Goal: Information Seeking & Learning: Check status

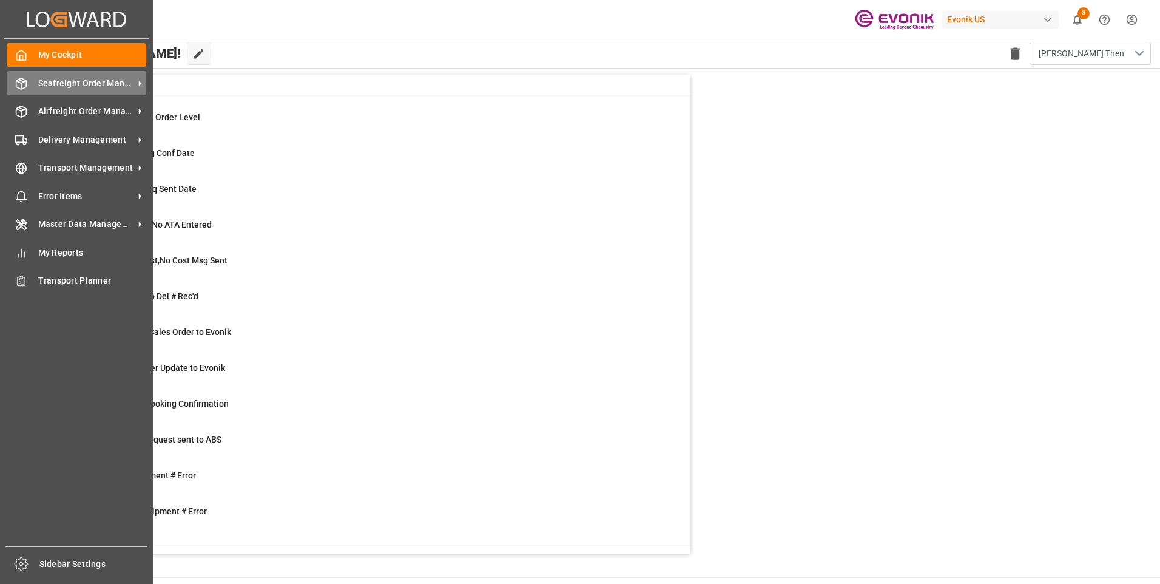
click at [20, 89] on icon at bounding box center [21, 84] width 12 height 12
click at [55, 82] on span "Seafreight Order Management" at bounding box center [86, 83] width 96 height 13
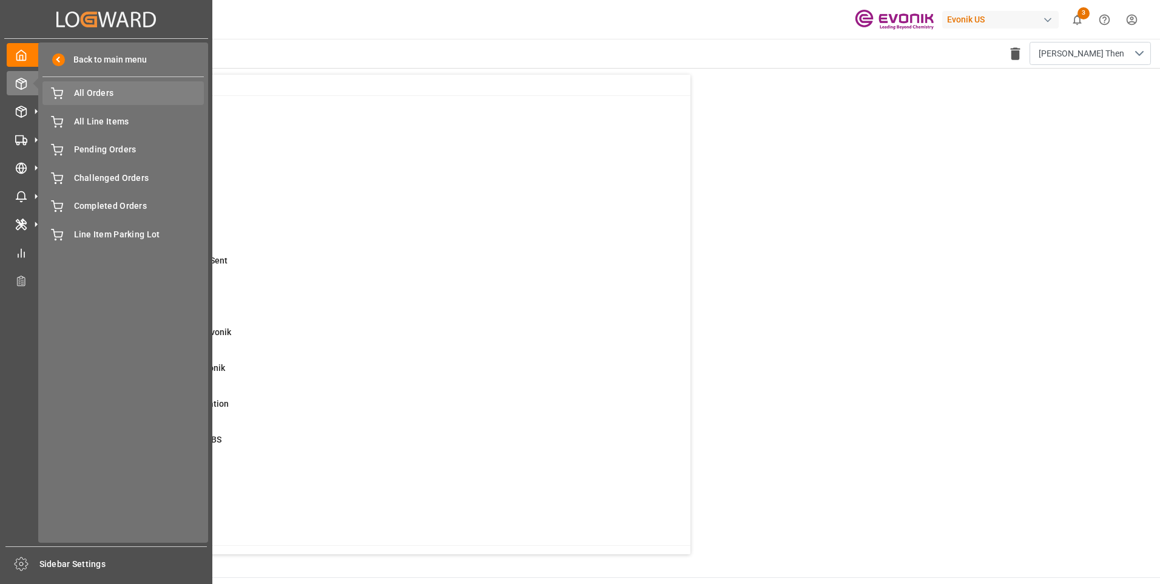
click at [115, 95] on span "All Orders" at bounding box center [139, 93] width 130 height 13
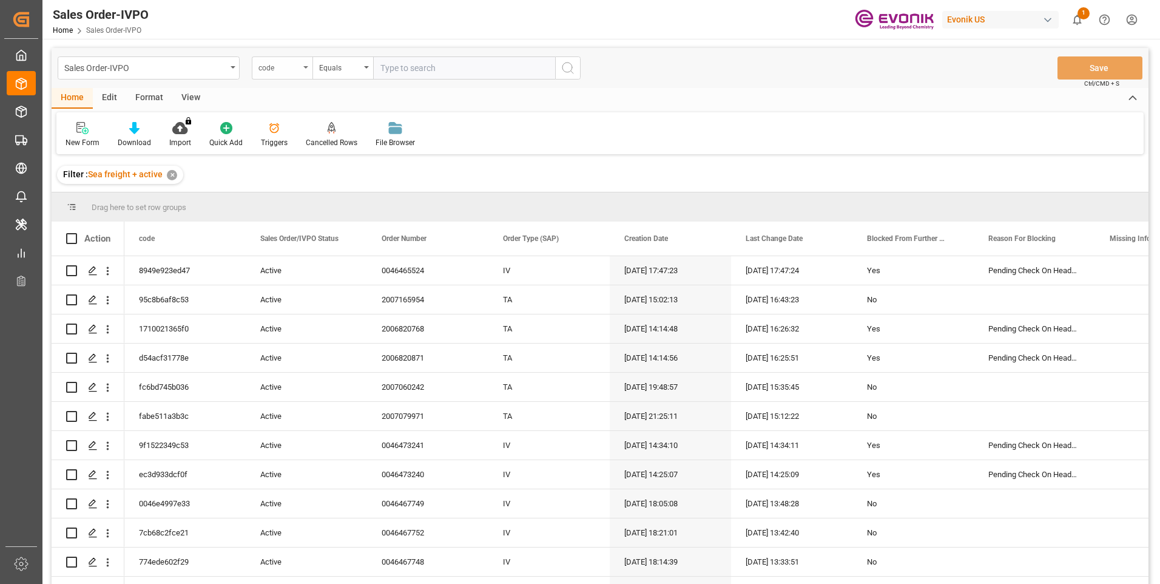
click at [280, 75] on div "code" at bounding box center [282, 67] width 61 height 23
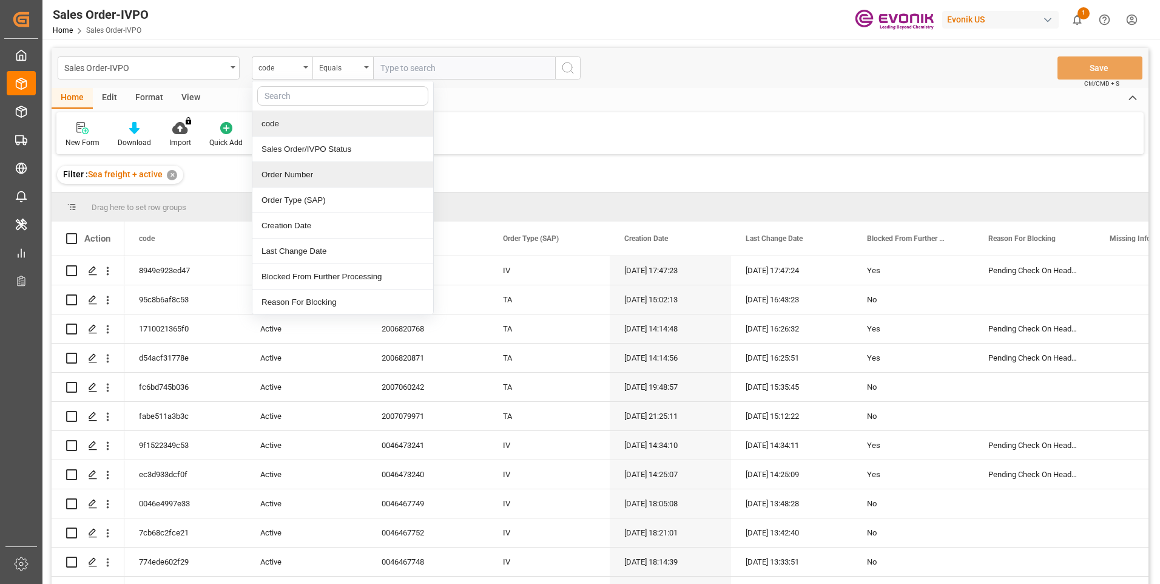
click at [304, 172] on div "Order Number" at bounding box center [342, 174] width 181 height 25
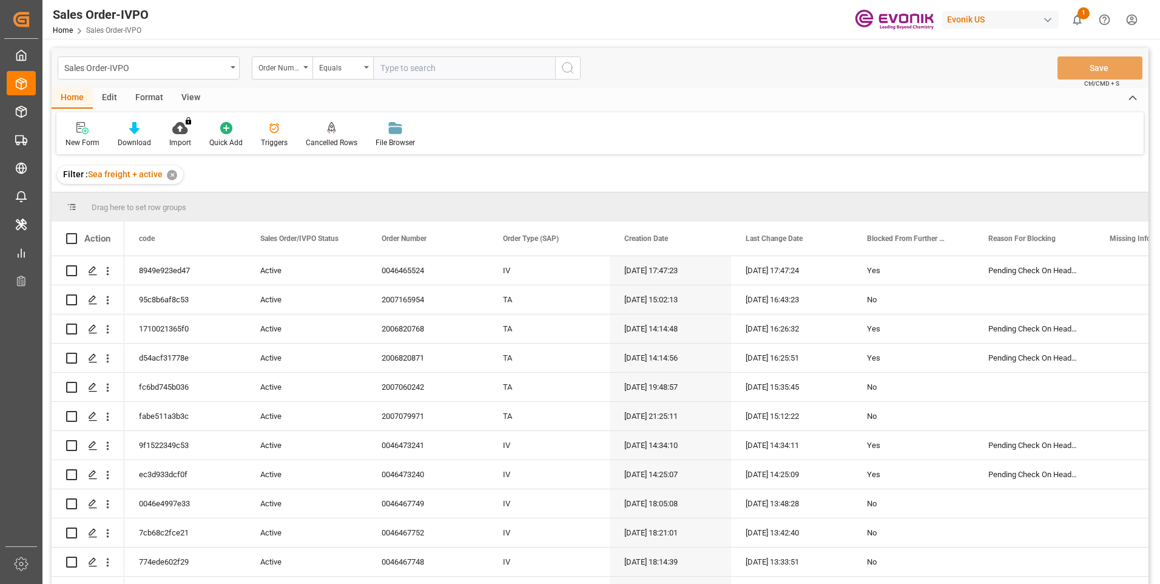
click at [461, 68] on input "text" at bounding box center [464, 67] width 182 height 23
paste input "46471213"
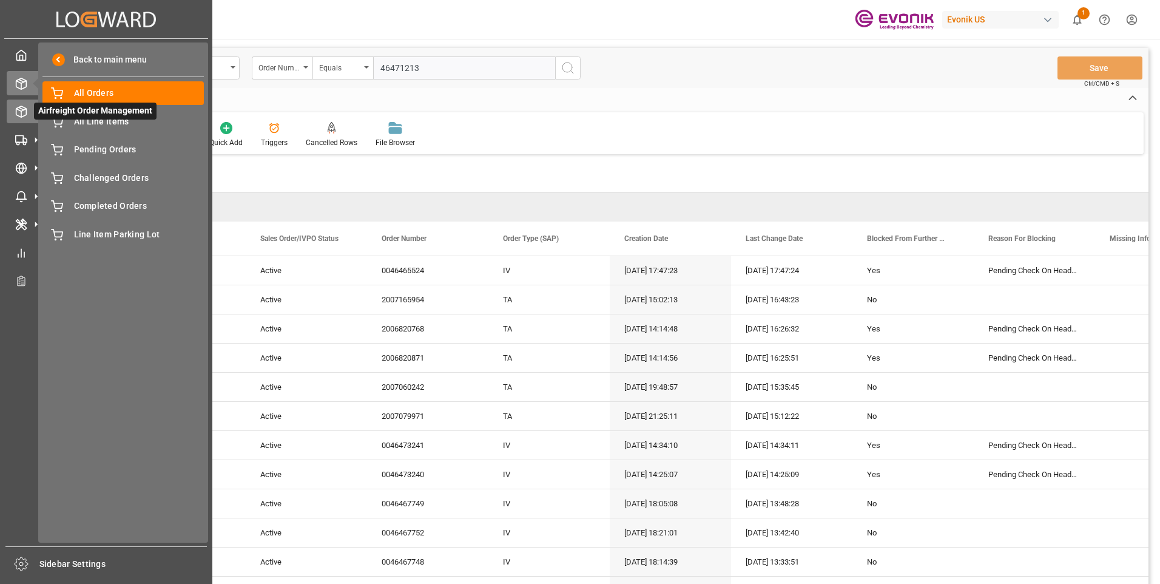
type input "46471213"
click at [29, 116] on div "Airfreight Order Management Airfreight Order Management" at bounding box center [106, 111] width 199 height 24
click at [91, 98] on span "All Orders" at bounding box center [139, 93] width 130 height 13
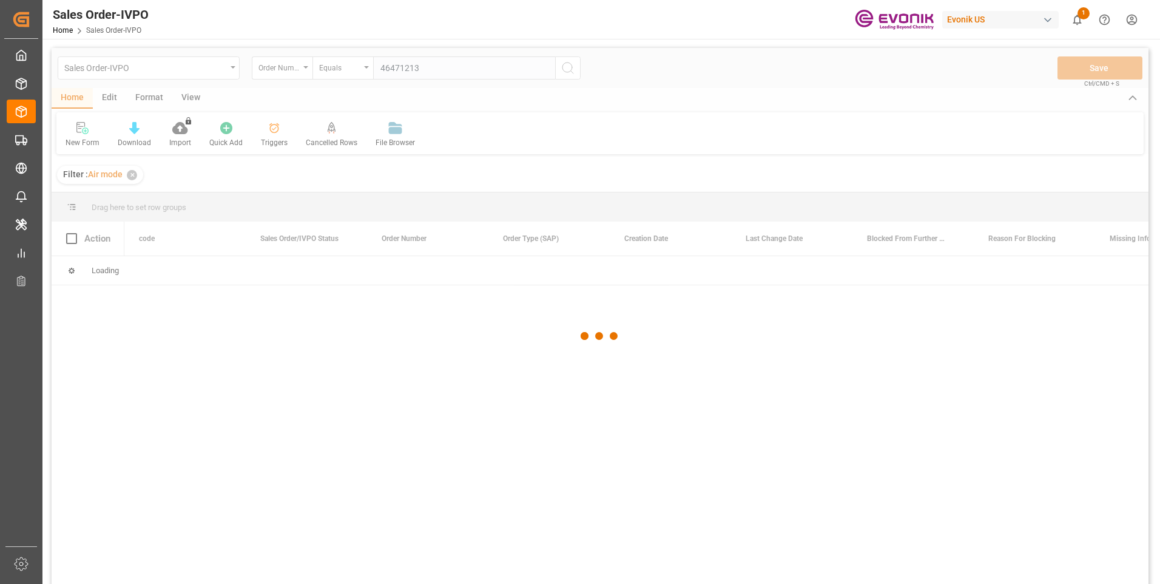
click at [437, 73] on div at bounding box center [600, 336] width 1097 height 576
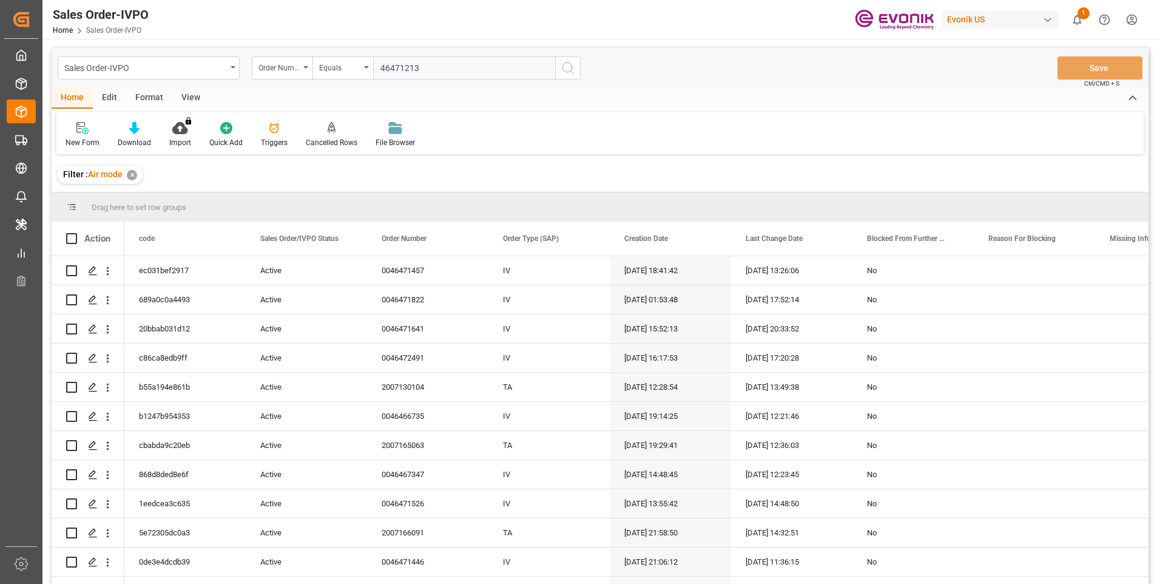
click at [428, 69] on input "46471213" at bounding box center [464, 67] width 182 height 23
drag, startPoint x: 452, startPoint y: 68, endPoint x: 294, endPoint y: 67, distance: 158.3
click at [294, 67] on div "Order Number Equals 46471213" at bounding box center [416, 67] width 329 height 23
paste input "46471213"
type input "0046471213"
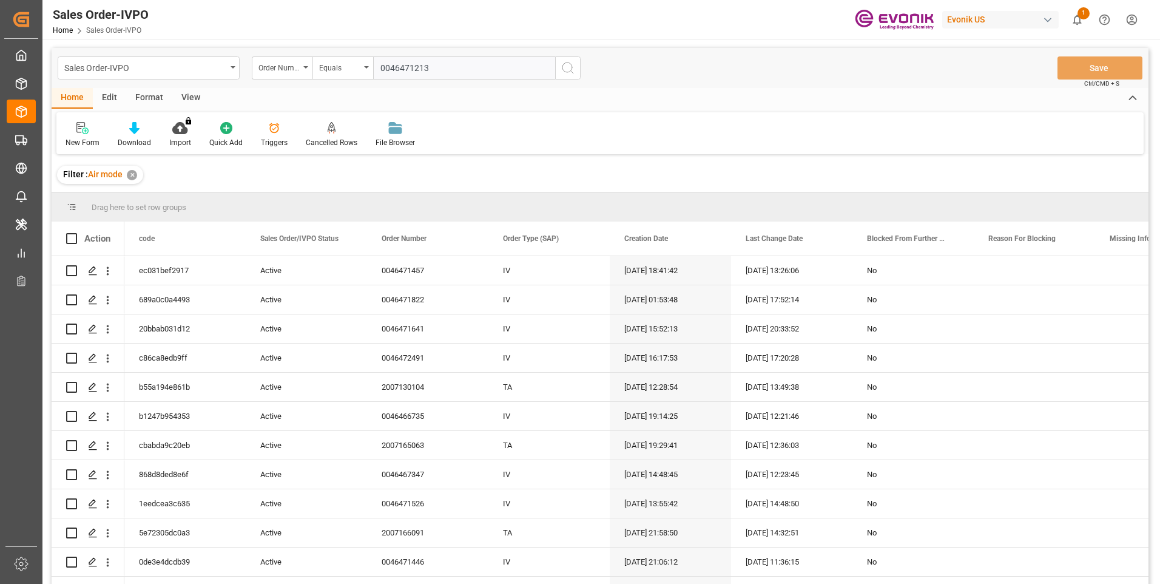
click at [572, 70] on icon "search button" at bounding box center [567, 68] width 15 height 15
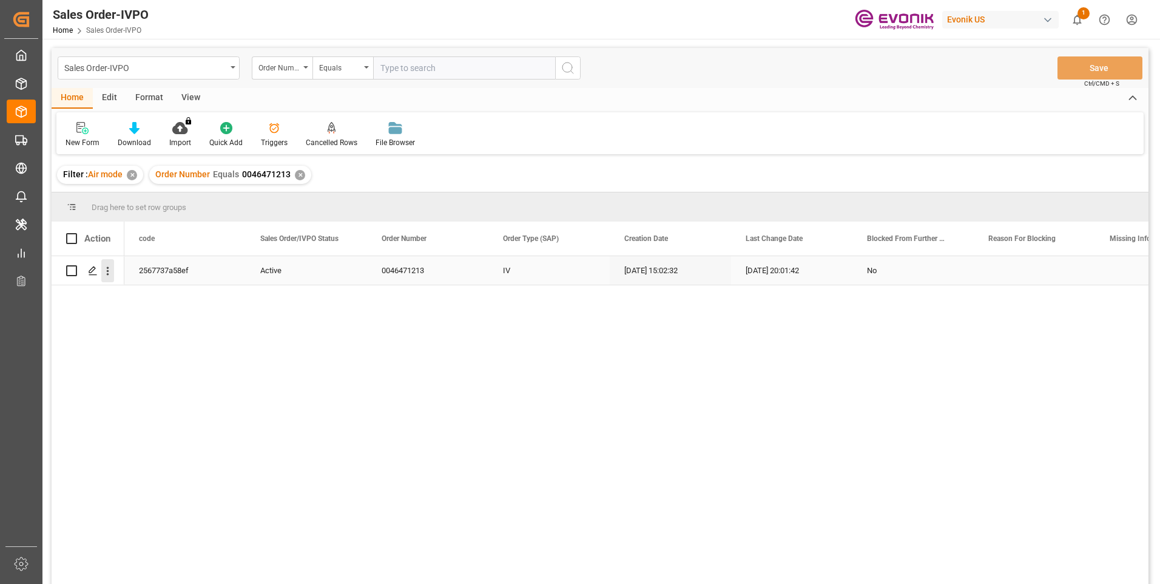
click at [109, 272] on icon "open menu" at bounding box center [107, 270] width 13 height 13
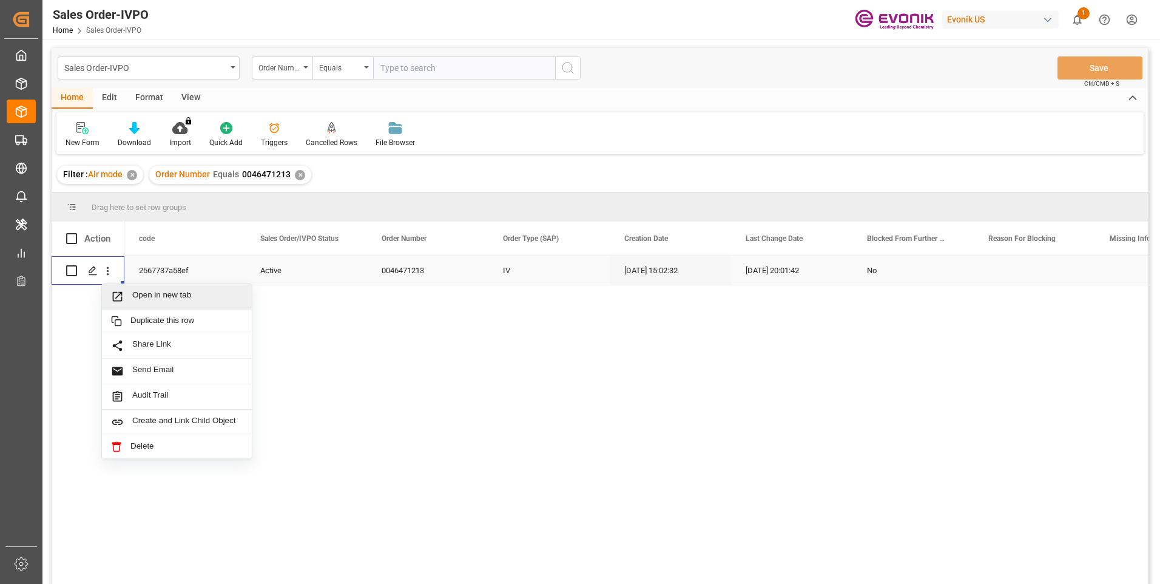
click at [168, 291] on span "Open in new tab" at bounding box center [187, 296] width 110 height 13
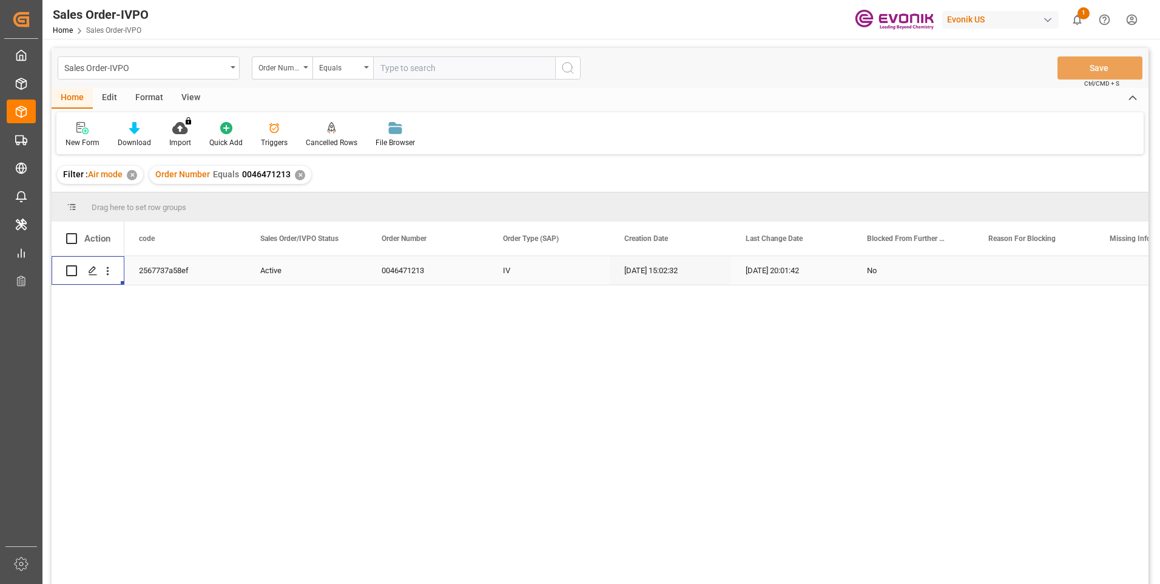
click at [414, 72] on input "text" at bounding box center [464, 67] width 182 height 23
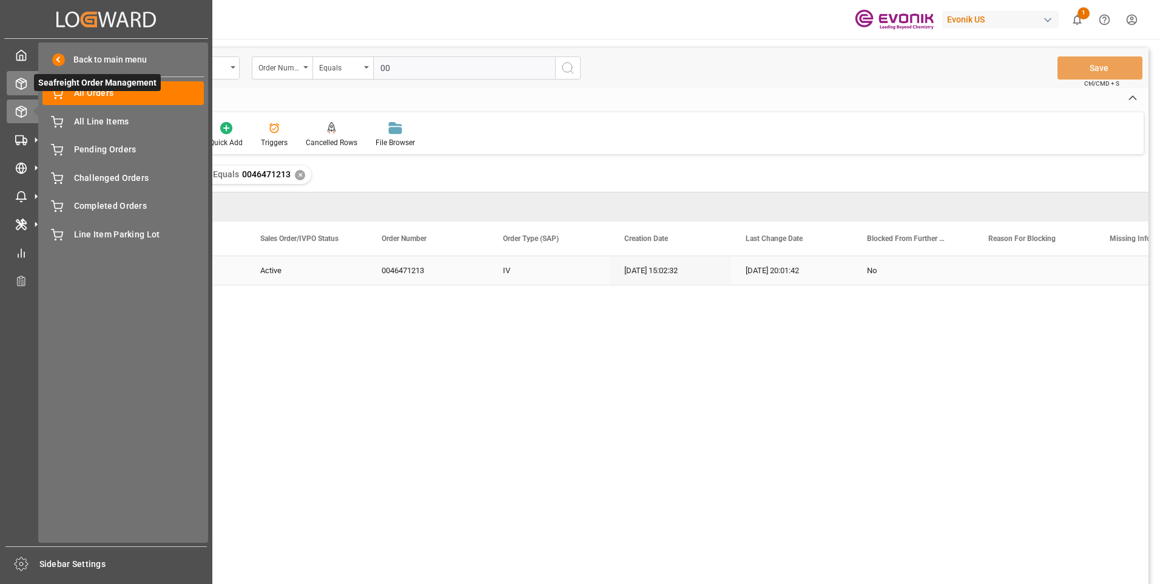
click at [22, 78] on icon at bounding box center [21, 84] width 12 height 12
click at [24, 82] on icon at bounding box center [35, 82] width 25 height 25
click at [102, 87] on span "Seafreight Order Management" at bounding box center [97, 82] width 127 height 17
click at [104, 99] on span "All Orders" at bounding box center [139, 93] width 130 height 13
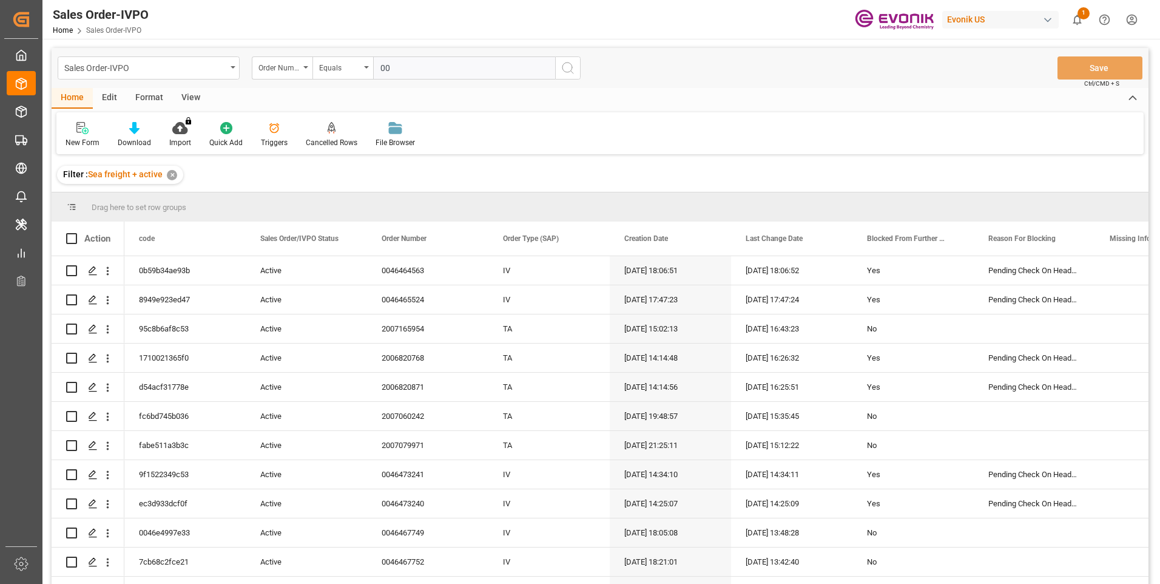
click at [397, 65] on input "00" at bounding box center [464, 67] width 182 height 23
paste input "46464514"
type input "0046464514"
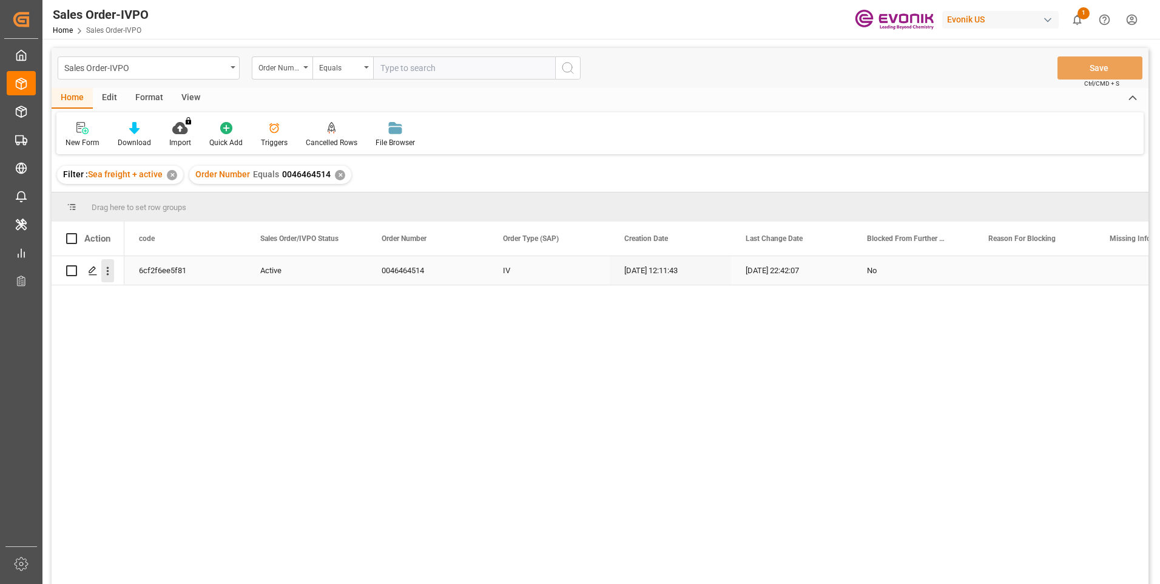
click at [110, 272] on icon "open menu" at bounding box center [107, 270] width 13 height 13
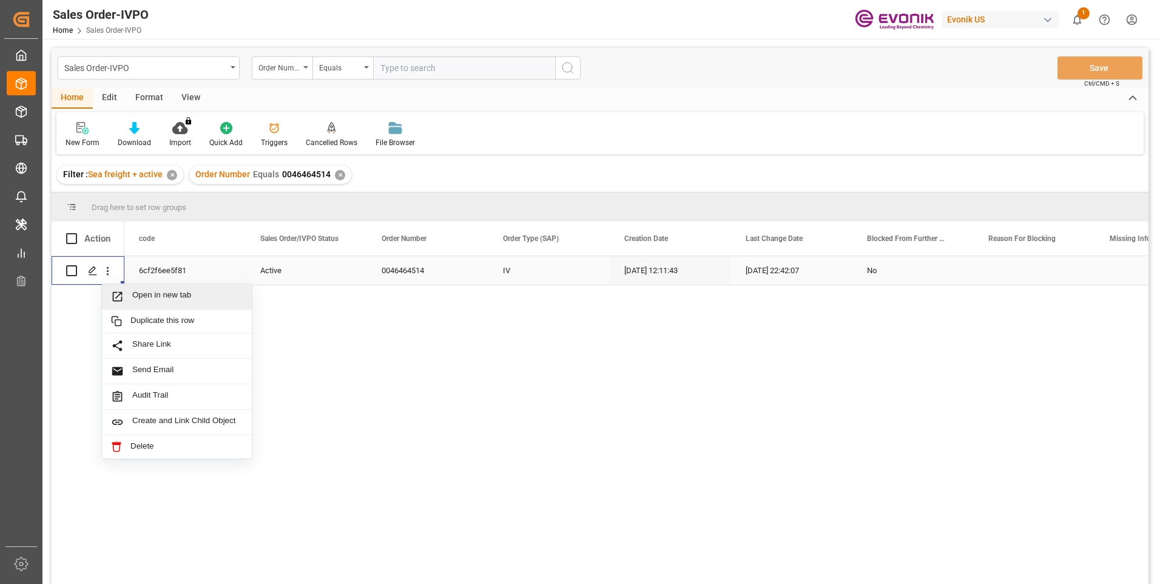
click at [155, 294] on span "Open in new tab" at bounding box center [187, 296] width 110 height 13
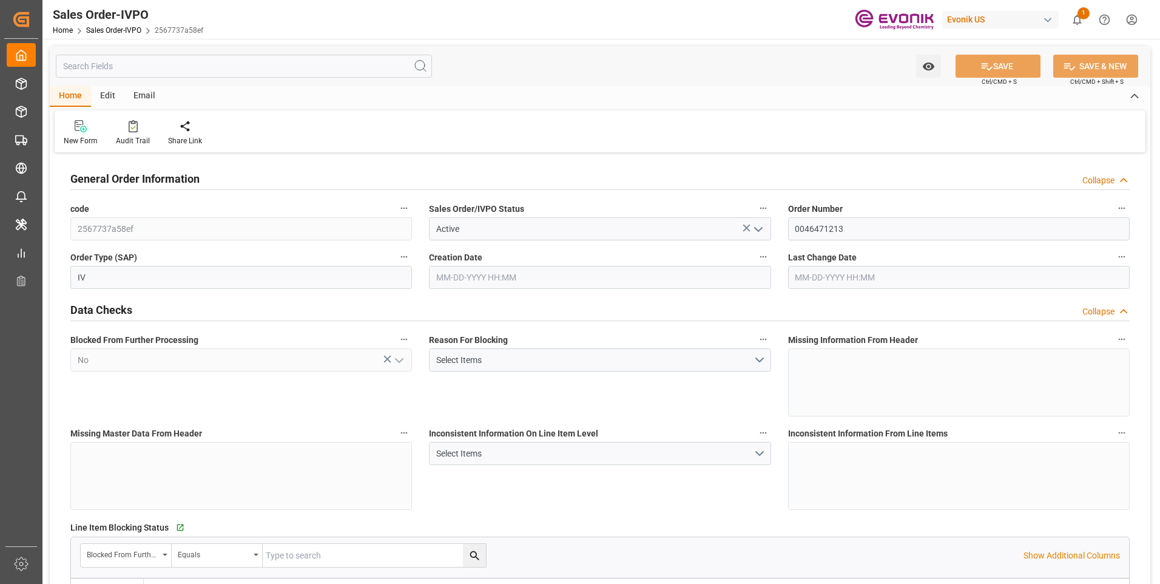
type input "BRVCP"
type input "0"
type input "1"
type input "181.3"
type input "09-02-2025 15:02"
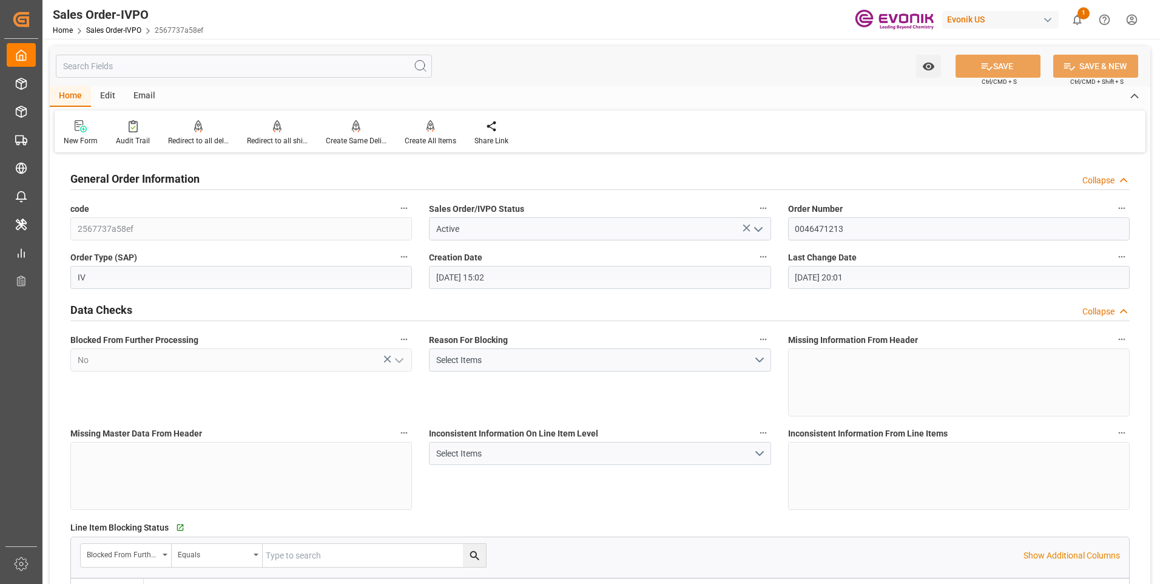
type input "09-02-2025 20:01"
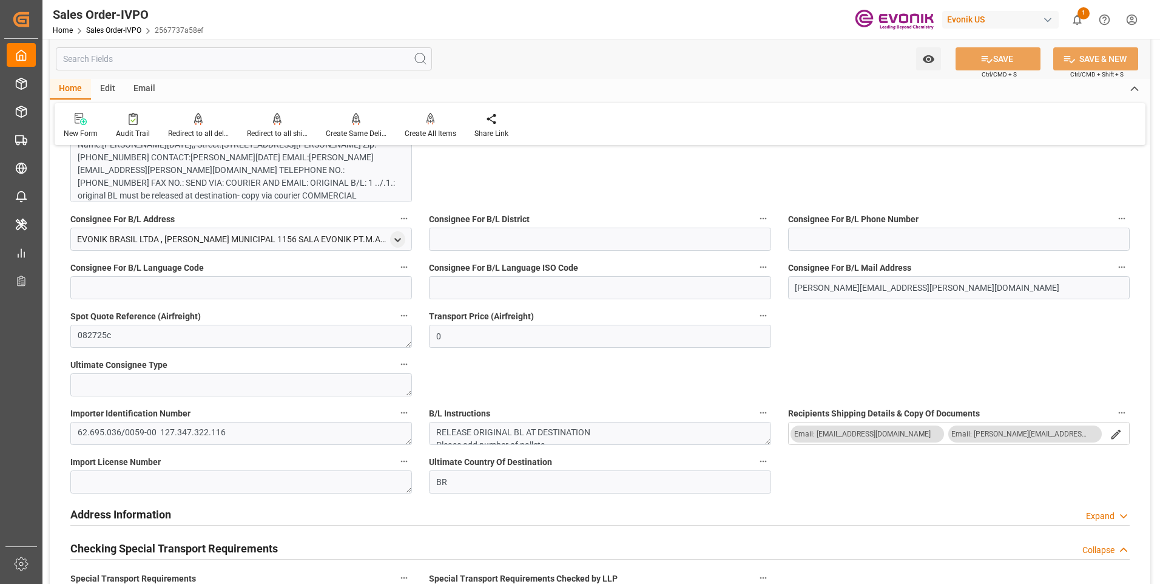
scroll to position [971, 0]
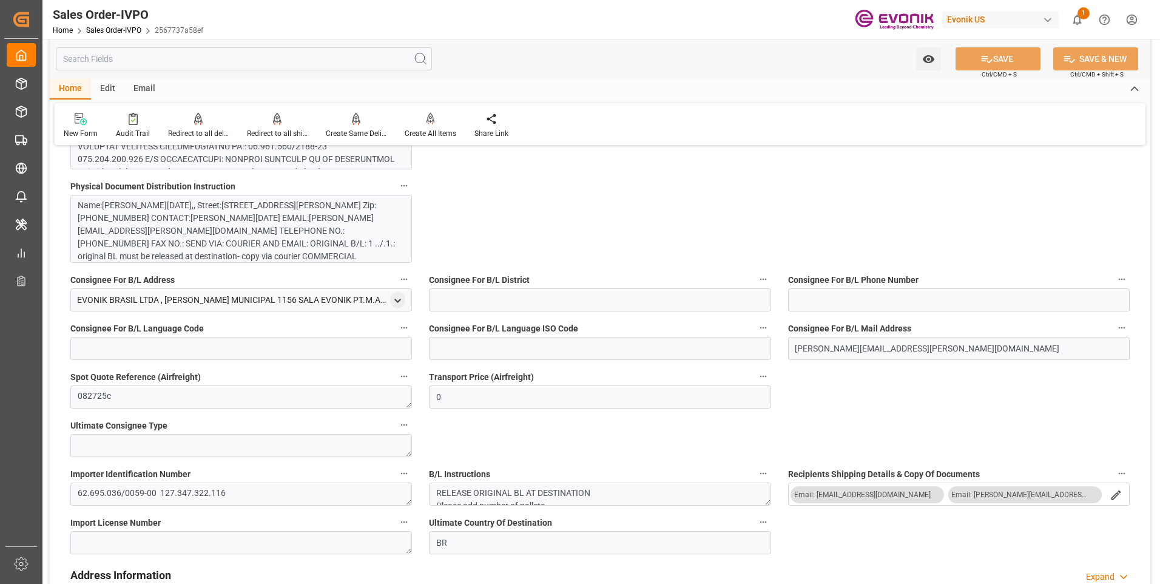
click at [246, 237] on div "Name:Ana Lucia Hille,, Street:Arquiteto Olavo Redig de Campos, 105 - Torre A - …" at bounding box center [237, 243] width 318 height 89
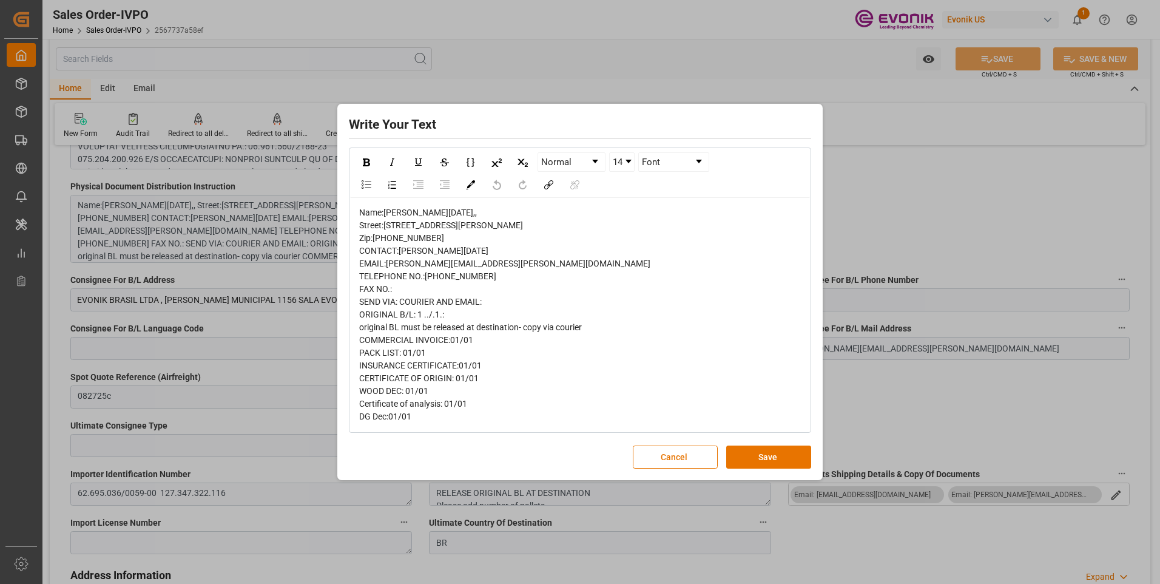
click at [528, 239] on div "Name:Ana Lucia Hille,, Street:Arquiteto Olavo Redig de Campos, 105 - Torre A - …" at bounding box center [580, 314] width 442 height 217
click at [960, 232] on div "Write Your Text Normal 14 Font Name:Ana Lucia Hille,, Street:Arquiteto Olavo Re…" at bounding box center [580, 292] width 1160 height 584
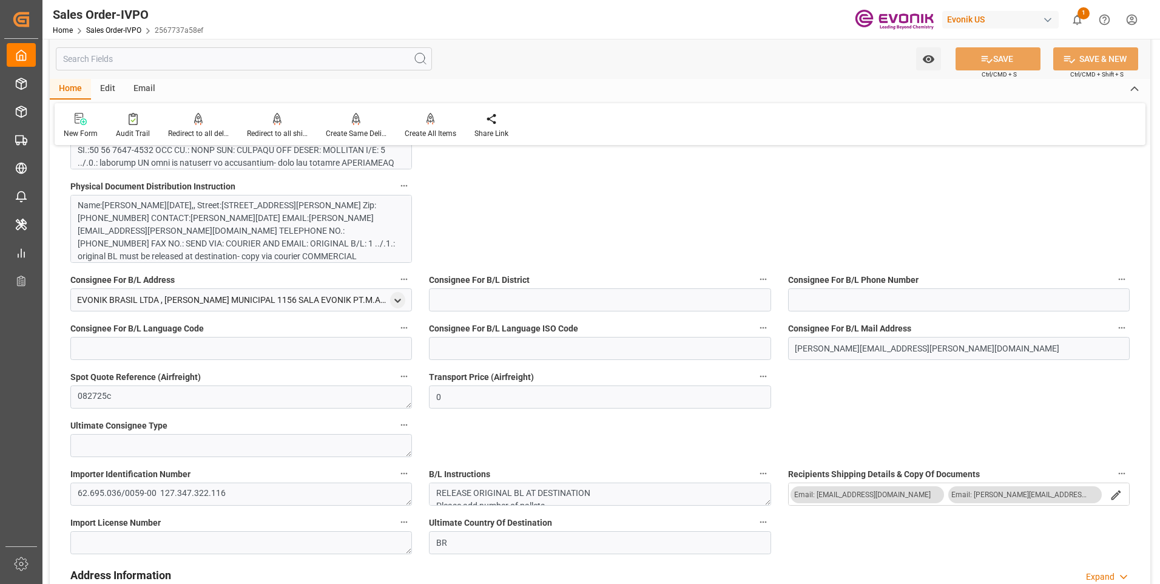
scroll to position [849, 0]
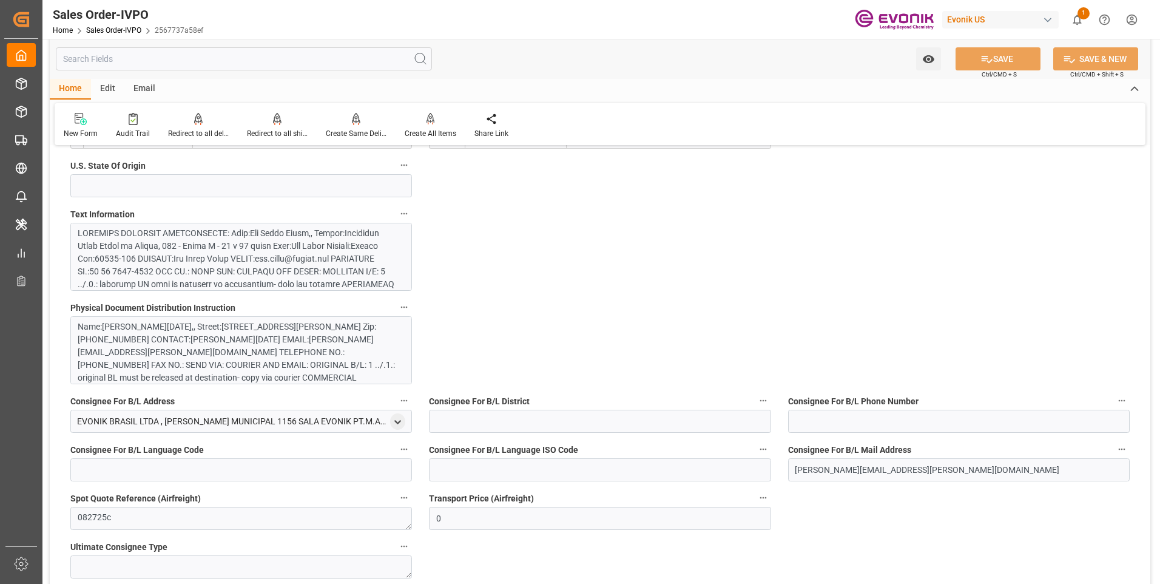
click at [258, 272] on div at bounding box center [237, 475] width 318 height 497
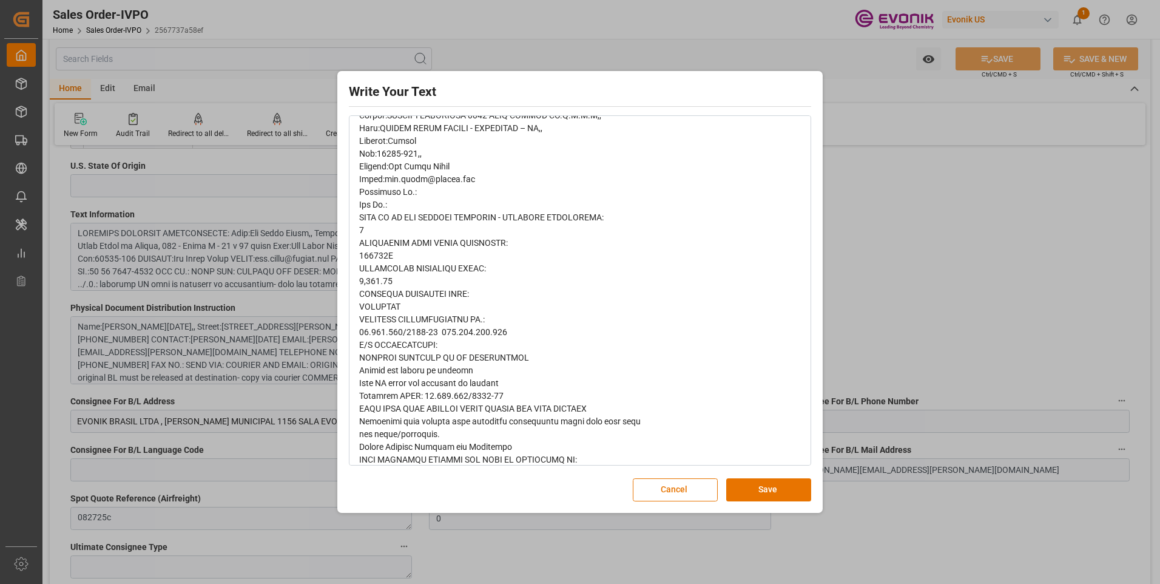
scroll to position [546, 0]
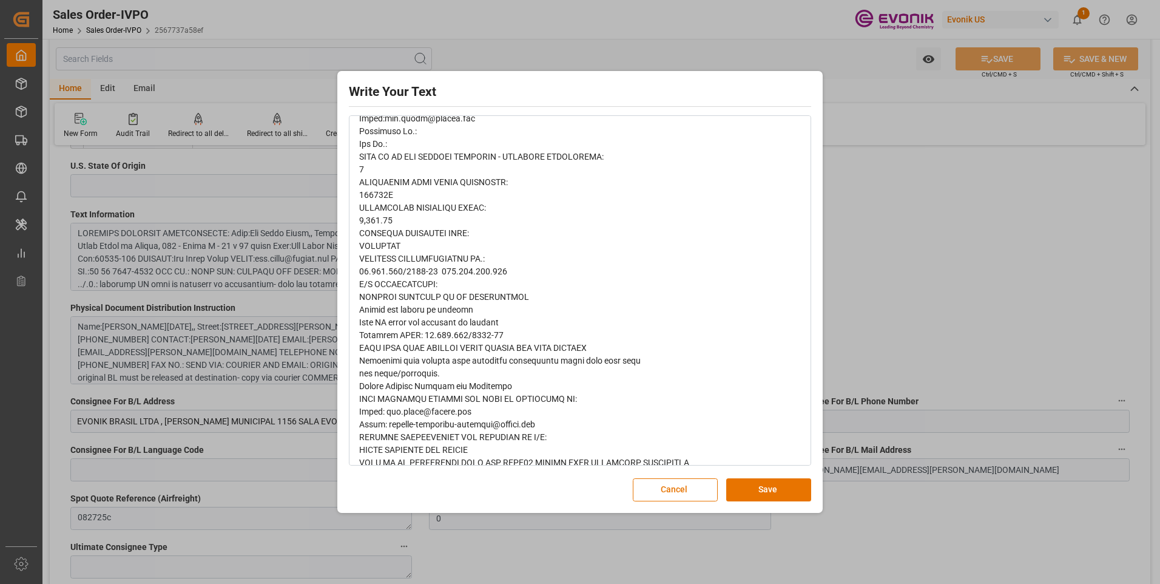
click at [869, 227] on div "Write Your Text Normal 14 Font Cancel Save" at bounding box center [580, 292] width 1160 height 584
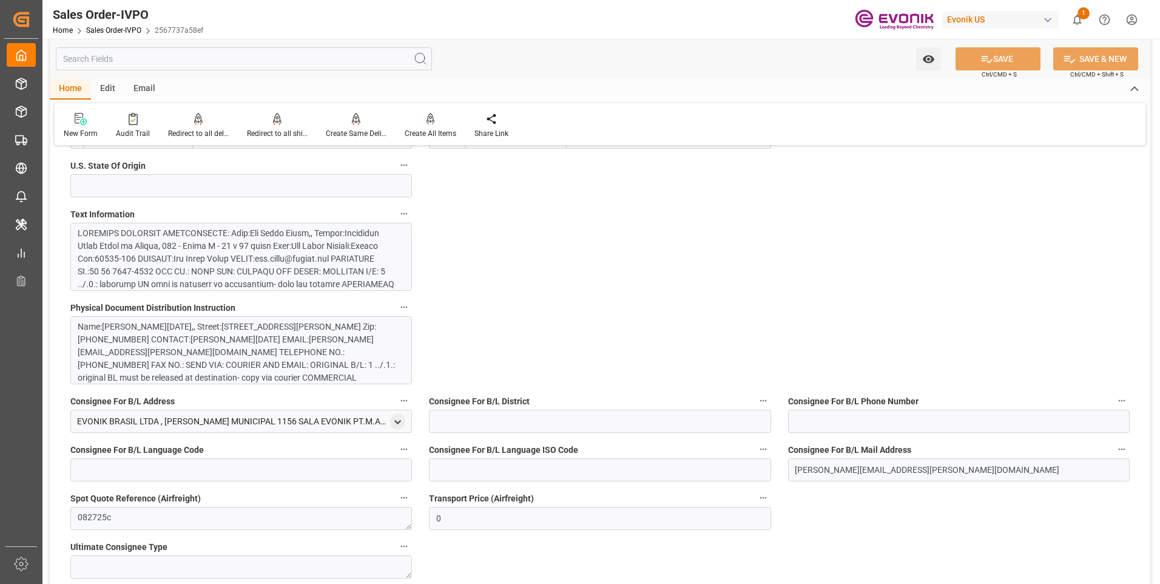
click at [136, 61] on input "text" at bounding box center [244, 58] width 376 height 23
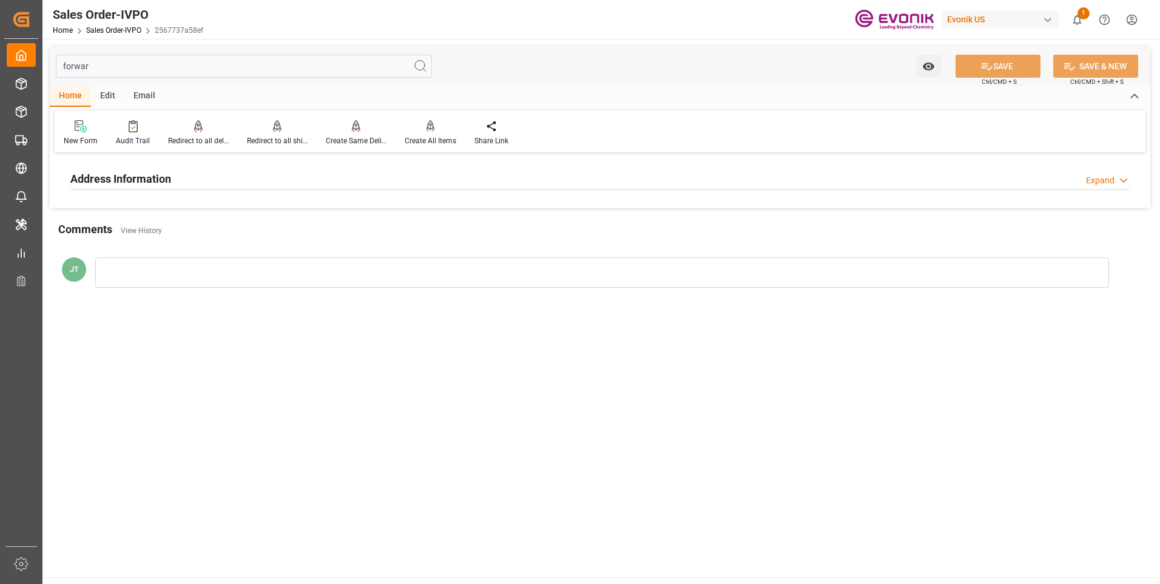
type input "forwar"
click at [211, 178] on div "Address Information Expand" at bounding box center [599, 177] width 1059 height 23
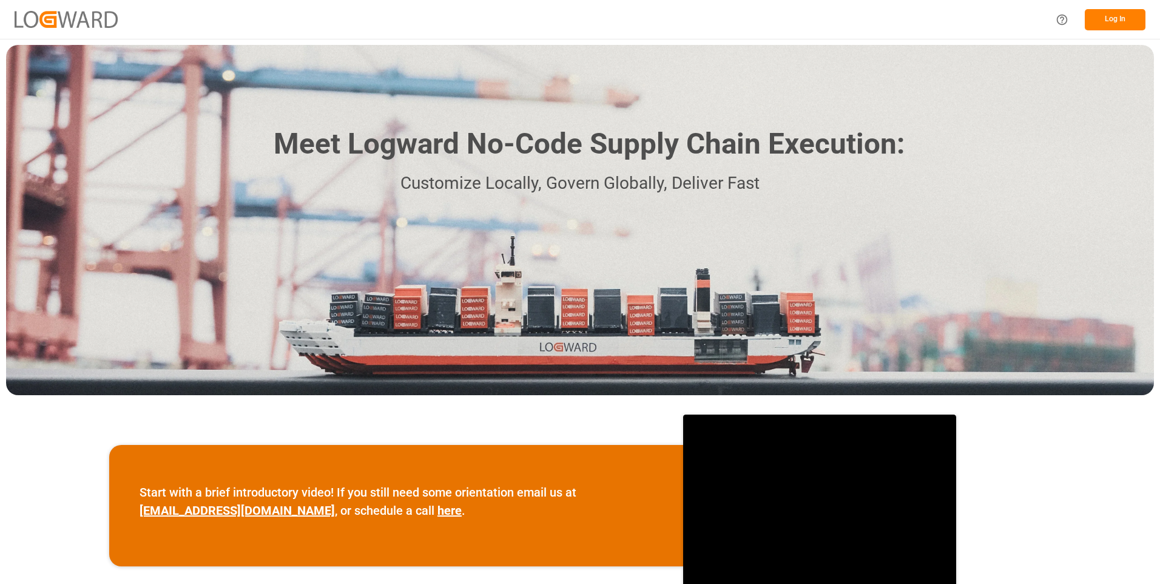
click at [1120, 23] on button "Log In" at bounding box center [1115, 19] width 61 height 21
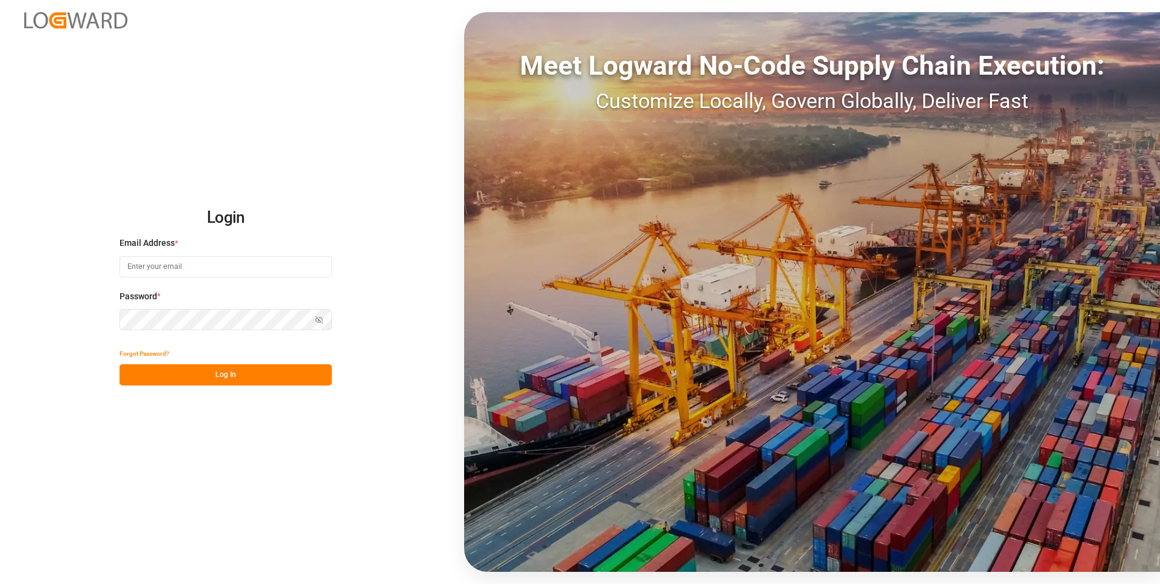
type input "julissa.then@leschaco.com"
click at [221, 367] on button "Log In" at bounding box center [225, 374] width 212 height 21
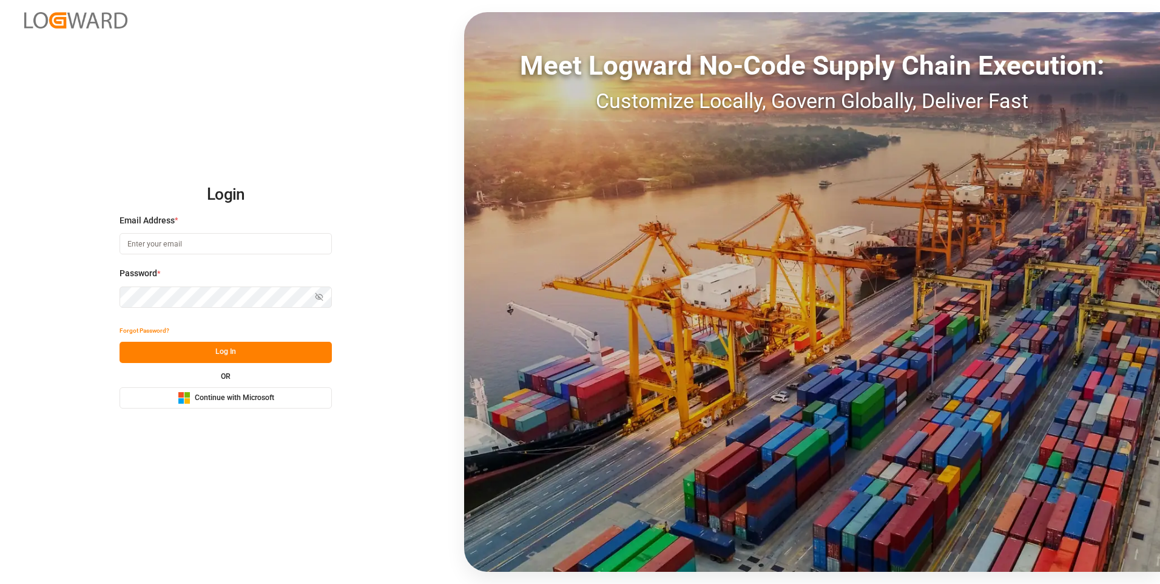
type input "julissa.then@leschaco.com"
click at [229, 358] on button "Log In" at bounding box center [225, 351] width 212 height 21
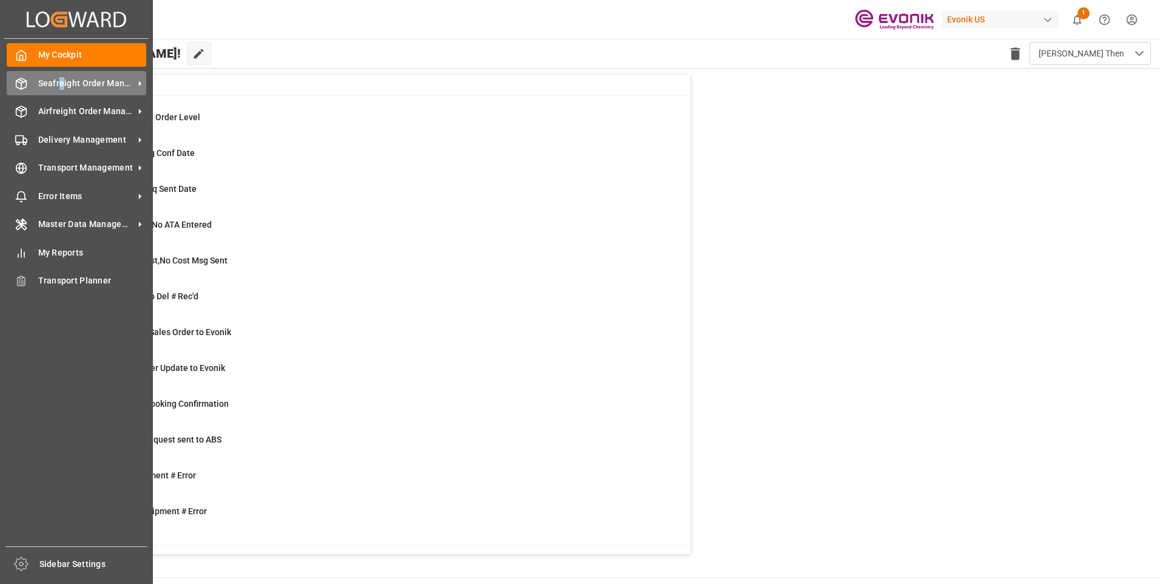
click at [62, 84] on span "Seafreight Order Management" at bounding box center [86, 83] width 96 height 13
click at [27, 82] on icon at bounding box center [21, 83] width 10 height 11
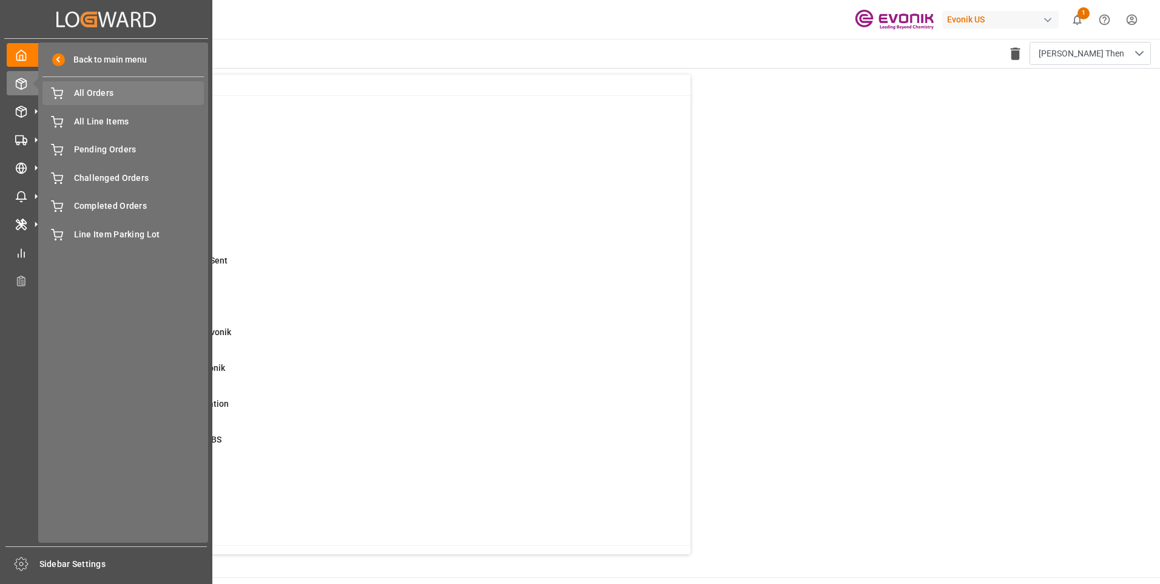
click at [83, 92] on span "All Orders" at bounding box center [139, 93] width 130 height 13
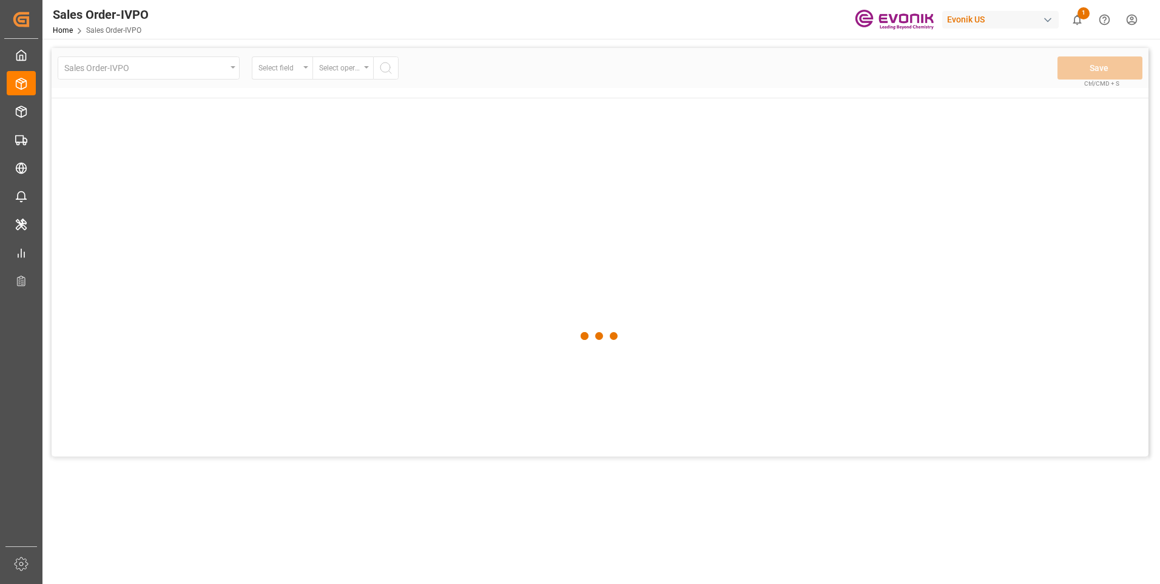
click at [103, 99] on div at bounding box center [600, 336] width 1097 height 576
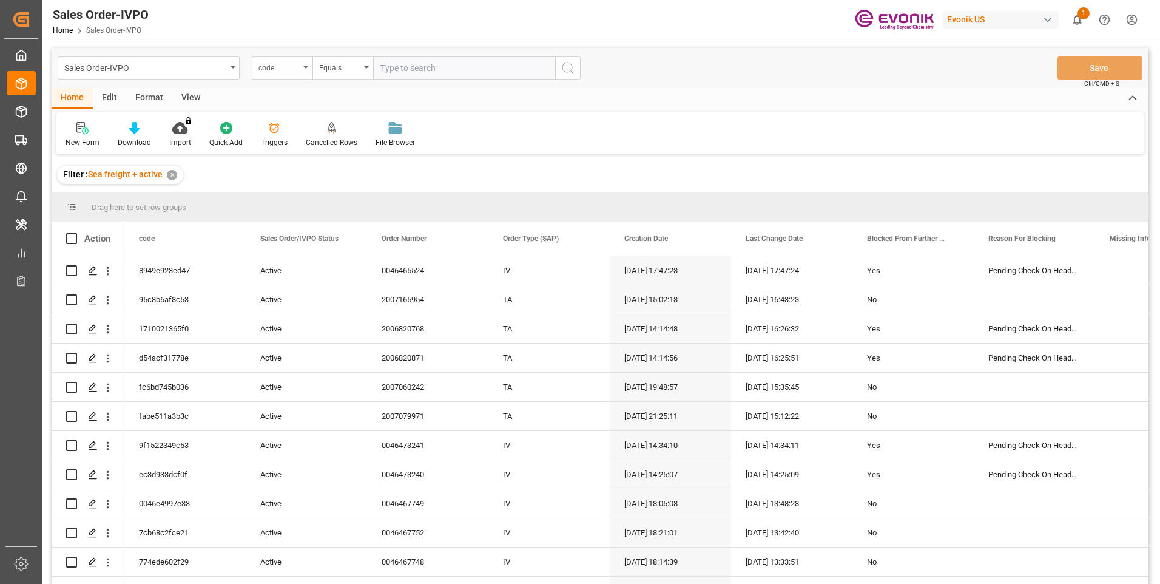
click at [286, 73] on div "code" at bounding box center [282, 67] width 61 height 23
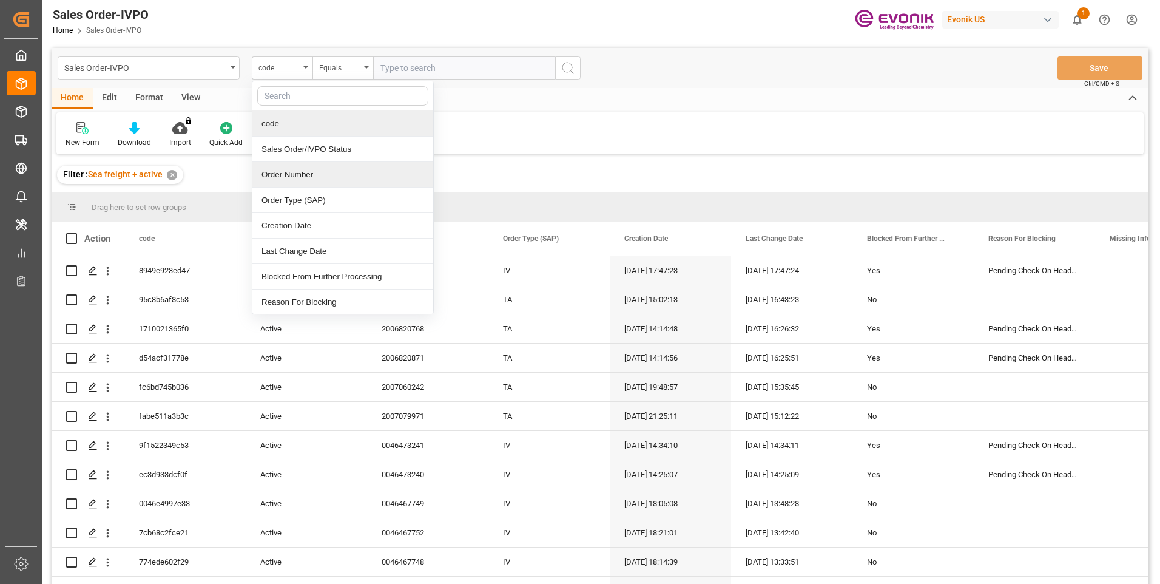
click at [288, 179] on div "Order Number" at bounding box center [342, 174] width 181 height 25
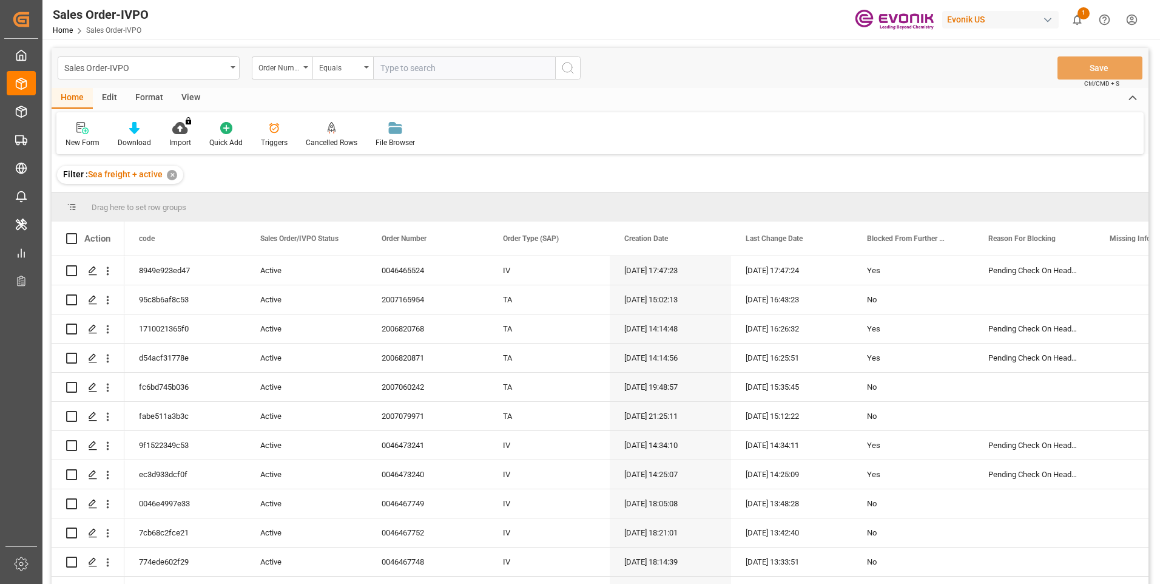
click at [451, 61] on input "text" at bounding box center [464, 67] width 182 height 23
paste input "0046469888"
type input "0046469888"
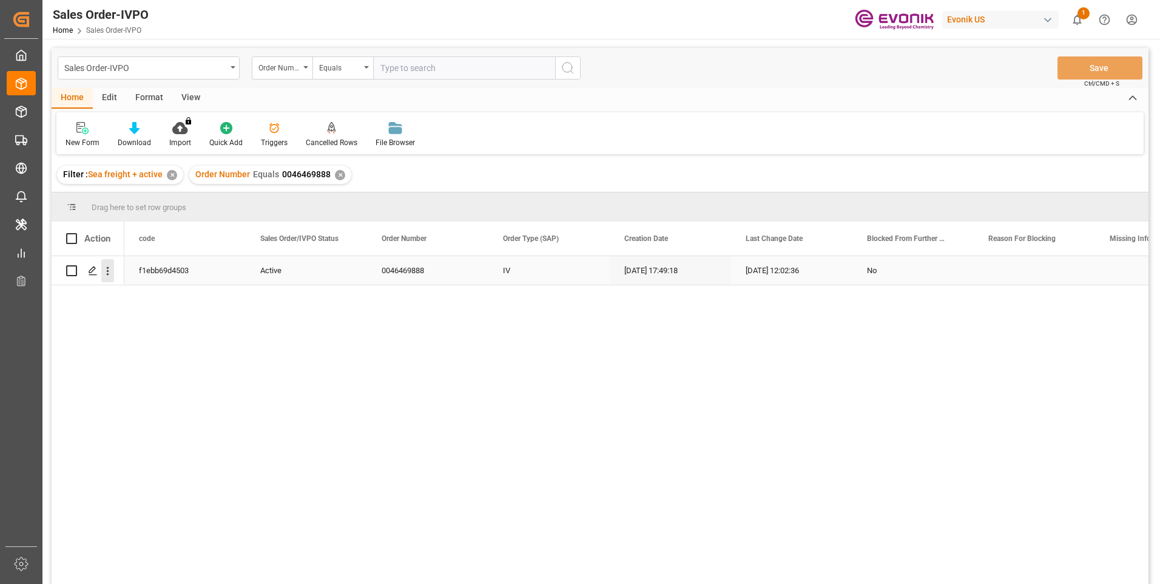
click at [112, 269] on icon "open menu" at bounding box center [107, 270] width 13 height 13
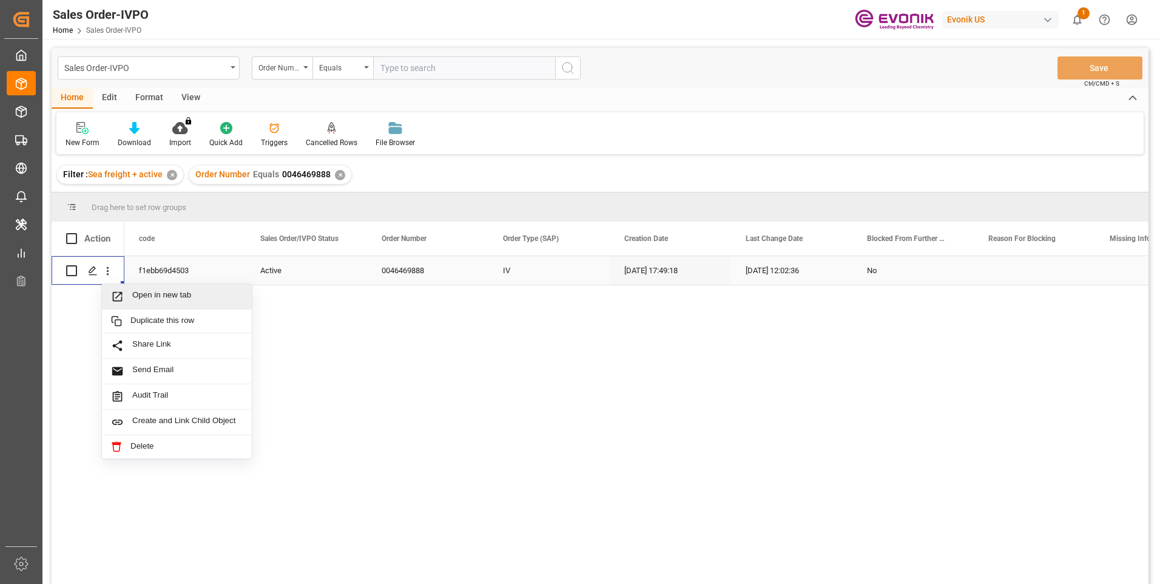
click at [130, 294] on span "Press SPACE to select this row." at bounding box center [121, 296] width 21 height 13
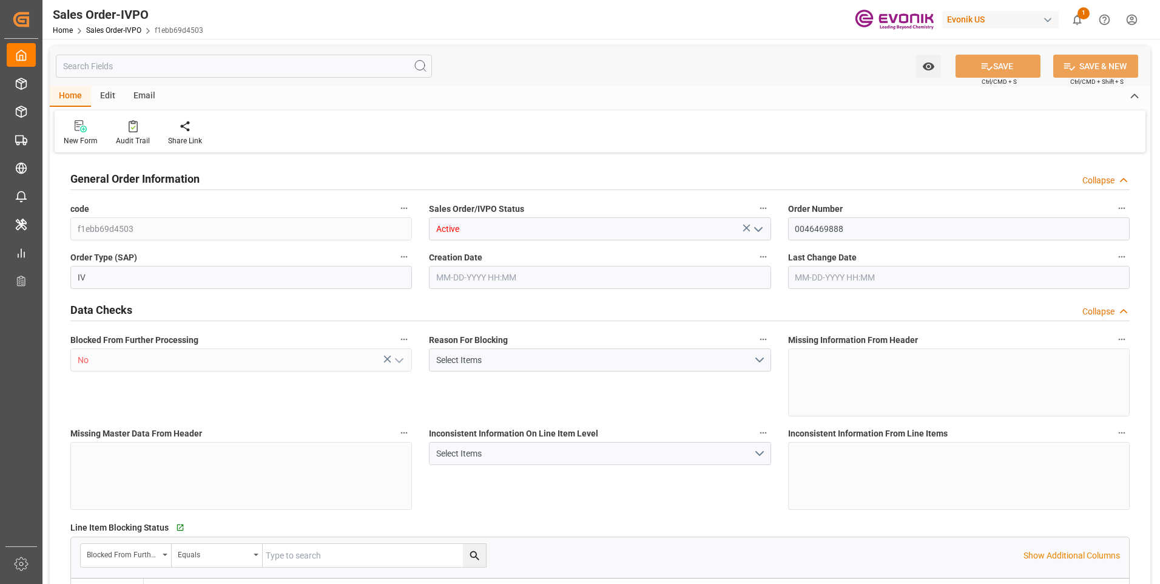
type input "BEANR"
type input "0"
type input "1"
type input "2"
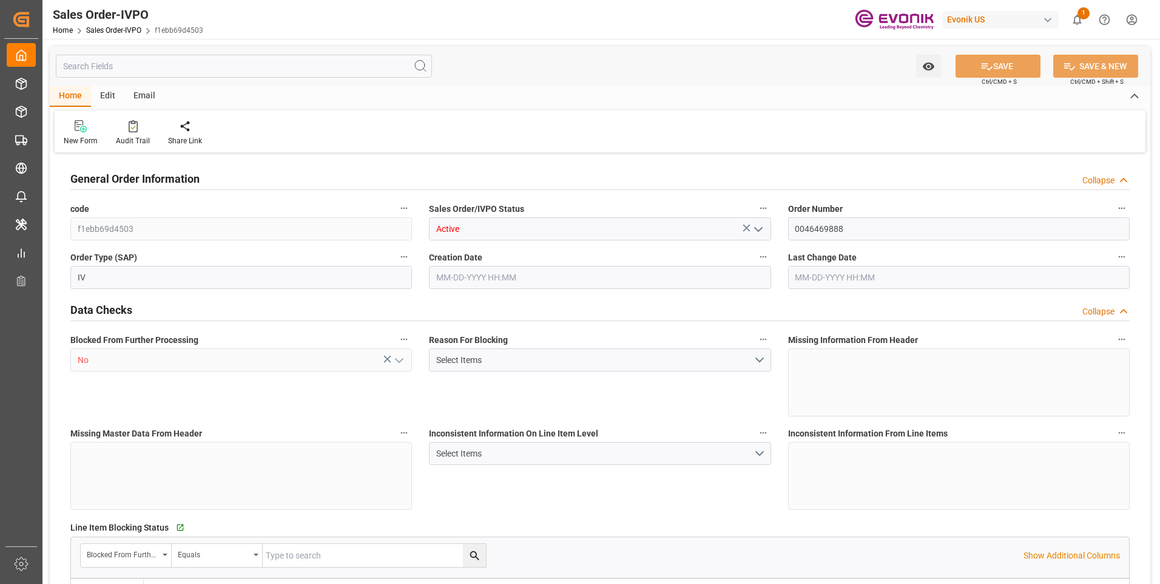
type input "12971.136"
type input "37.4492"
type input "17000"
type input "30"
type input "08-22-2025 17:49"
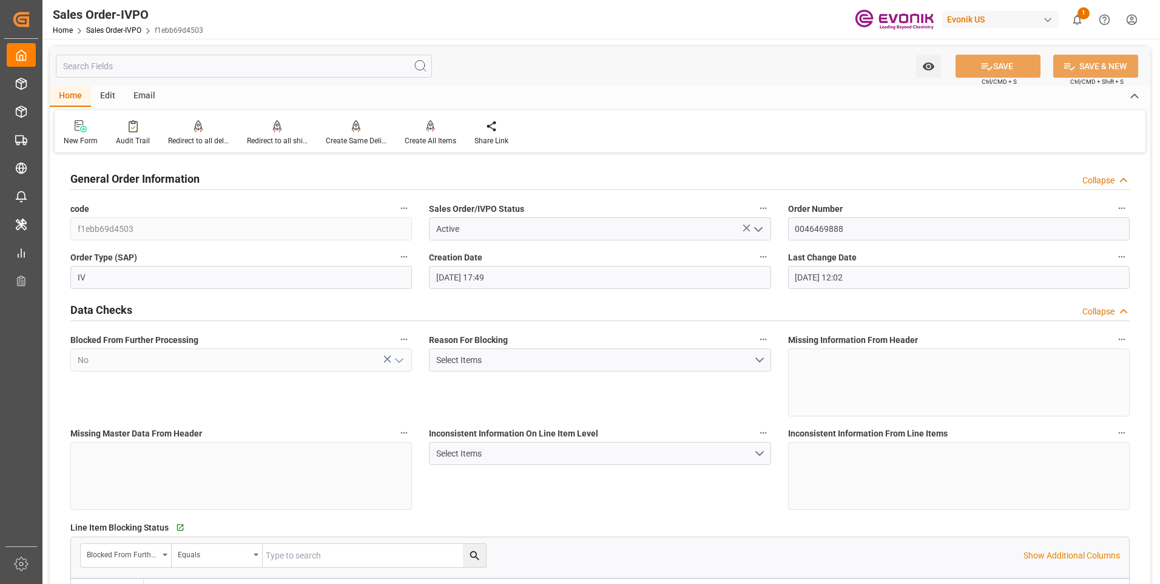
type input "09-12-2025 12:02"
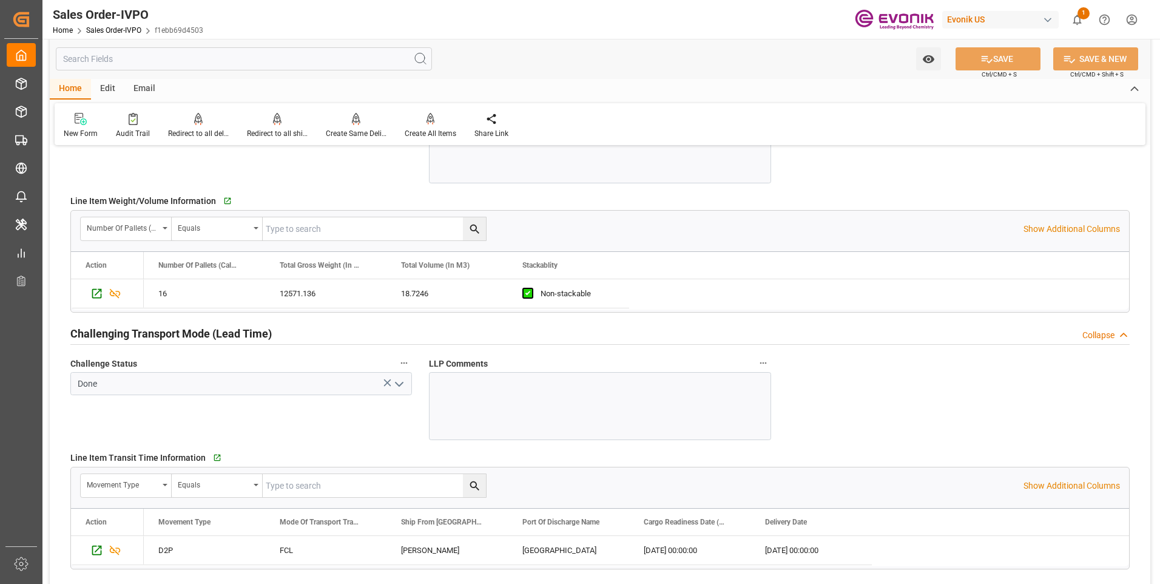
scroll to position [1941, 0]
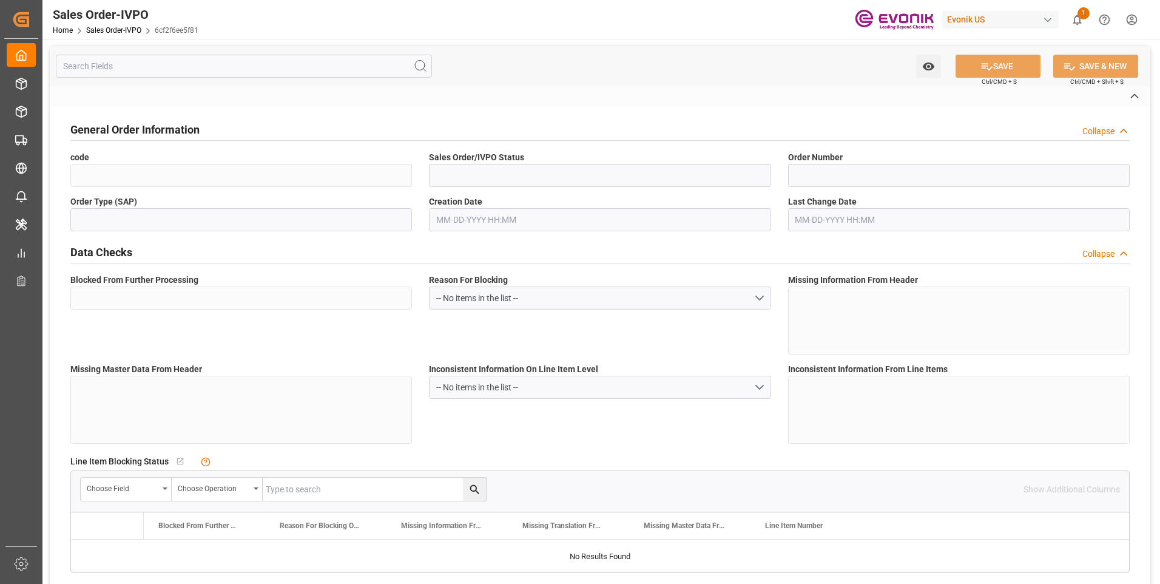
type input "6cf2f6ee5f81"
type input "Active"
type input "0046464514"
type input "IV"
type input "No"
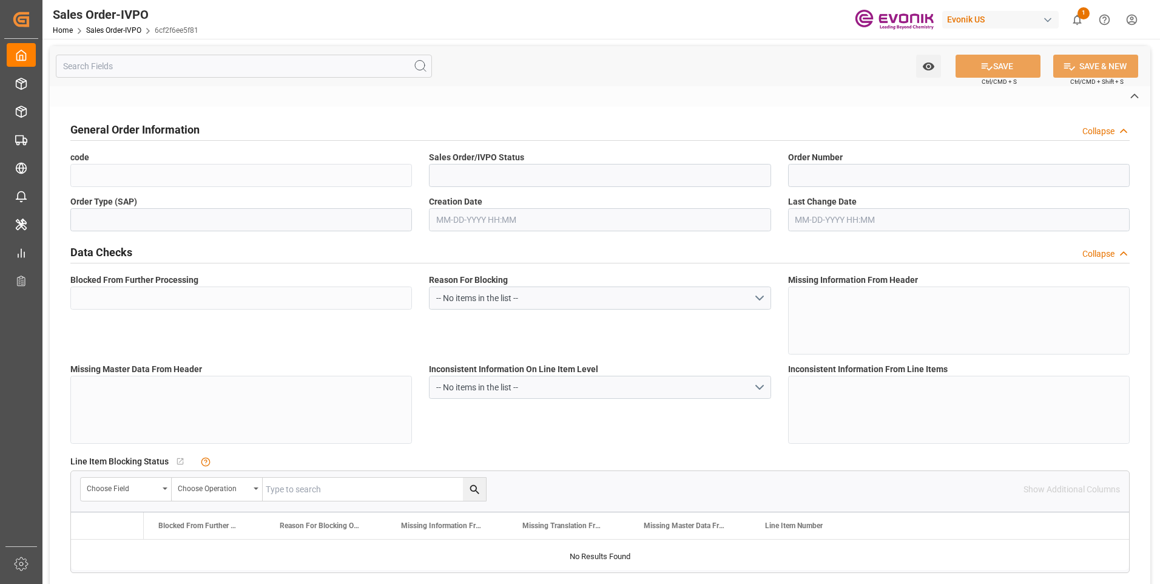
type input "P2P"
type input "41"
type input "LCL"
type input "0008"
type input "LCL"
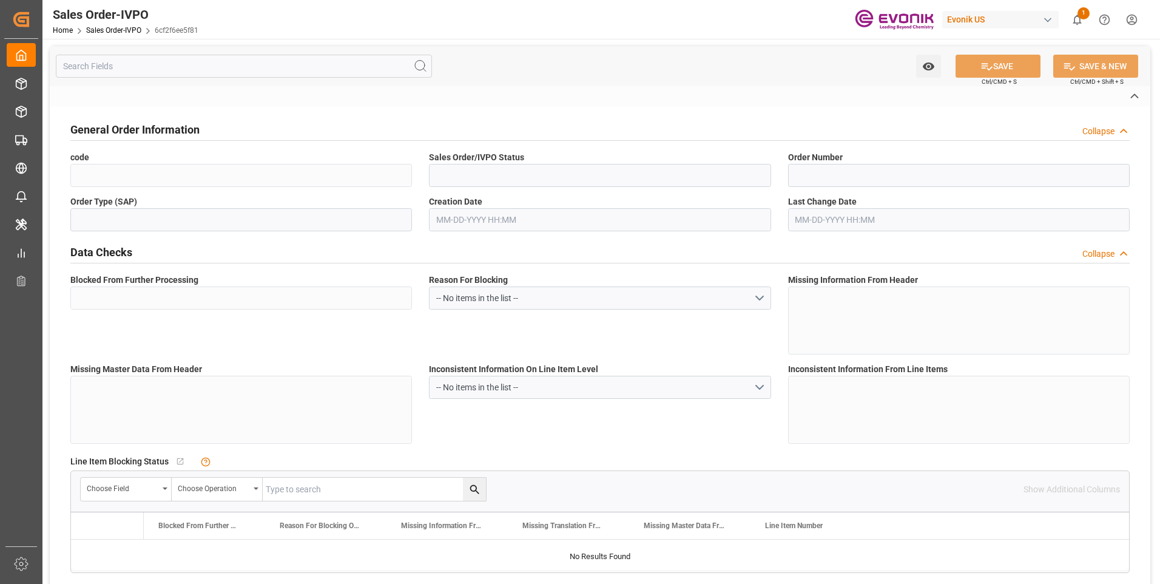
type textarea "No Tank Container"
type input "0046464514"
type input "PP"
type input "NC Care Solutions"
type input "Nutrition & Care"
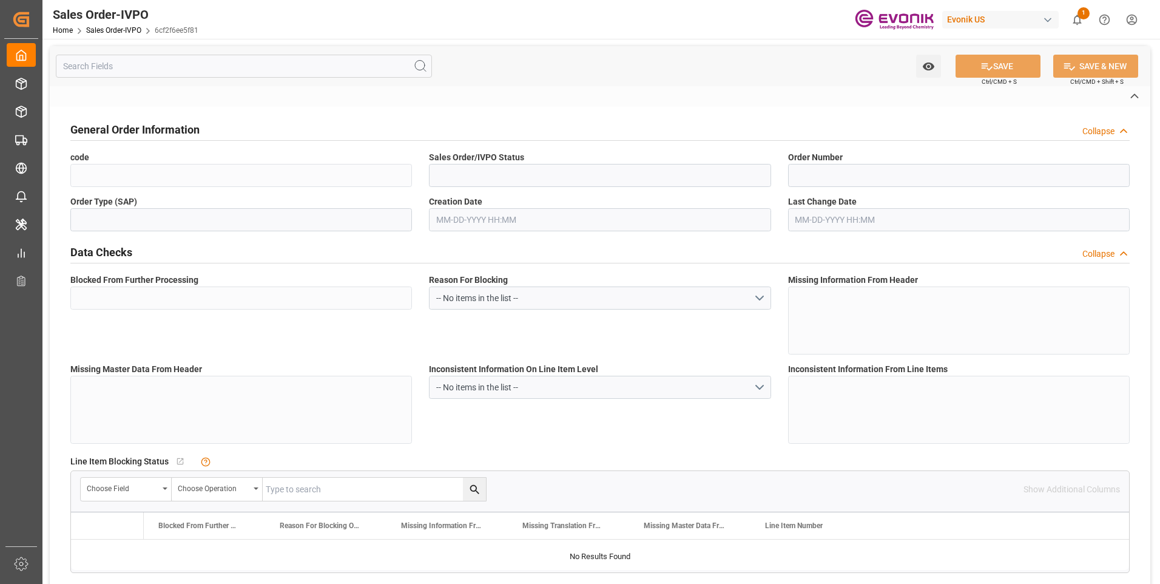
type input "CIF"
type input "Yokohama port"
type input "[GEOGRAPHIC_DATA]"
type input "+81 3 5323 7346"
type input "CareSolutions-CS-JP@evonik.com"
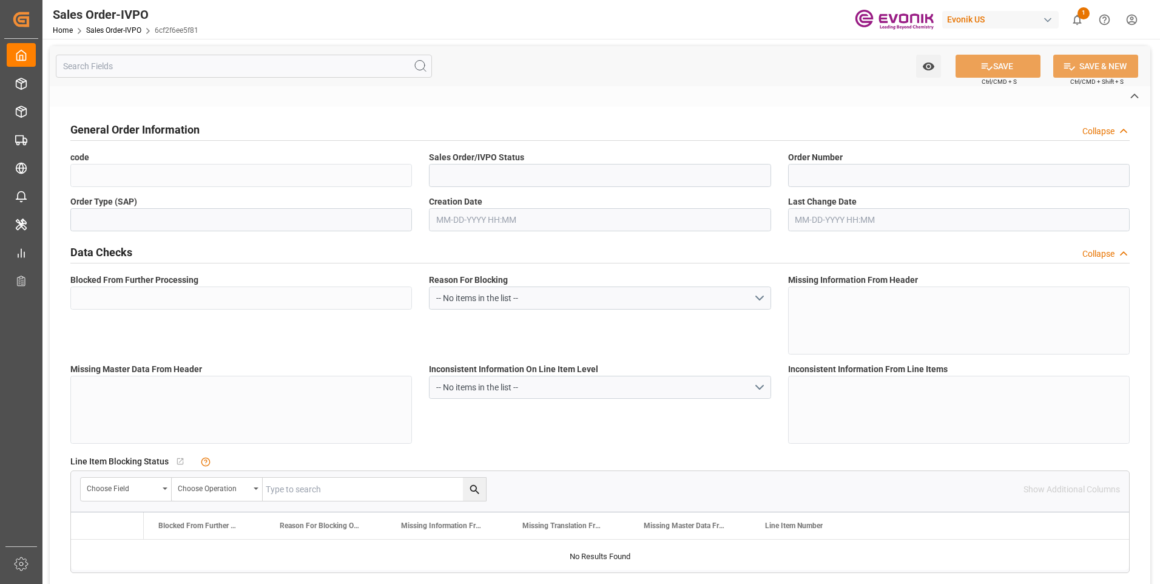
type textarea "Not required"
type textarea "RESELLER"
type input "JP"
type input "Done"
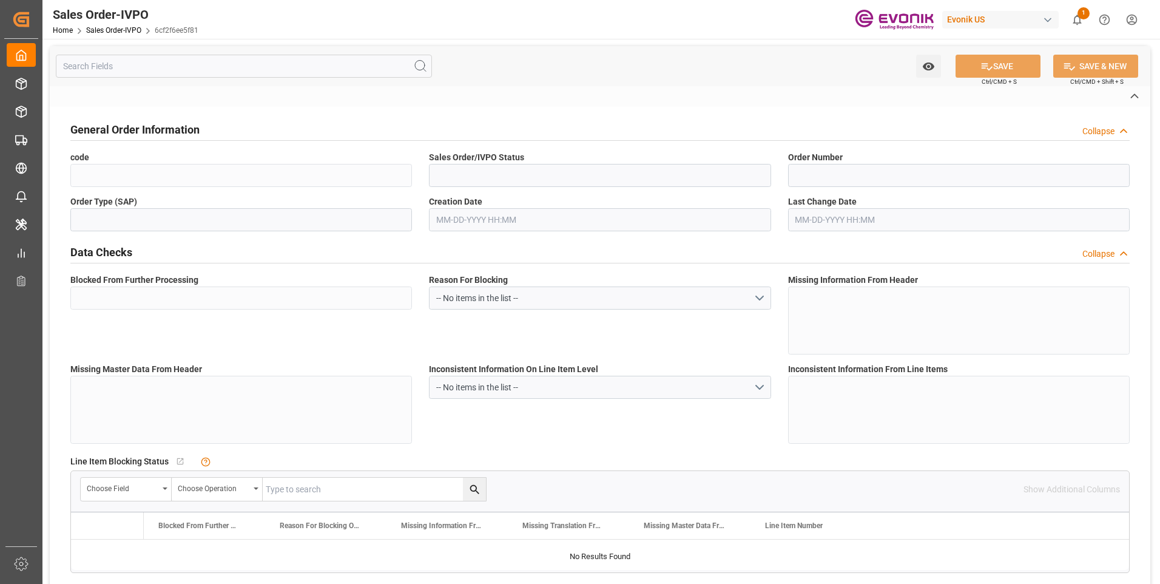
type input "LCL"
type input "Done"
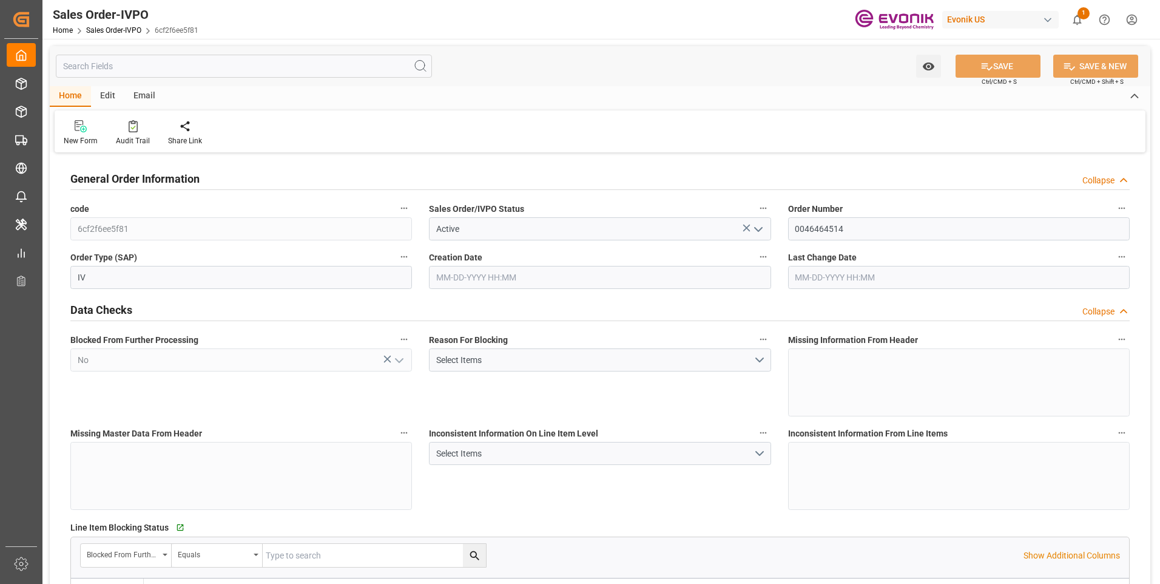
type input "JPYOK"
type input "0"
type input "1"
type input "214.326"
type input "07-18-2025 12:11"
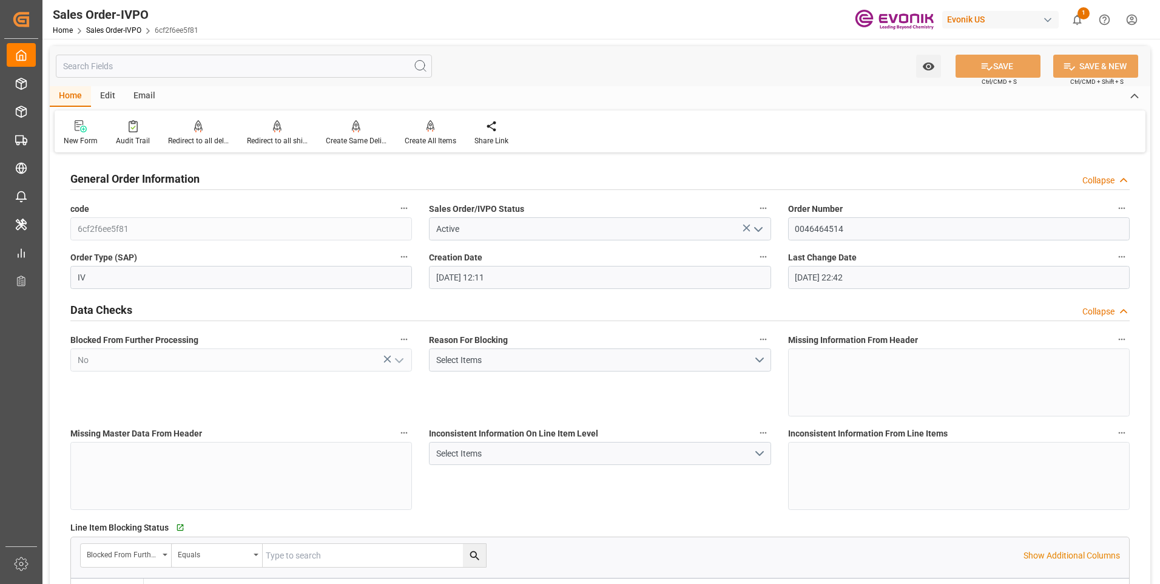
type input "08-13-2025 22:42"
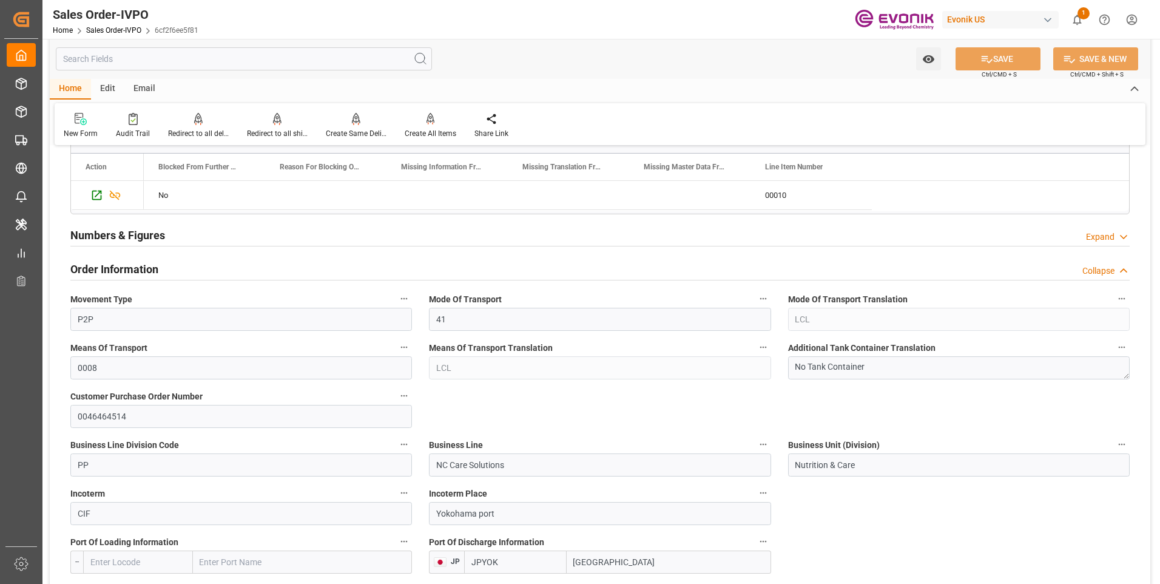
scroll to position [243, 0]
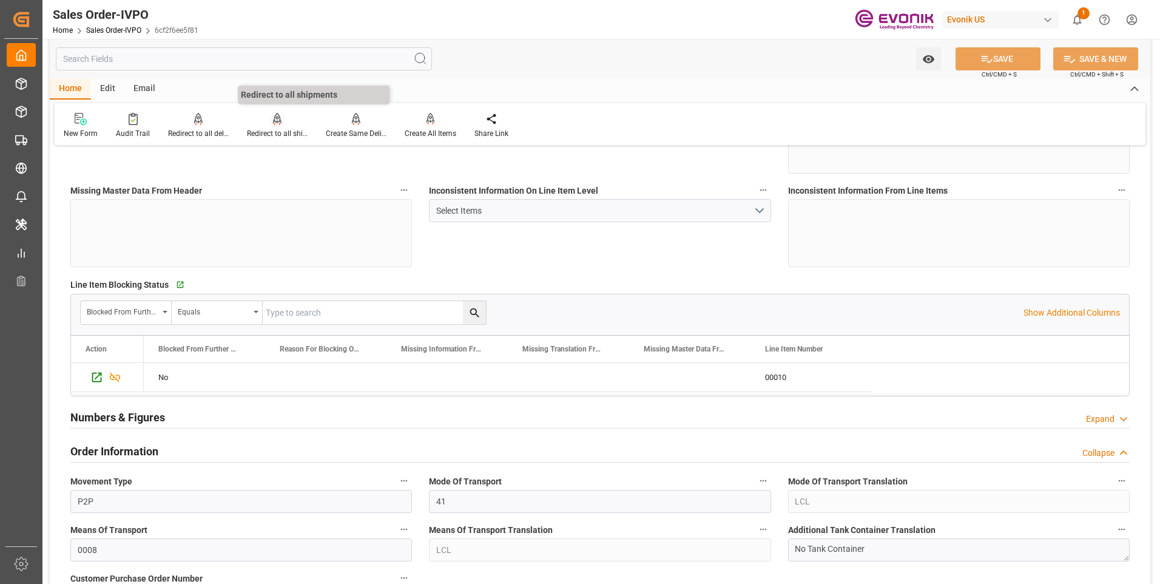
click at [265, 128] on div "Redirect to all shipments" at bounding box center [277, 133] width 61 height 11
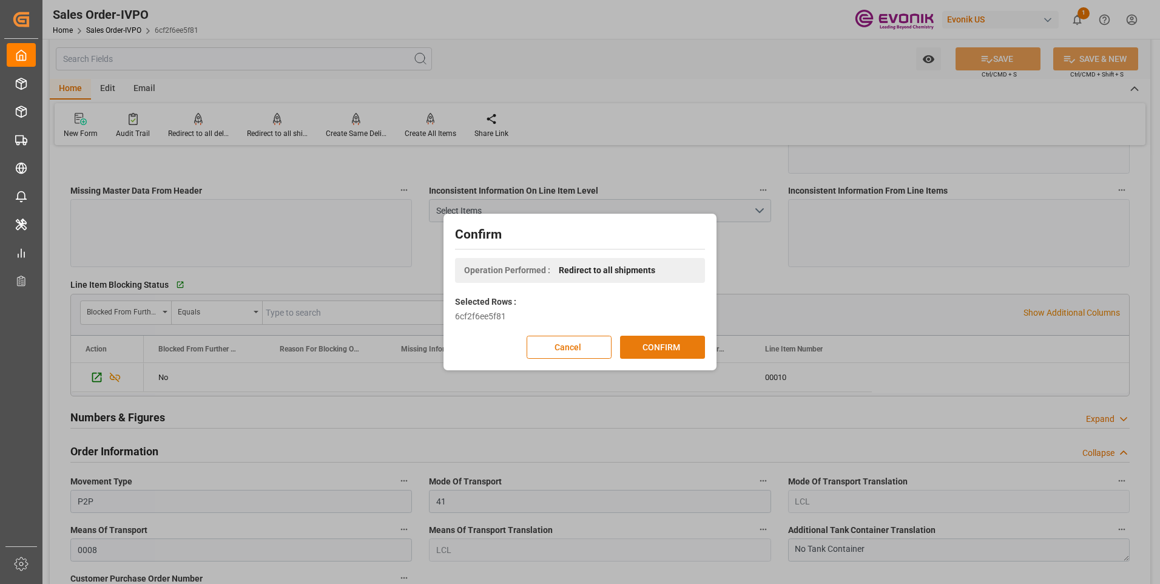
click at [646, 341] on button "CONFIRM" at bounding box center [662, 346] width 85 height 23
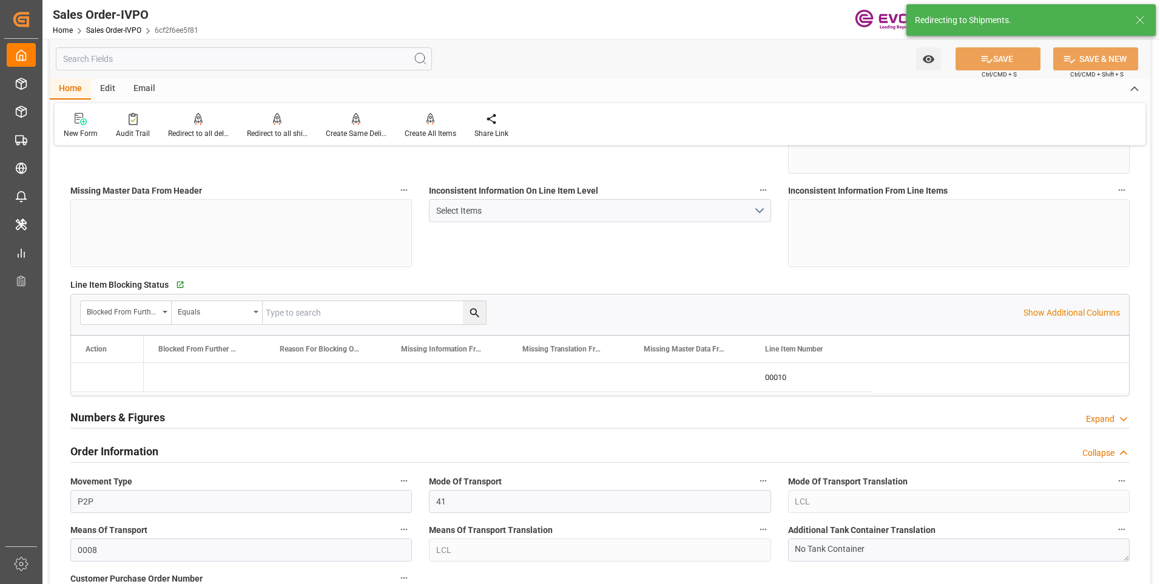
type input "07-18-2025 12:11"
type input "08-13-2025 22:42"
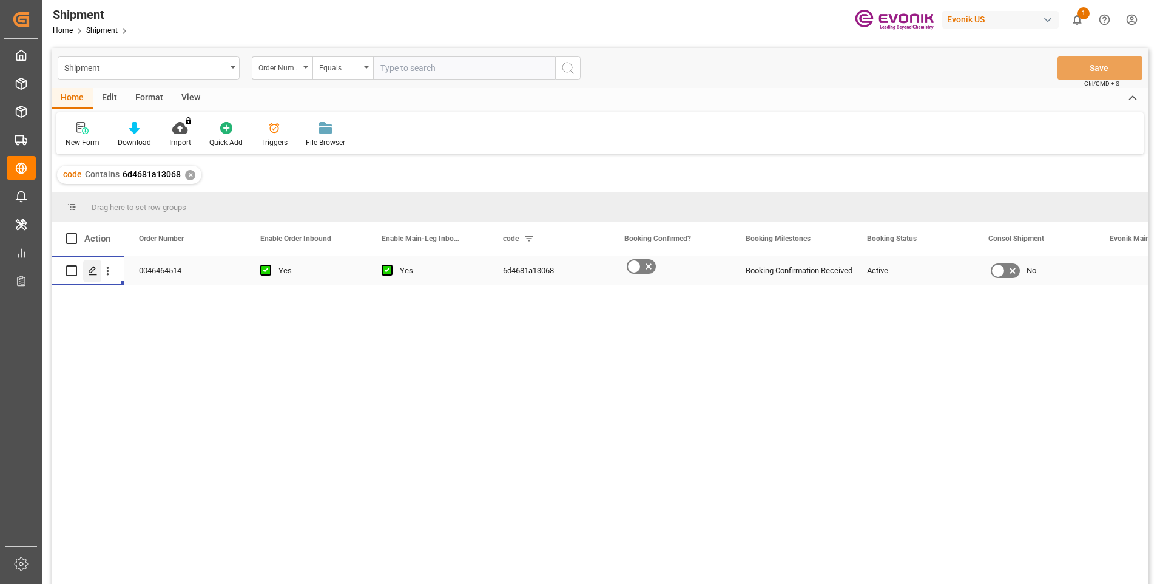
click at [93, 270] on polygon "Press SPACE to select this row." at bounding box center [92, 270] width 6 height 6
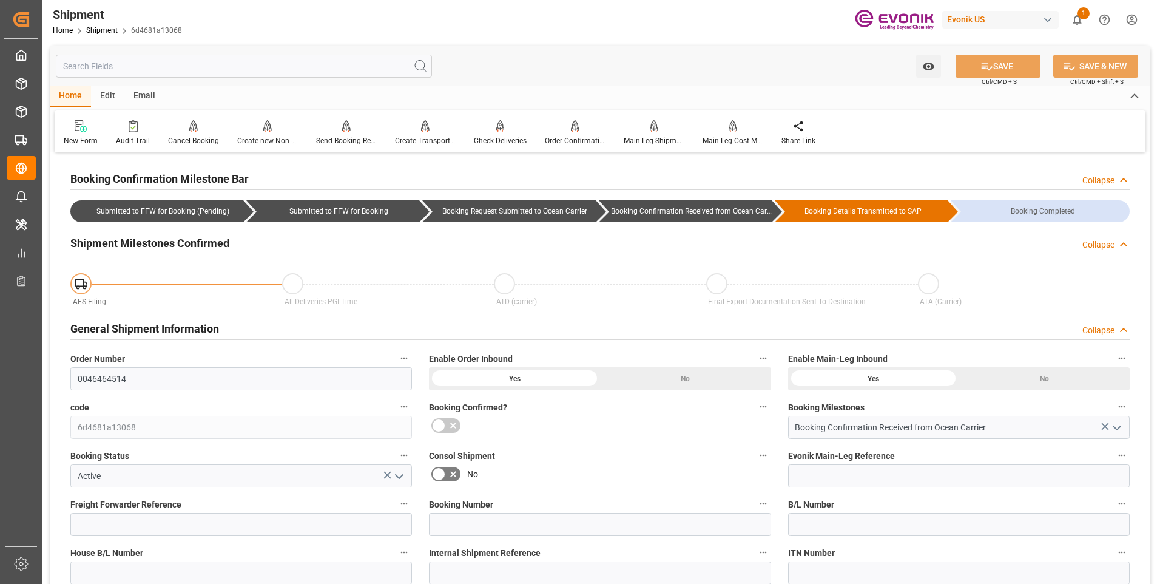
type input "[DATE] 18:30"
type input "[DATE] 19:00"
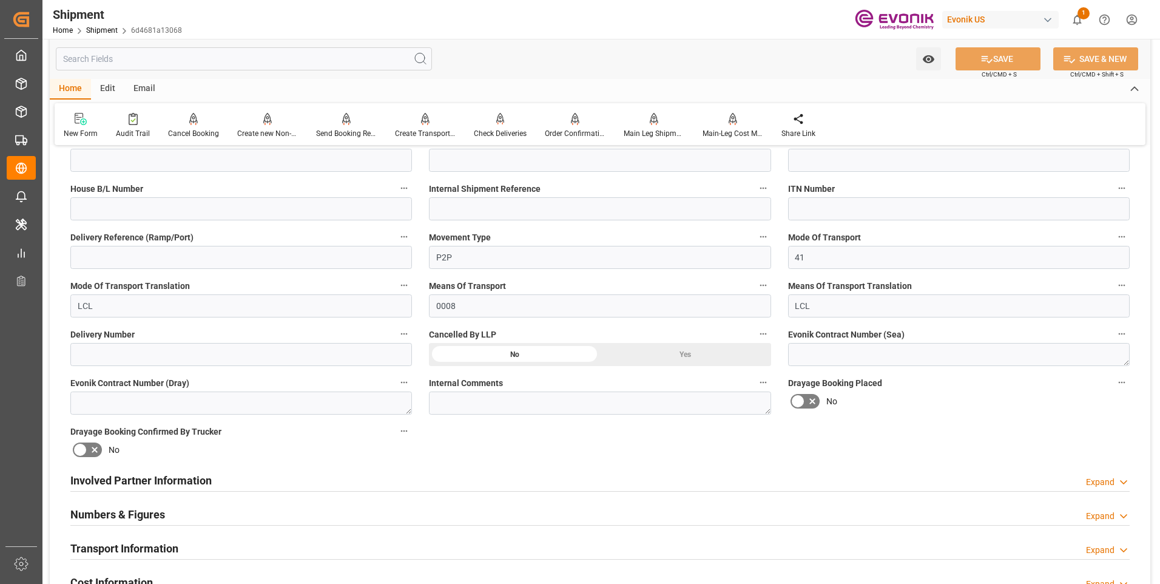
scroll to position [485, 0]
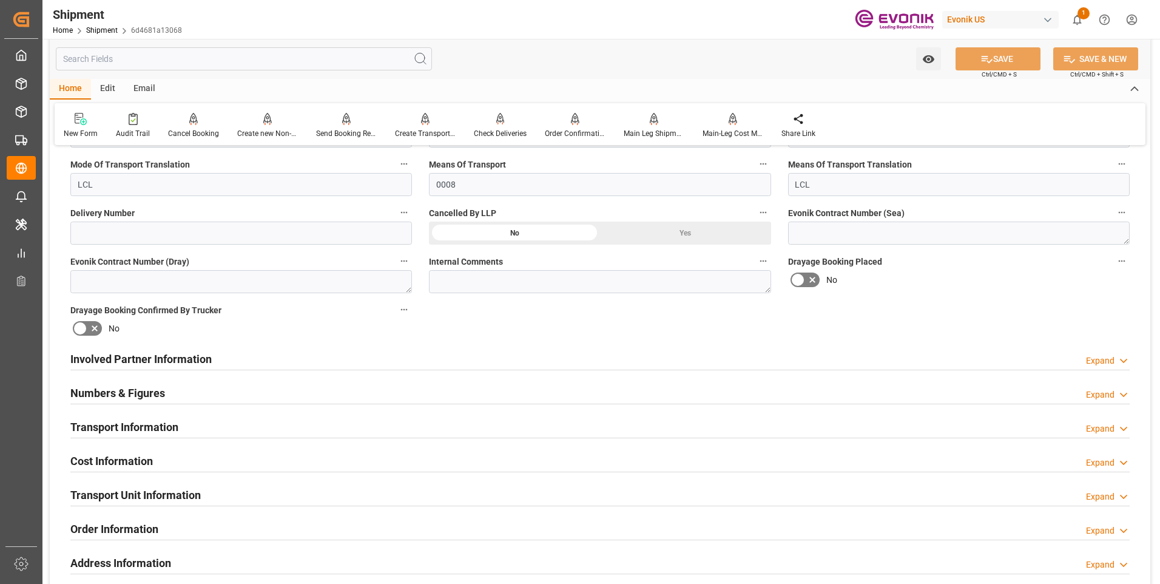
click at [281, 354] on div "Involved Partner Information Expand" at bounding box center [599, 357] width 1059 height 23
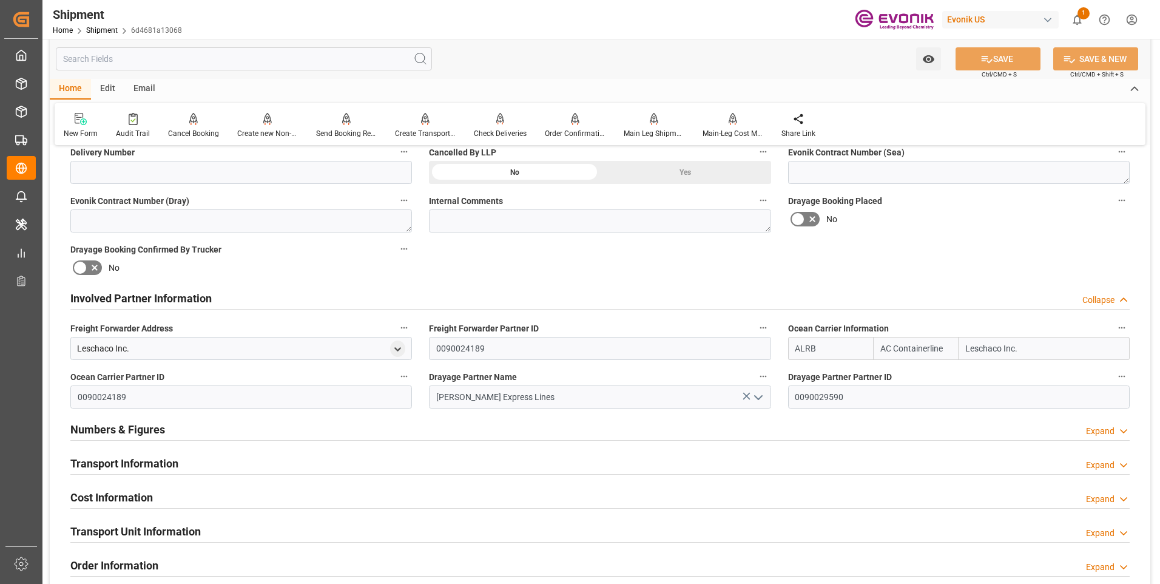
scroll to position [607, 0]
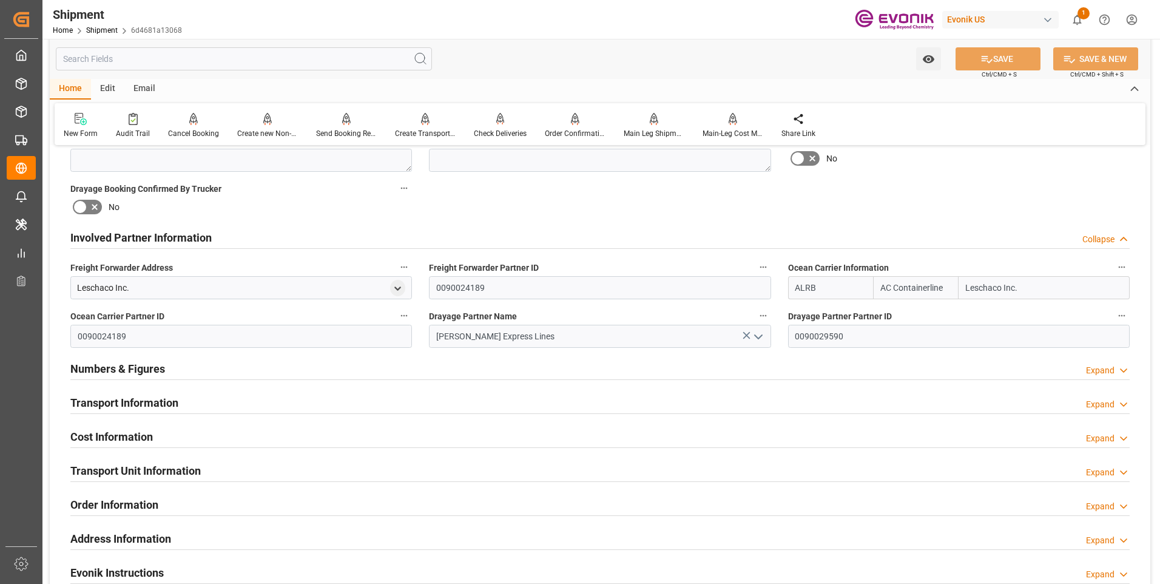
click at [223, 396] on div "Transport Information Expand" at bounding box center [599, 401] width 1059 height 23
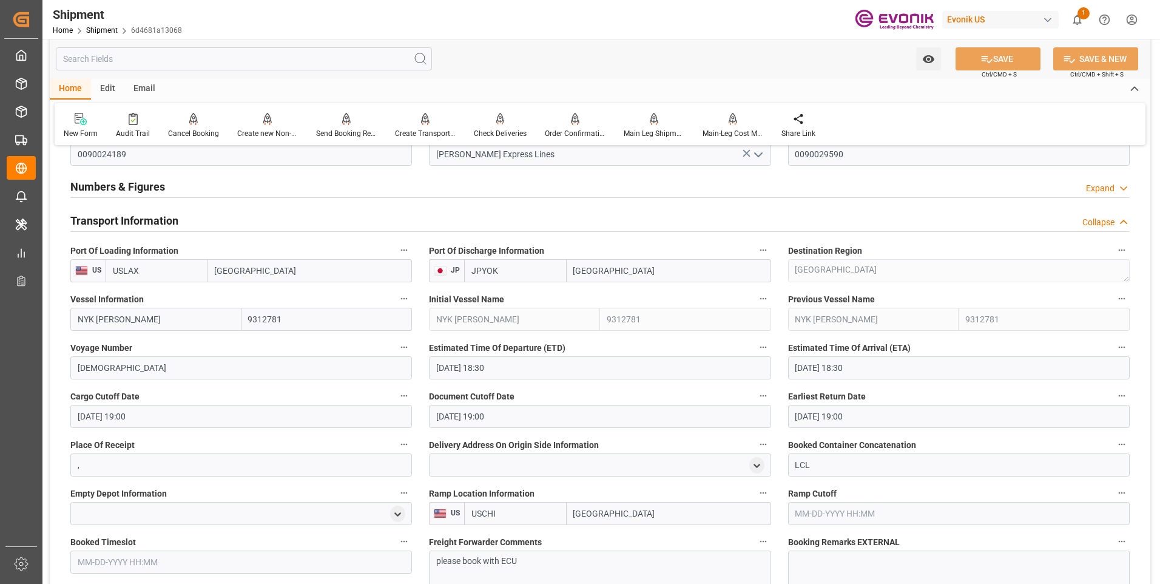
scroll to position [849, 0]
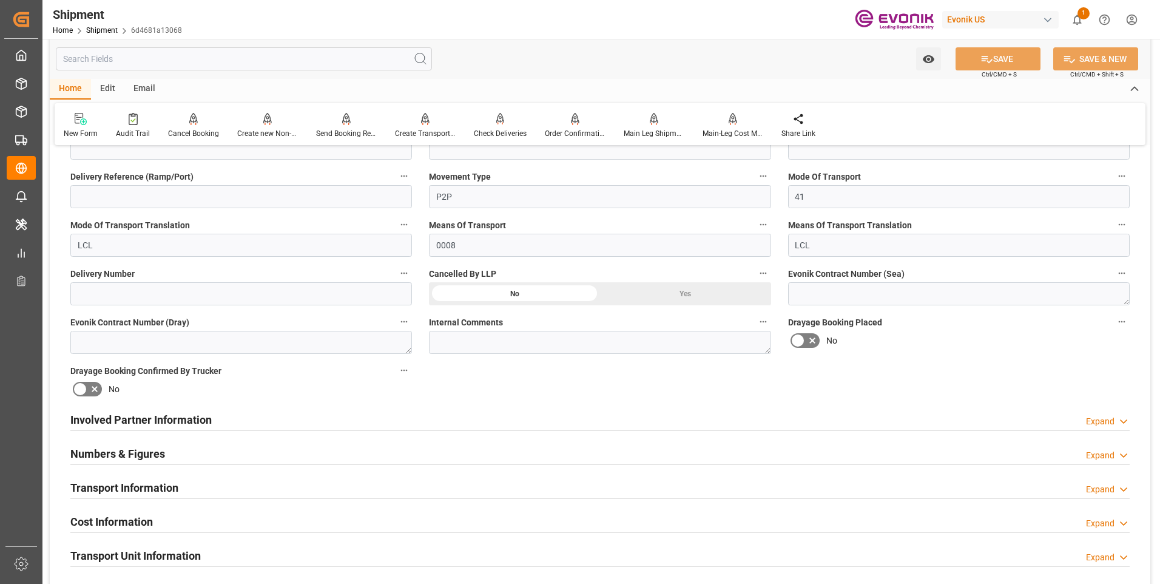
scroll to position [485, 0]
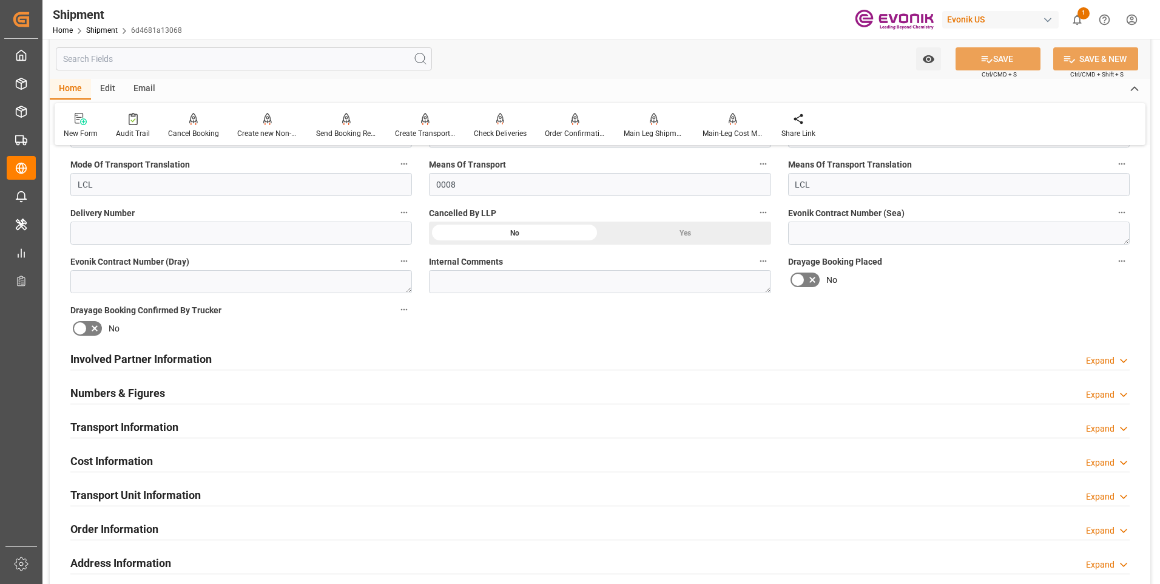
click at [170, 424] on h2 "Transport Information" at bounding box center [124, 427] width 108 height 16
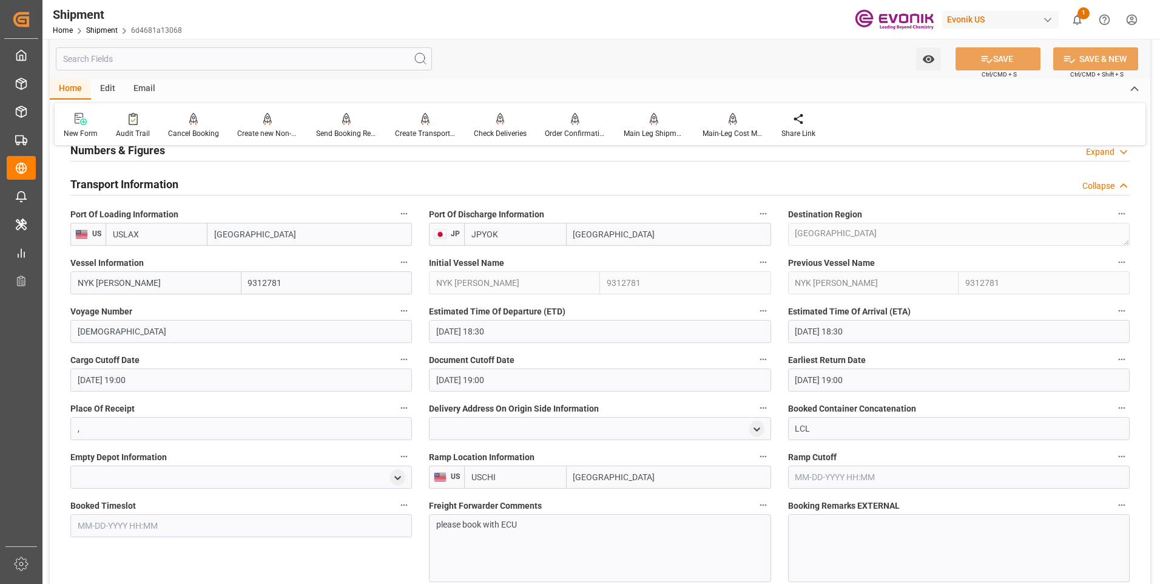
scroll to position [789, 0]
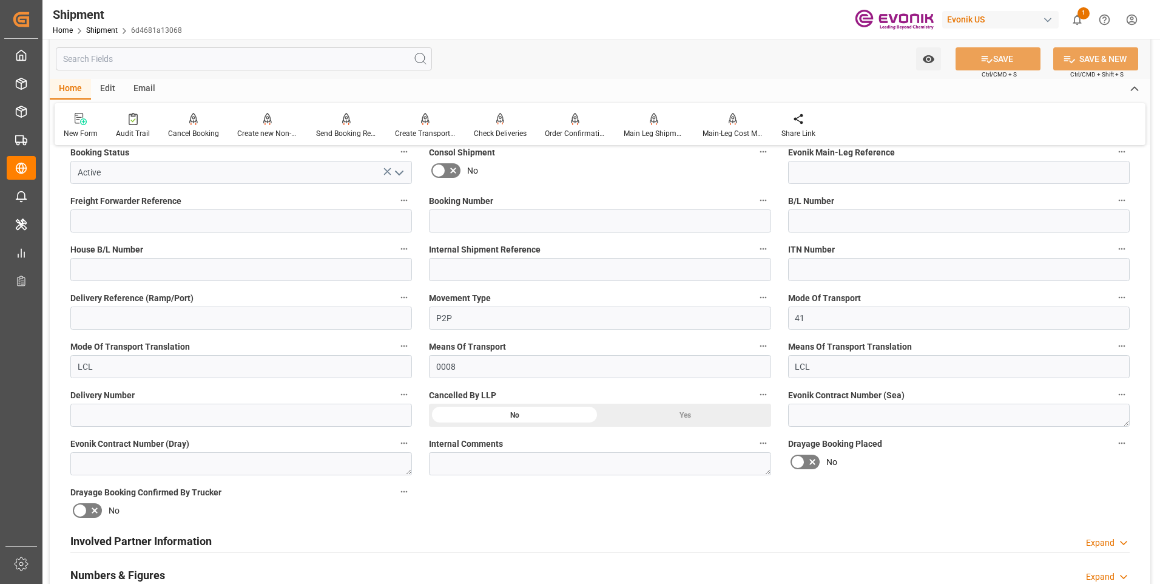
scroll to position [485, 0]
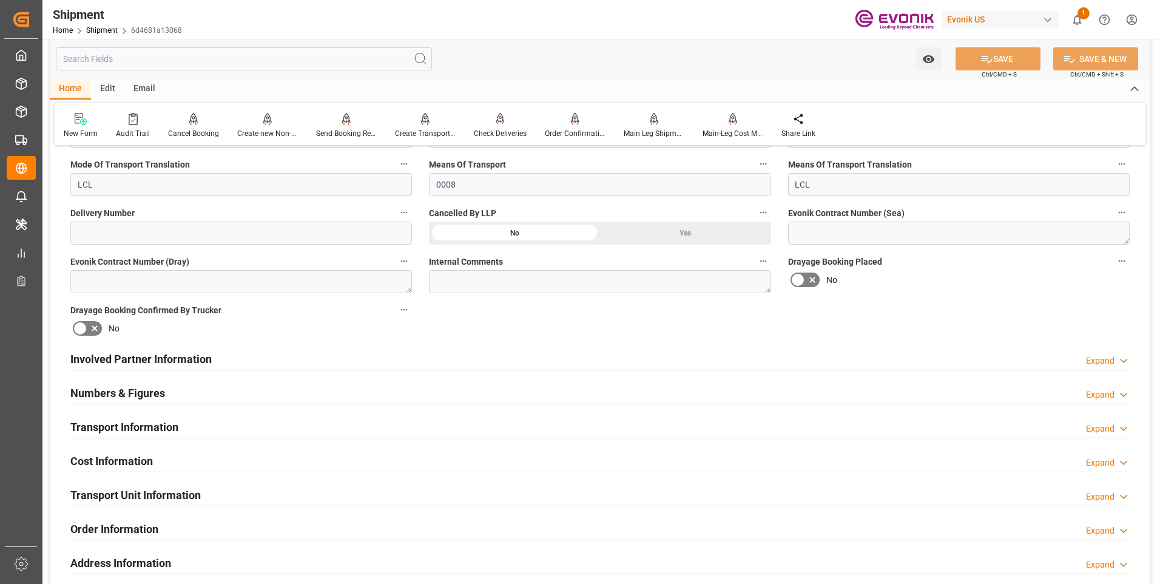
click at [363, 417] on div "Transport Information Expand" at bounding box center [599, 425] width 1059 height 23
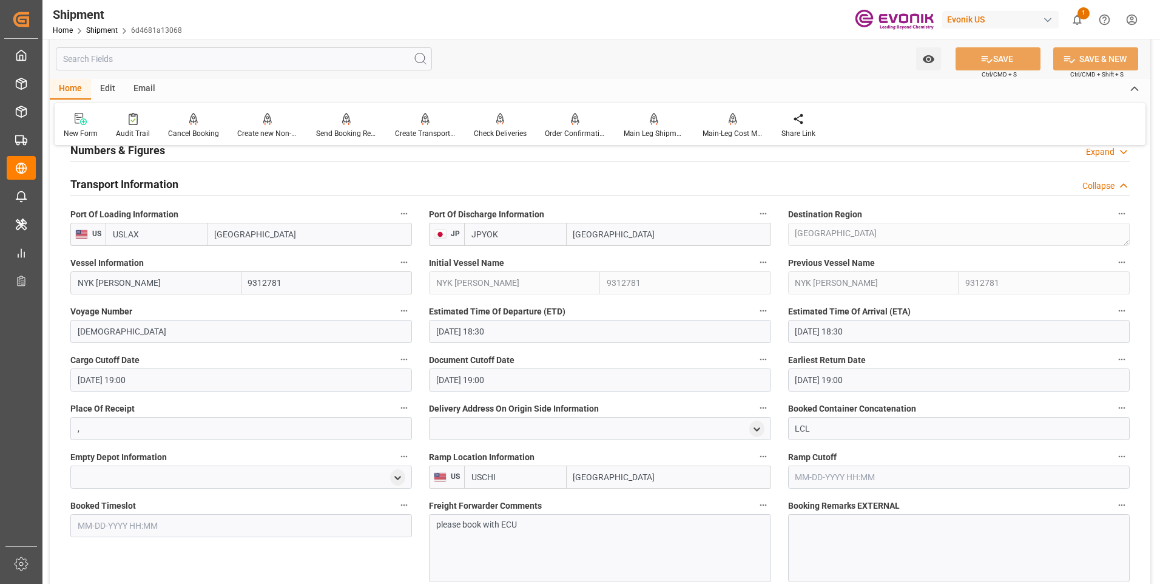
scroll to position [789, 0]
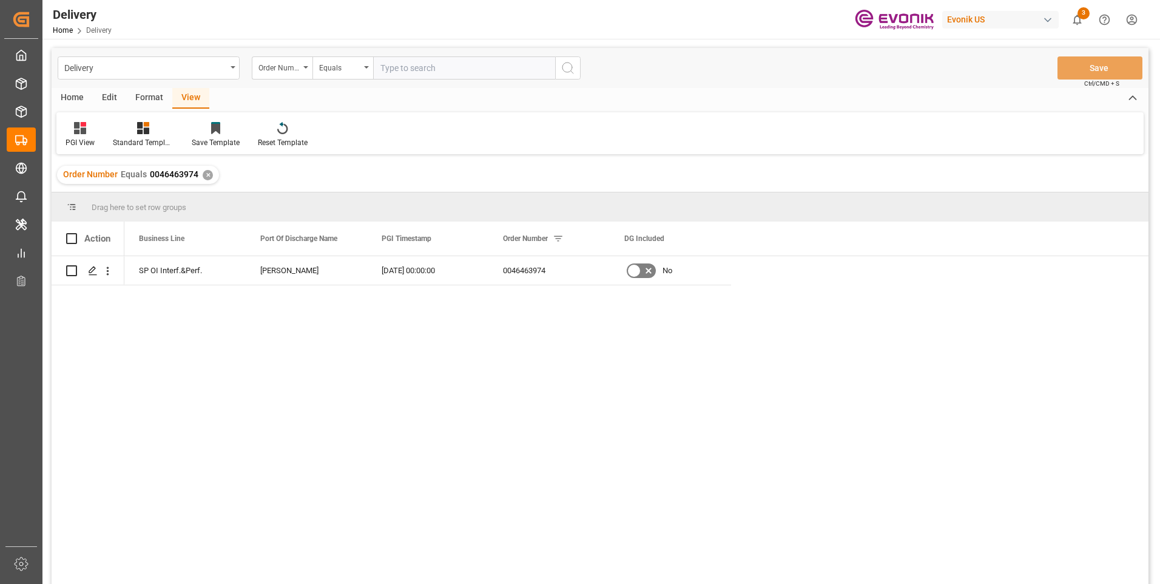
click at [422, 73] on input "text" at bounding box center [464, 67] width 182 height 23
paste input "250705000225"
click at [398, 67] on input "250705000225" at bounding box center [464, 67] width 182 height 23
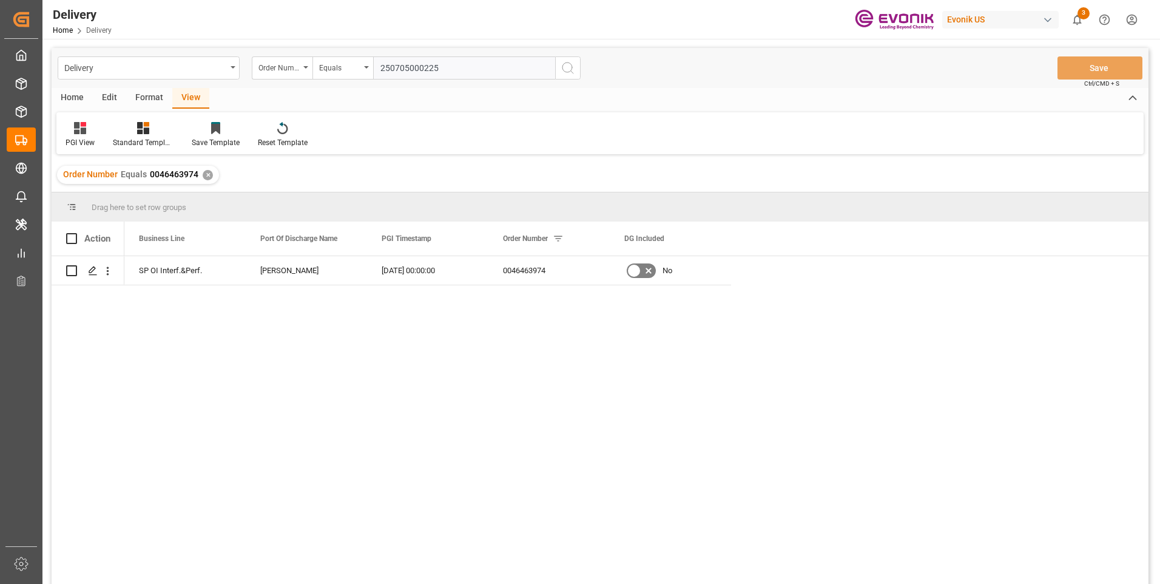
paste input "006949491"
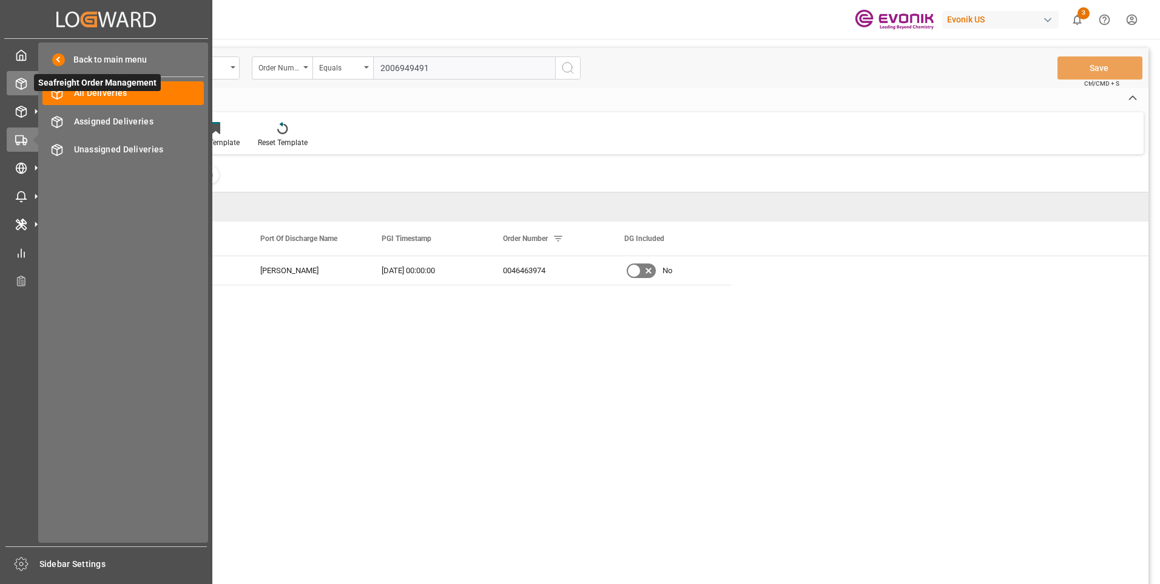
type input "2006949491"
click at [22, 80] on icon at bounding box center [21, 84] width 12 height 12
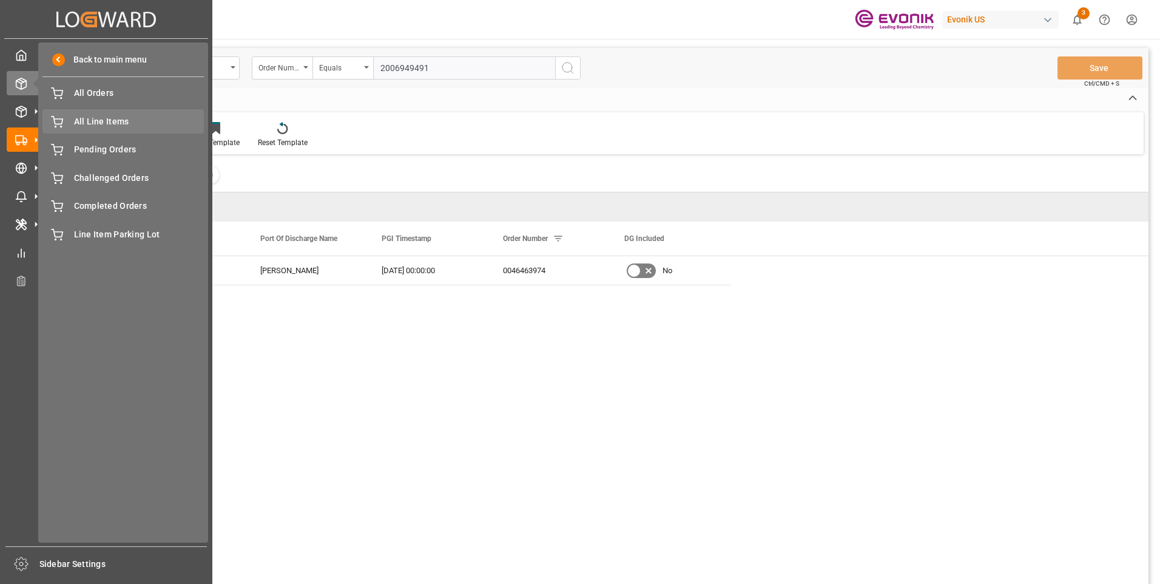
click at [79, 123] on span "All Line Items" at bounding box center [139, 121] width 130 height 13
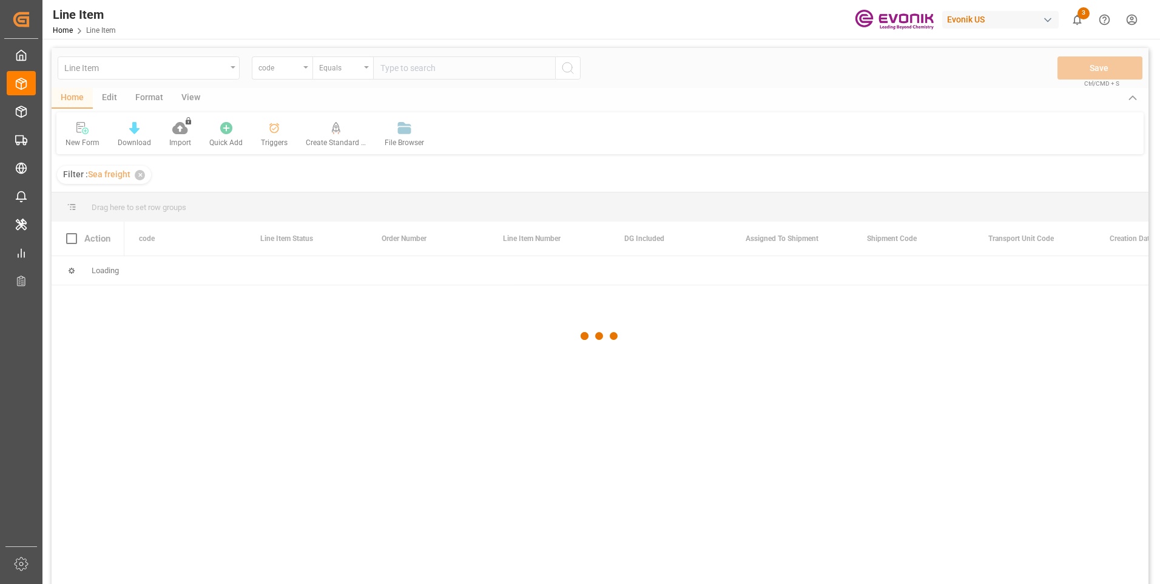
click at [417, 68] on div at bounding box center [600, 336] width 1097 height 576
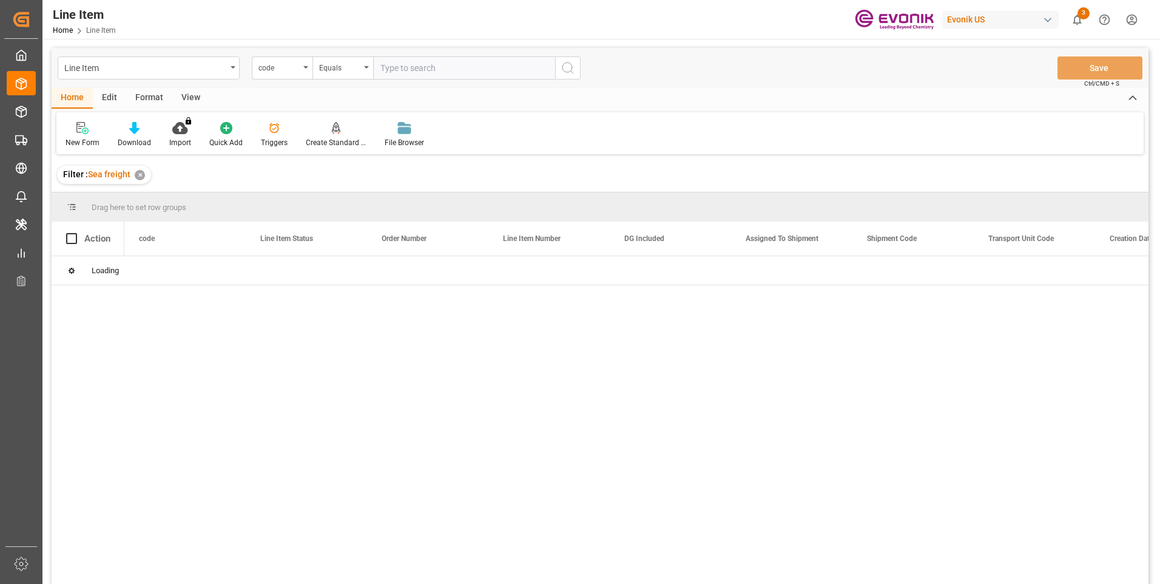
click at [417, 68] on input "text" at bounding box center [464, 67] width 182 height 23
paste input "2006949491"
type input "2006949491"
click at [305, 70] on div "code" at bounding box center [282, 67] width 61 height 23
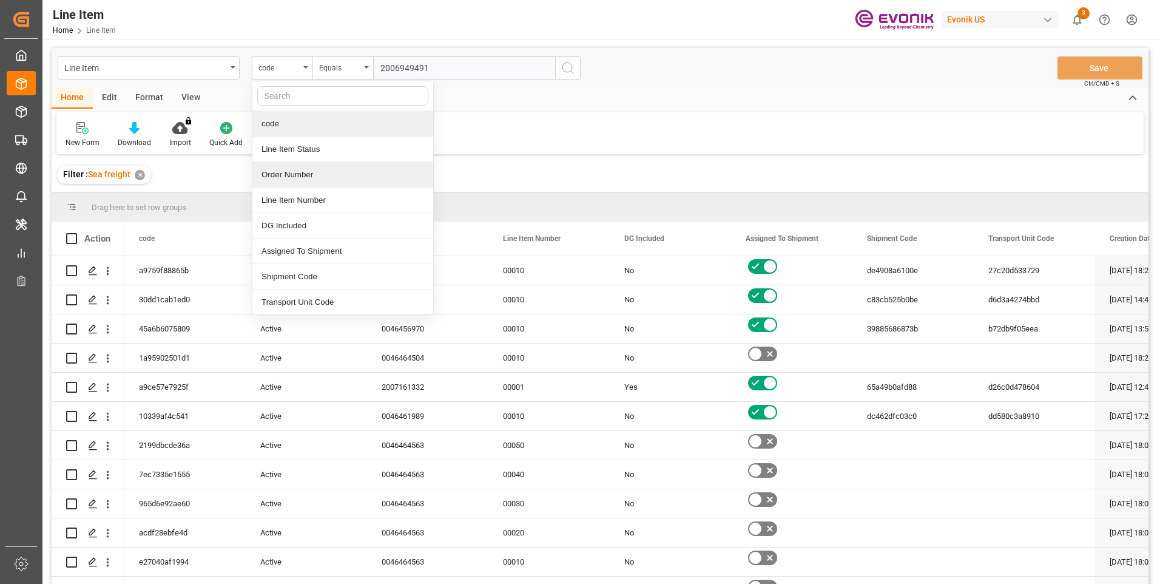
click at [288, 181] on div "Order Number" at bounding box center [342, 174] width 181 height 25
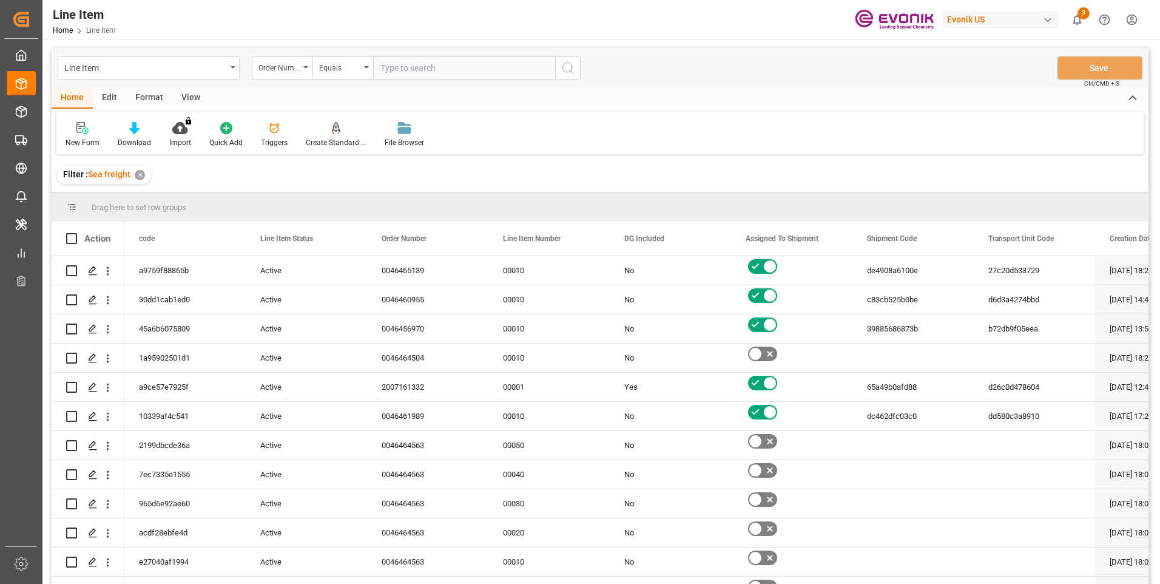
click at [394, 57] on input "text" at bounding box center [464, 67] width 182 height 23
paste input "2006949491"
type input "2006949491"
click at [568, 66] on icon "search button" at bounding box center [567, 68] width 15 height 15
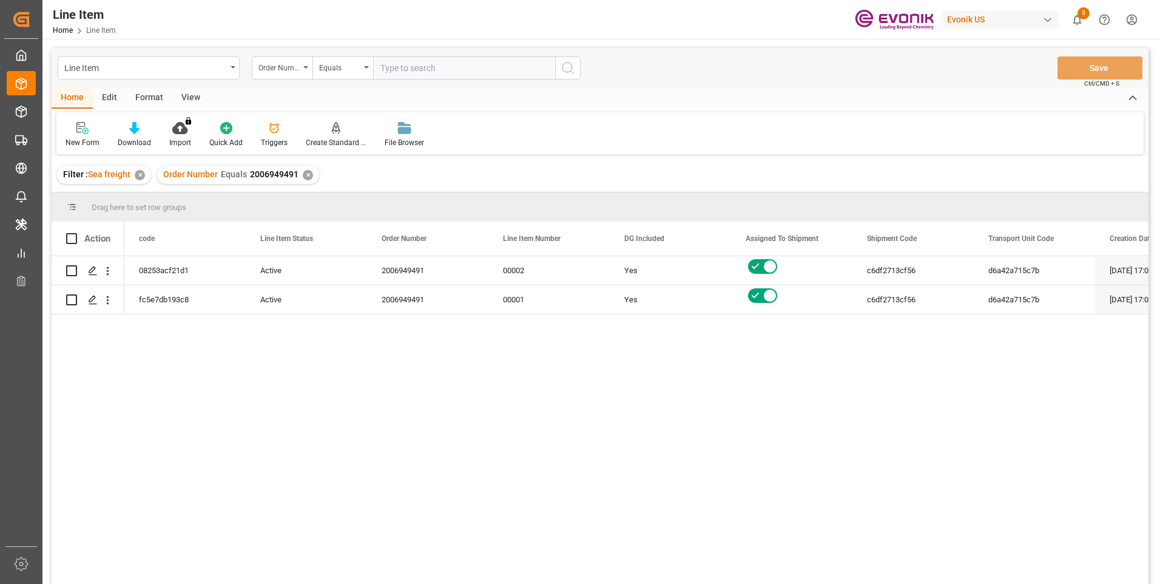
click at [355, 354] on div "08253acf21d1 Active 2006949491 00002 Yes c6df2713cf56 d6a42a715c7b [DATE] 17:04…" at bounding box center [636, 423] width 1024 height 335
click at [543, 274] on div "00002" at bounding box center [548, 270] width 121 height 29
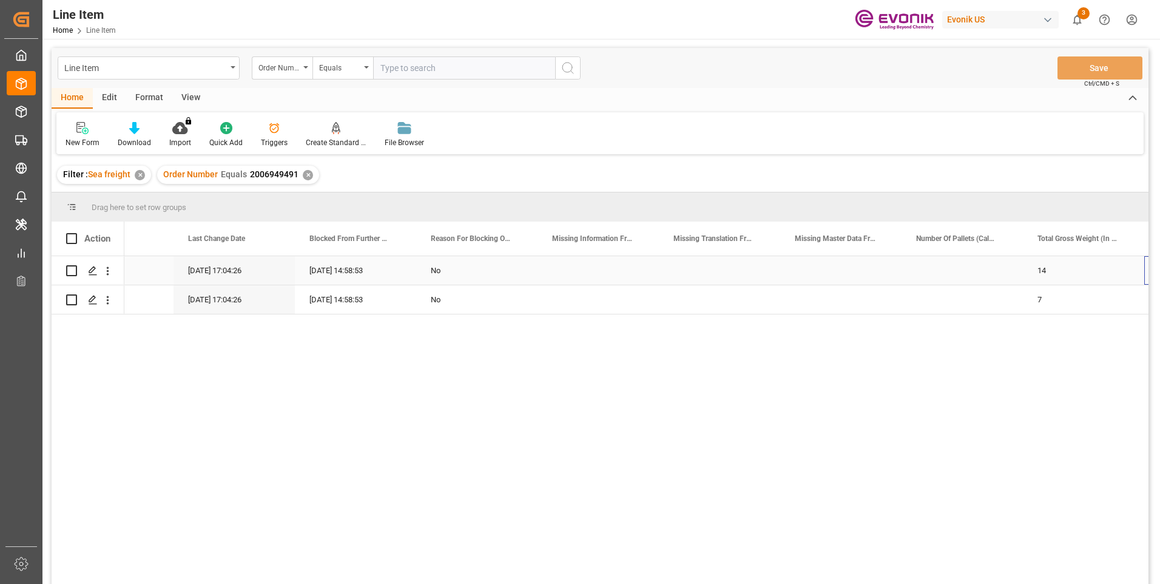
scroll to position [0, 1043]
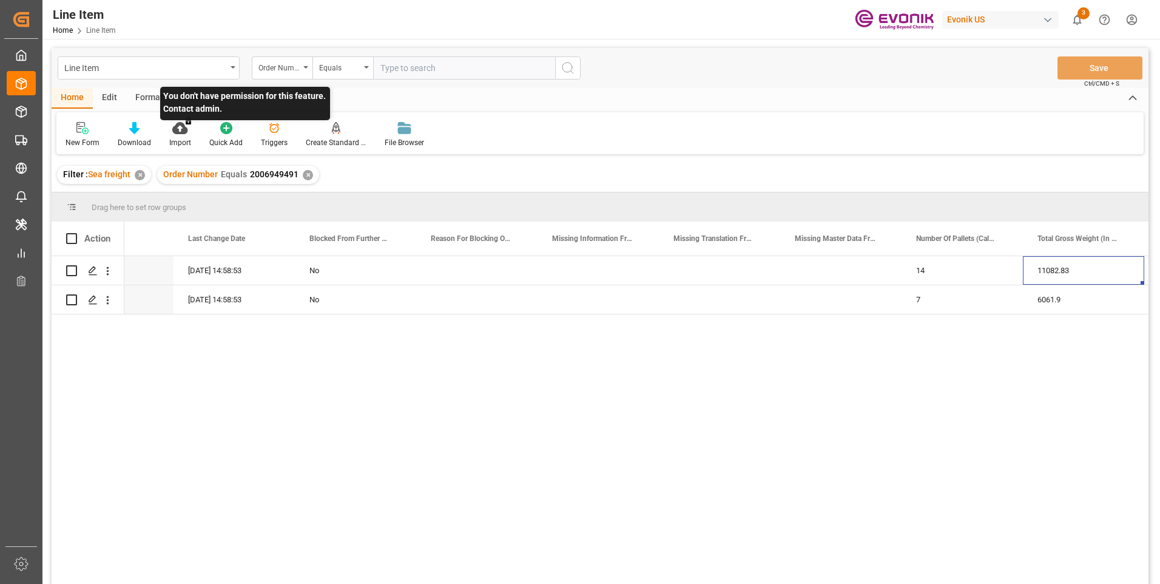
click at [184, 104] on p "You don't have permission for this feature. Contact admin." at bounding box center [245, 103] width 170 height 33
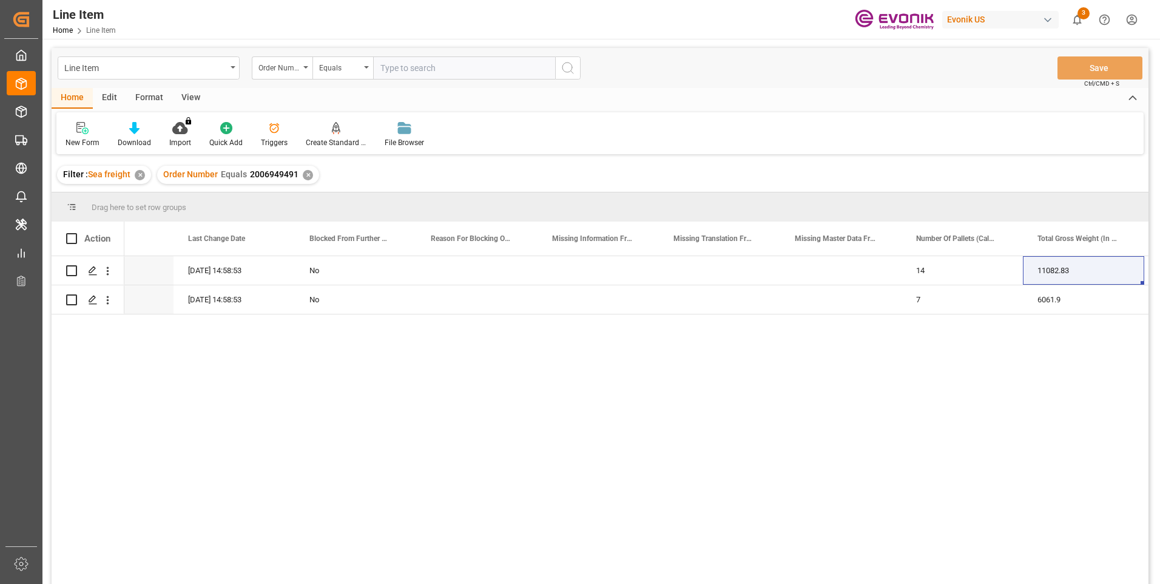
click at [327, 29] on div "Line Item Home Line Item Evonik US 3 Notifications Only show unread All Mark al…" at bounding box center [597, 19] width 1126 height 39
click at [183, 99] on div "View" at bounding box center [190, 98] width 37 height 21
click at [147, 138] on div "Standard Templates" at bounding box center [137, 142] width 61 height 11
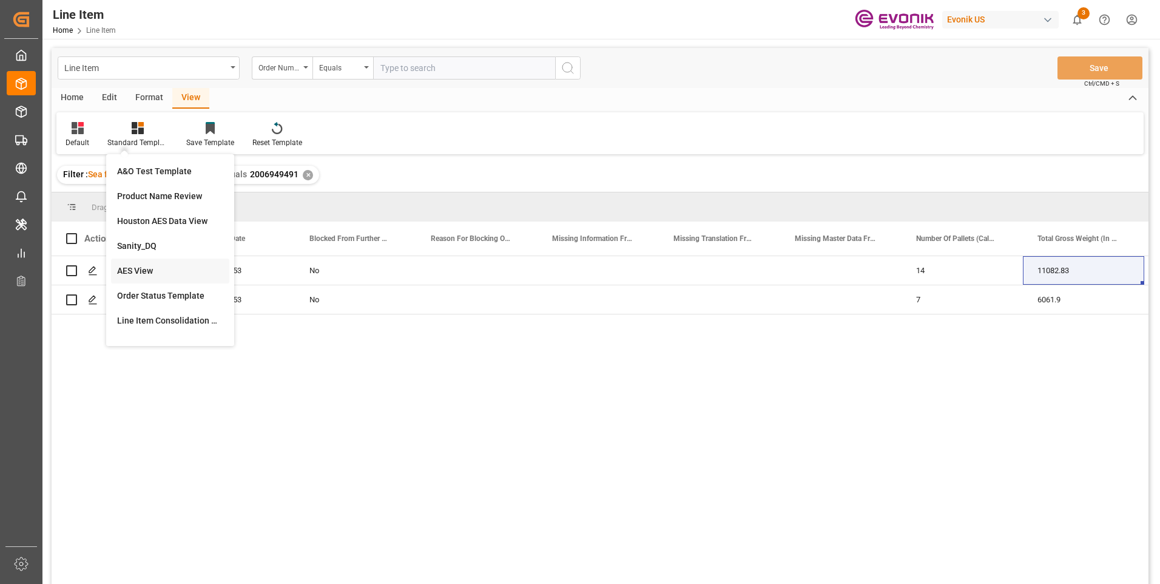
click at [128, 267] on div "AES View" at bounding box center [170, 270] width 106 height 13
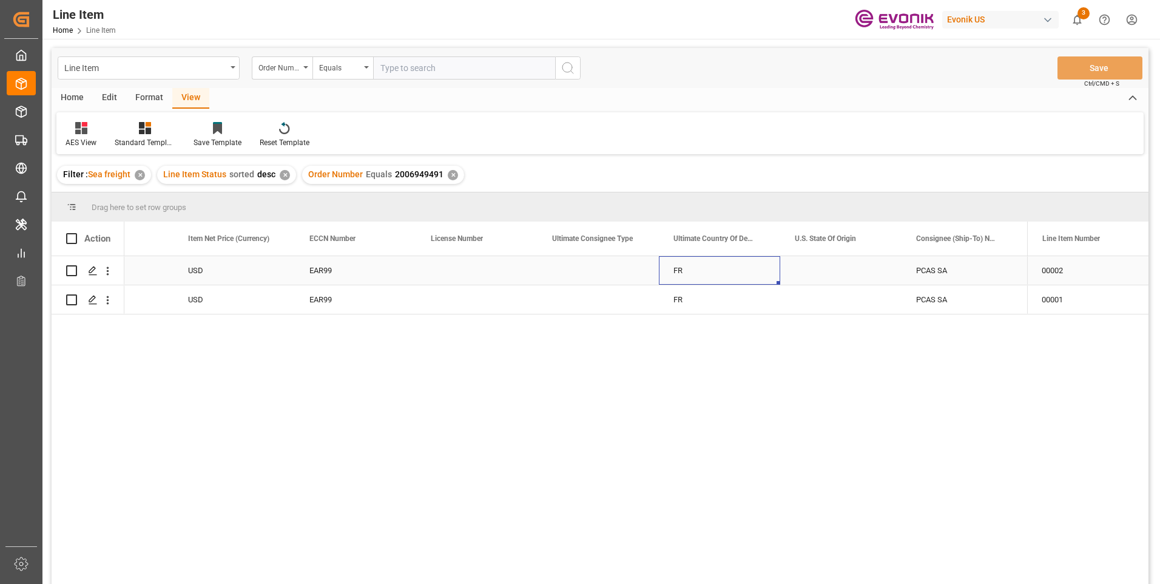
click at [664, 258] on div "FR" at bounding box center [719, 270] width 121 height 29
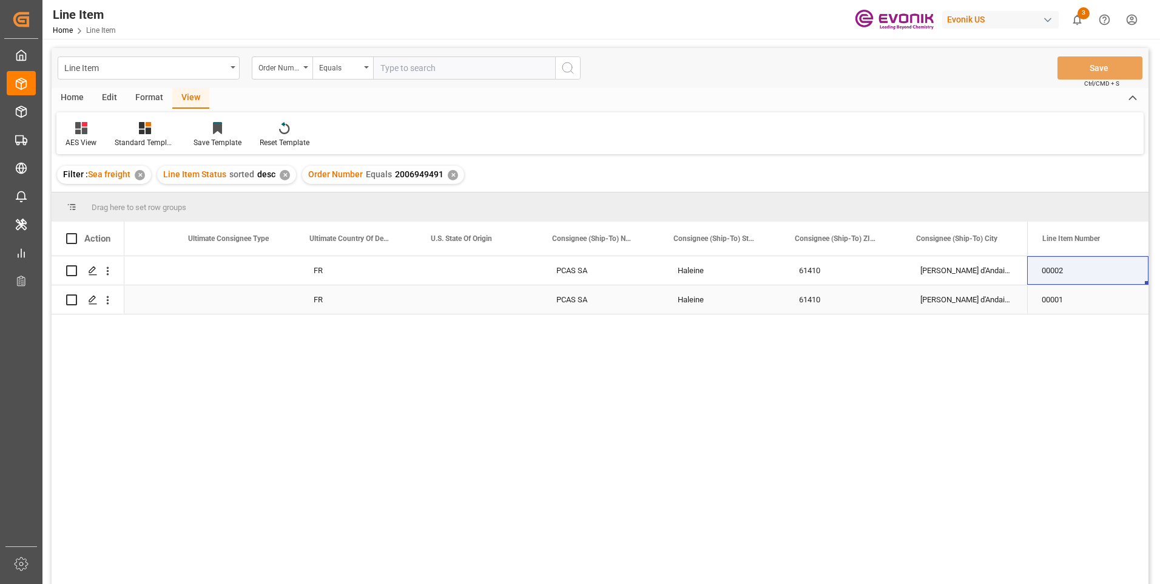
click at [262, 309] on div "Press SPACE to select this row." at bounding box center [238, 299] width 121 height 29
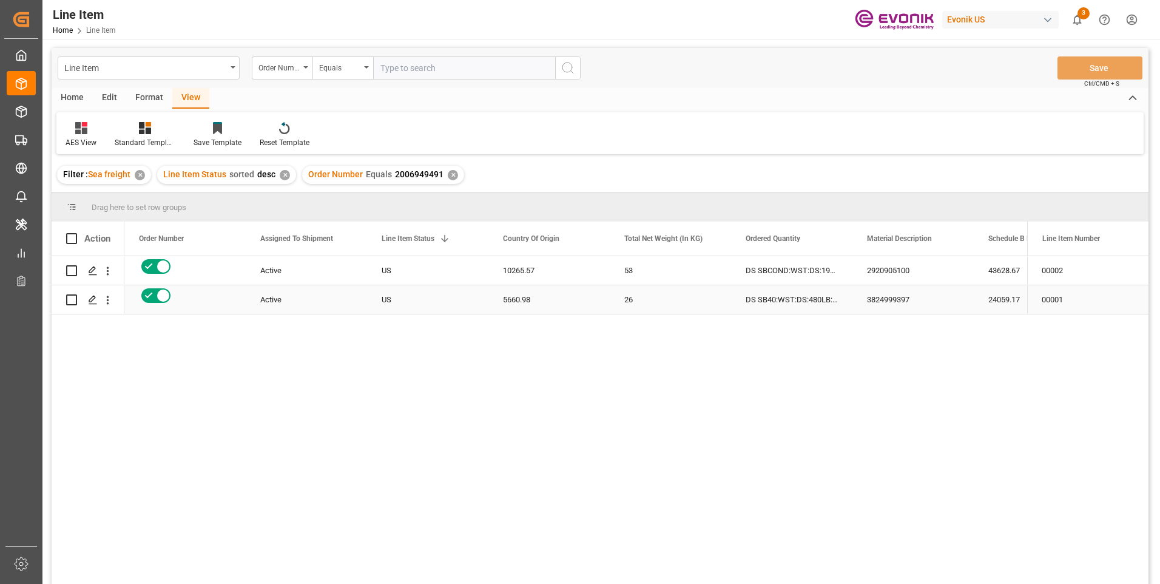
scroll to position [0, 0]
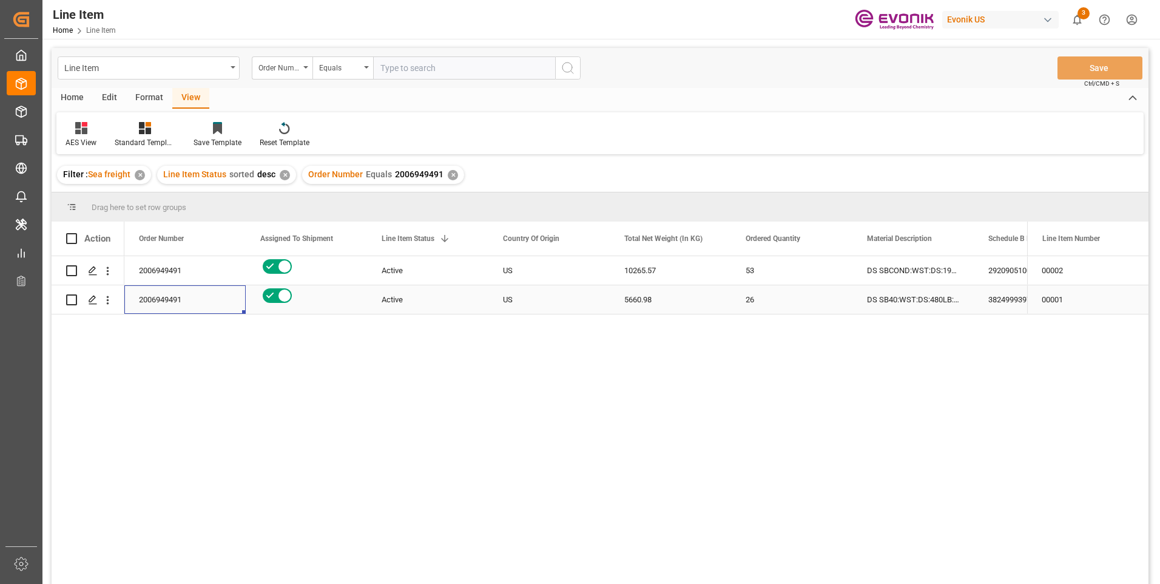
click at [158, 292] on div "2006949491" at bounding box center [184, 299] width 121 height 29
click at [193, 266] on div "2006949491" at bounding box center [184, 270] width 121 height 29
click at [947, 301] on div "DS SB40:WST:DS:480LB:001" at bounding box center [912, 299] width 121 height 29
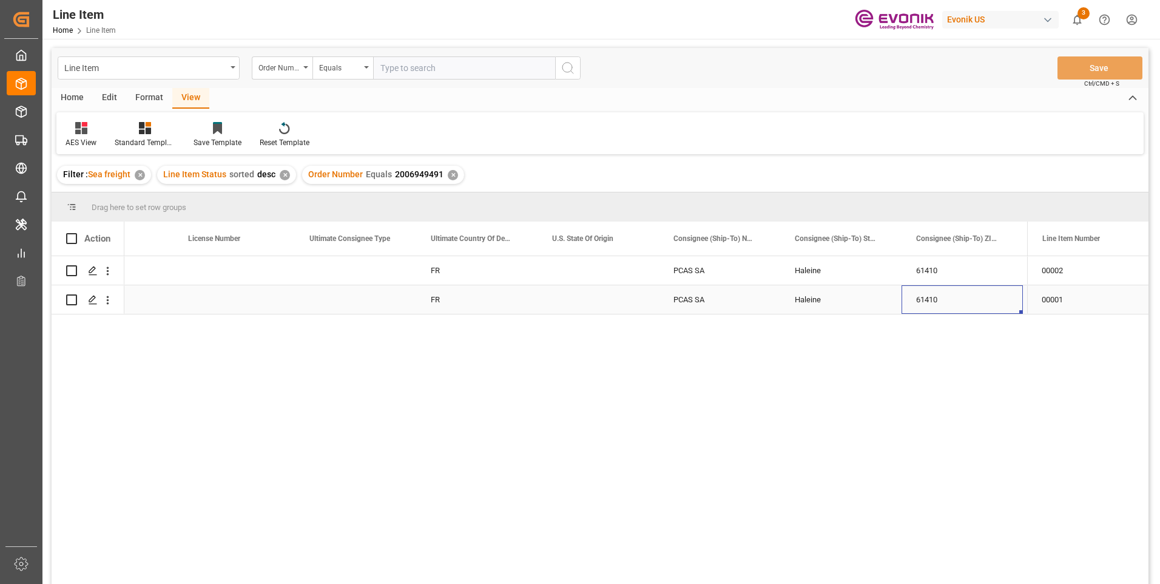
scroll to position [0, 1402]
click at [368, 432] on div "EAR99 FR PCAS SA Haleine 61410 Rives d'Andaine EAR99 FR PCAS SA Haleine 61410 R…" at bounding box center [575, 423] width 903 height 335
click at [389, 375] on div "EAR99 FR PCAS SA Haleine 61410 Rives d'Andaine EAR99 FR PCAS SA Haleine 61410 R…" at bounding box center [575, 423] width 903 height 335
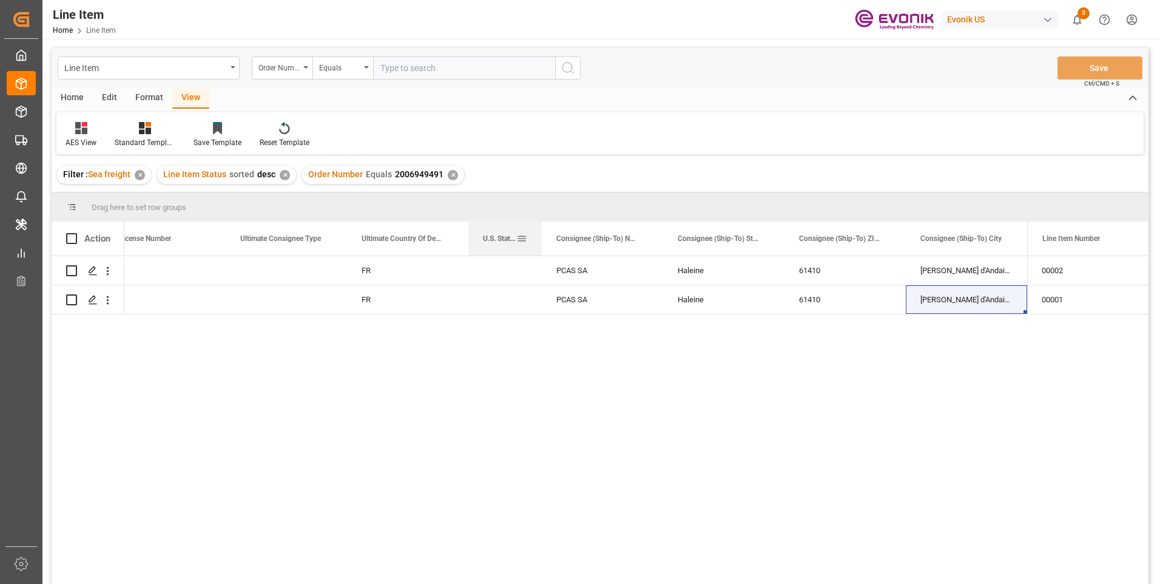
scroll to position [0, 1354]
drag, startPoint x: 536, startPoint y: 232, endPoint x: 488, endPoint y: 234, distance: 48.5
click at [488, 234] on div "U.S. State Of Origin" at bounding box center [505, 238] width 73 height 34
drag, startPoint x: 224, startPoint y: 237, endPoint x: 167, endPoint y: 237, distance: 57.0
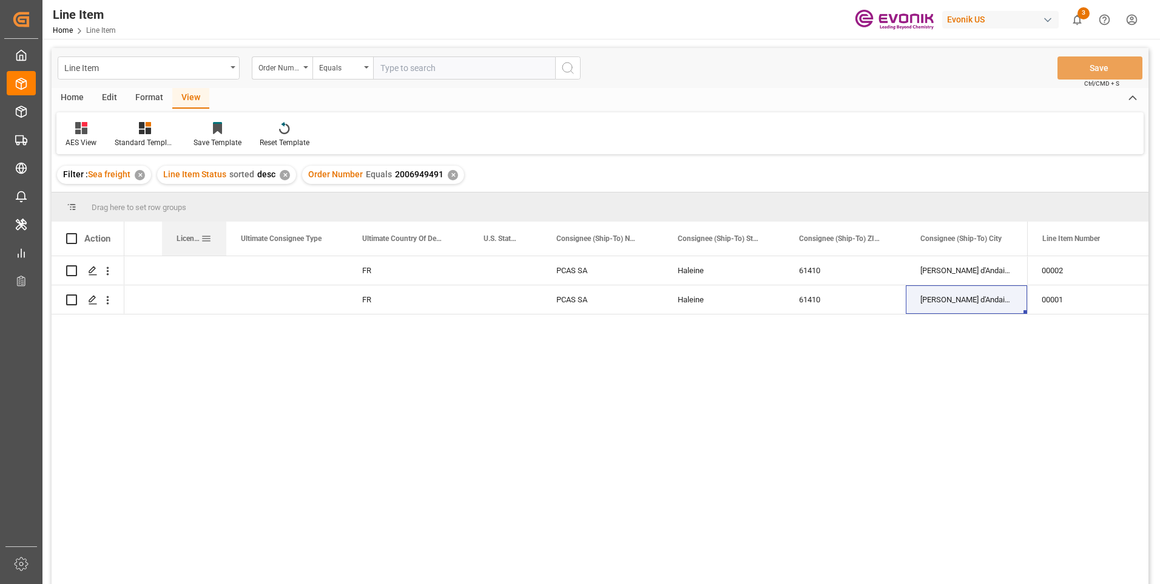
click at [167, 237] on div "License Number" at bounding box center [194, 238] width 64 height 34
drag, startPoint x: 347, startPoint y: 233, endPoint x: 315, endPoint y: 233, distance: 31.5
click at [315, 233] on div "Ultimate Consignee Type" at bounding box center [302, 238] width 90 height 34
click at [402, 491] on div "EAR99 FR PCAS SA Haleine 61410 Rives d'Andaine USD EAR99 FR PCAS SA Haleine 614…" at bounding box center [575, 423] width 903 height 335
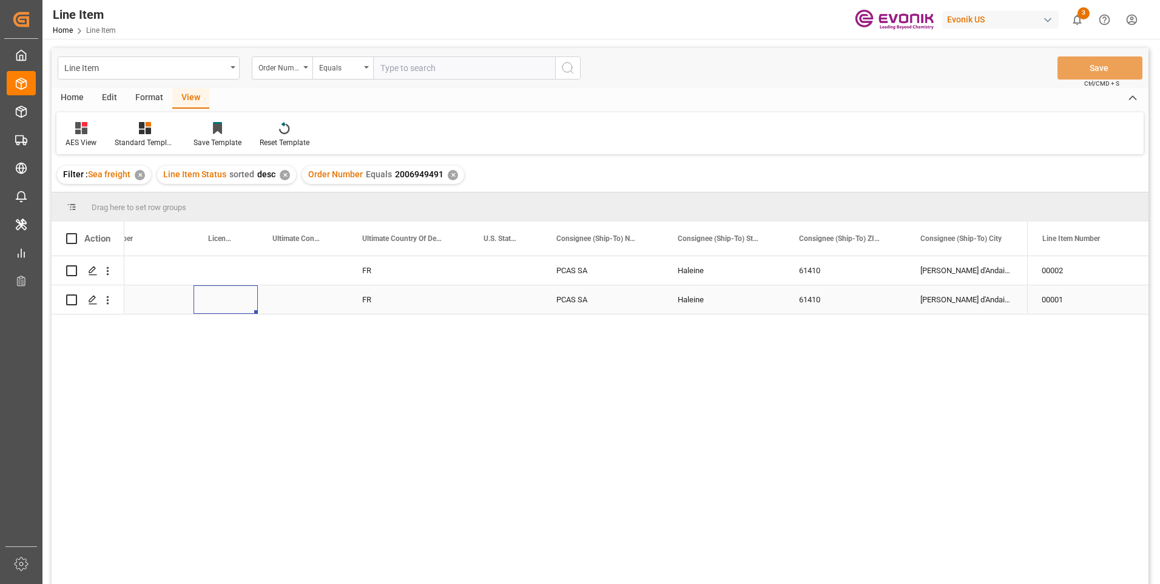
click at [205, 305] on div "Press SPACE to select this row." at bounding box center [225, 299] width 64 height 29
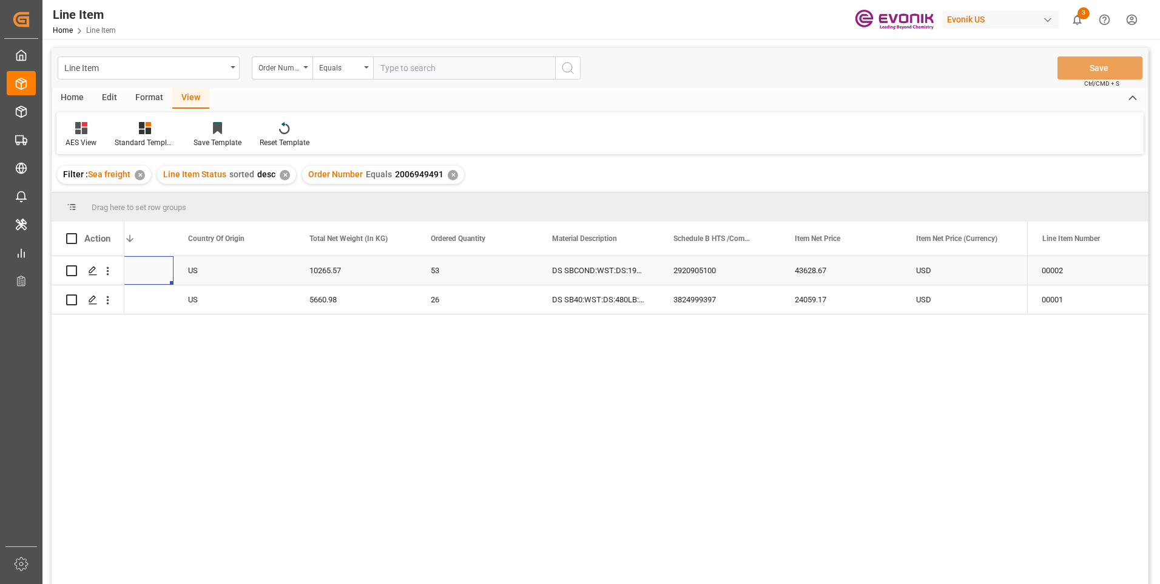
click at [138, 264] on div "Active" at bounding box center [113, 271] width 92 height 28
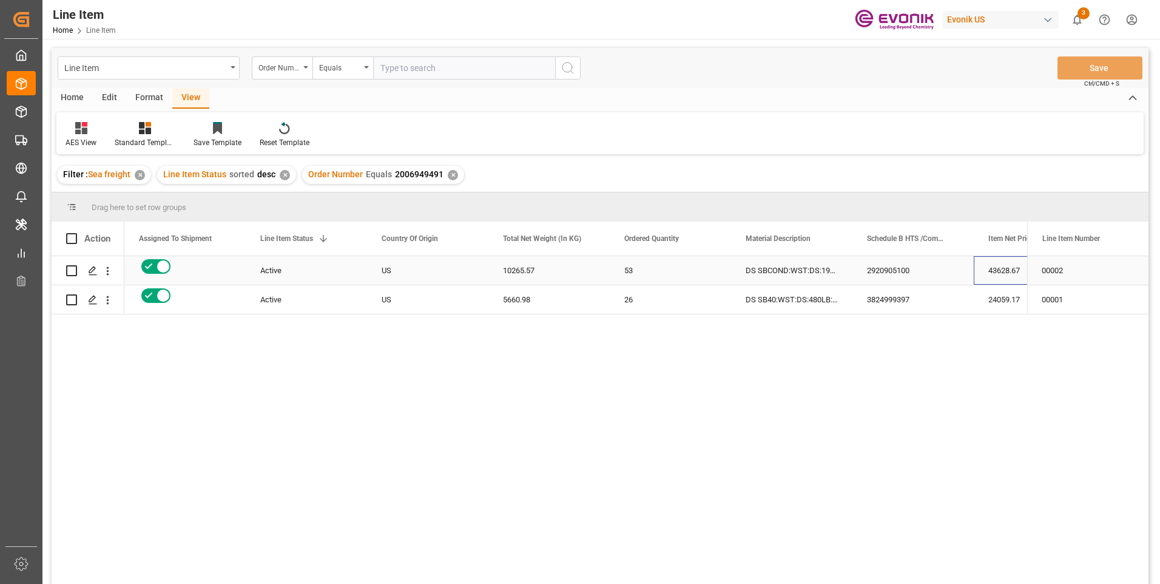
click at [985, 263] on div "43628.67" at bounding box center [1034, 270] width 121 height 29
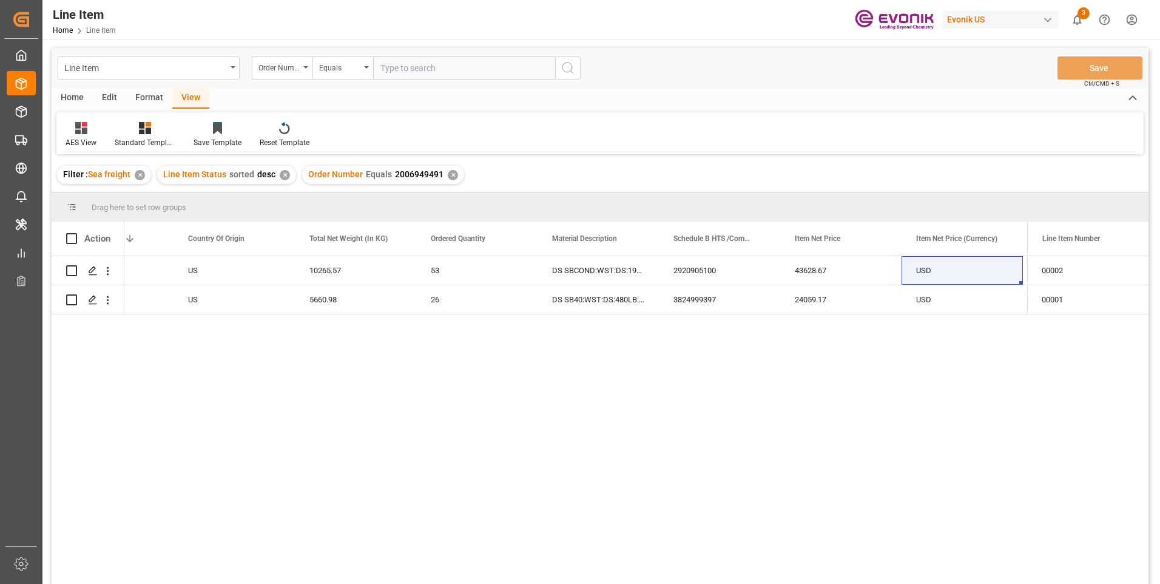
click at [547, 443] on div "43628.67 2920905100 DS SBCOND:WST:DS:193.69KG:001 53 10265.57 US Active USD EAR…" at bounding box center [575, 423] width 903 height 335
click at [985, 272] on div "USD" at bounding box center [961, 270] width 121 height 29
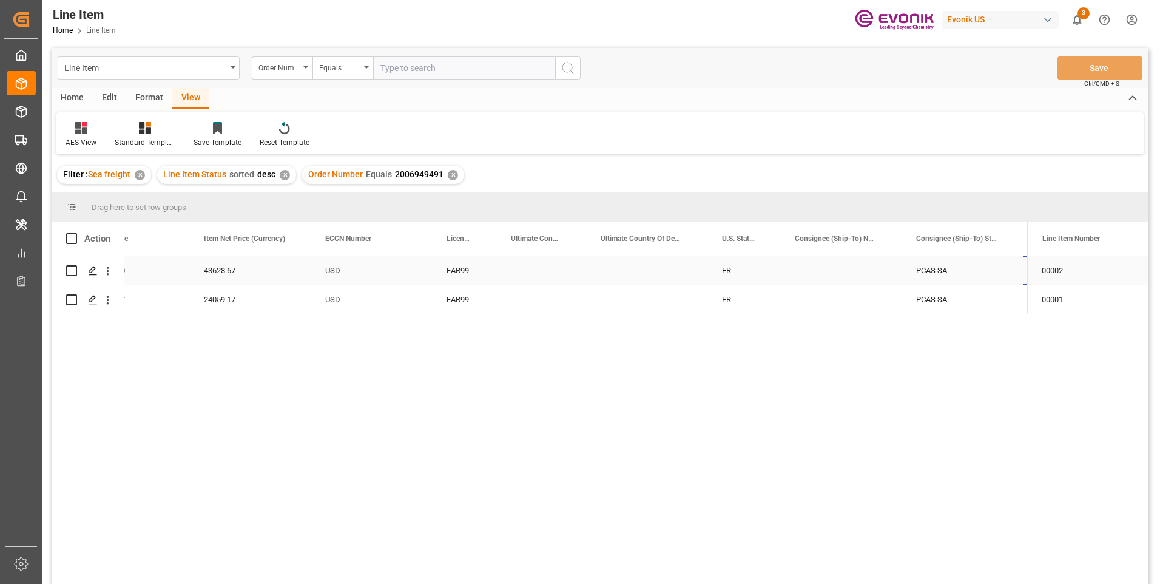
scroll to position [0, 1027]
click at [565, 449] on div "43628.67 2920905100 USD EAR99 FR PCAS SA Haleine 61410 Rives d'Andaine 24059.17…" at bounding box center [575, 423] width 903 height 335
click at [967, 269] on div "Haleine" at bounding box center [961, 270] width 121 height 29
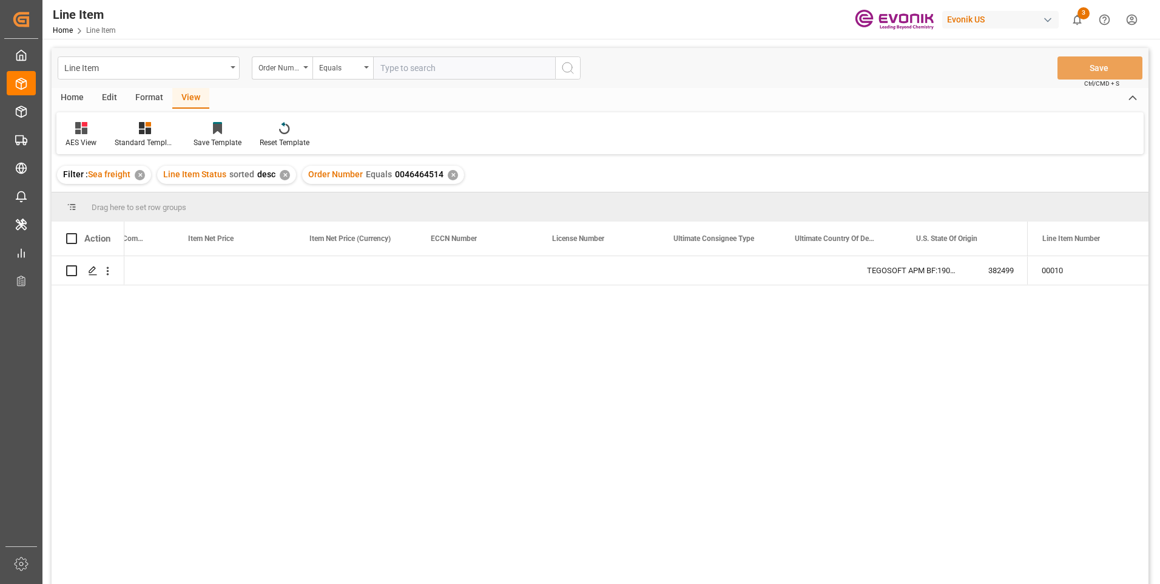
scroll to position [0, 921]
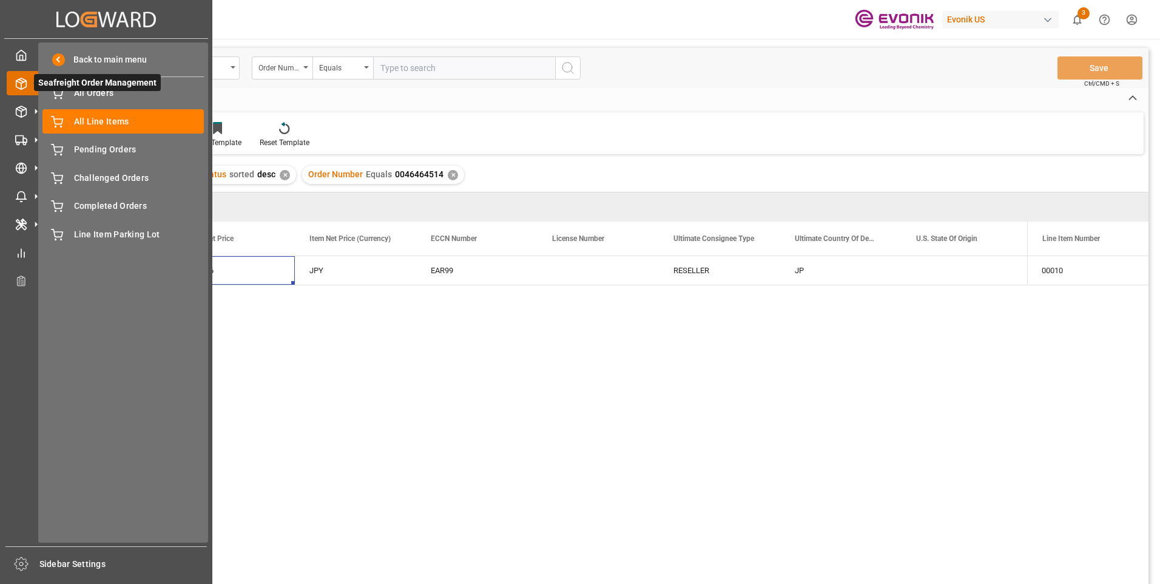
click at [21, 78] on icon at bounding box center [21, 84] width 12 height 12
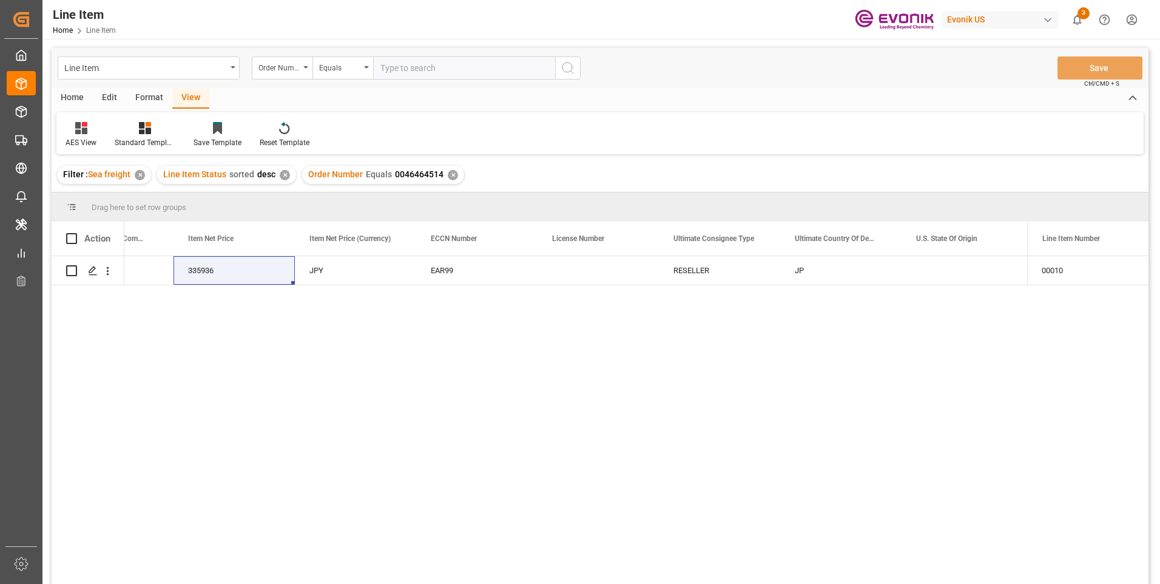
click at [415, 68] on input "text" at bounding box center [464, 67] width 182 height 23
paste input "2006949491"
type input "2006949491"
click at [571, 67] on icon "search button" at bounding box center [567, 68] width 15 height 15
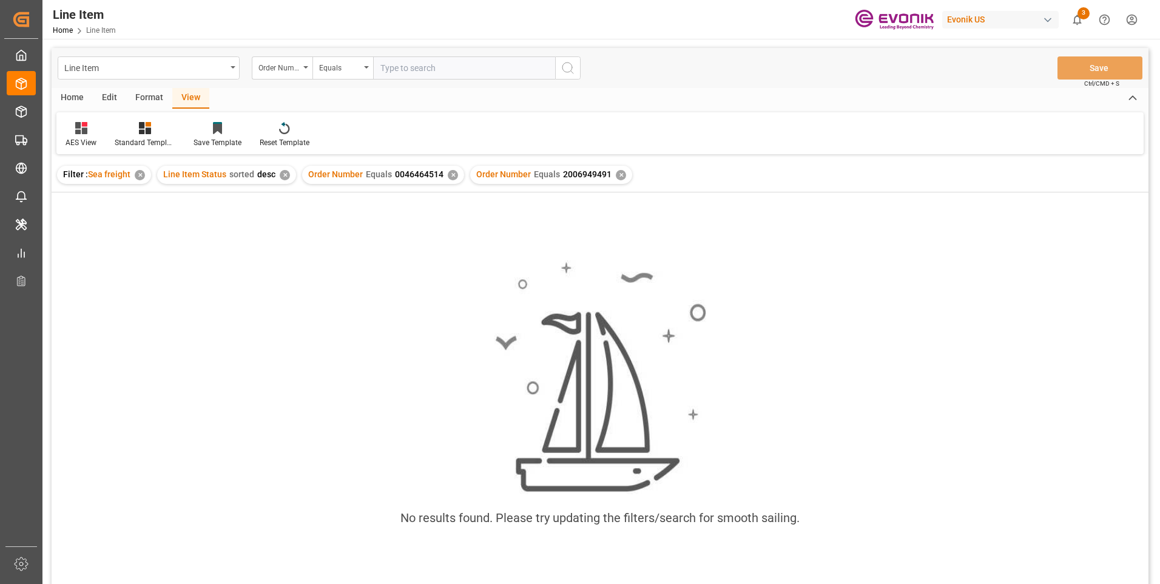
click at [449, 174] on div "✕" at bounding box center [453, 175] width 10 height 10
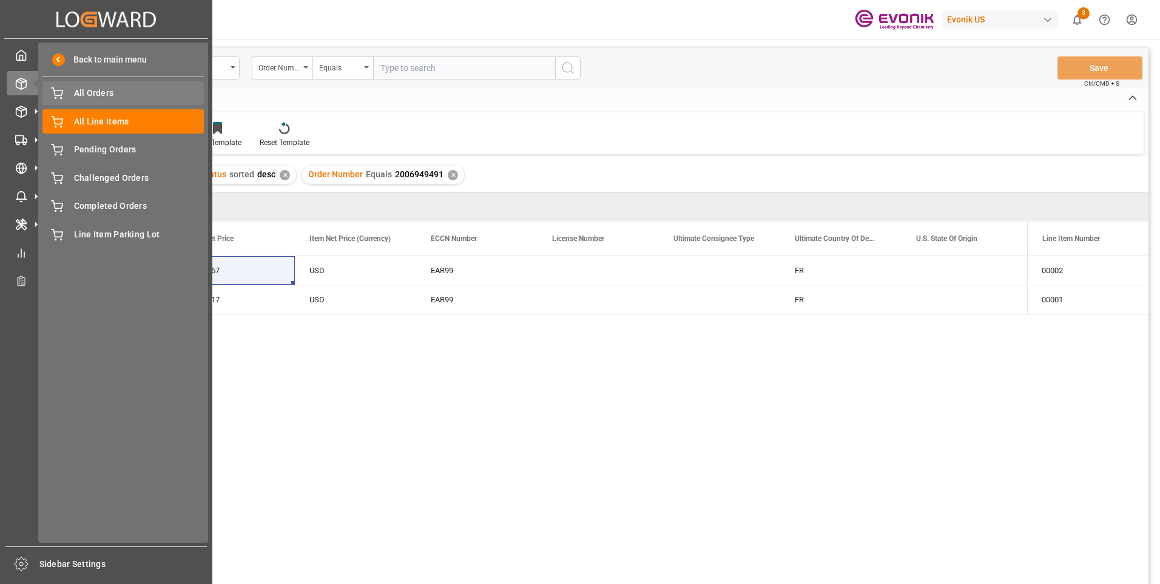
click at [75, 94] on span "All Orders" at bounding box center [139, 93] width 130 height 13
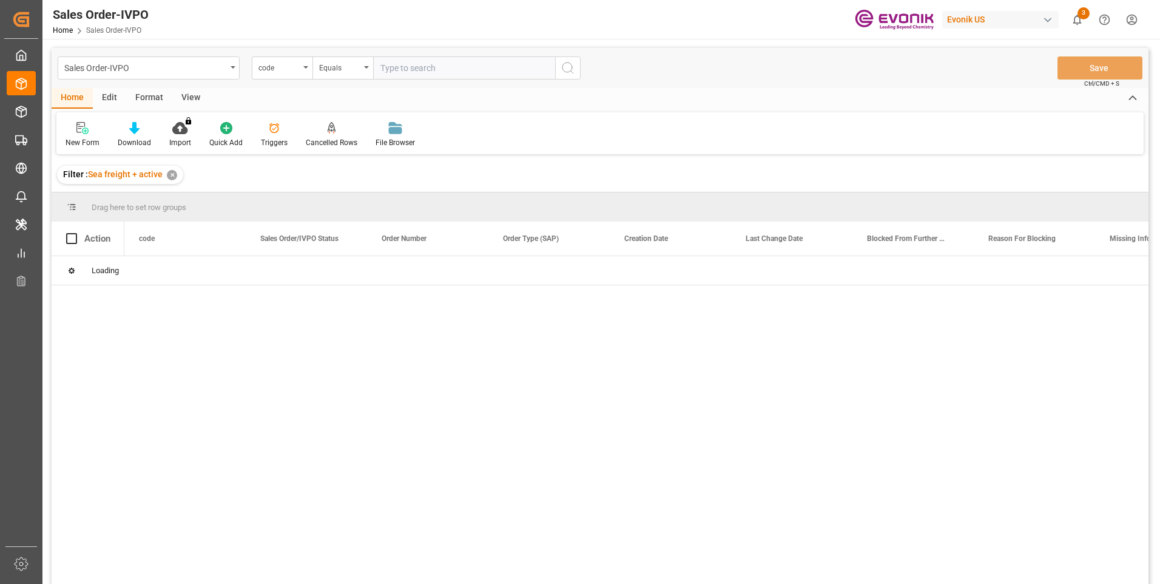
click at [418, 67] on input "text" at bounding box center [464, 67] width 182 height 23
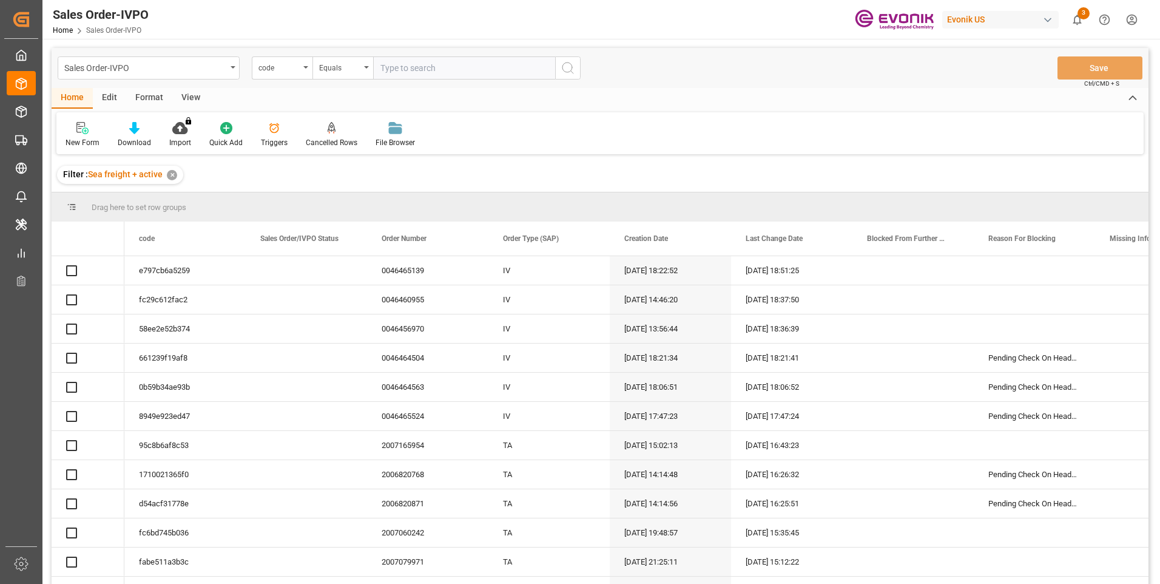
paste input "2006949491"
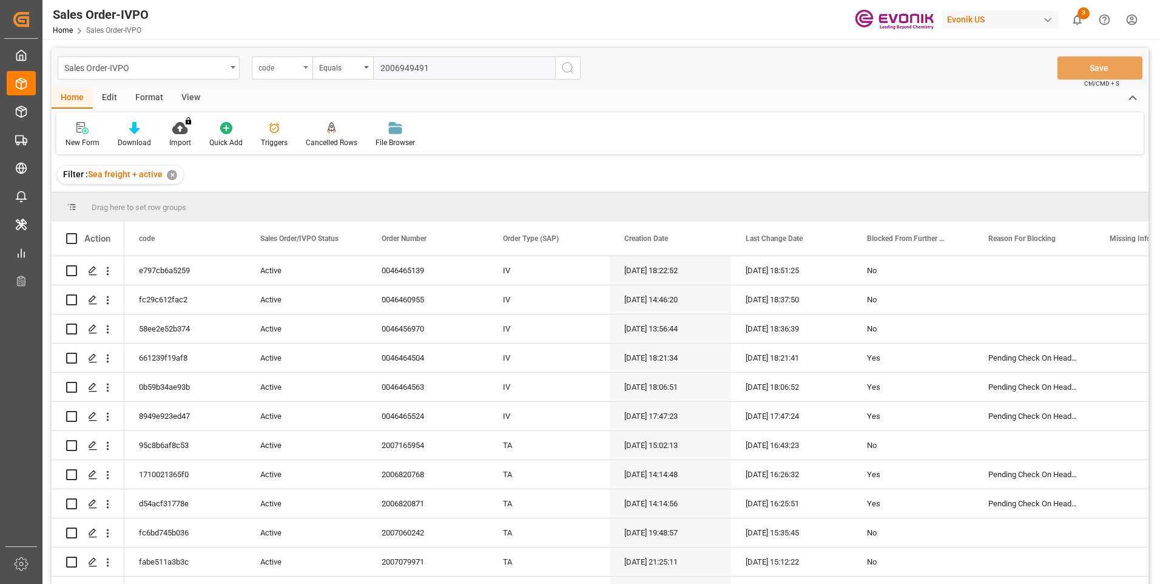
type input "2006949491"
click at [281, 70] on div "code" at bounding box center [278, 66] width 41 height 14
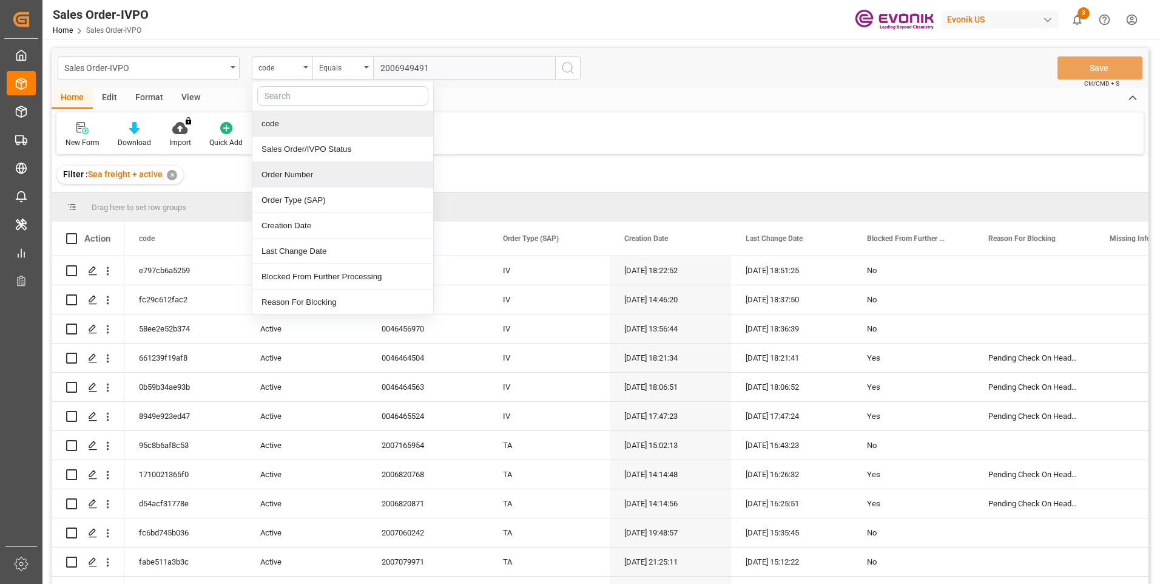
click at [281, 177] on div "Order Number" at bounding box center [342, 174] width 181 height 25
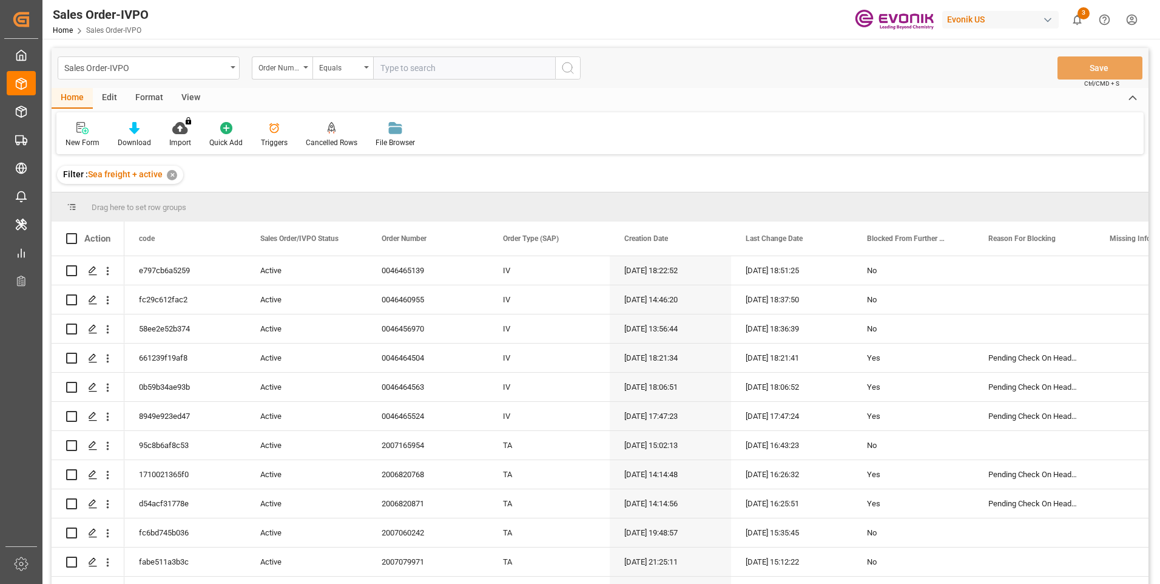
click at [411, 72] on input "text" at bounding box center [464, 67] width 182 height 23
paste input "2006949491"
type input "2006949491"
click at [571, 70] on icon "search button" at bounding box center [567, 68] width 15 height 15
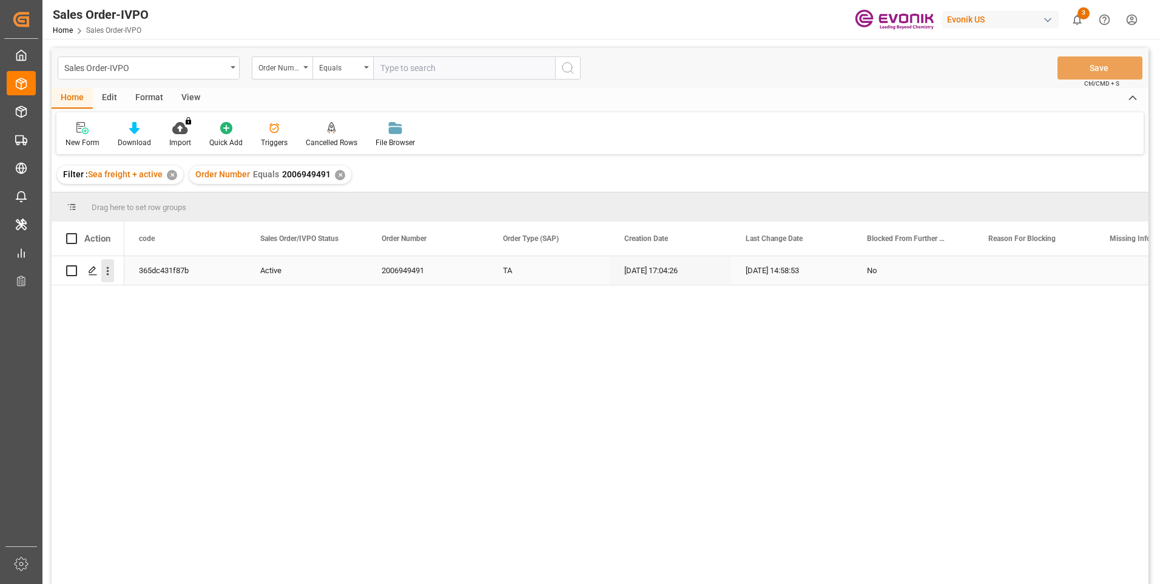
click at [104, 268] on icon "open menu" at bounding box center [107, 270] width 13 height 13
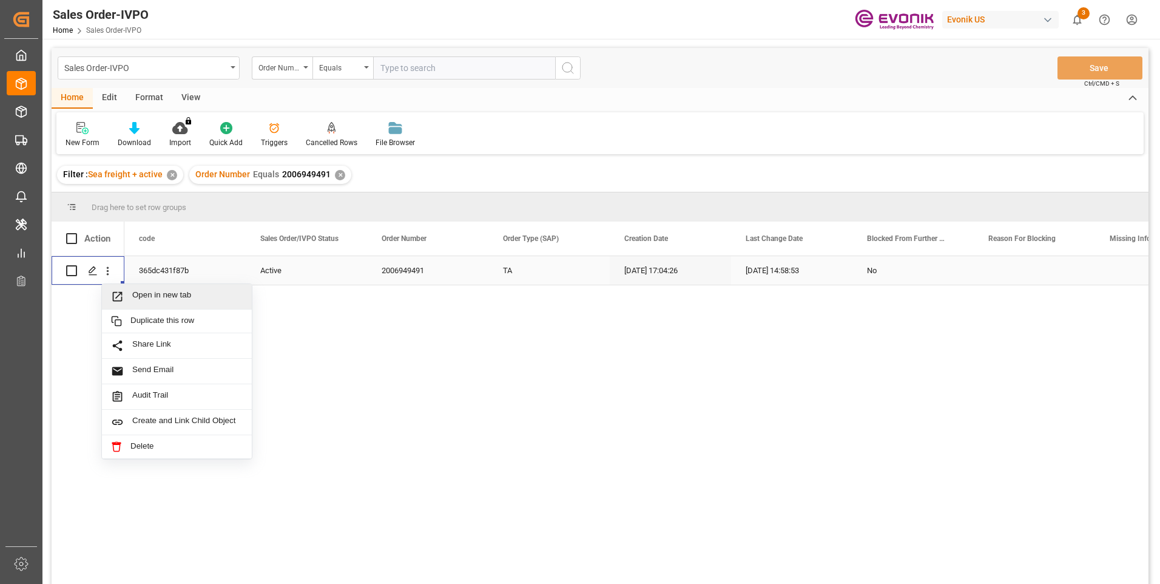
click at [157, 299] on span "Open in new tab" at bounding box center [187, 296] width 110 height 13
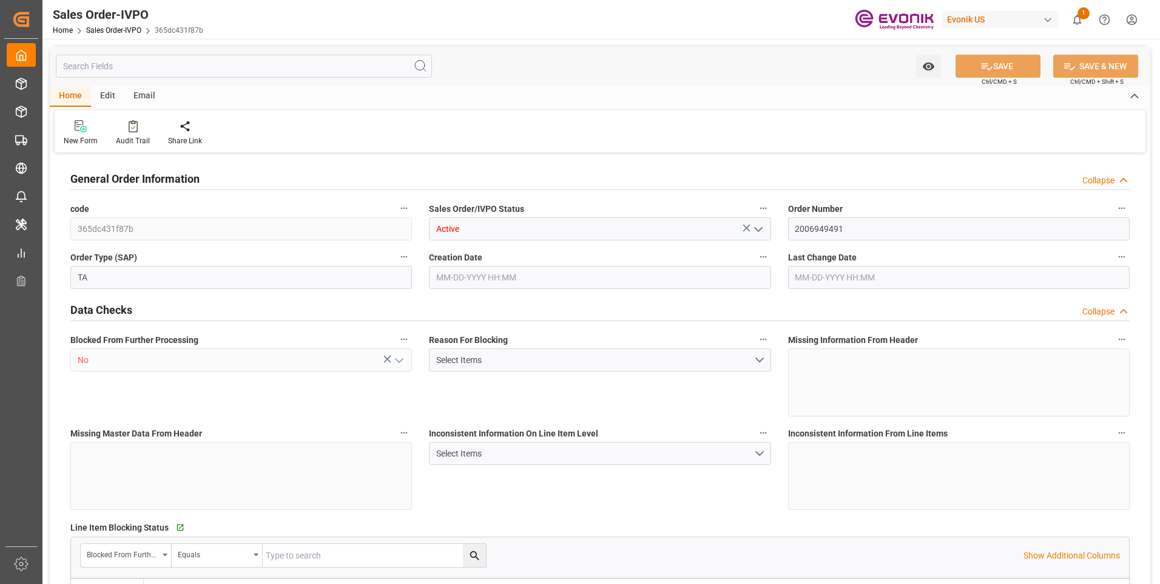
type input "FRLEH"
type input "0"
type input "1"
type input "2"
type input "1"
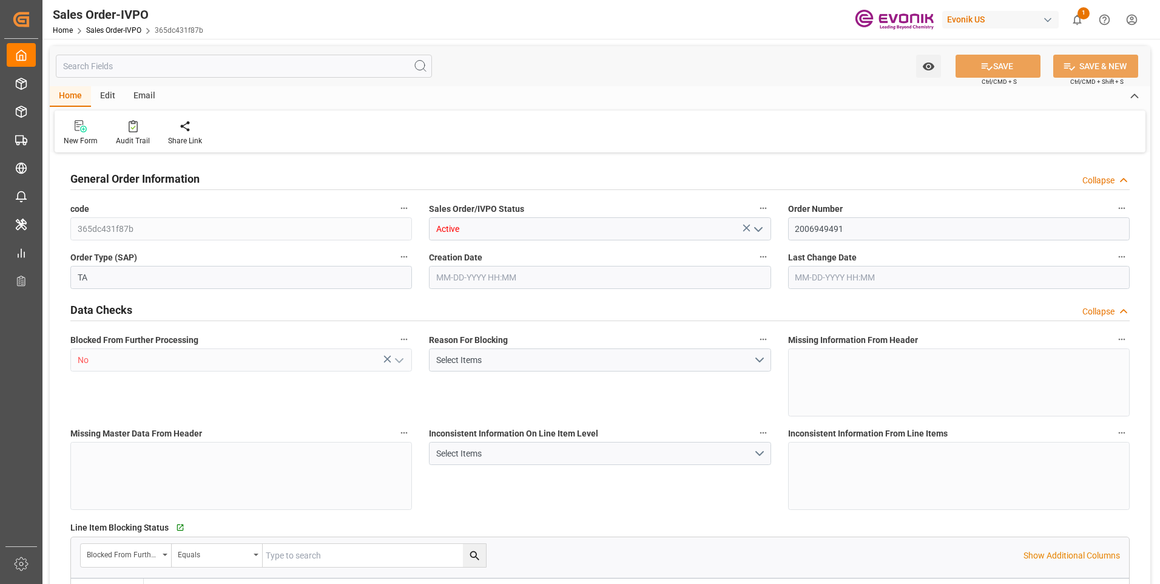
type input "17669.73"
type input "25.8847"
type input "17000"
type input "30"
type input "[DATE] 17:04"
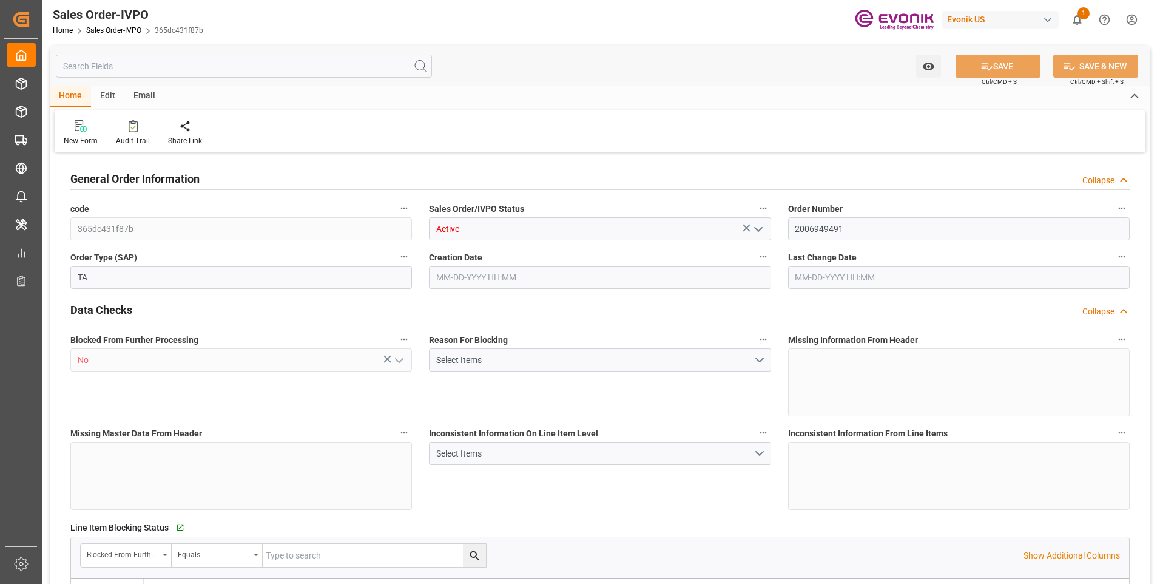
type input "07-03-2025 14:58"
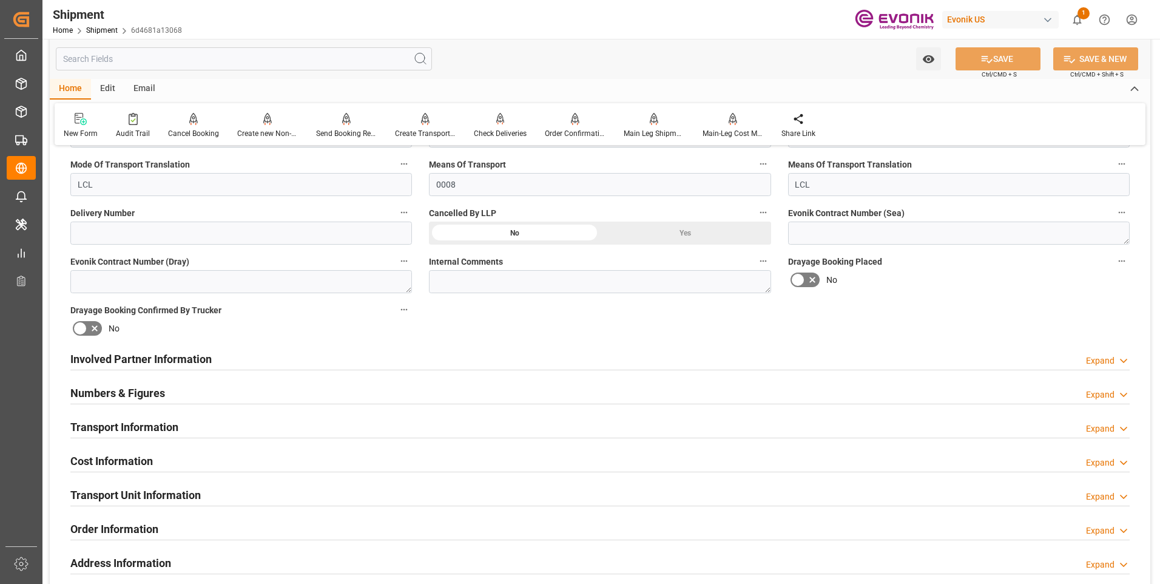
scroll to position [546, 0]
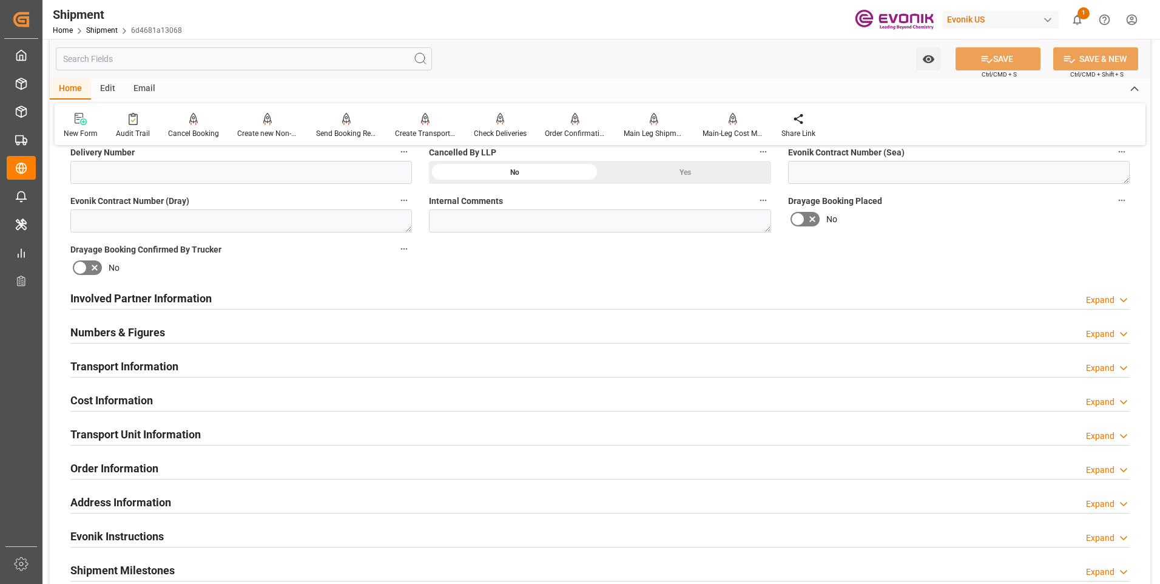
click at [365, 371] on div "Transport Information Expand" at bounding box center [599, 365] width 1059 height 23
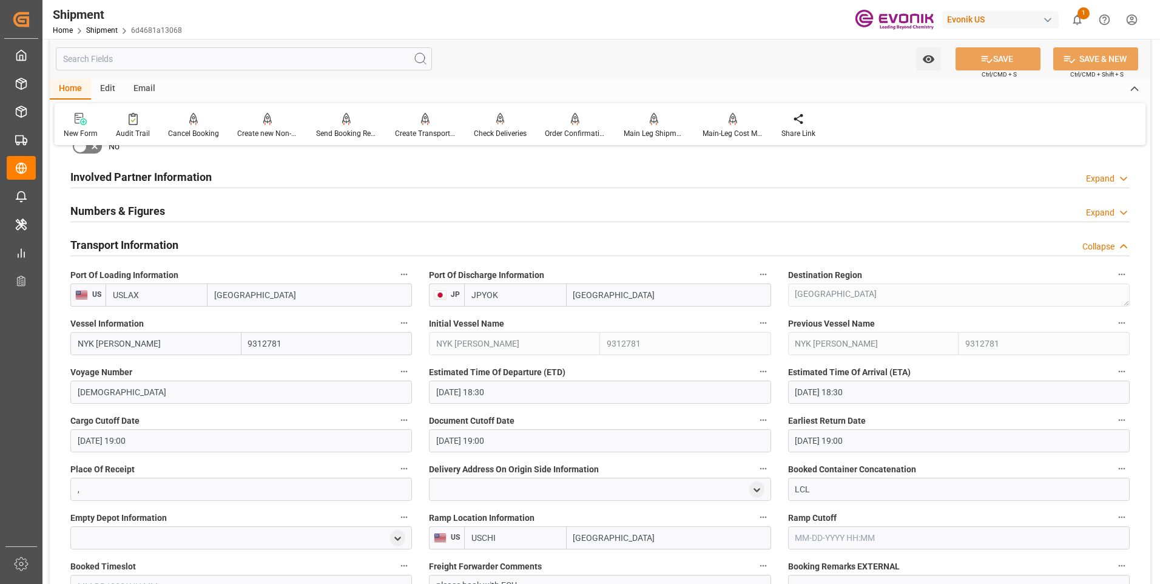
scroll to position [728, 0]
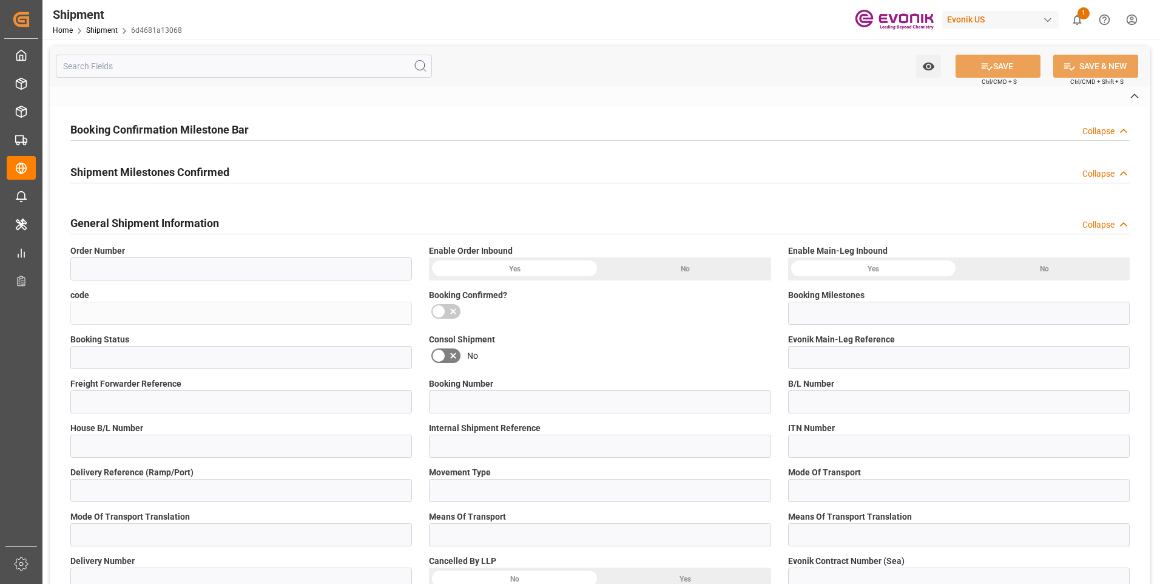
type input "0046464514"
type input "6d4681a13068"
type input "Booking Confirmation Received from Ocean Carrier"
type input "Active"
type input "P2P"
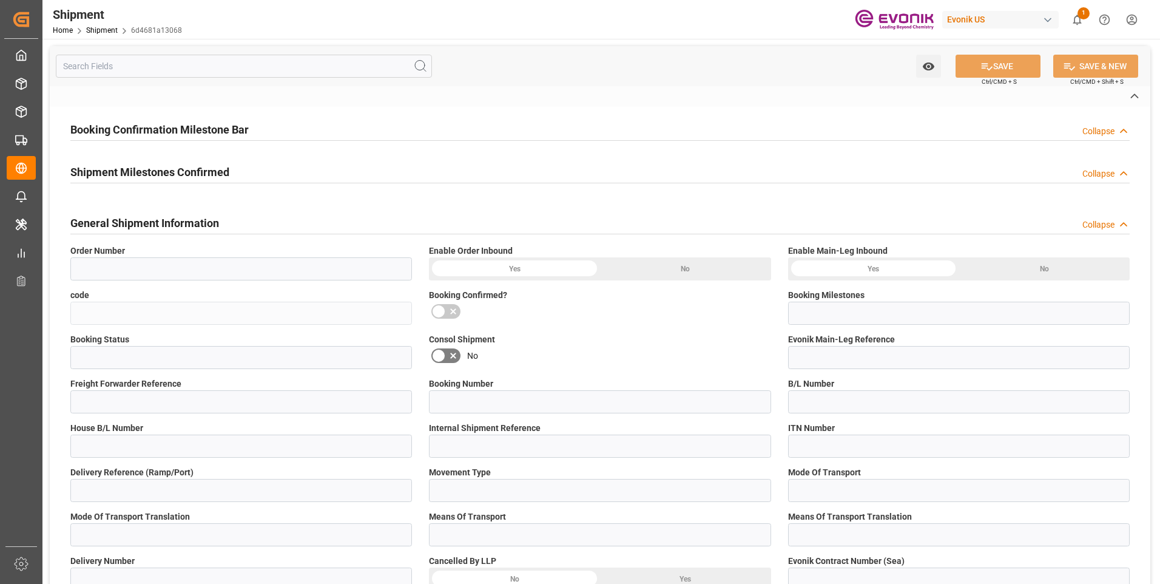
type input "41"
type input "LCL"
type input "0008"
type input "LCL"
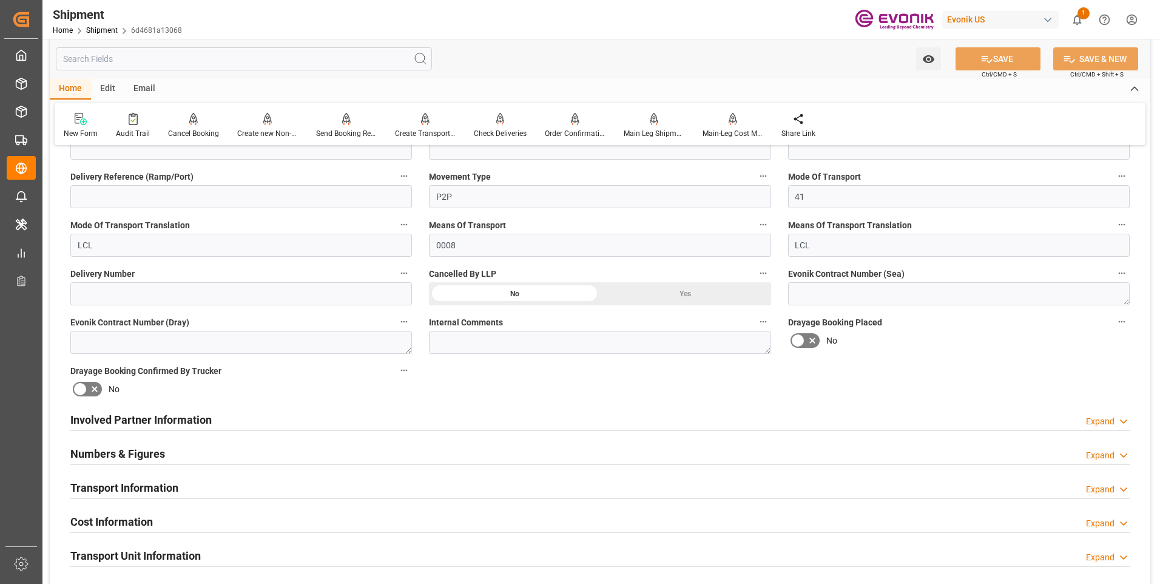
scroll to position [546, 0]
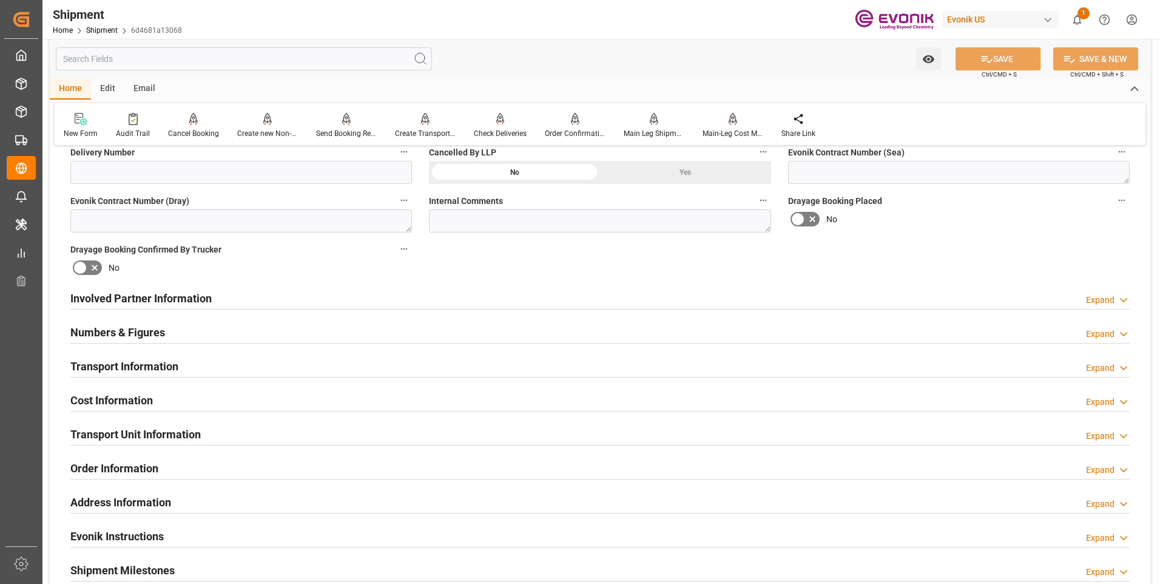
click at [271, 360] on div "Transport Information Expand" at bounding box center [599, 365] width 1059 height 23
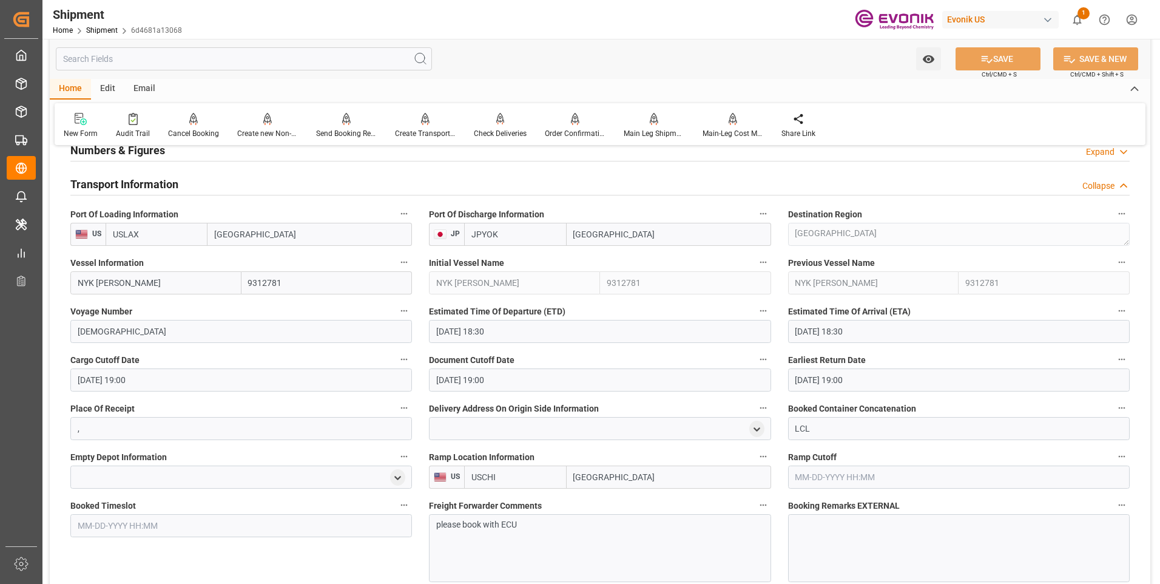
scroll to position [849, 0]
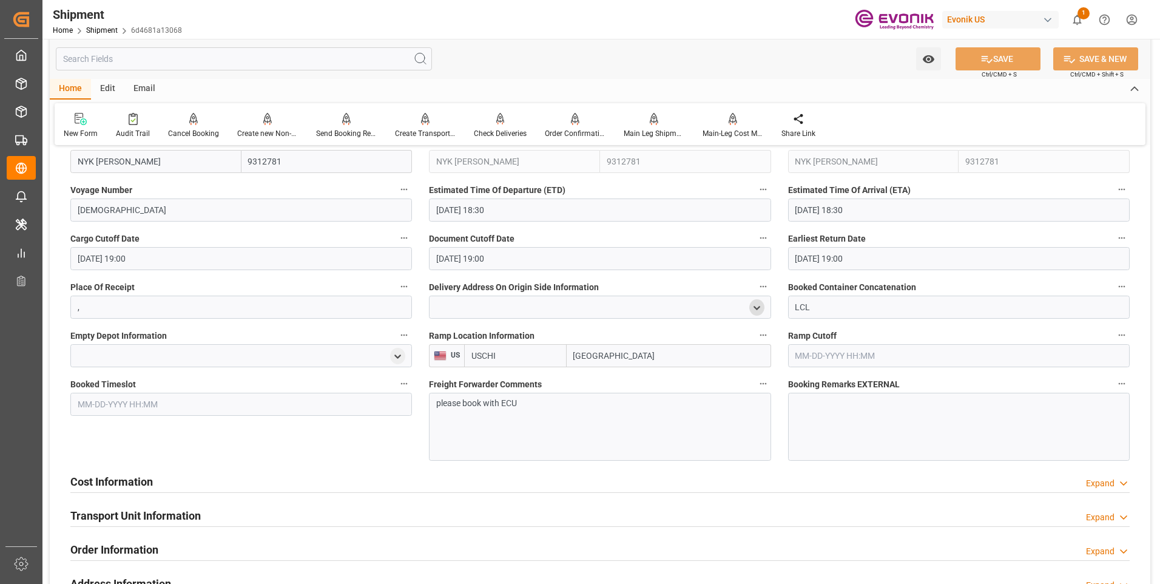
click at [757, 308] on polyline "open menu" at bounding box center [756, 307] width 5 height 2
click at [474, 368] on input "text" at bounding box center [596, 370] width 315 height 13
click at [491, 343] on input at bounding box center [582, 342] width 288 height 23
click at [653, 288] on label "Delivery Address On Origin Side Information" at bounding box center [599, 286] width 341 height 17
click at [755, 288] on button "Delivery Address On Origin Side Information" at bounding box center [763, 286] width 16 height 16
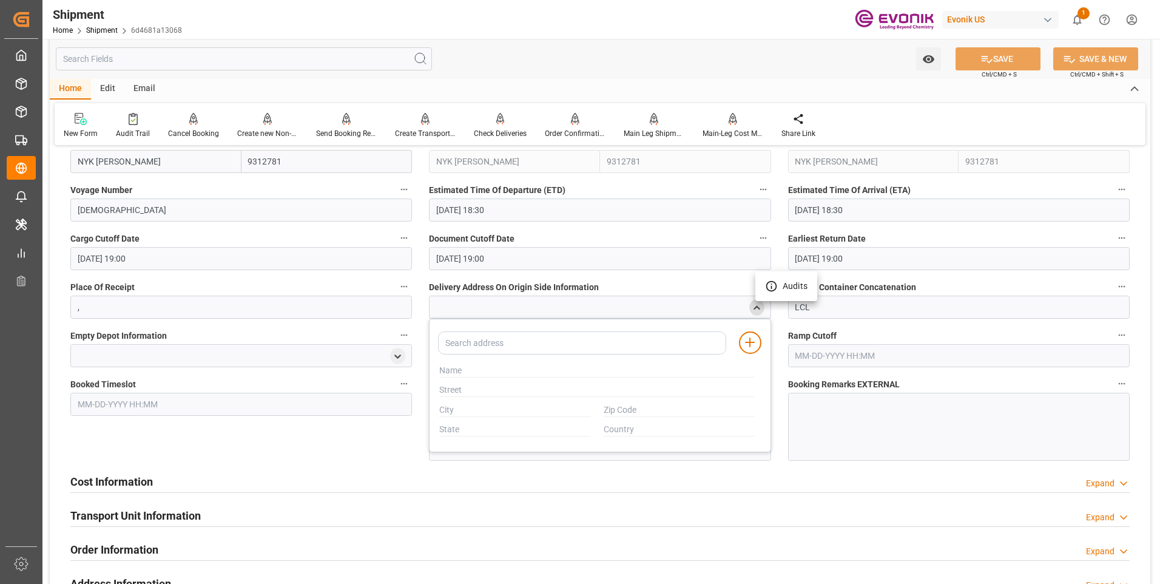
click at [756, 308] on div at bounding box center [580, 292] width 1160 height 584
click at [756, 303] on icon "close menu" at bounding box center [757, 308] width 10 height 10
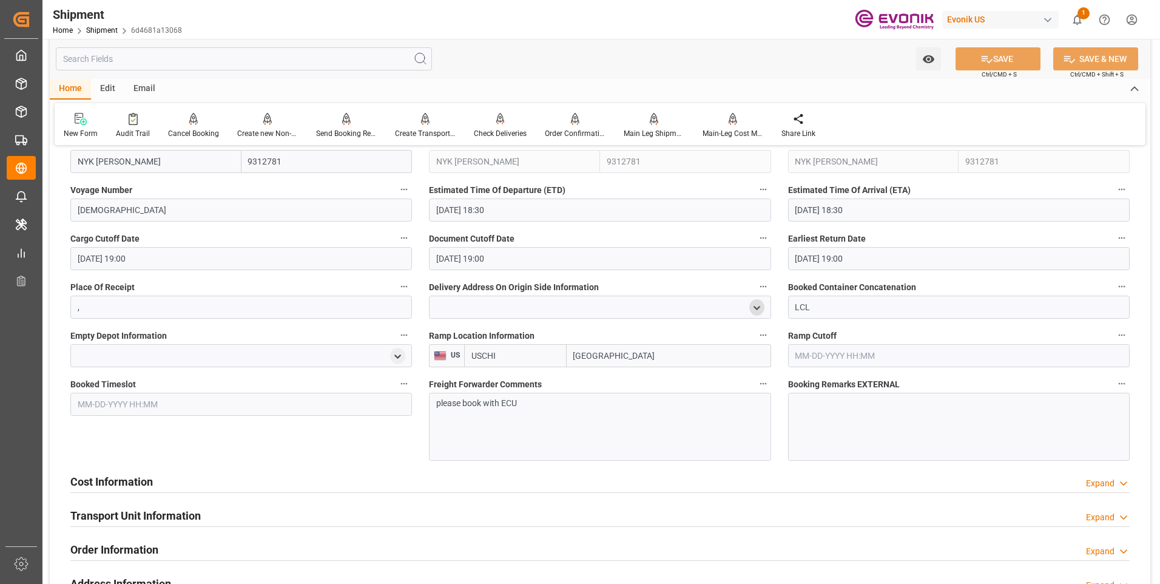
click at [331, 483] on div "Cost Information Expand" at bounding box center [599, 480] width 1059 height 23
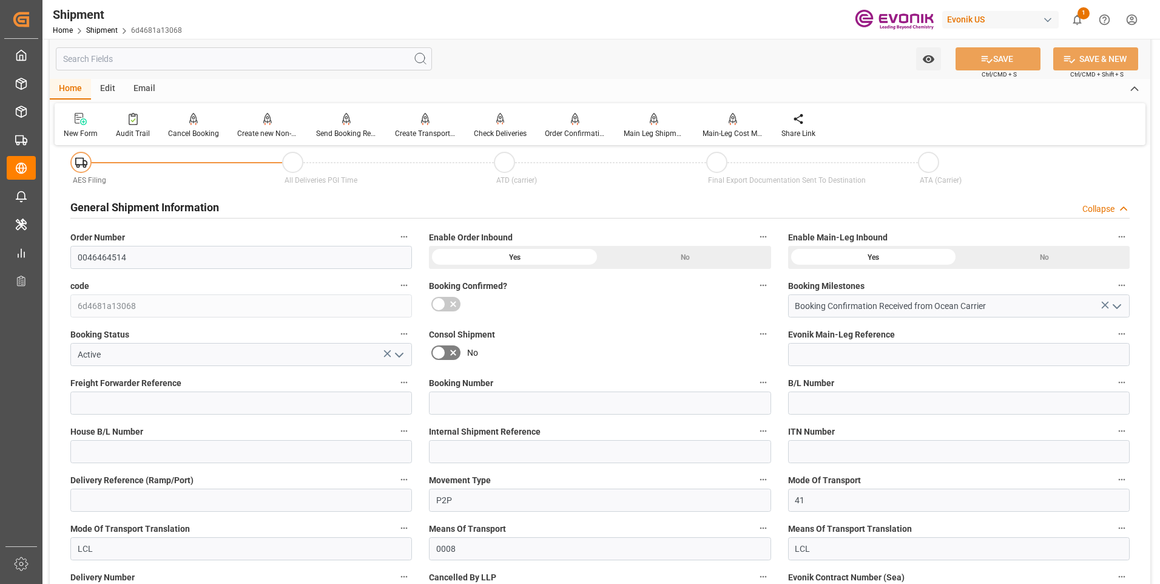
scroll to position [61, 0]
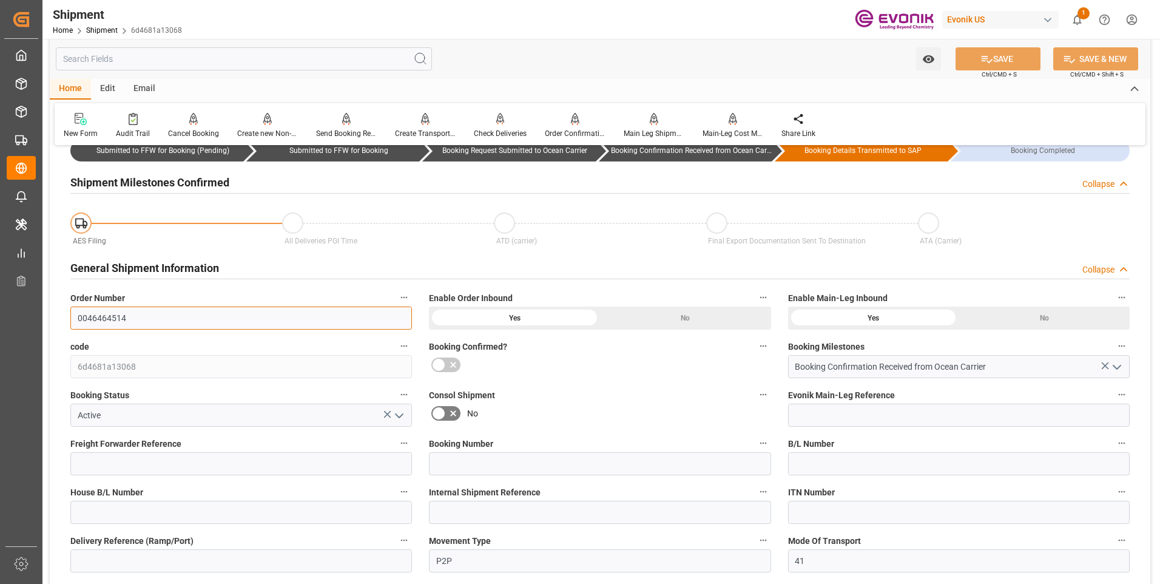
click at [213, 308] on input "0046464514" at bounding box center [240, 317] width 341 height 23
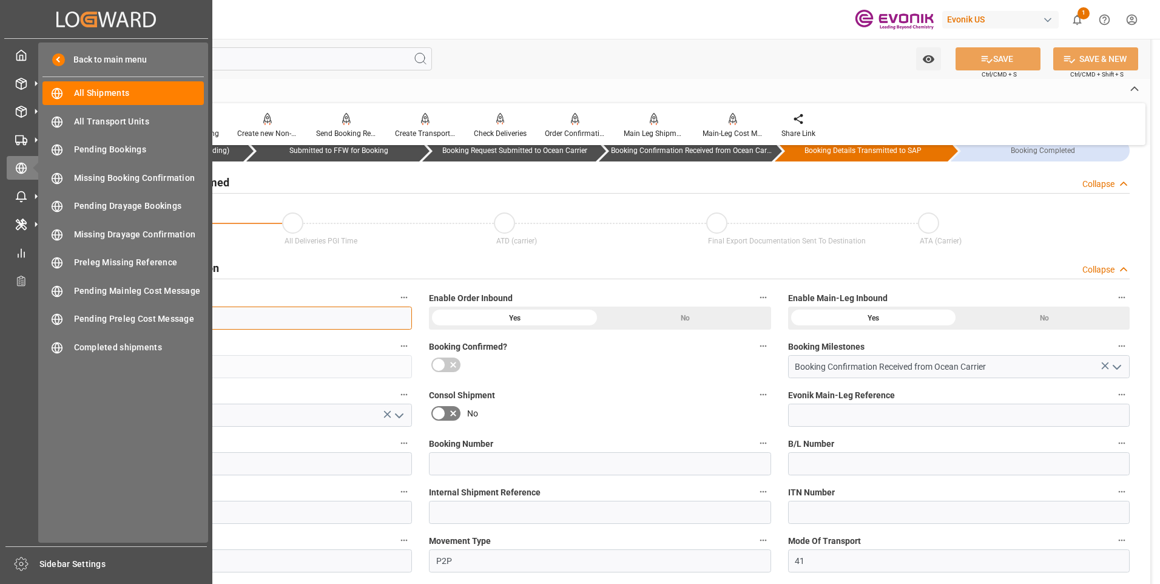
drag, startPoint x: 166, startPoint y: 321, endPoint x: -13, endPoint y: 306, distance: 179.5
click at [0, 306] on html "Created by potrace 1.15, written by Peter Selinger 2001-2017 Created by potrace…" at bounding box center [580, 292] width 1160 height 584
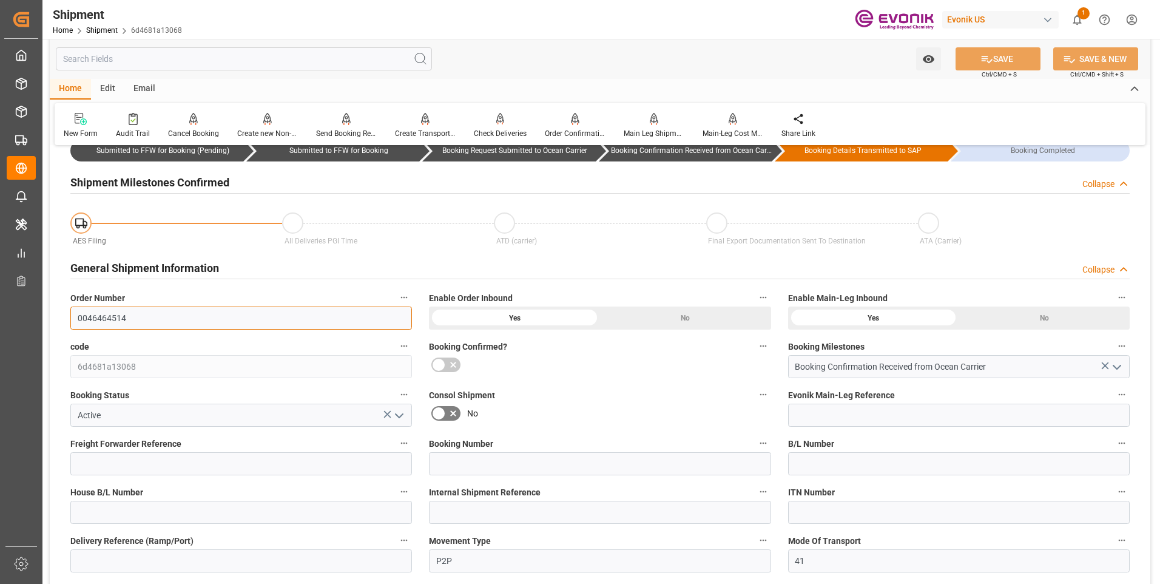
scroll to position [182, 0]
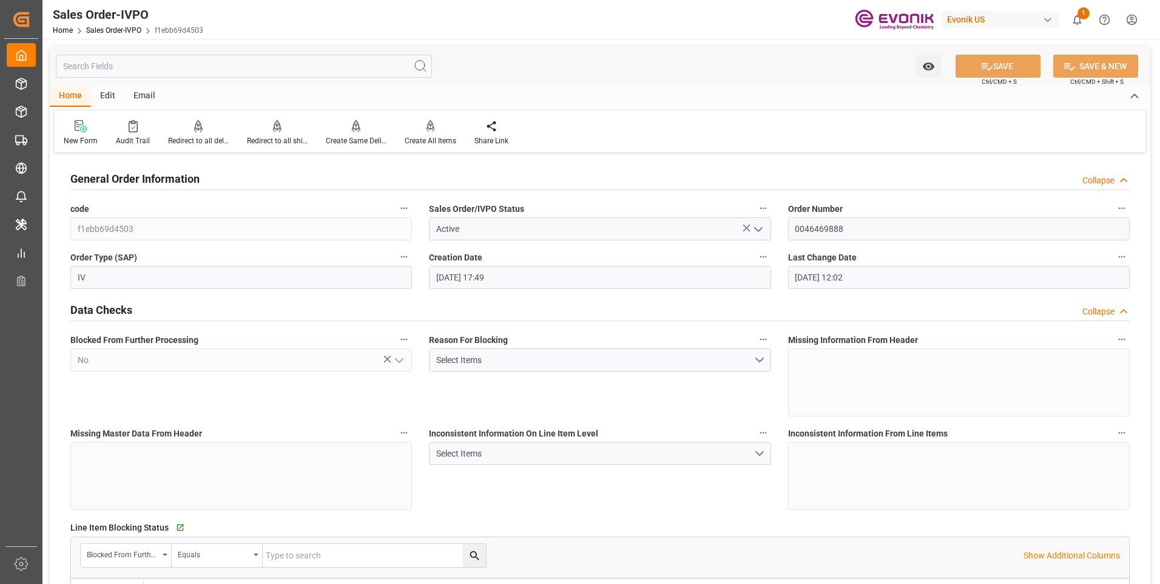
scroll to position [1941, 0]
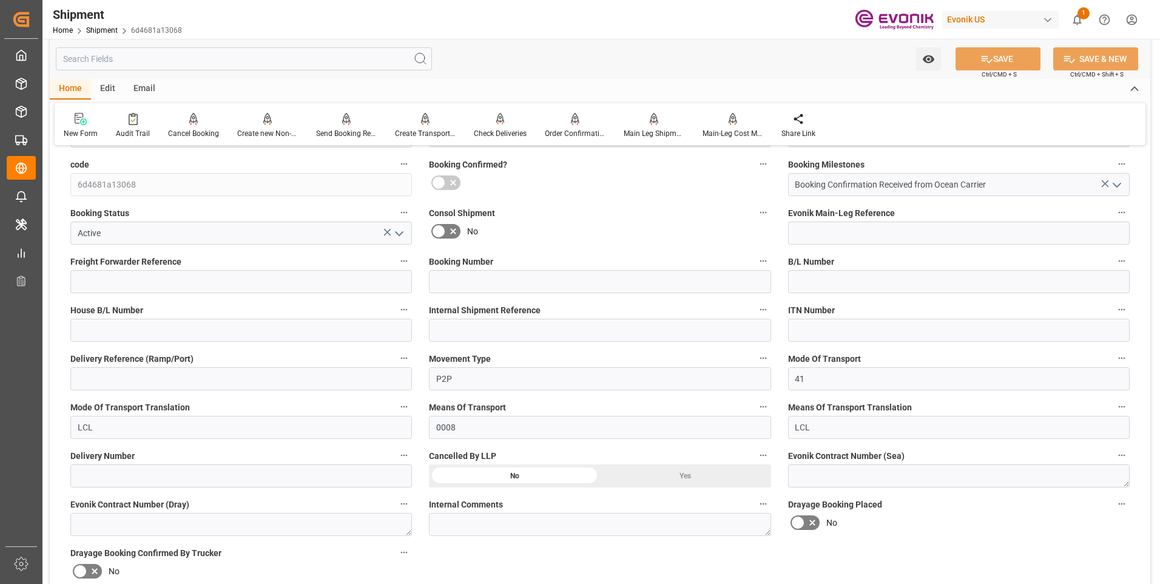
scroll to position [364, 0]
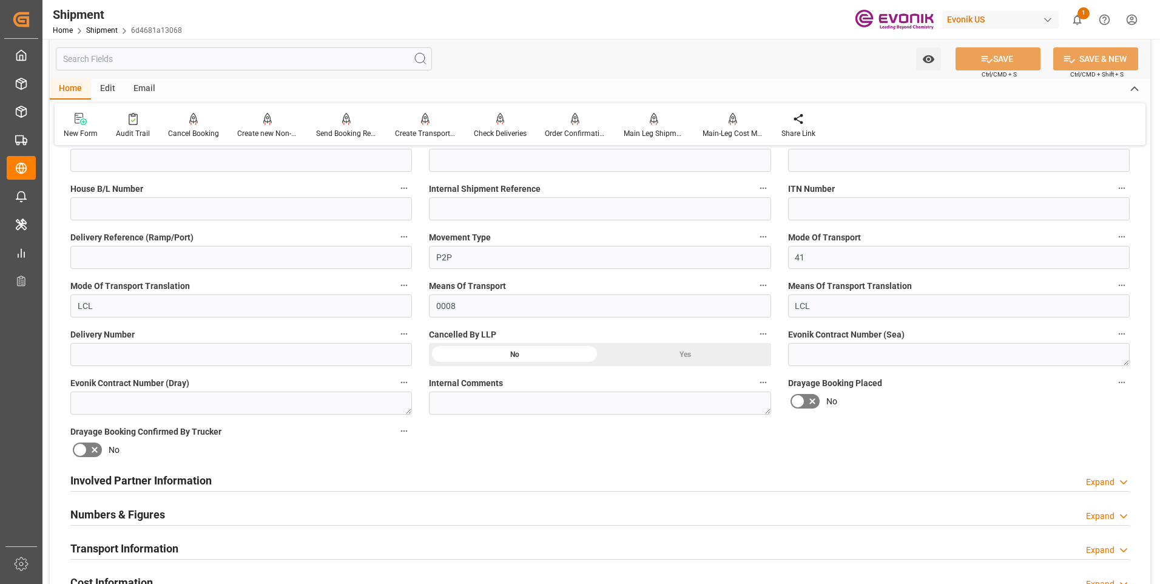
click at [341, 545] on div "Transport Information Expand" at bounding box center [599, 547] width 1059 height 23
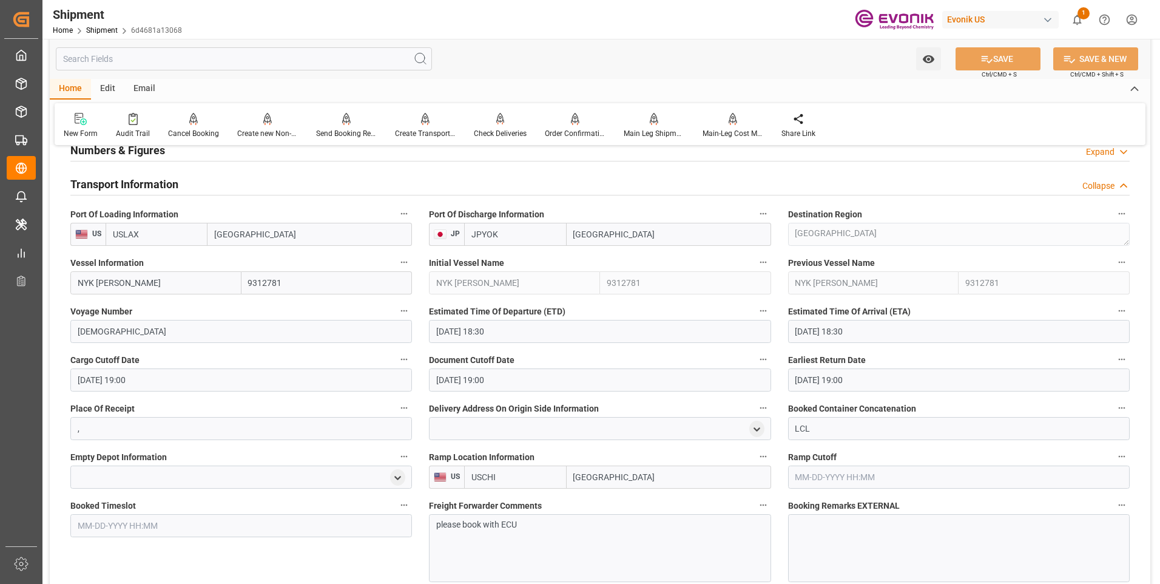
scroll to position [789, 0]
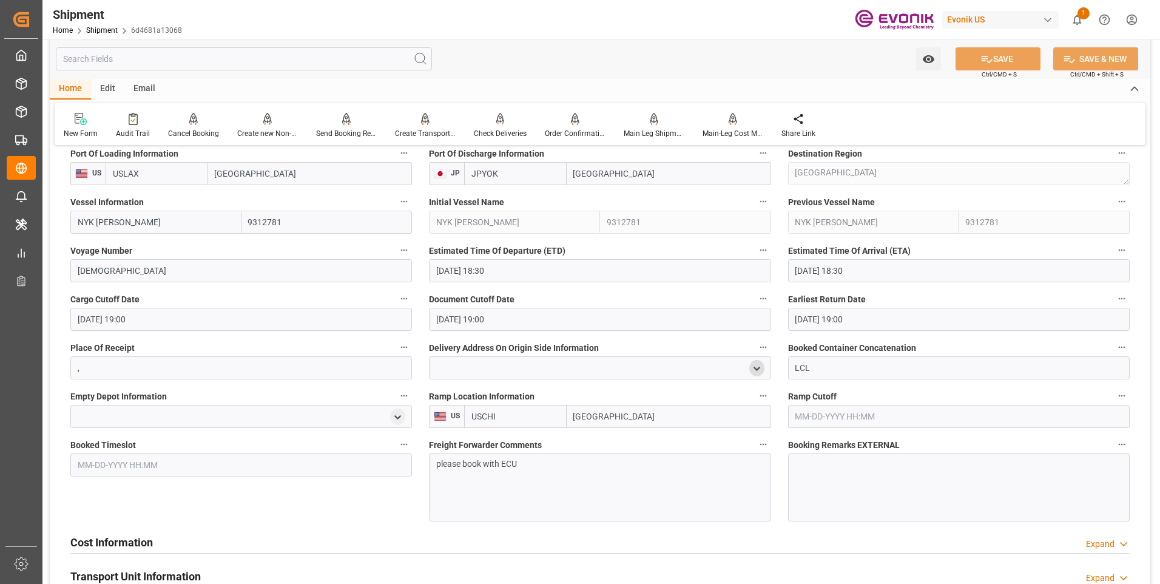
click at [755, 365] on icon "open menu" at bounding box center [757, 368] width 10 height 10
click at [465, 425] on input "text" at bounding box center [596, 431] width 315 height 13
click at [471, 400] on input at bounding box center [582, 403] width 288 height 23
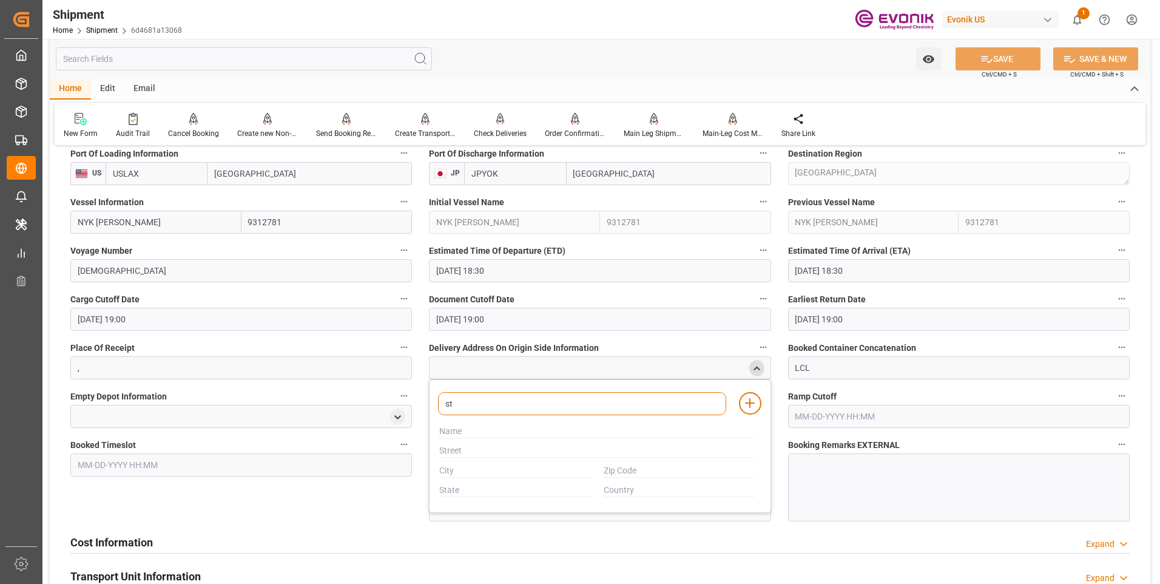
type input "s"
type input "geo"
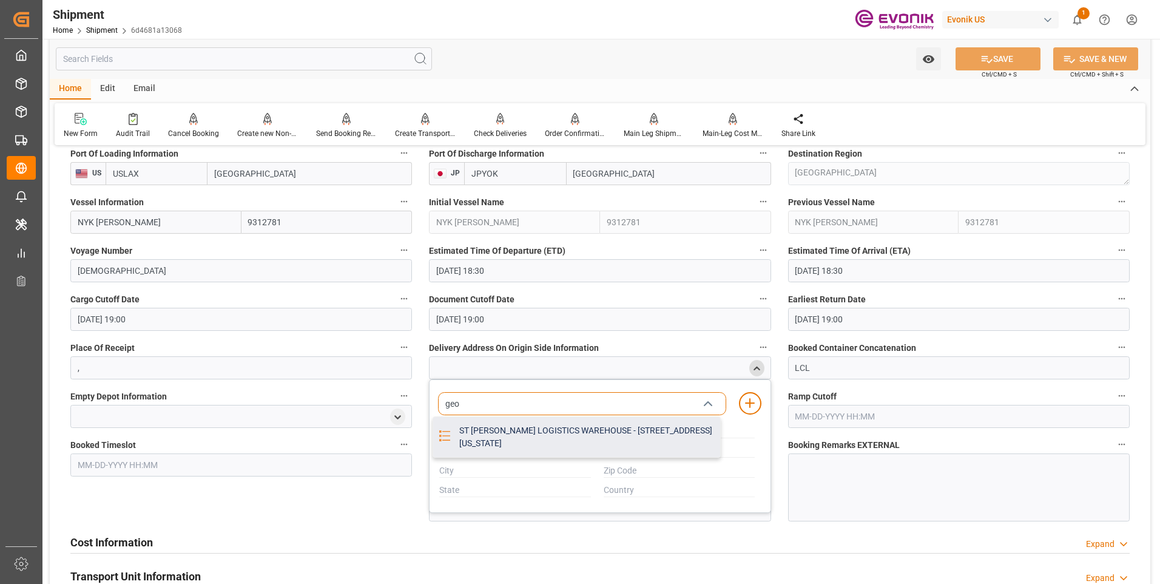
click at [506, 443] on div "ST GEORGE LOGISTICS WAREHOUSE - 875 DEVON AVE, ELK GROVE VILLAGE, Illinois, U. …" at bounding box center [585, 437] width 267 height 40
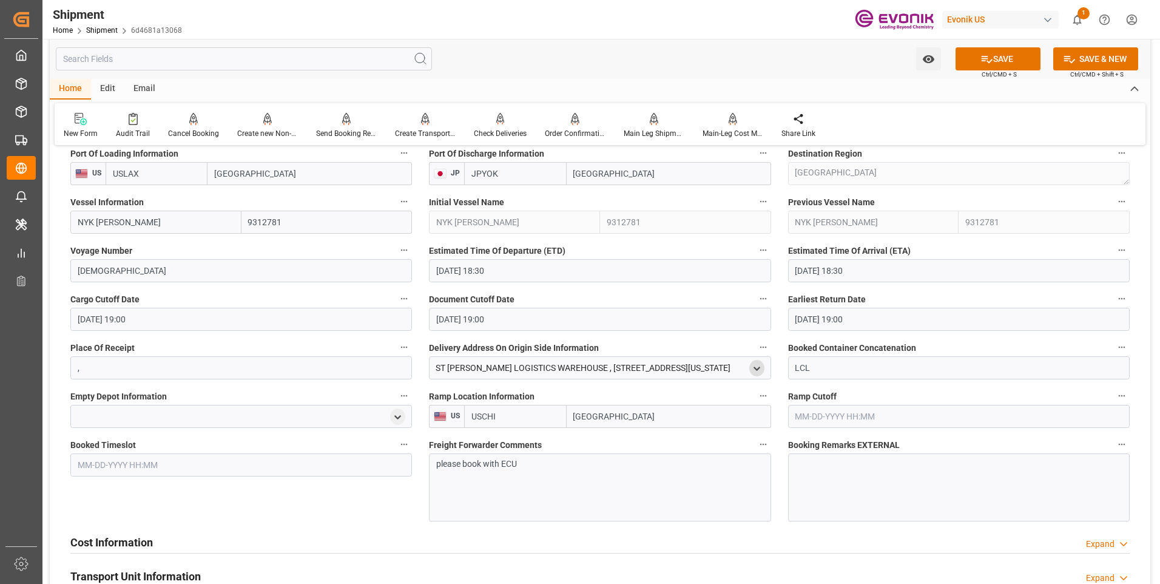
click at [512, 280] on input "09-22-2025 18:30" at bounding box center [599, 270] width 341 height 23
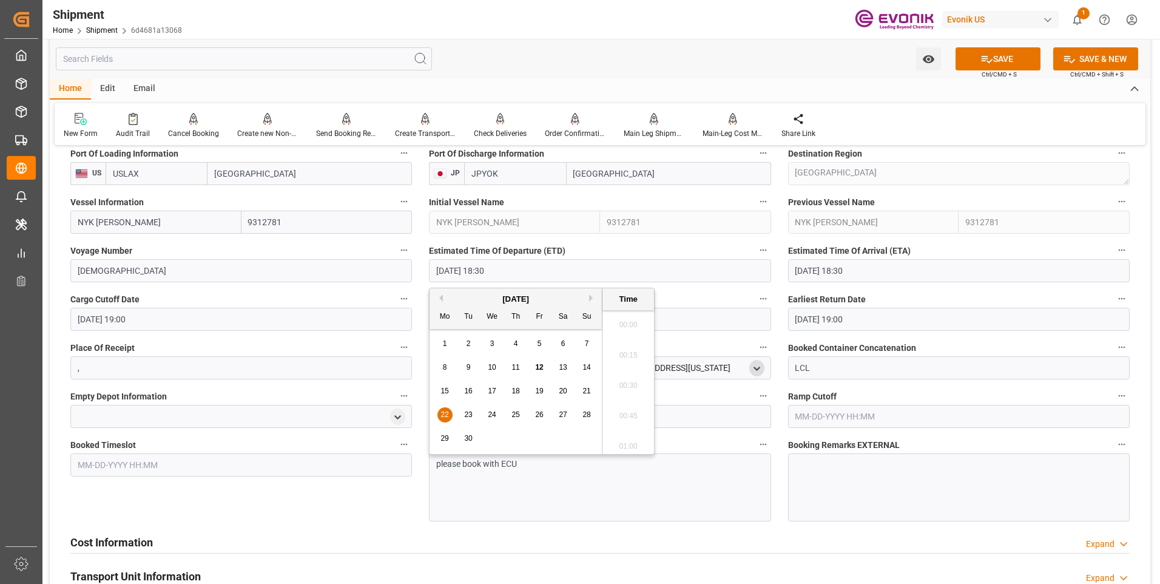
scroll to position [2188, 0]
drag, startPoint x: -2, startPoint y: 610, endPoint x: 514, endPoint y: 269, distance: 618.6
click at [514, 269] on input "09-22-2025 18:30" at bounding box center [599, 270] width 341 height 23
click at [590, 300] on button "Next Month" at bounding box center [592, 297] width 7 height 7
click at [535, 362] on div "10" at bounding box center [539, 367] width 15 height 15
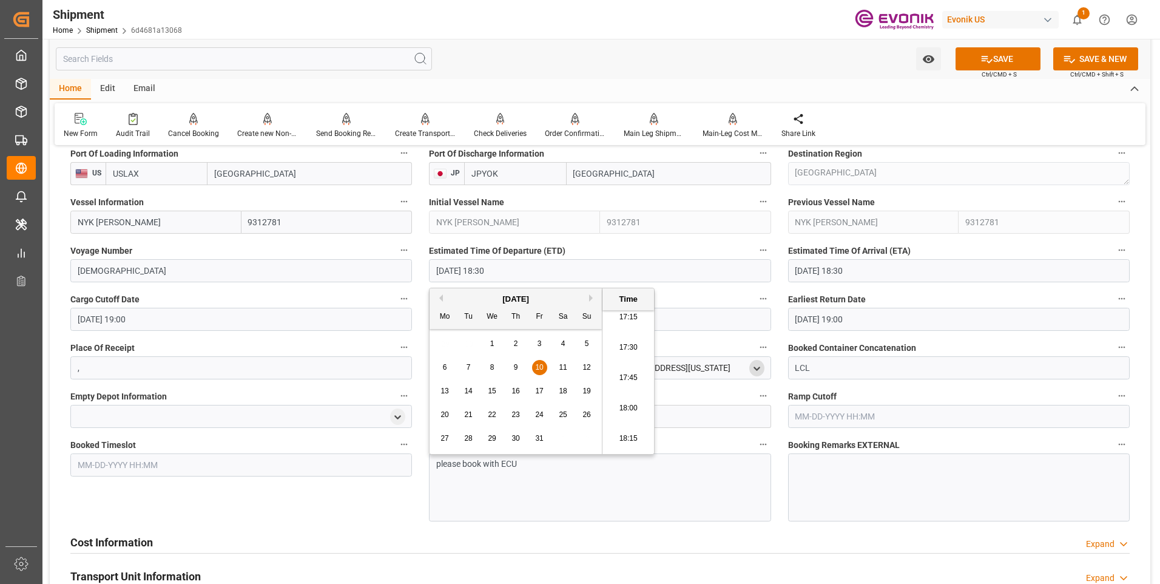
scroll to position [2161, 0]
click at [629, 411] on li "18:30" at bounding box center [628, 408] width 52 height 30
click at [530, 272] on input "10-10-2025 18:30" at bounding box center [599, 270] width 341 height 23
click at [585, 368] on span "12" at bounding box center [586, 367] width 8 height 8
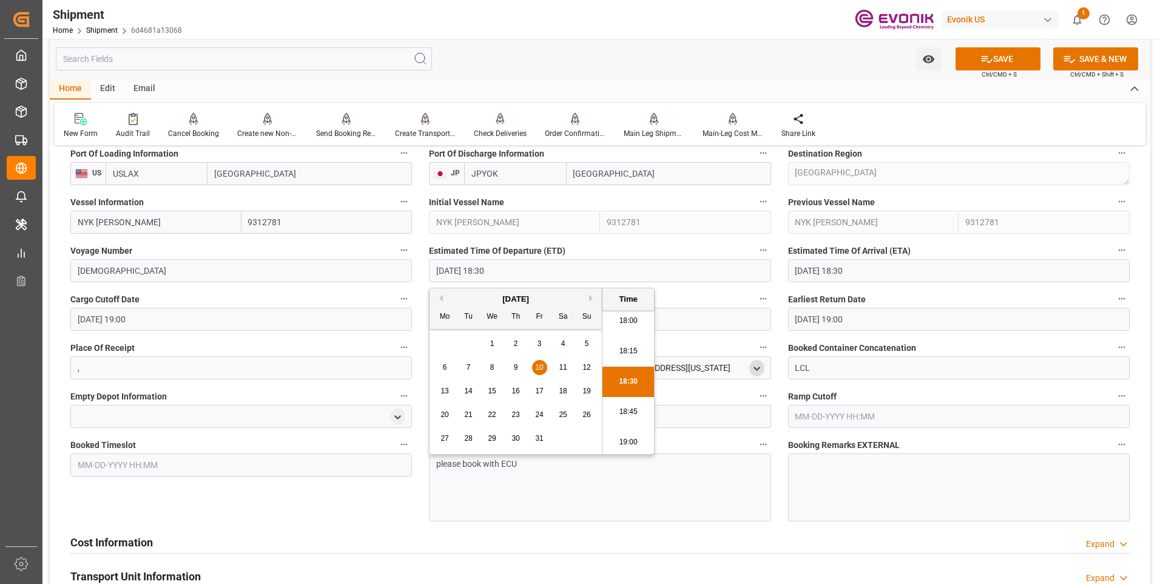
type input "10-12-2025 18:30"
click at [616, 375] on li "18:30" at bounding box center [628, 381] width 52 height 30
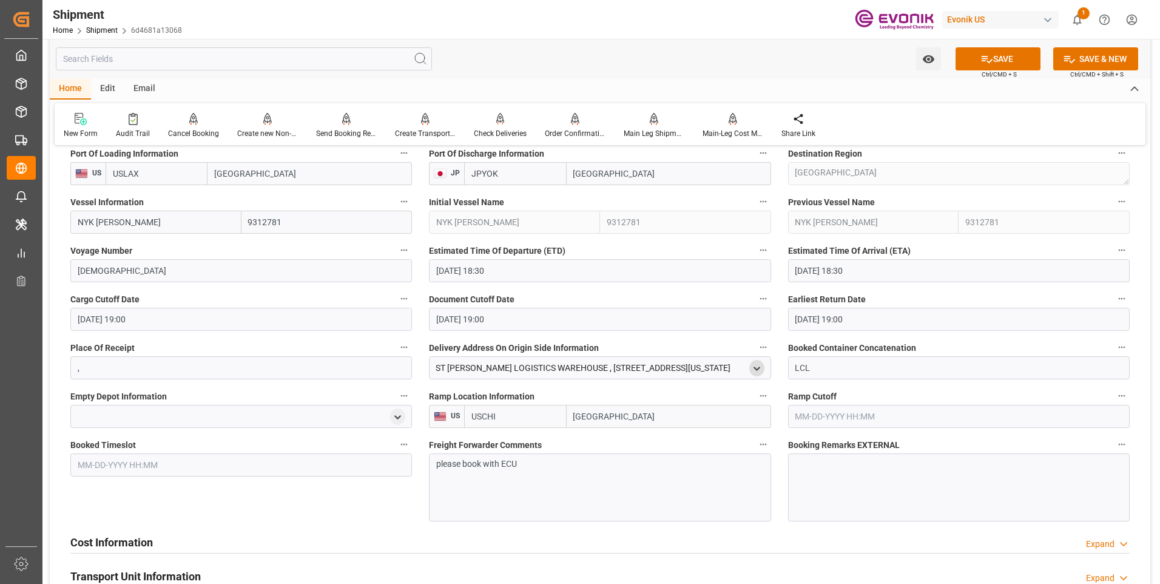
click at [896, 265] on input "10-29-2025 18:30" at bounding box center [958, 270] width 341 height 23
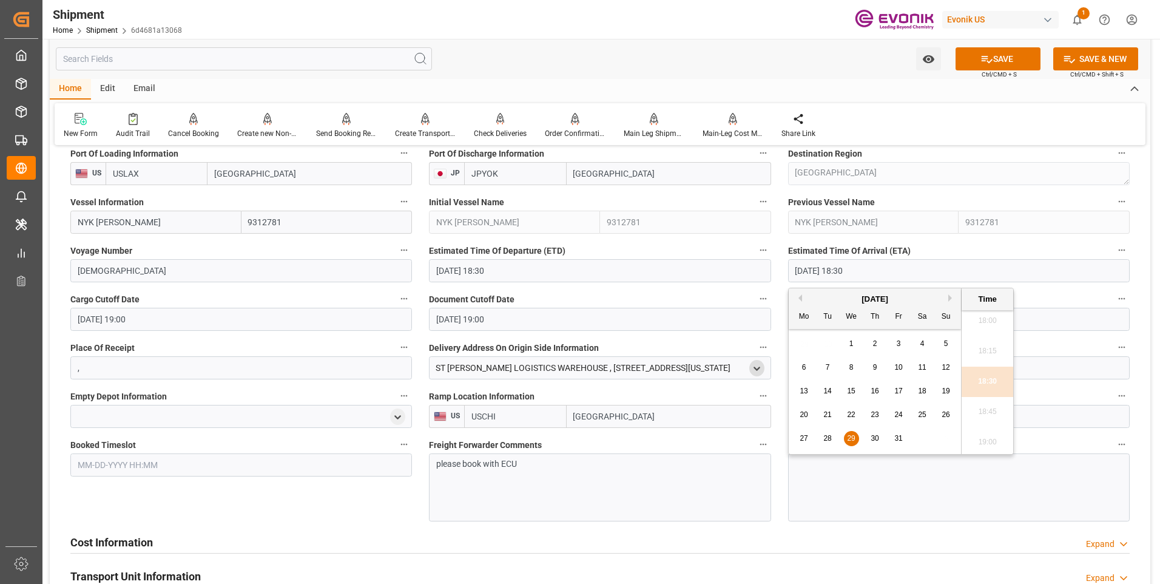
drag, startPoint x: 850, startPoint y: 439, endPoint x: 851, endPoint y: 352, distance: 86.1
click at [850, 438] on span "29" at bounding box center [851, 438] width 8 height 8
click at [989, 382] on li "18:30" at bounding box center [987, 381] width 52 height 30
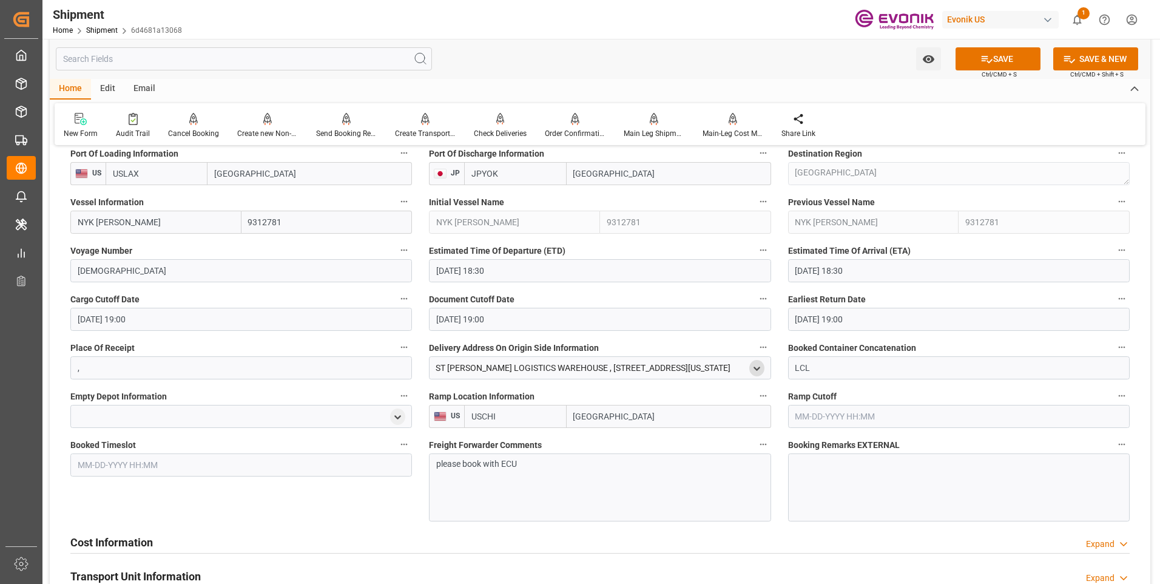
click at [153, 318] on input "09-22-2025 19:00" at bounding box center [240, 319] width 341 height 23
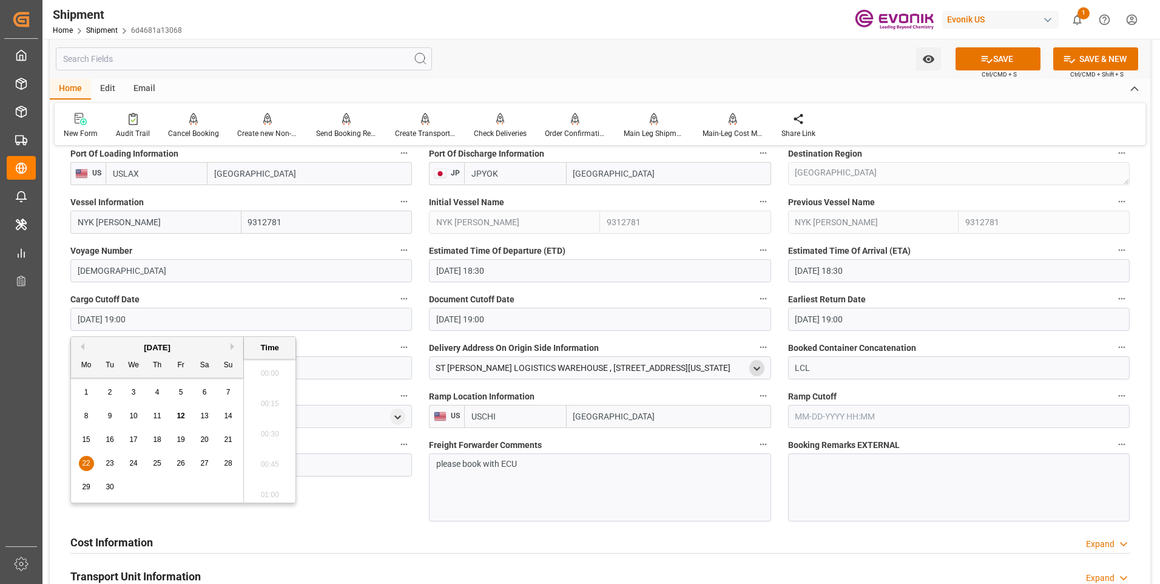
scroll to position [2249, 0]
click at [177, 440] on span "19" at bounding box center [181, 439] width 8 height 8
type input "09-19-2025 19:00"
click at [261, 432] on li "19:00" at bounding box center [270, 430] width 52 height 30
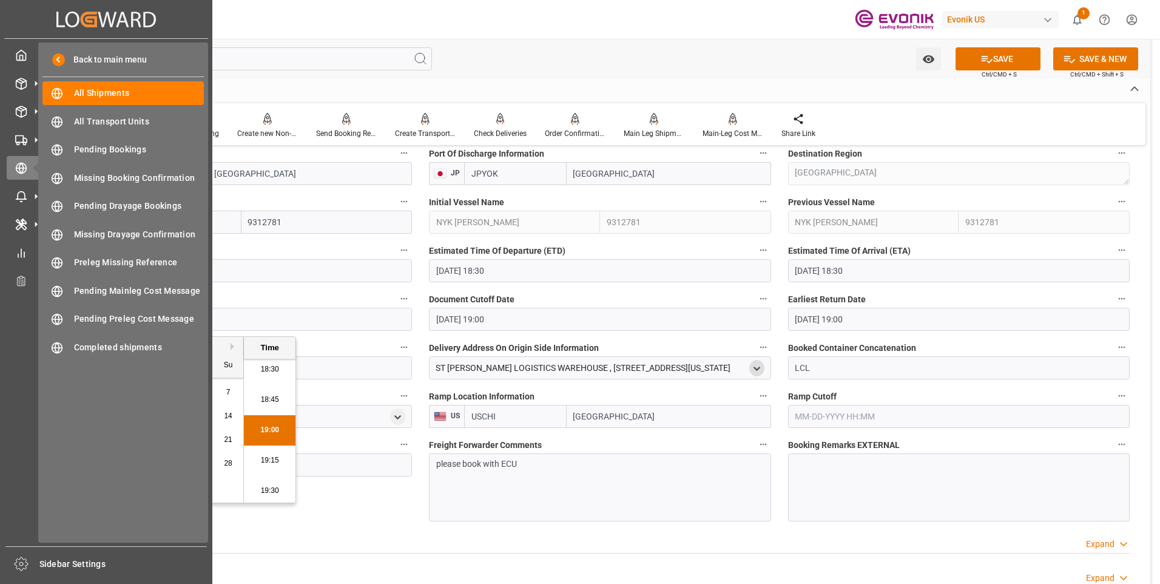
drag, startPoint x: 157, startPoint y: 317, endPoint x: 24, endPoint y: 317, distance: 132.8
click at [24, 317] on div "Created by potrace 1.15, written by Peter Selinger 2001-2017 Created by potrace…" at bounding box center [580, 292] width 1160 height 584
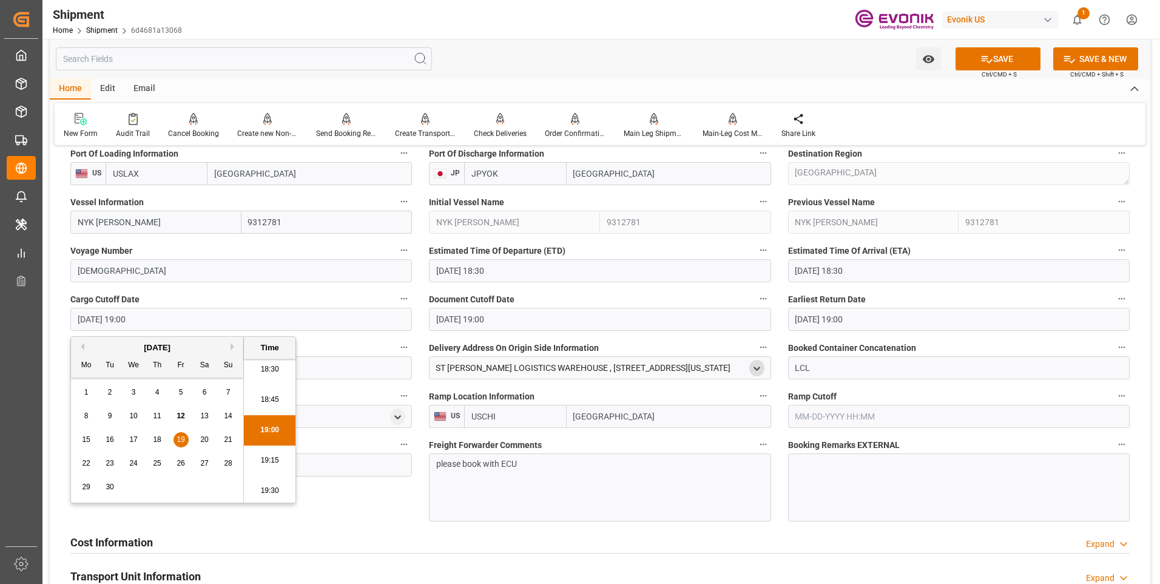
click at [520, 324] on input "09-22-2025 19:00" at bounding box center [599, 319] width 341 height 23
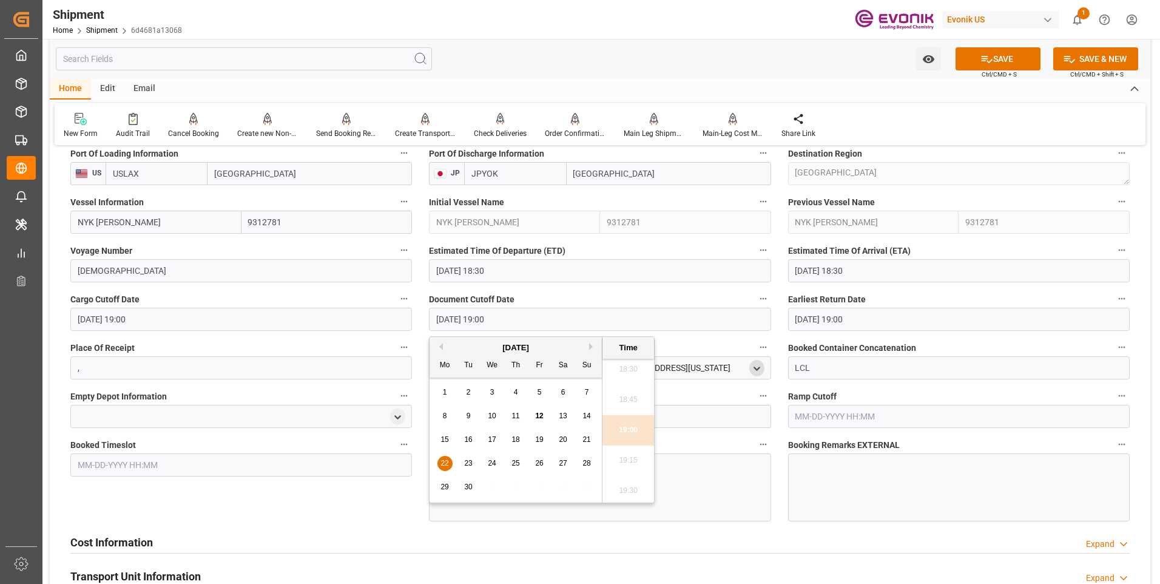
drag, startPoint x: 526, startPoint y: 318, endPoint x: 360, endPoint y: 312, distance: 166.3
click at [360, 312] on div "Booking Confirmation Milestone Bar Collapse Submitted to FFW for Booking (Pendi…" at bounding box center [600, 186] width 1100 height 1639
paste input "19"
type input "09-19-2025 19:00"
click at [870, 316] on input "09-22-2025 19:00" at bounding box center [958, 319] width 341 height 23
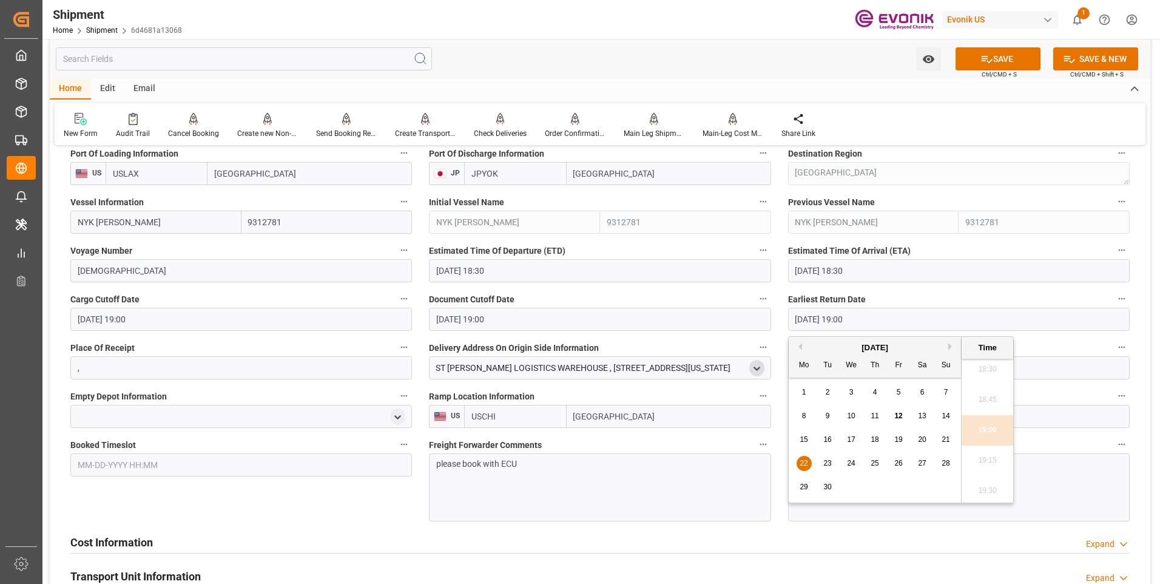
drag, startPoint x: 870, startPoint y: 316, endPoint x: 741, endPoint y: 312, distance: 129.9
click at [741, 312] on div "Booking Confirmation Milestone Bar Collapse Submitted to FFW for Booking (Pendi…" at bounding box center [600, 186] width 1100 height 1639
paste input "19"
type input "09-19-2025 19:00"
click at [972, 436] on li "19:00" at bounding box center [987, 430] width 52 height 30
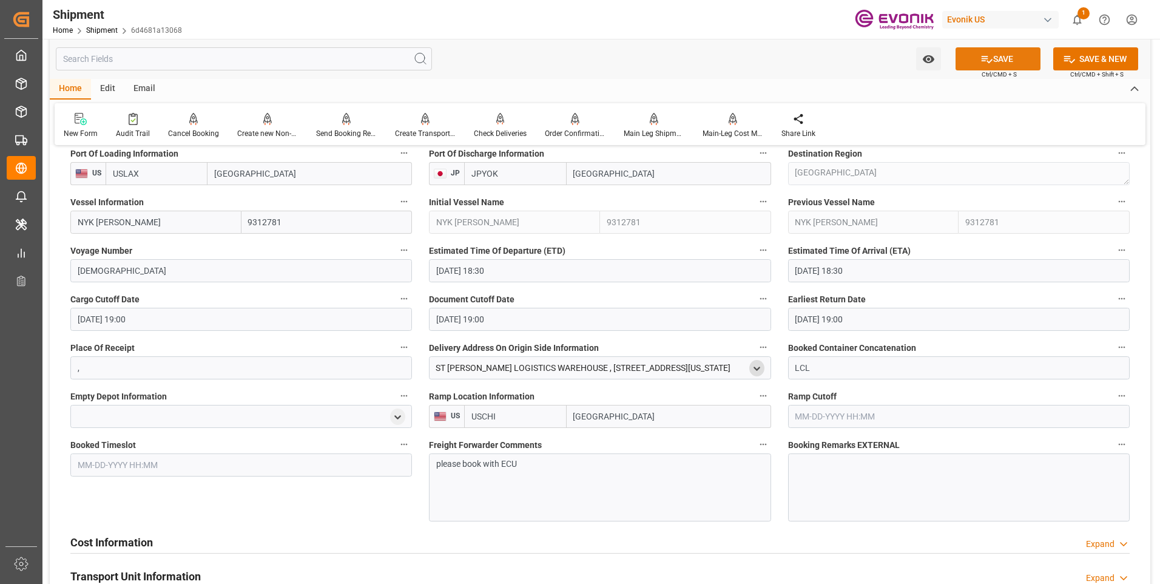
click at [993, 59] on button "SAVE" at bounding box center [997, 58] width 85 height 23
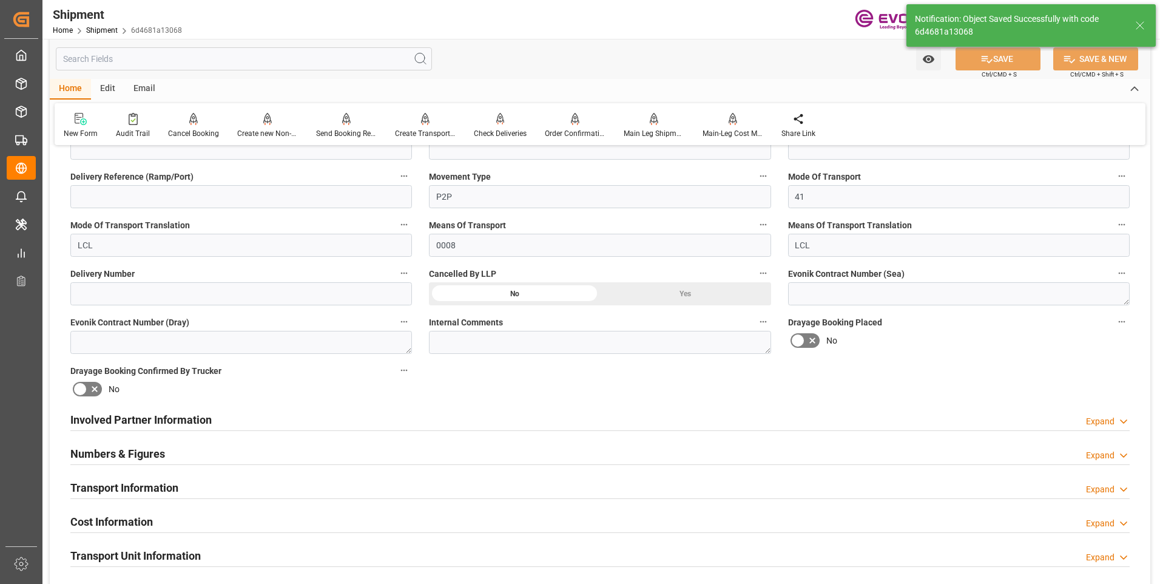
scroll to position [303, 0]
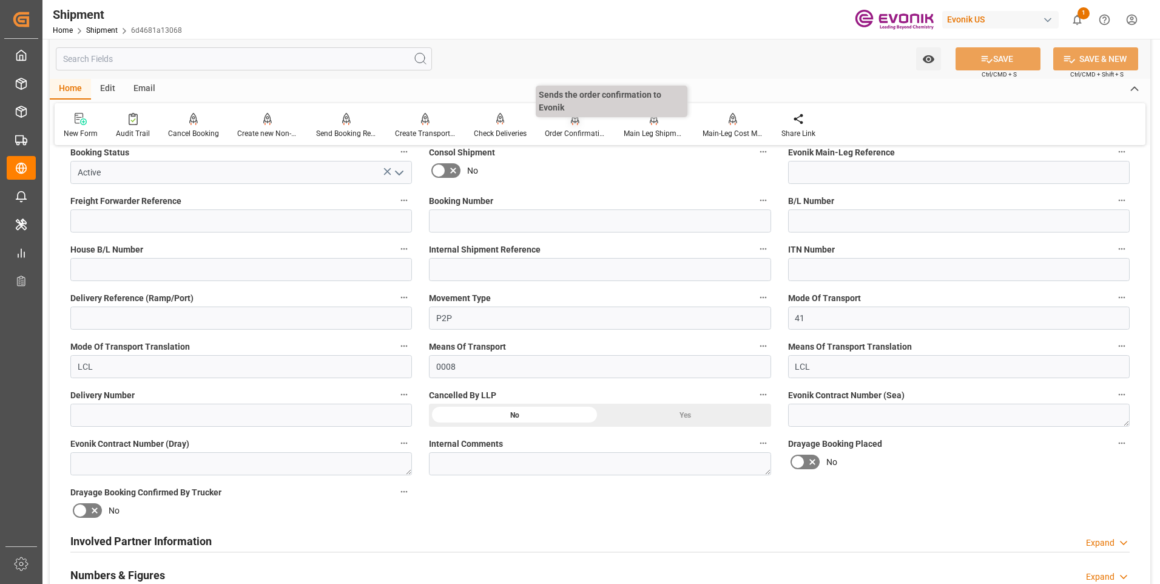
click at [578, 125] on div at bounding box center [575, 118] width 61 height 13
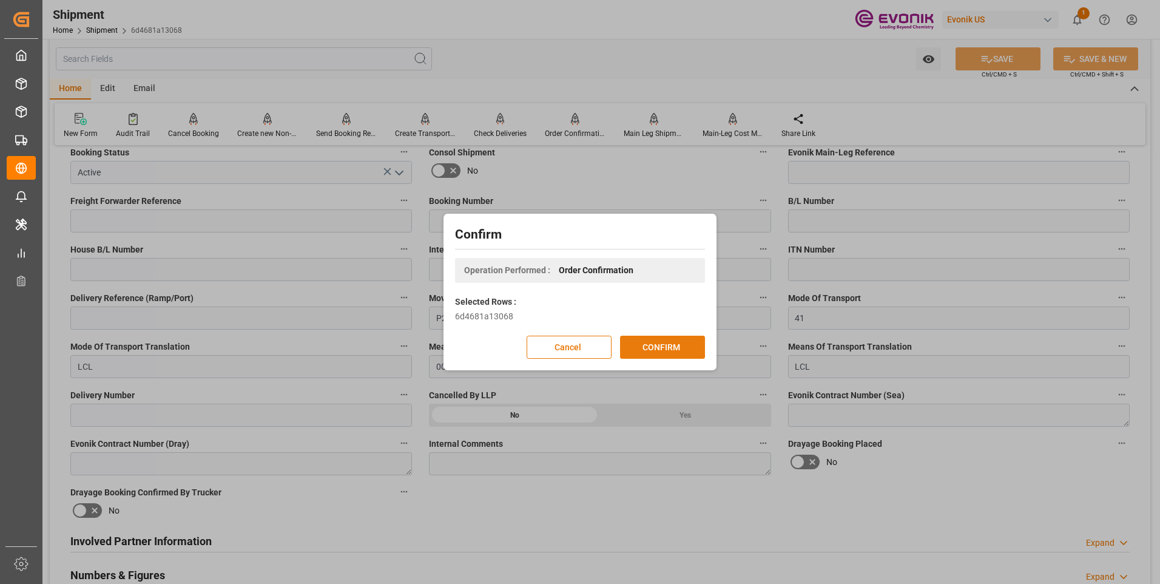
click at [675, 346] on button "CONFIRM" at bounding box center [662, 346] width 85 height 23
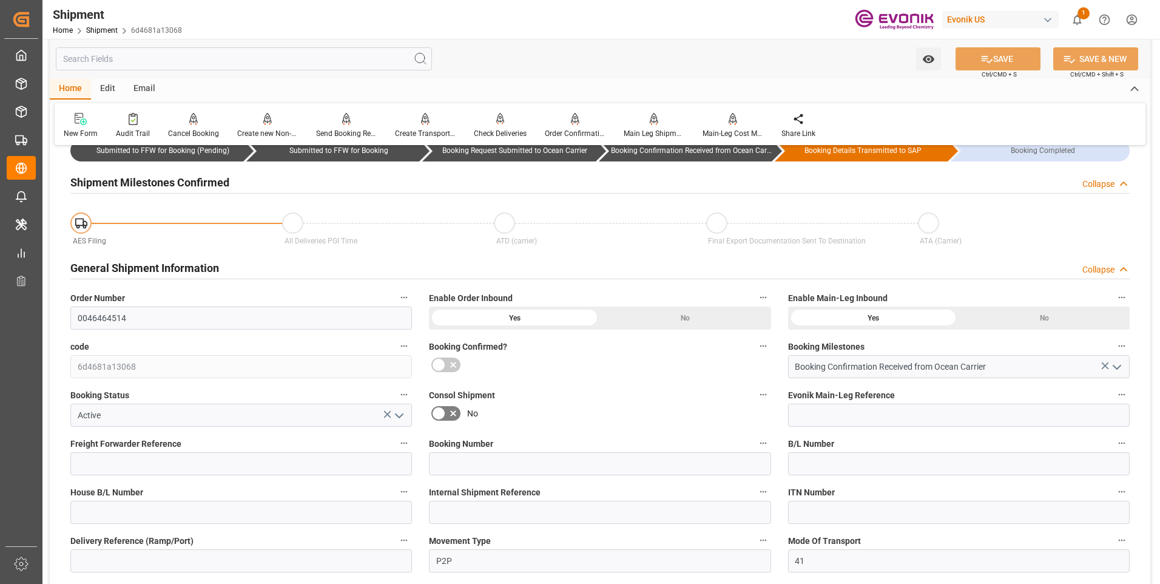
scroll to position [121, 0]
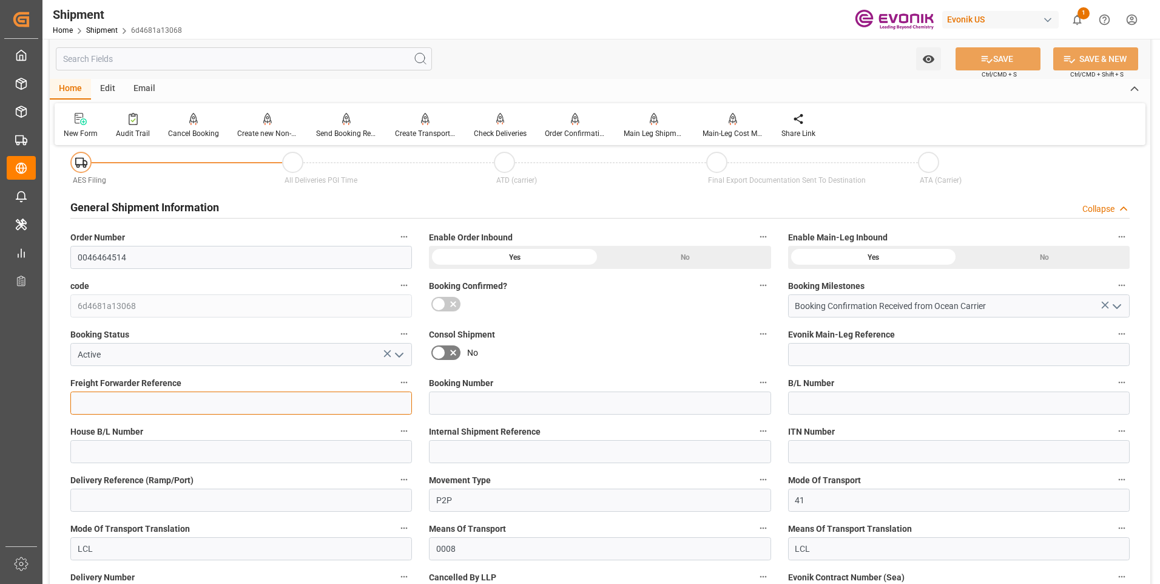
click at [197, 411] on input at bounding box center [240, 402] width 341 height 23
paste input "250905010064"
type input "250905010064"
click at [515, 402] on input at bounding box center [599, 402] width 341 height 23
click at [501, 402] on input at bounding box center [599, 402] width 341 height 23
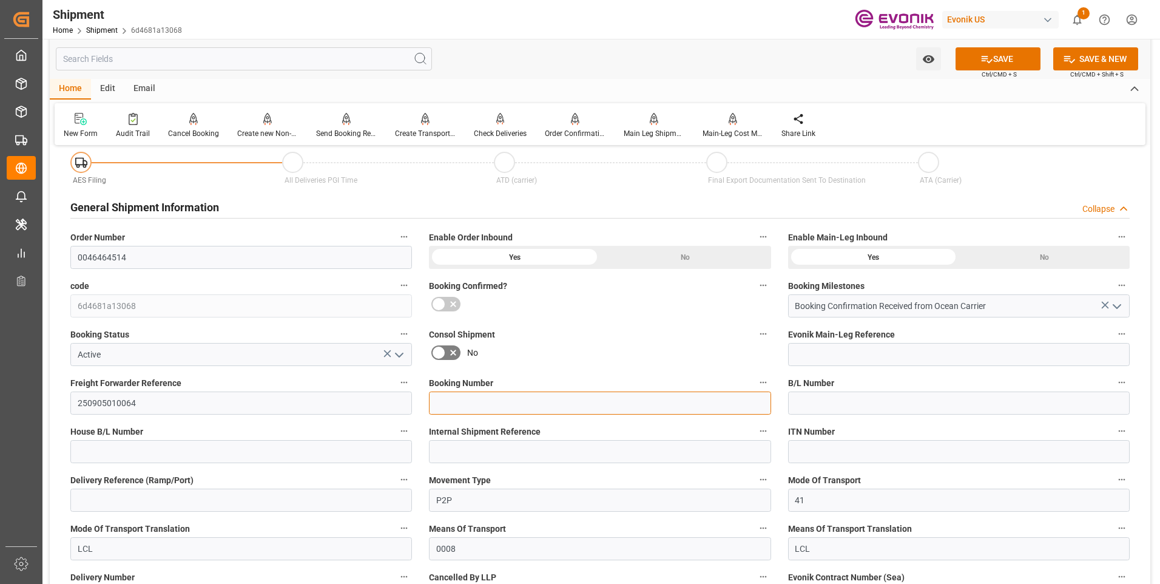
paste input "NYC/YOK/1121552"
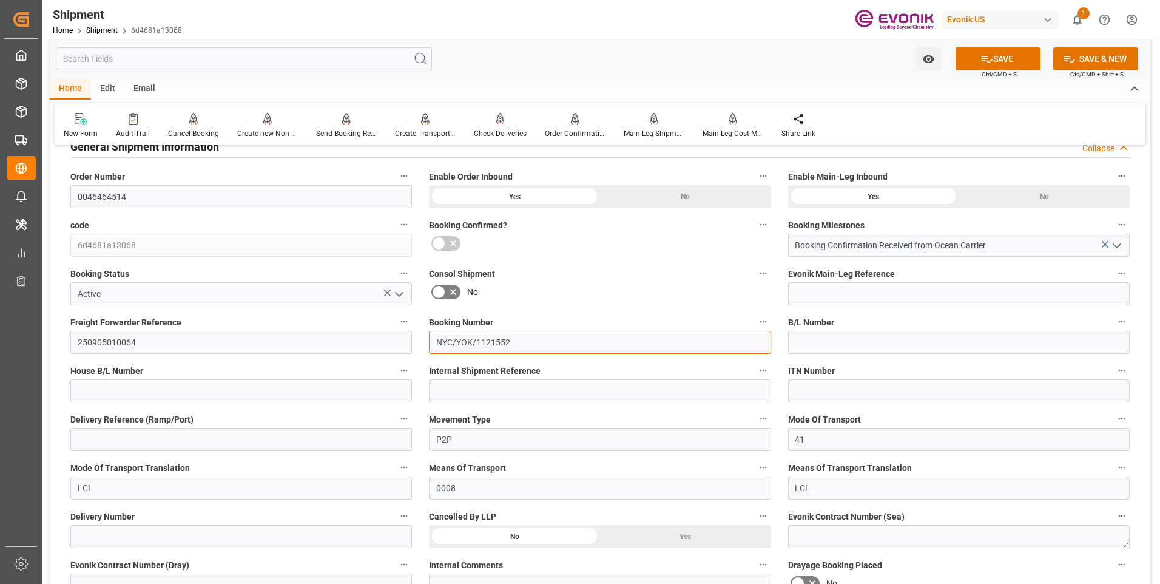
type input "NYC/YOK/1121552"
click at [105, 441] on input at bounding box center [240, 439] width 341 height 23
paste input "NYC/YOK/1121552"
type input "NYC/YOK/1121552"
click at [1006, 61] on button "SAVE" at bounding box center [997, 58] width 85 height 23
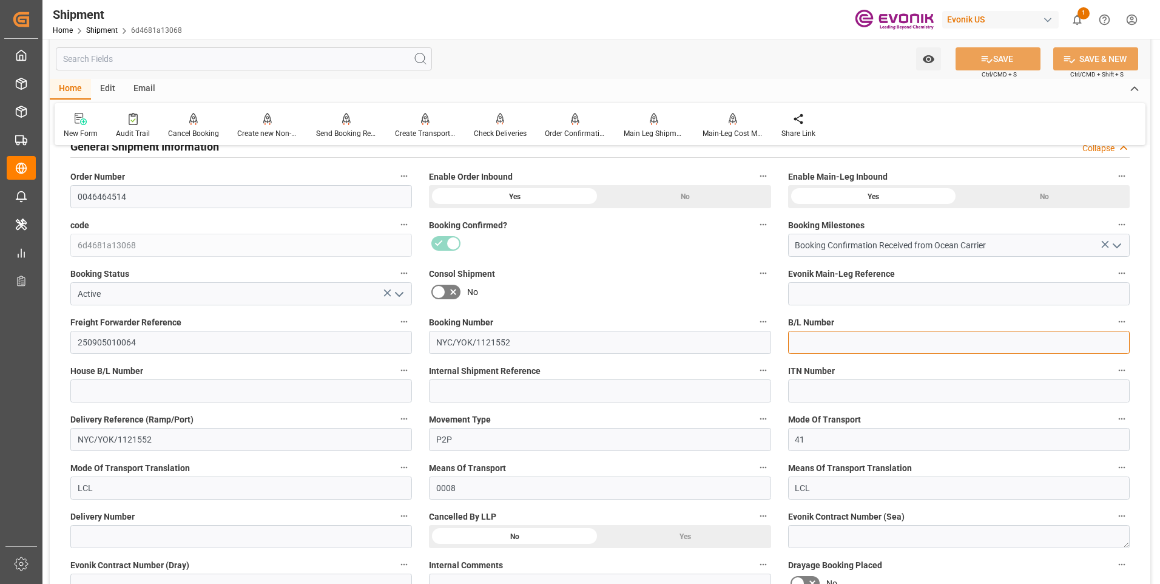
click at [841, 343] on input at bounding box center [958, 342] width 341 height 23
click at [573, 133] on div "Order Confirmation" at bounding box center [575, 133] width 61 height 11
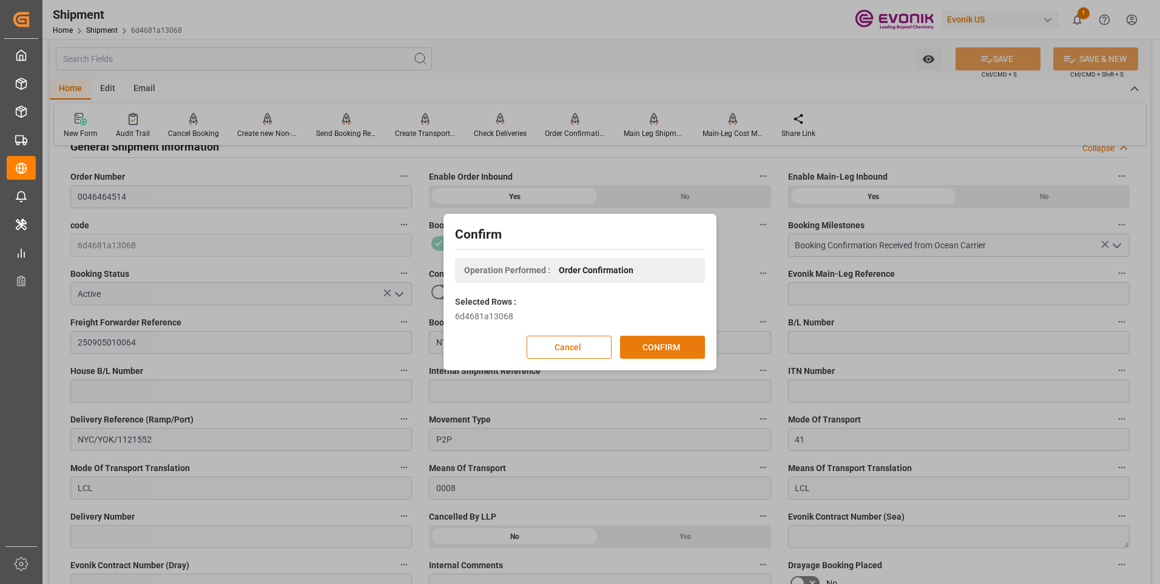
click at [661, 343] on button "CONFIRM" at bounding box center [662, 346] width 85 height 23
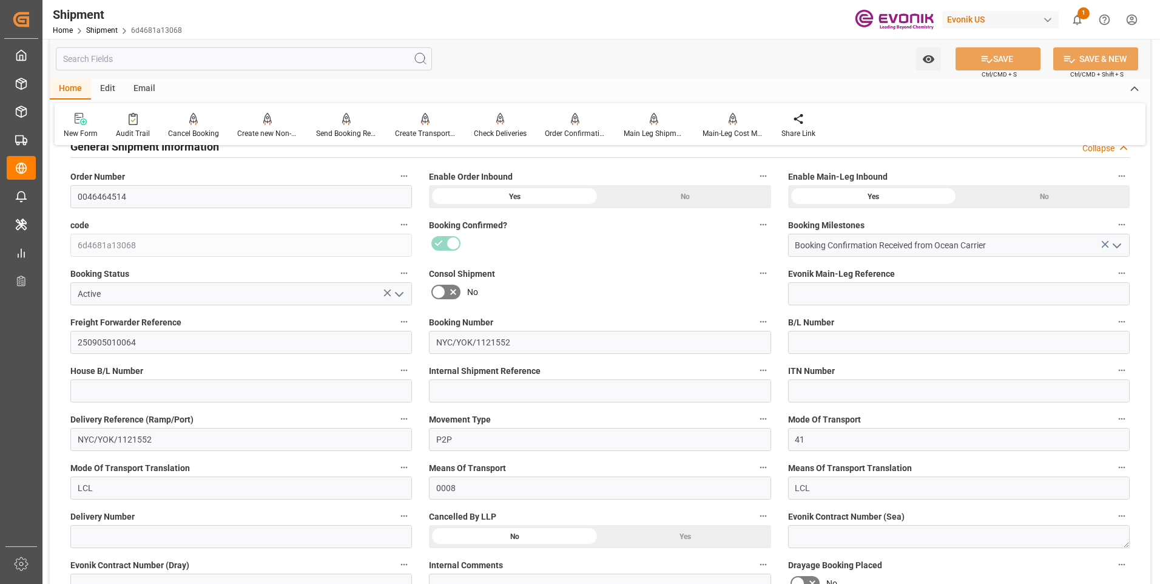
click at [819, 58] on div "Watch Option SAVE Ctrl/CMD + S SAVE & NEW Ctrl/CMD + Shift + S" at bounding box center [600, 59] width 1100 height 40
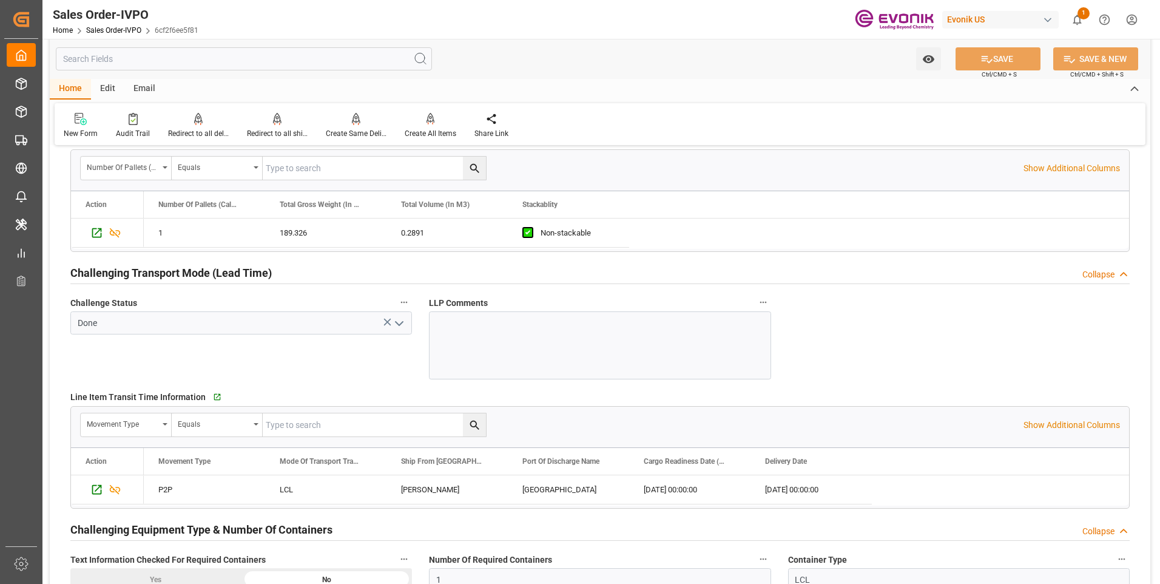
scroll to position [1941, 0]
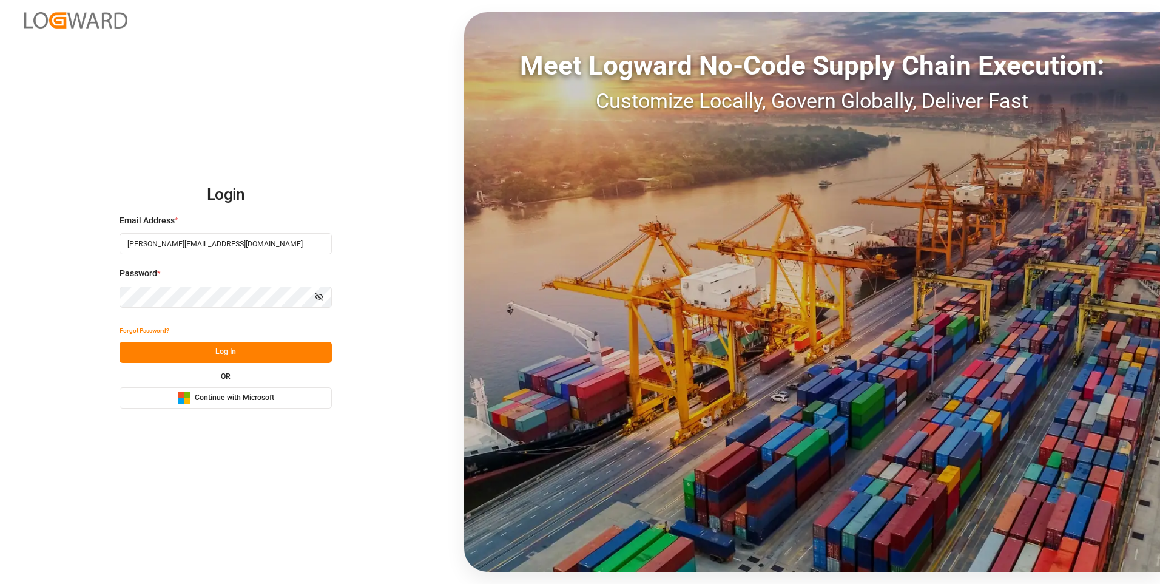
click at [232, 348] on button "Log In" at bounding box center [225, 351] width 212 height 21
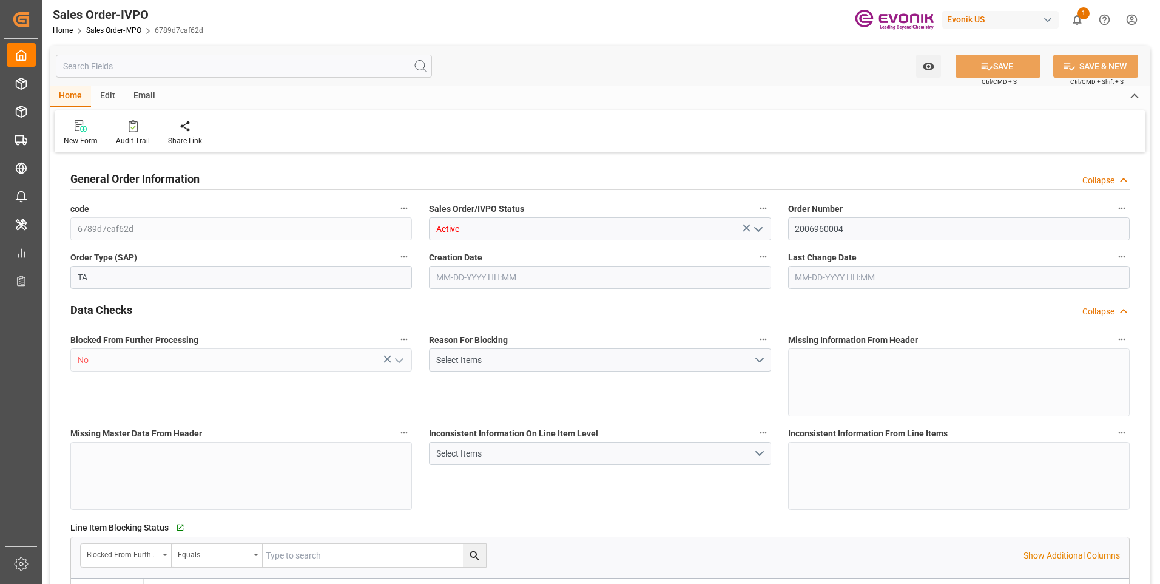
type input "BEKOU"
type input "0"
type input "1"
type input "2"
type input "1"
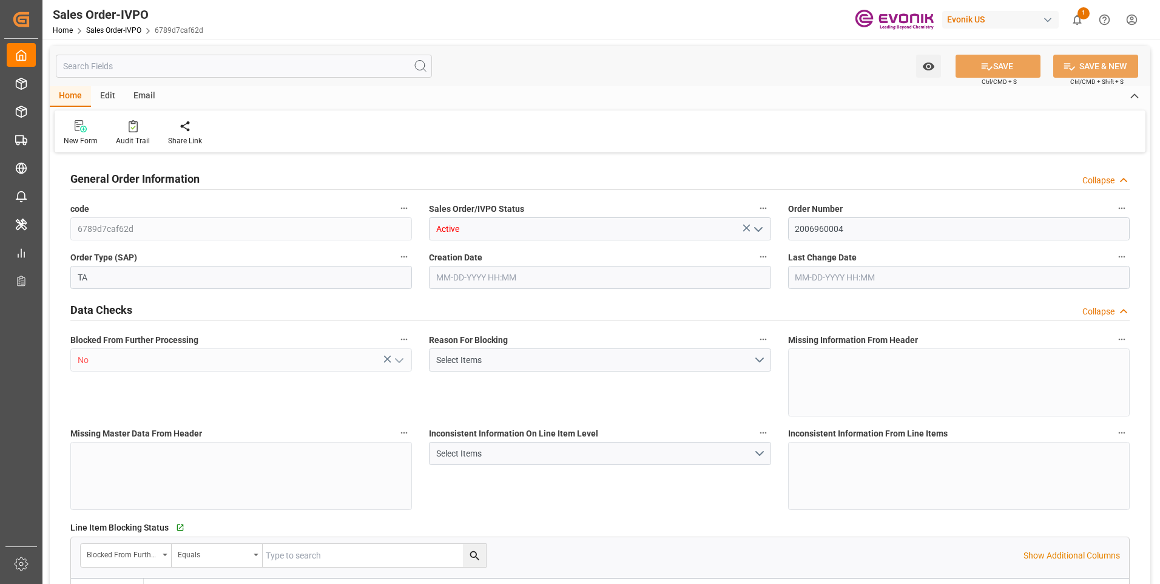
type input "18090.72"
type input "25.272"
type input "17000"
type input "30"
type input "06-18-2025 18:24"
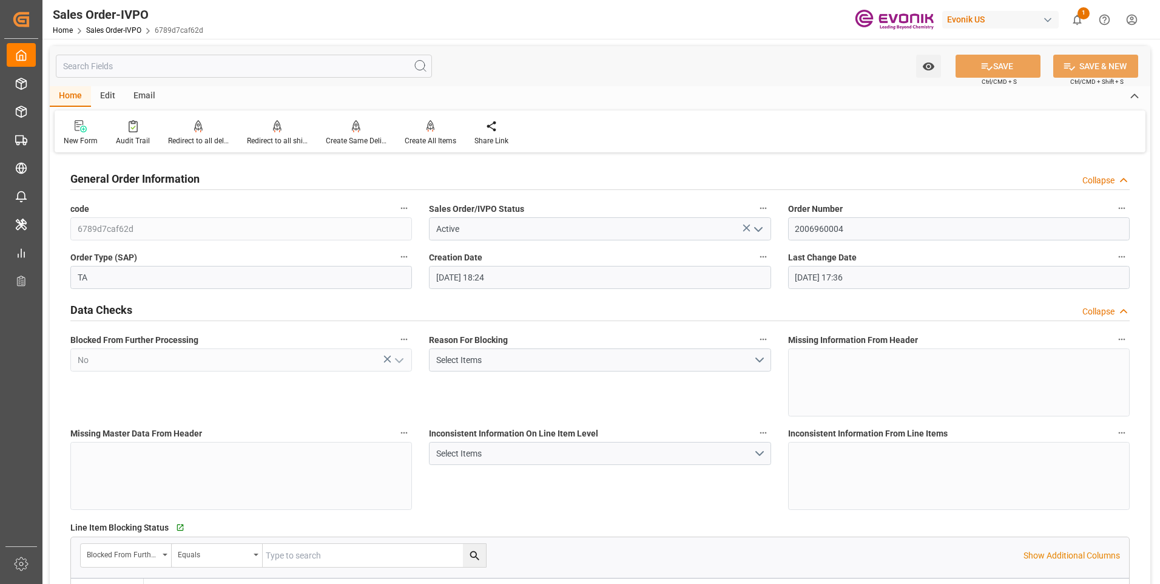
type input "07-10-2025 17:36"
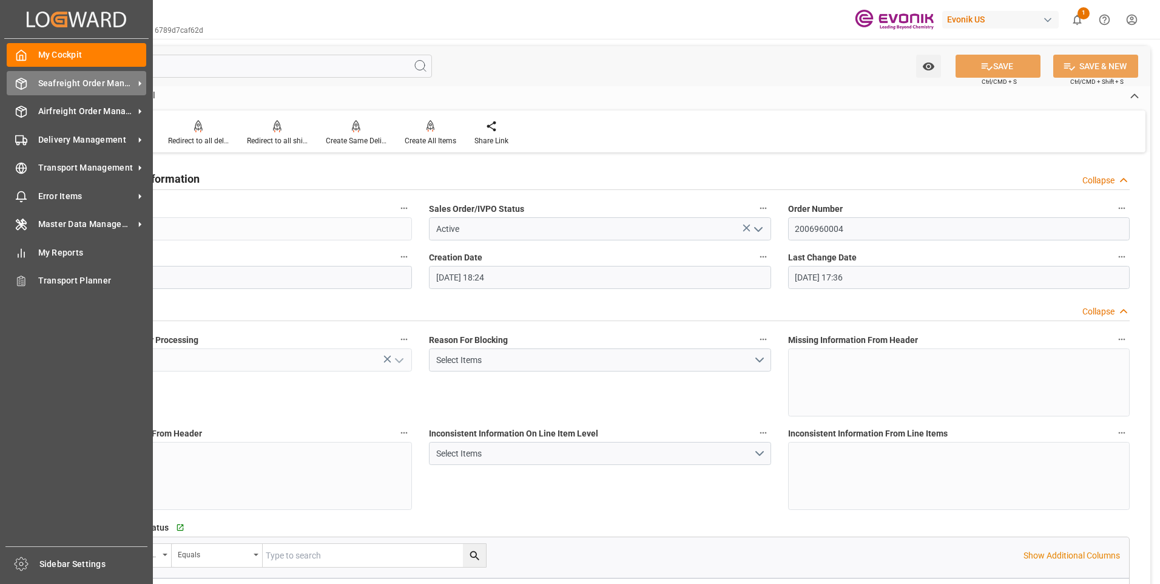
click at [21, 92] on div "Seafreight Order Management Seafreight Order Management" at bounding box center [77, 83] width 140 height 24
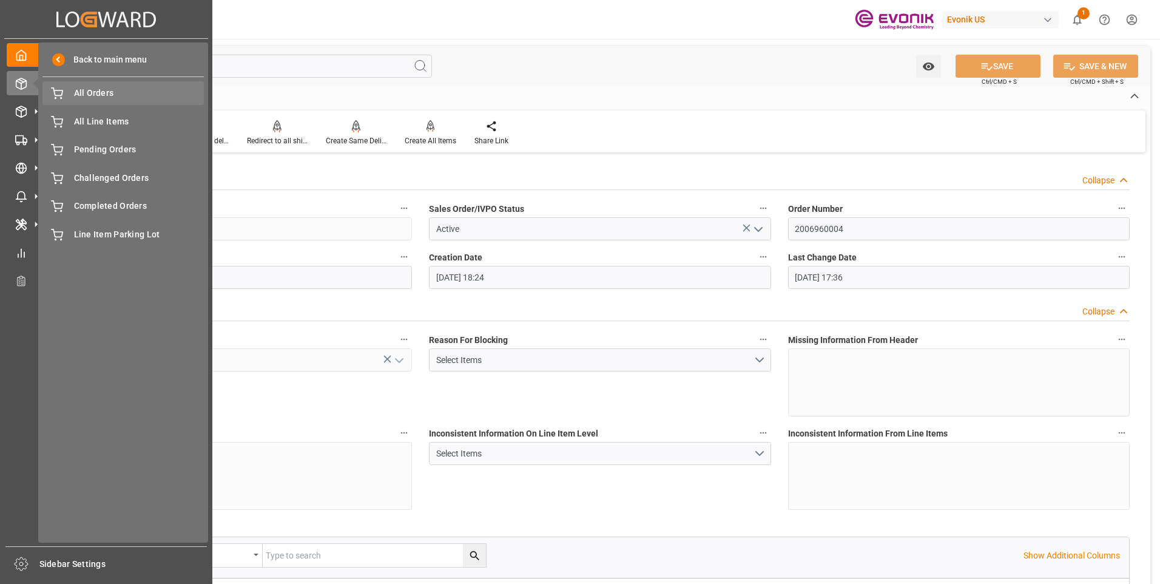
click at [87, 92] on span "All Orders" at bounding box center [139, 93] width 130 height 13
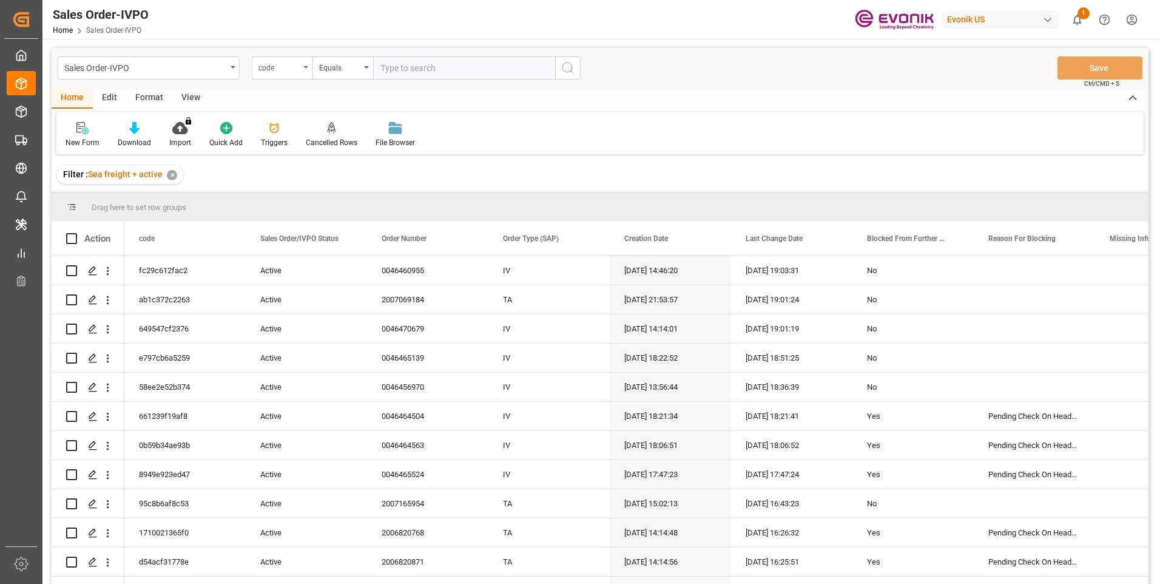
click at [290, 64] on div "code" at bounding box center [278, 66] width 41 height 14
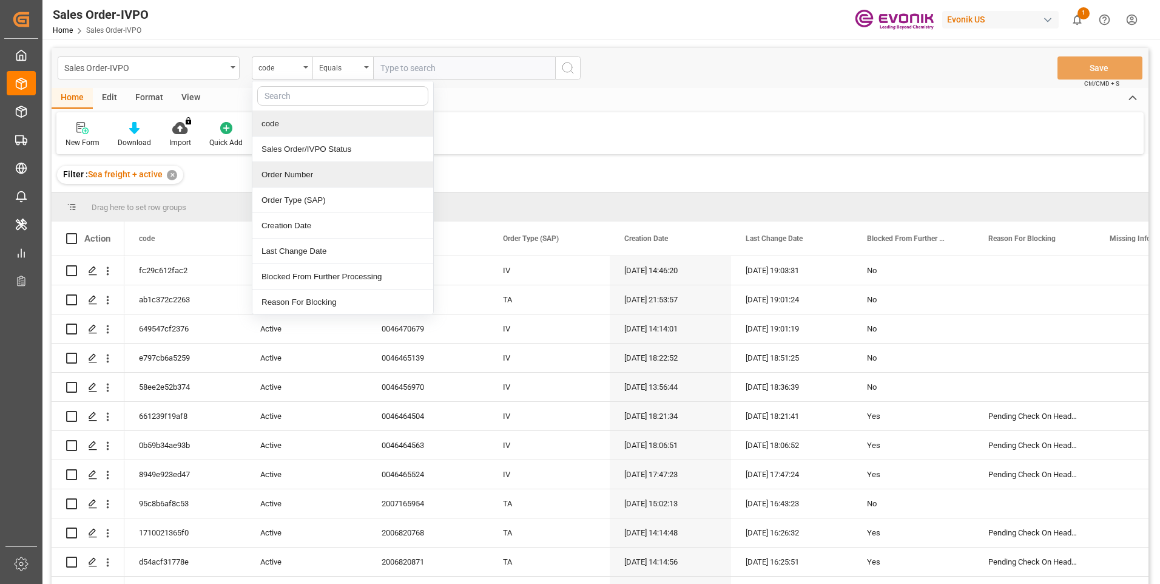
click at [274, 176] on div "Order Number" at bounding box center [342, 174] width 181 height 25
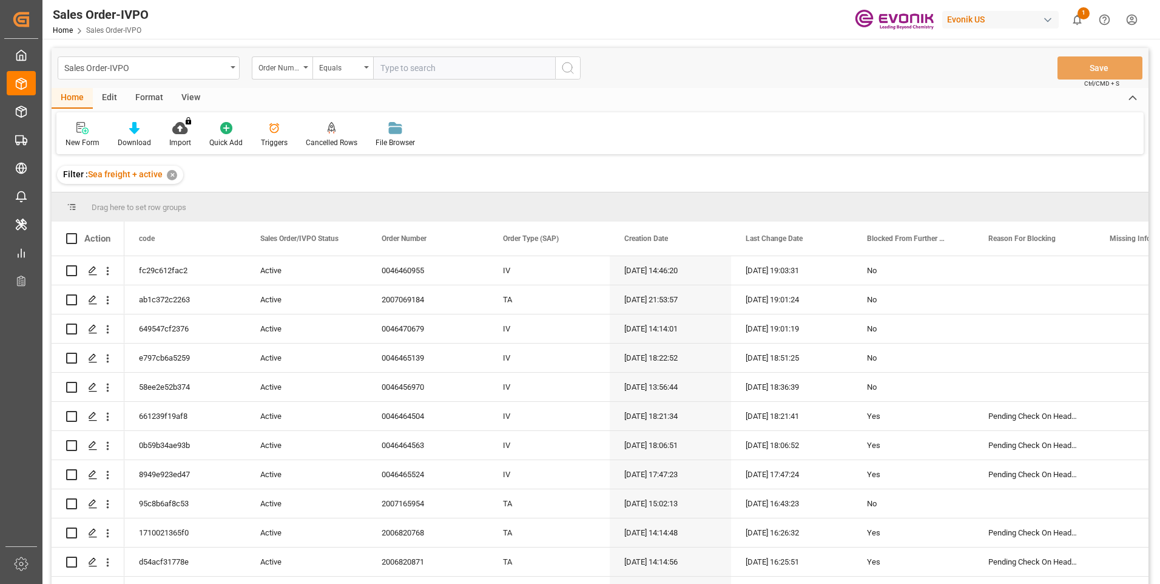
click at [412, 69] on input "text" at bounding box center [464, 67] width 182 height 23
paste input "2006949491"
type input "2006949491"
click at [573, 67] on icon "search button" at bounding box center [567, 68] width 15 height 15
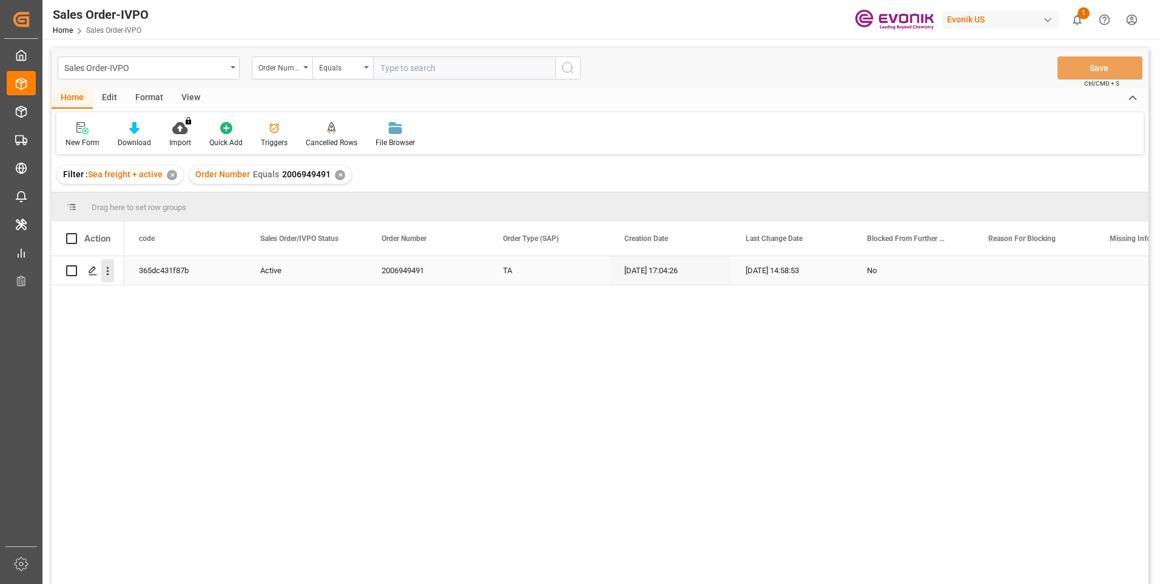
click at [101, 277] on icon "open menu" at bounding box center [107, 270] width 13 height 13
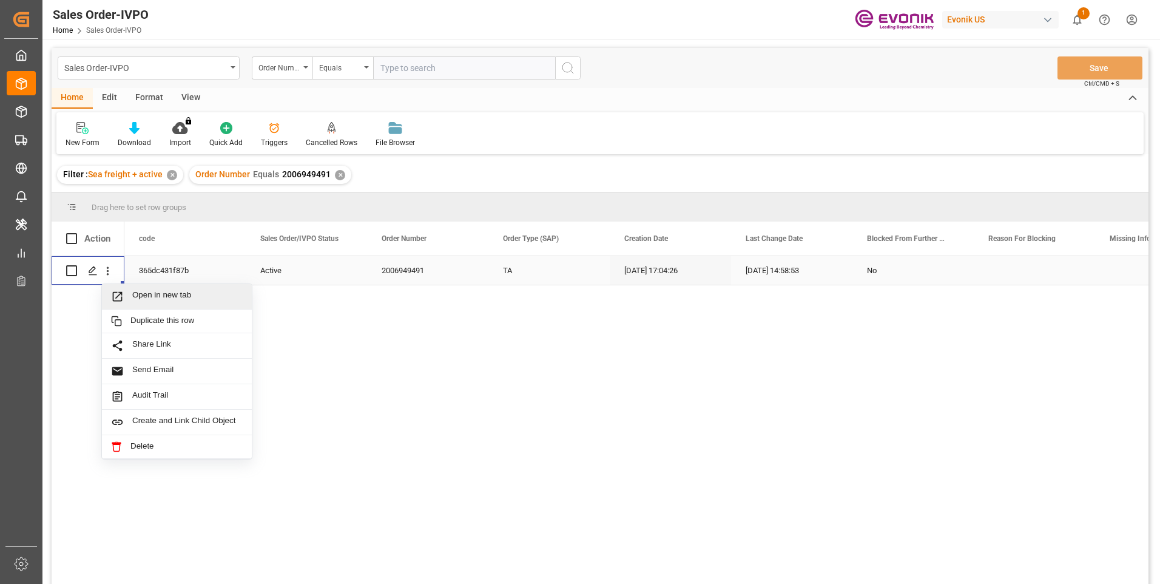
click at [147, 293] on span "Open in new tab" at bounding box center [187, 296] width 110 height 13
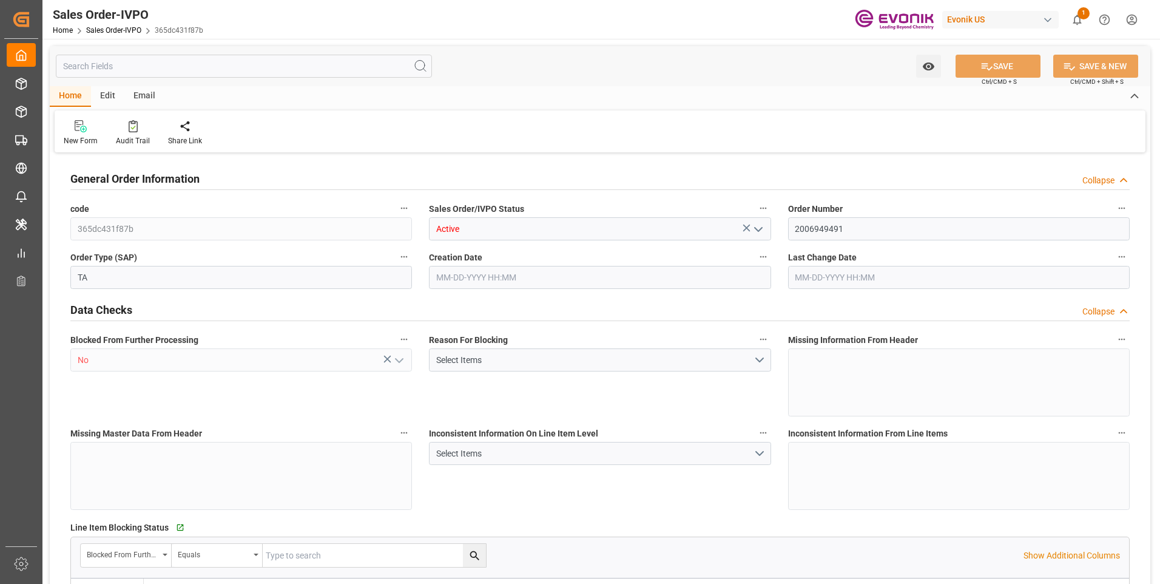
type input "FRLEH"
type input "0"
type input "1"
type input "2"
type input "1"
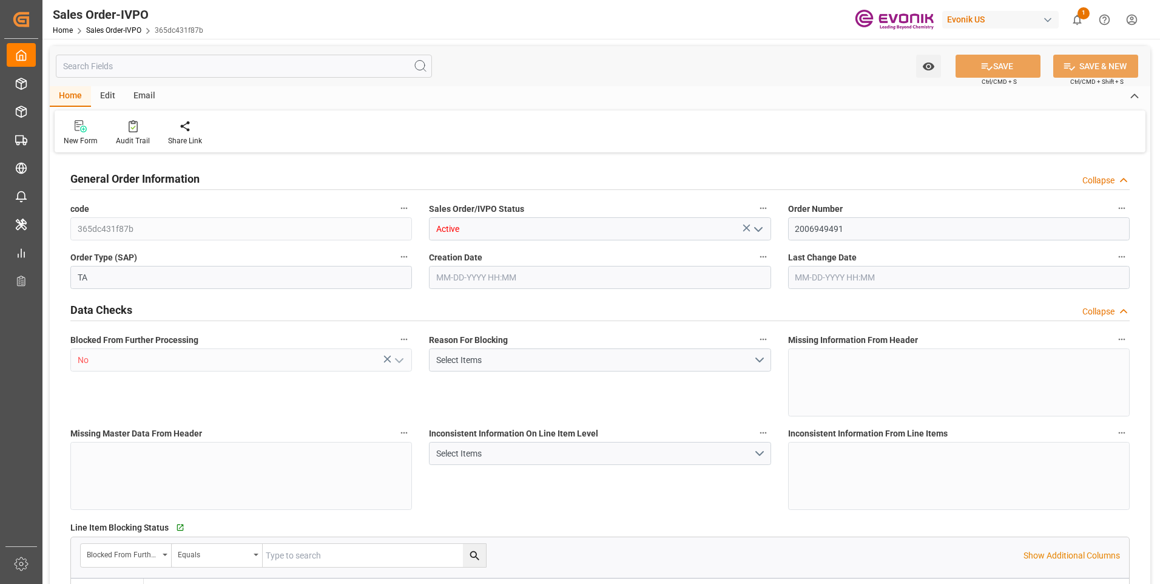
type input "17669.73"
type input "25.8847"
type input "17000"
type input "30"
type input "[DATE] 17:04"
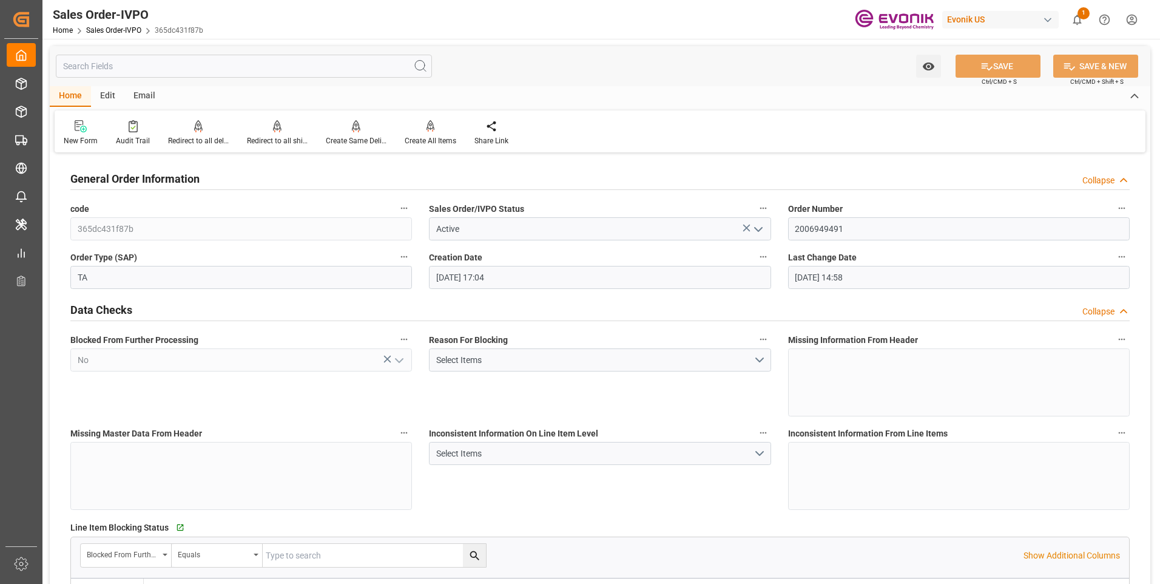
type input "[DATE] 14:58"
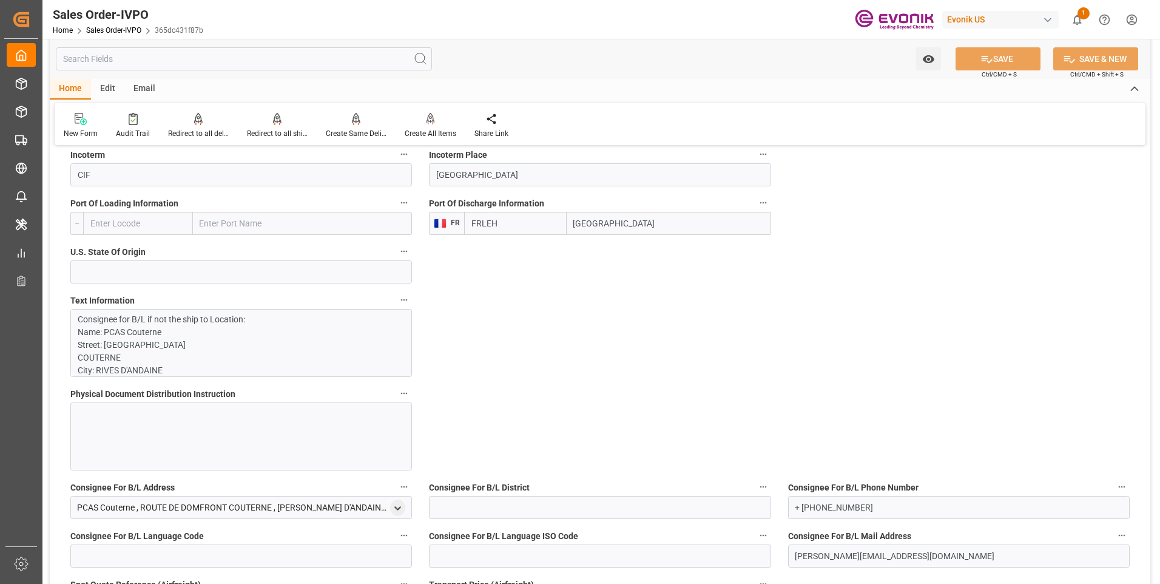
scroll to position [61, 0]
click at [204, 341] on p "Consignee for B/L if not the ship to Location: Name: PCAS [GEOGRAPHIC_DATA]: RO…" at bounding box center [237, 577] width 318 height 650
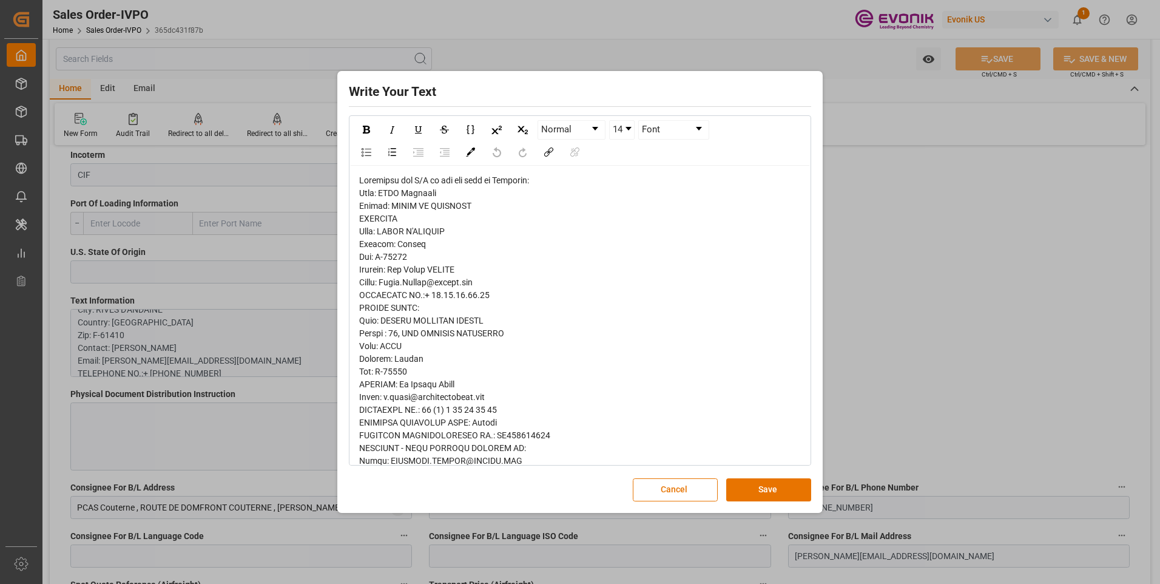
click at [544, 269] on div "rdw-editor" at bounding box center [580, 499] width 442 height 650
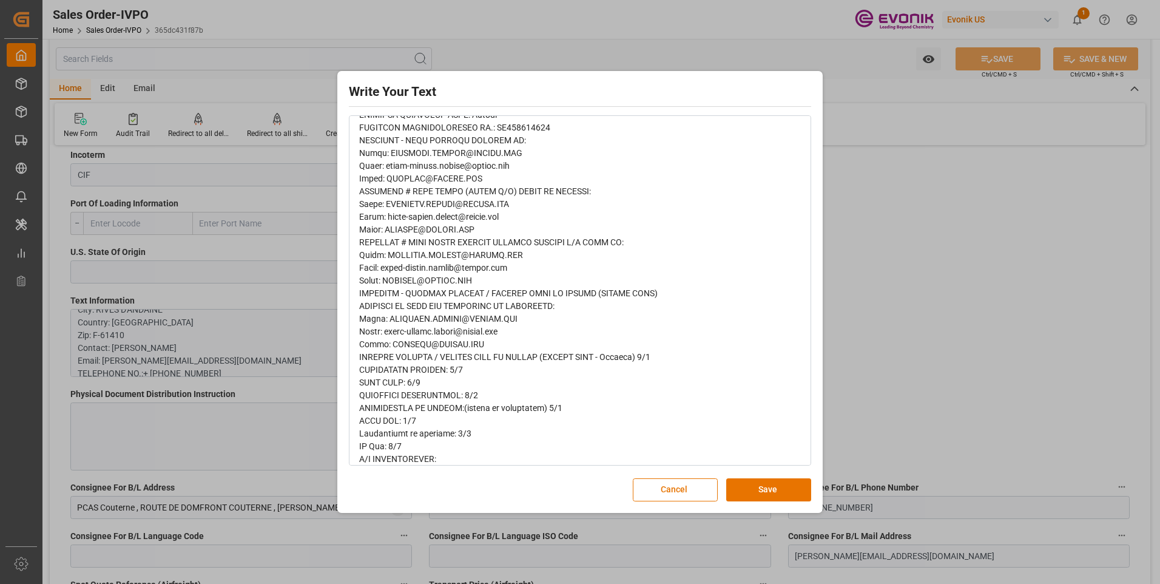
scroll to position [247, 0]
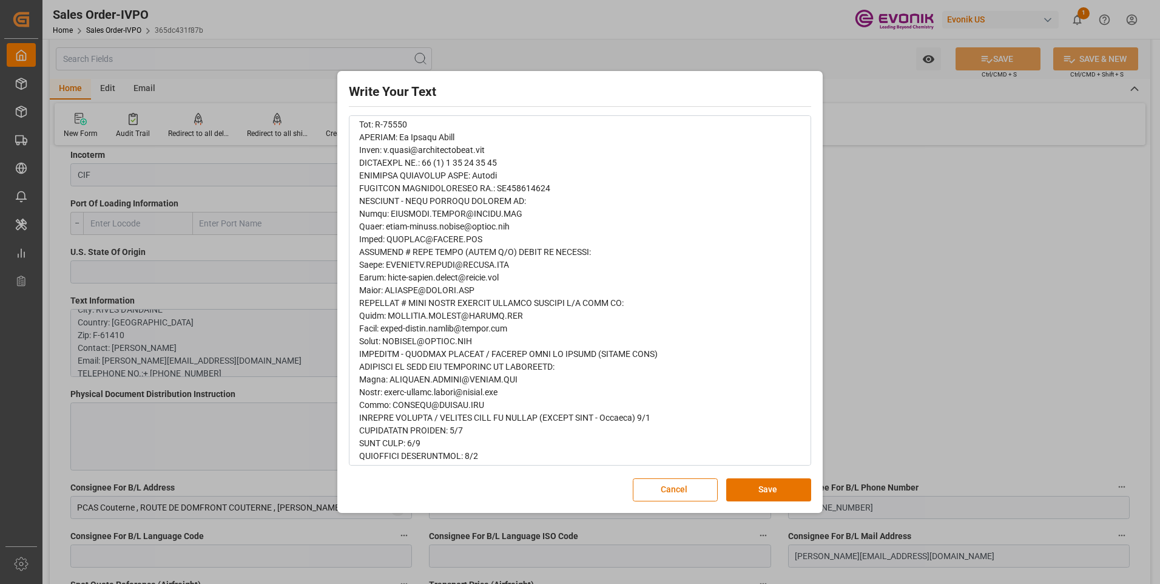
click at [936, 206] on div "Write Your Text Normal 14 Font Cancel Save" at bounding box center [580, 292] width 1160 height 584
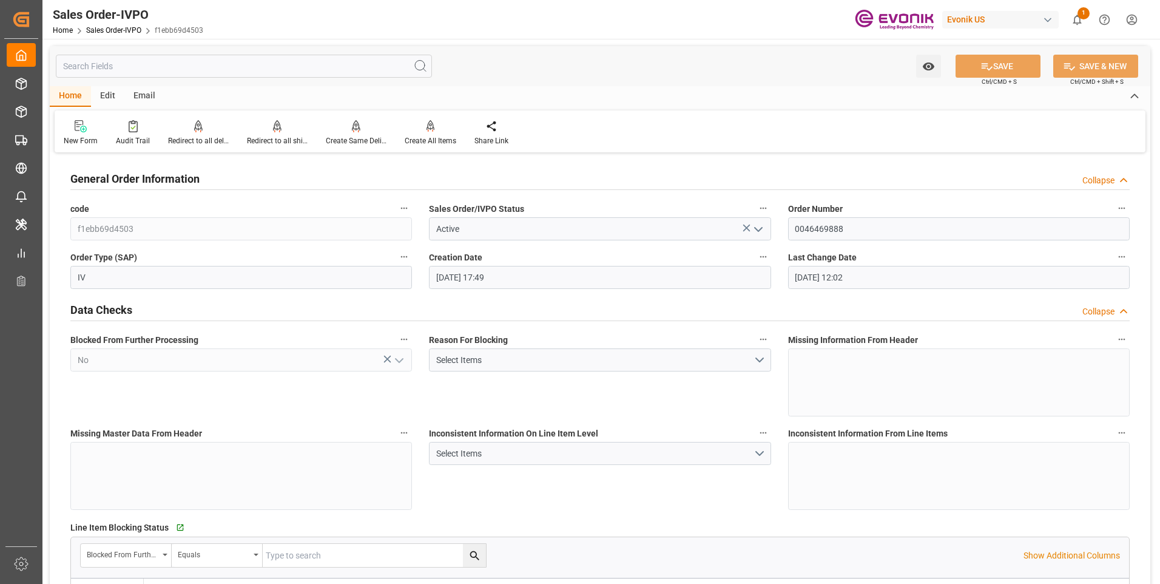
scroll to position [1941, 0]
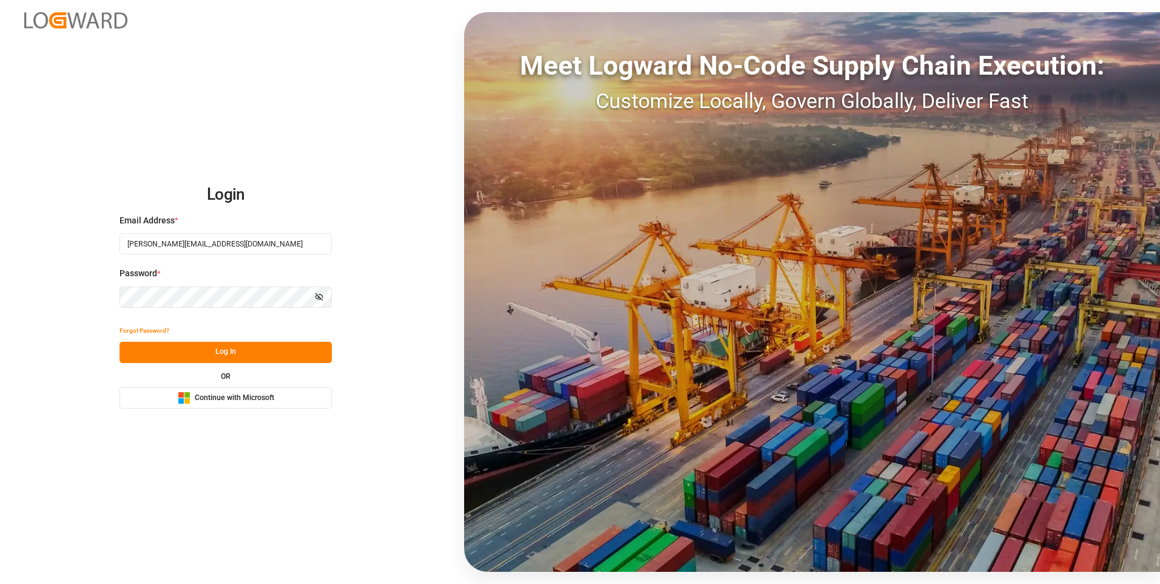
click at [232, 341] on button "Log In" at bounding box center [225, 351] width 212 height 21
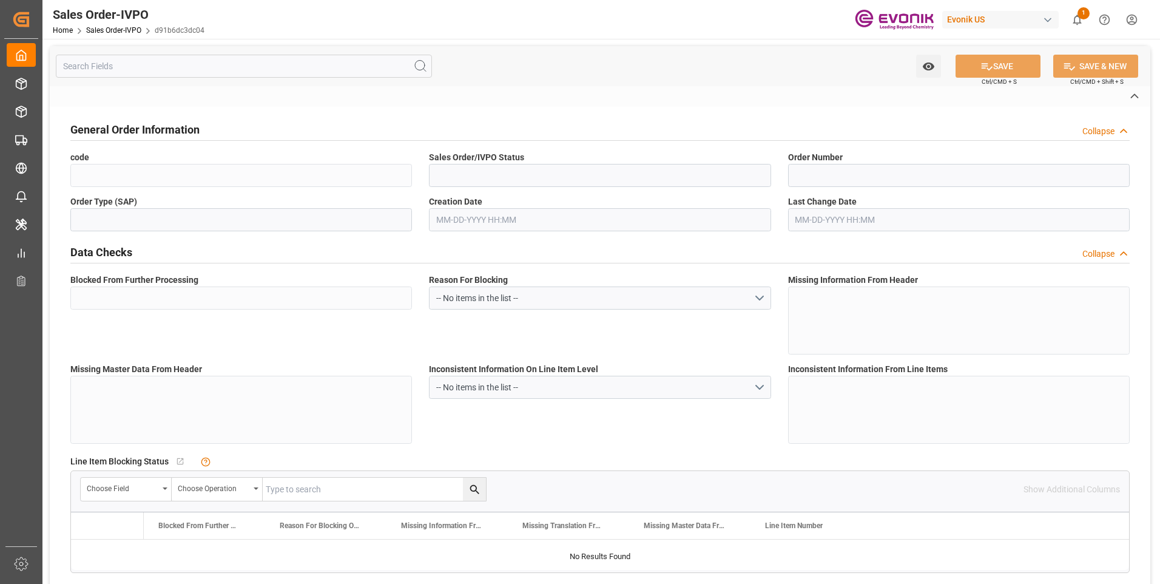
type input "d91b6dc3dc04"
type input "Active"
type input "0046455426"
type input "IV"
type input "No"
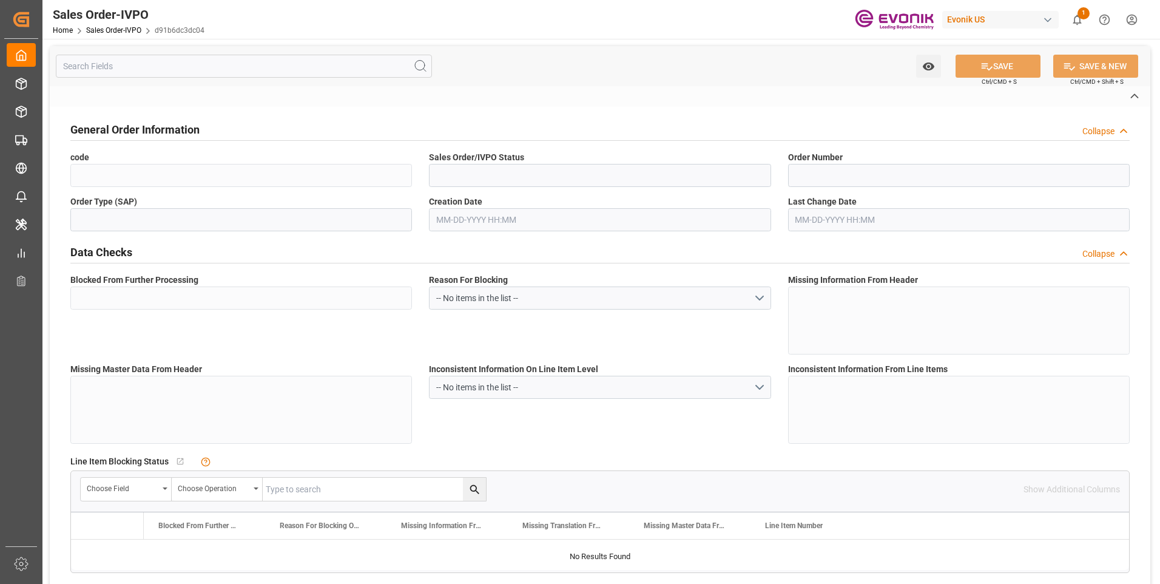
type input "D2P"
type input "45"
type input "FCL"
type input "0006"
type input "20GP"
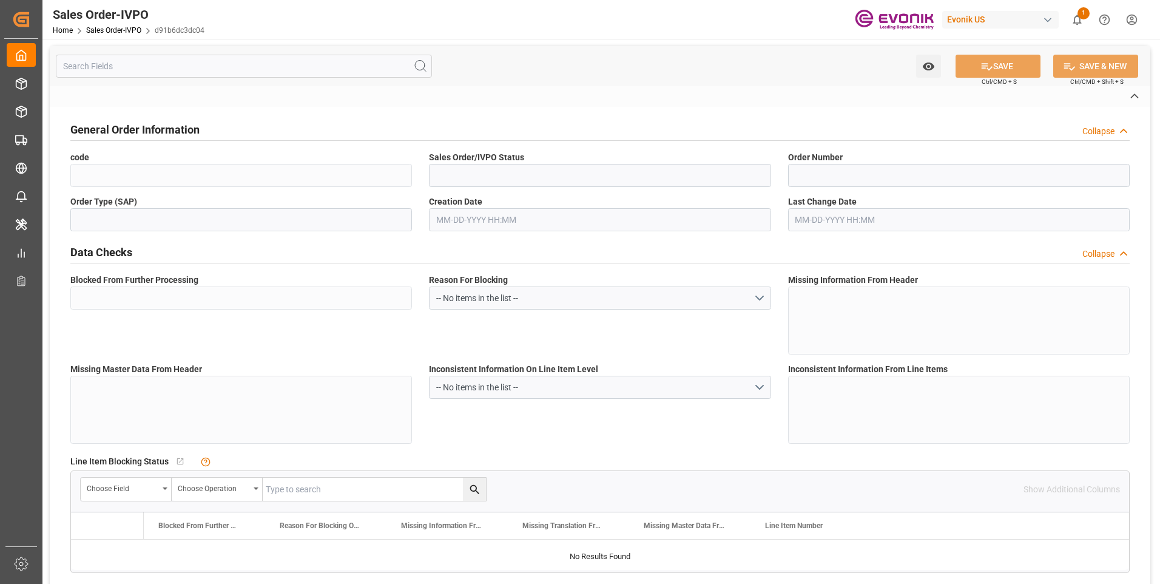
type textarea "No Tank Container"
type input "0046455426"
type input "OI"
type input "SP OI Interf.&Perf."
type input "Specialty Additives"
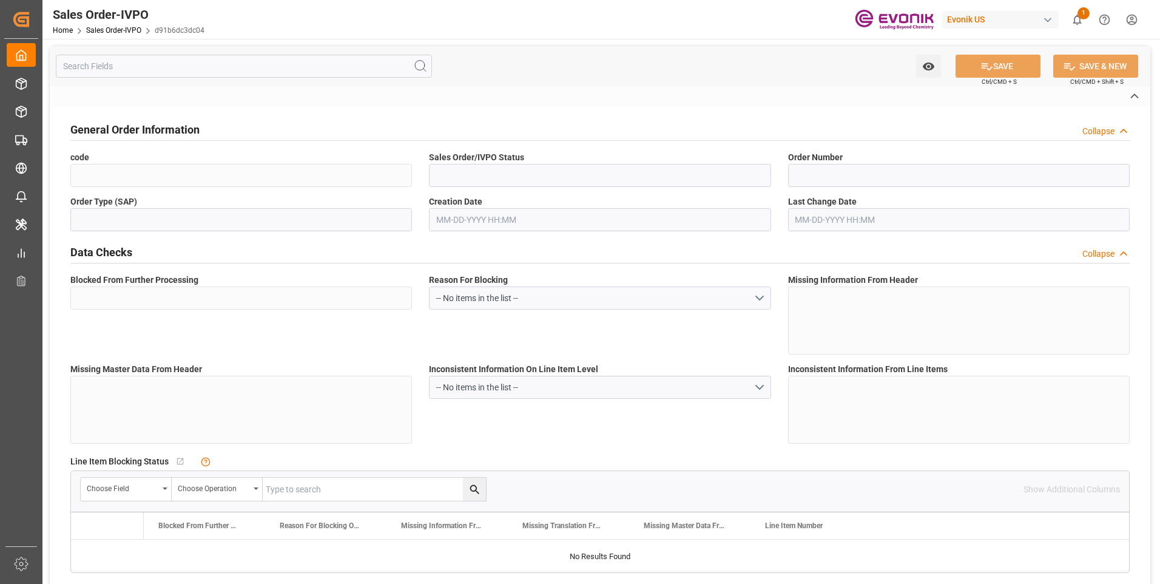
type input "CIF"
type input "[GEOGRAPHIC_DATA]"
type input "[PHONE_NUMBER]"
type input "[EMAIL_ADDRESS][DOMAIN_NAME]"
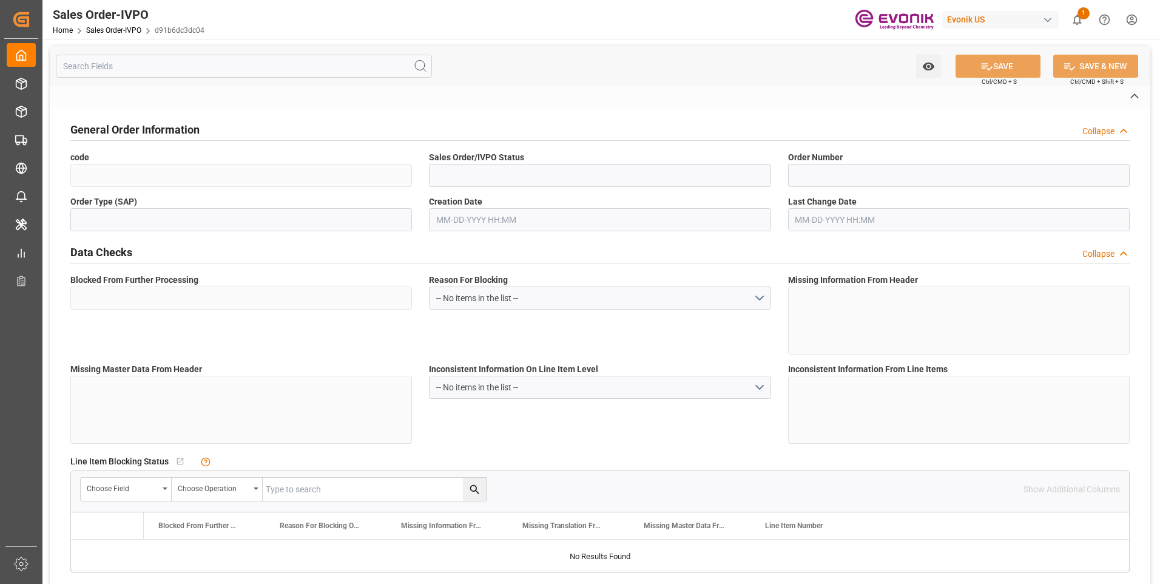
type textarea "Not required"
type textarea "RESELLER"
type textarea "DE114138241"
type textarea "Please issue Express B/L"
type input "DE"
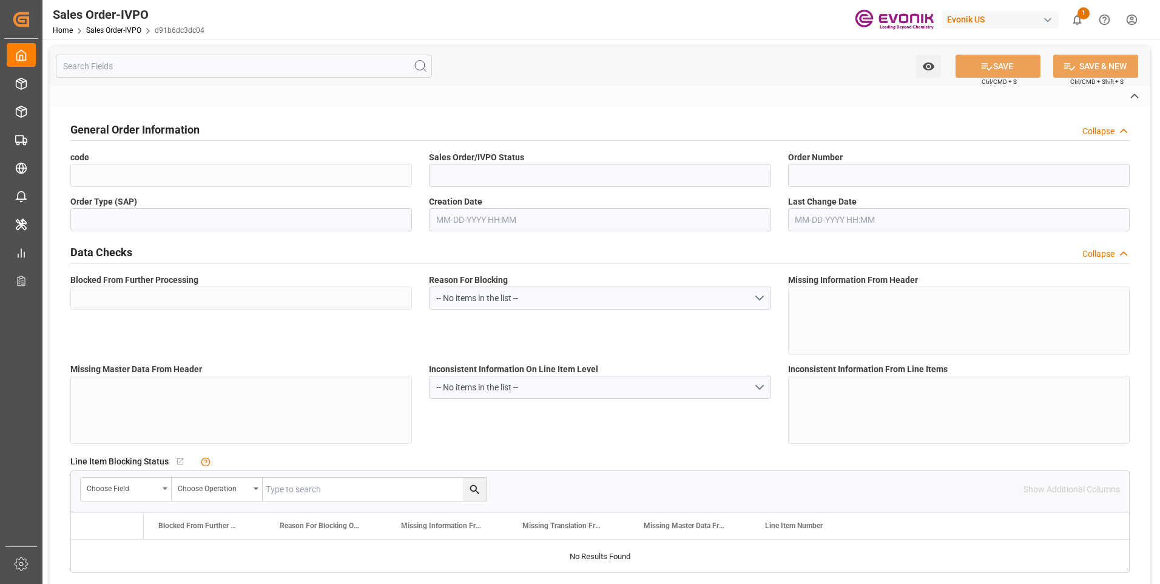
type input "Done"
type input "20GP"
type input "Done"
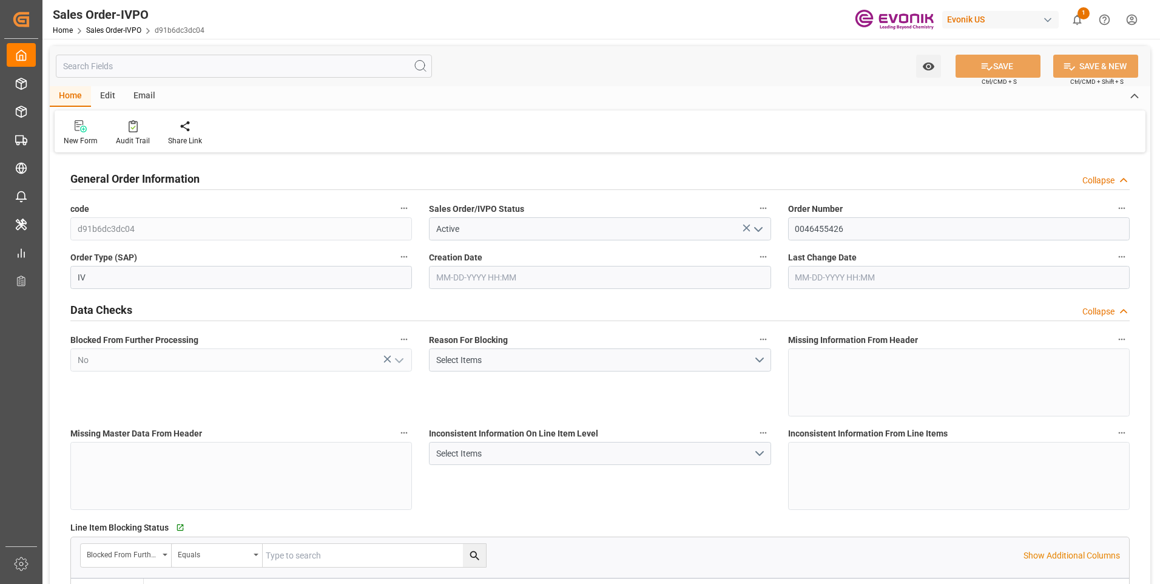
type input "BEANR"
type input "0"
type input "2"
type input "1"
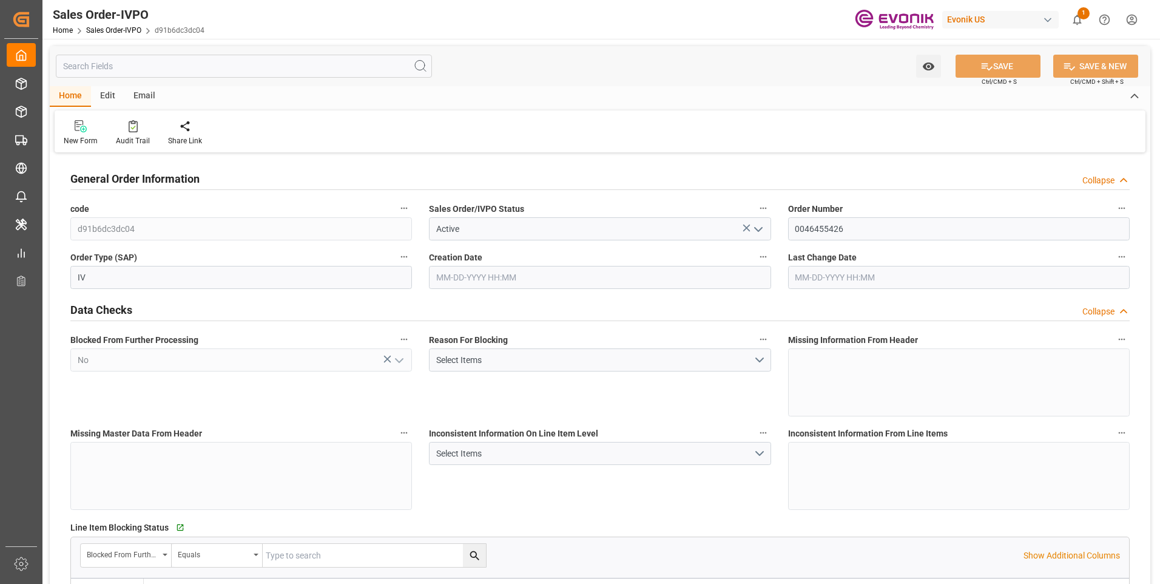
type input "16876.6"
type input "25.4754"
type input "34000"
type input "60"
type input "09-04-2025 13:12"
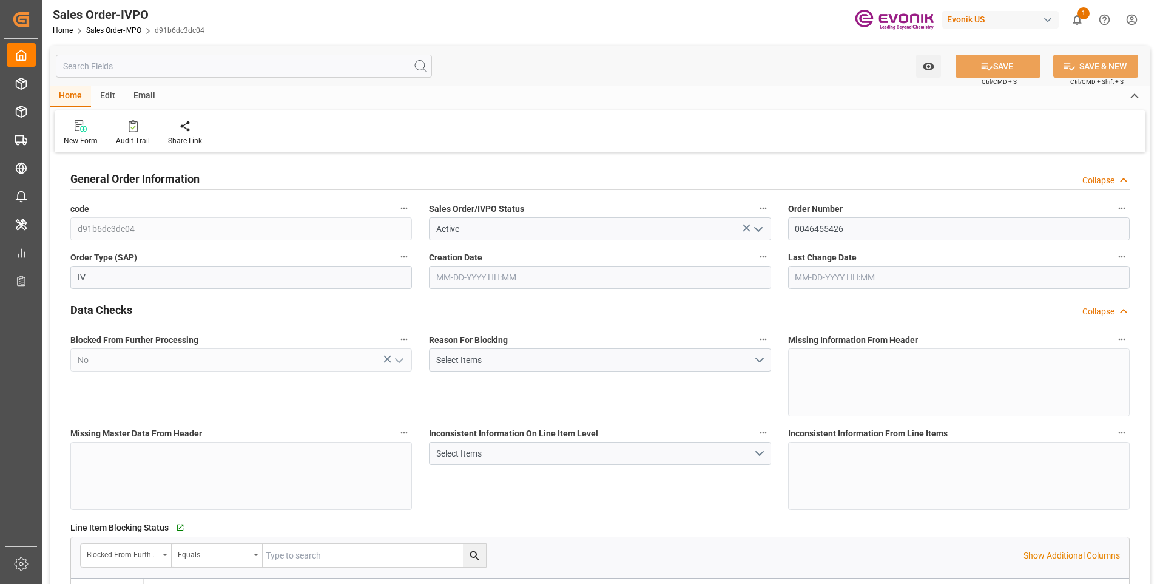
type input "09-12-2025 04:09"
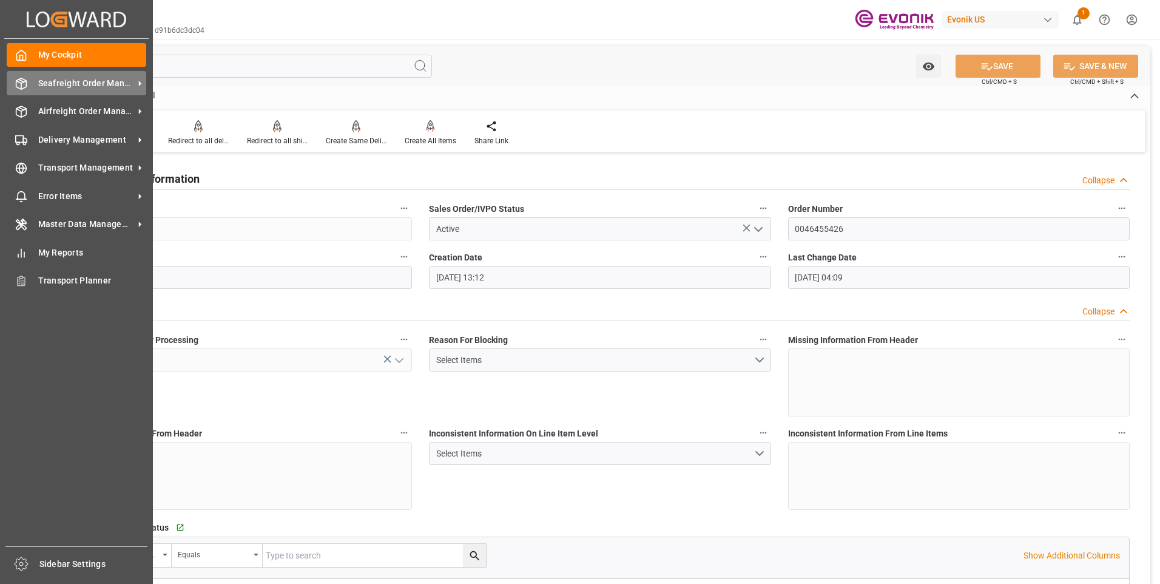
click at [21, 82] on polyline at bounding box center [21, 82] width 10 height 2
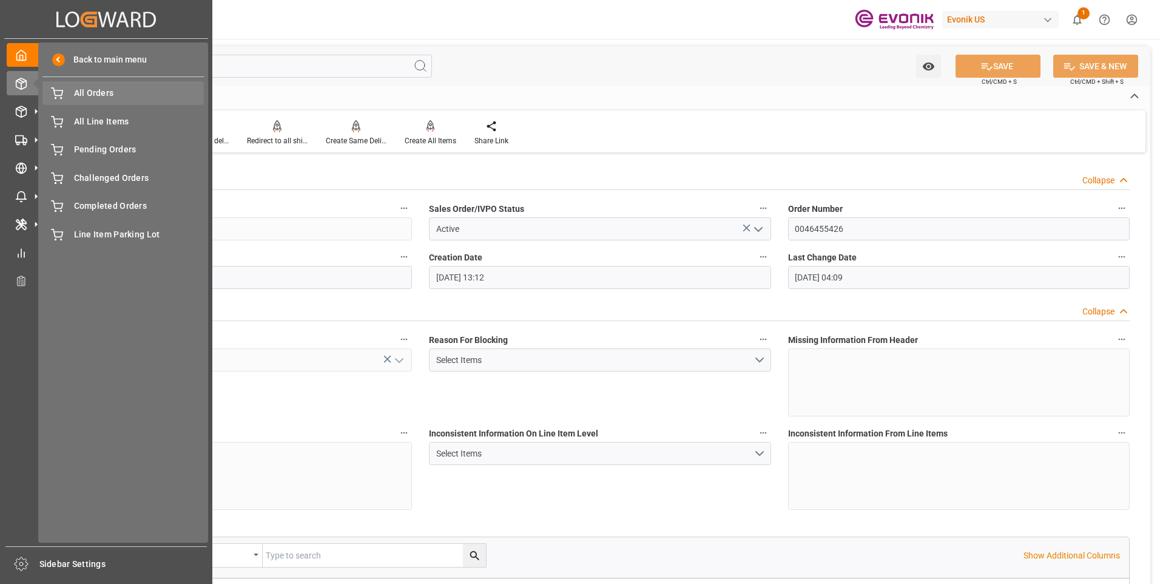
click at [104, 97] on span "All Orders" at bounding box center [139, 93] width 130 height 13
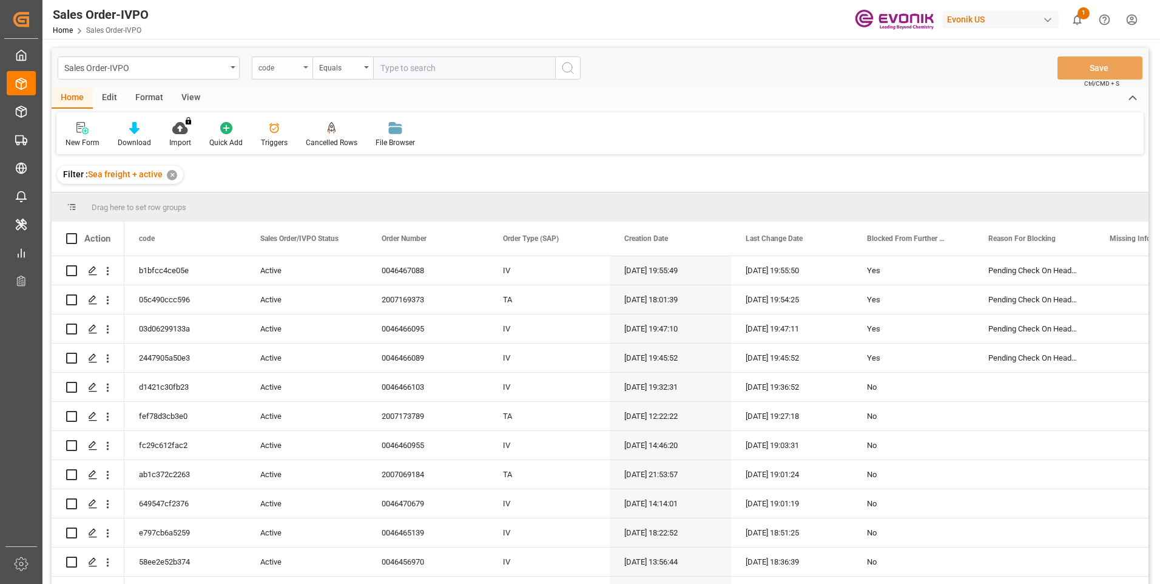
click at [281, 70] on div "code" at bounding box center [278, 66] width 41 height 14
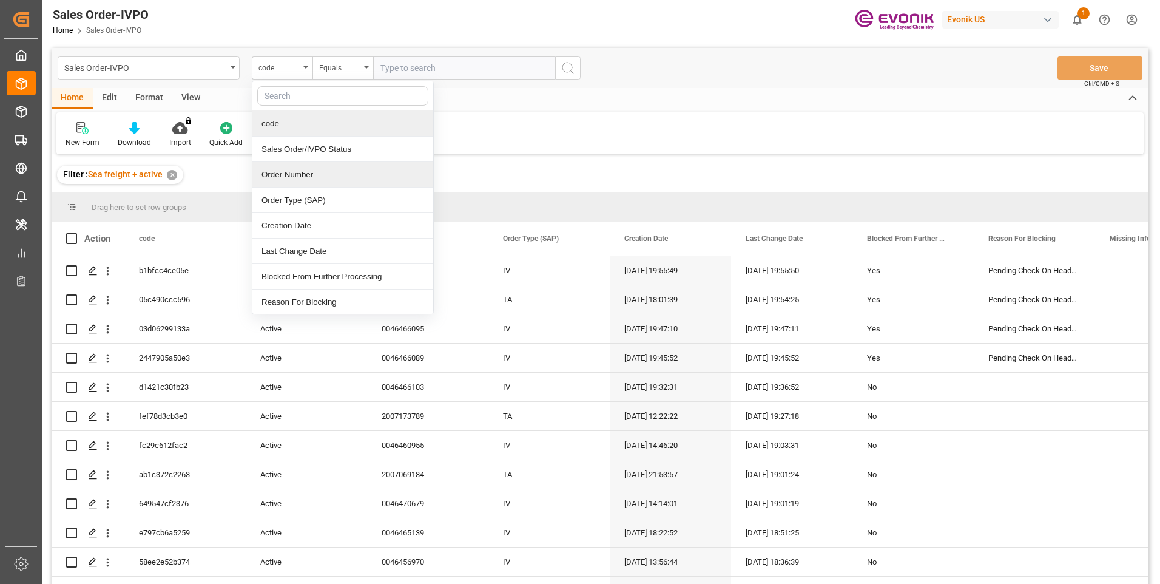
click at [278, 180] on div "Order Number" at bounding box center [342, 174] width 181 height 25
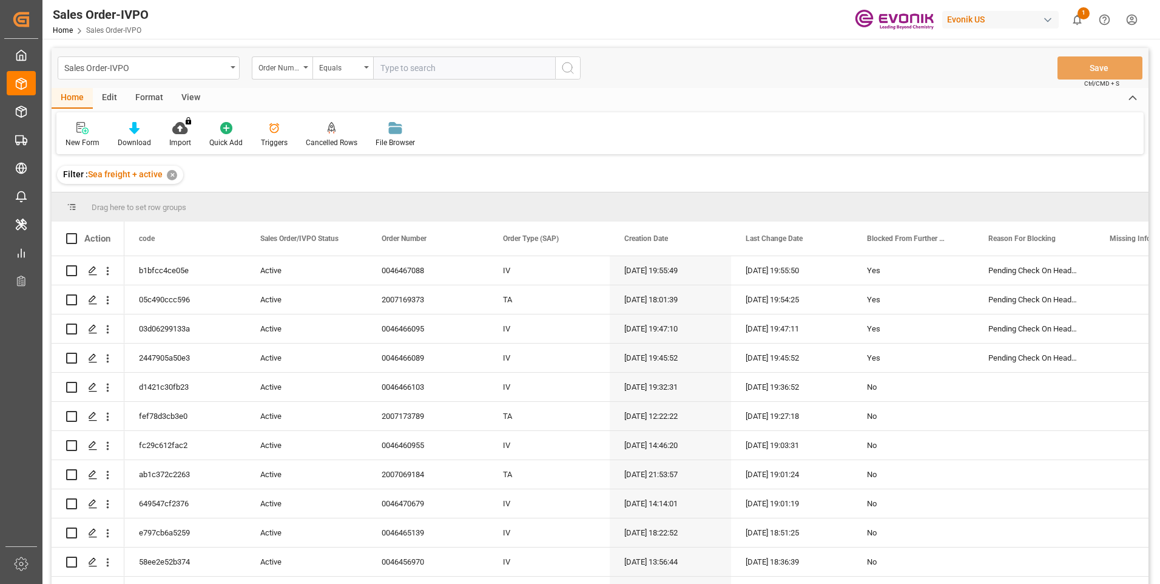
click at [423, 64] on input "text" at bounding box center [464, 67] width 182 height 23
paste input "46456970"
click at [382, 70] on input "46456970" at bounding box center [464, 67] width 182 height 23
click at [406, 65] on input "0046456970" at bounding box center [464, 67] width 182 height 23
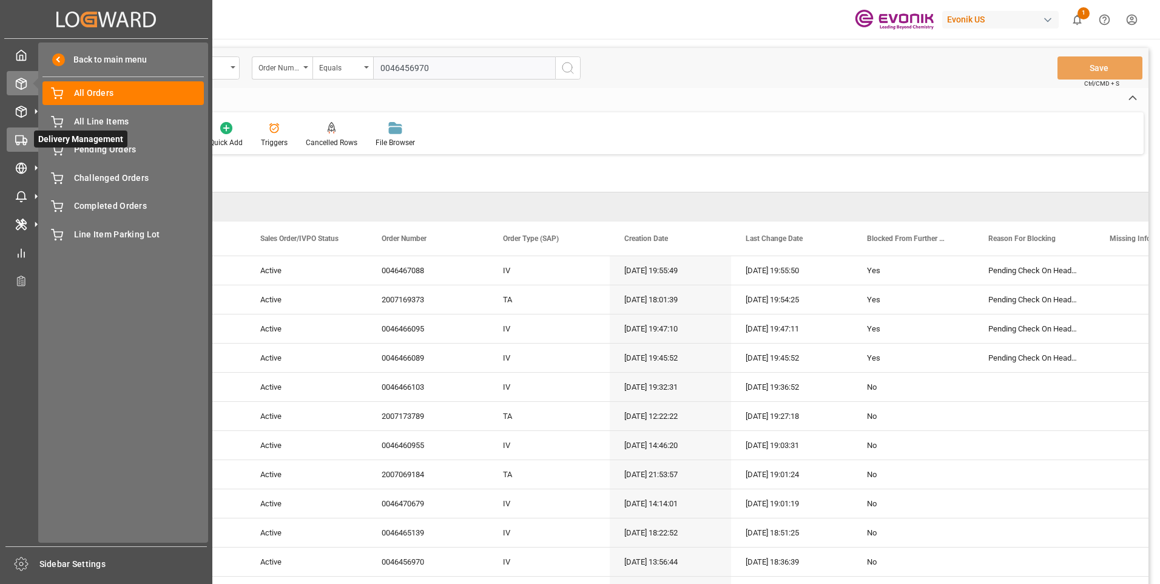
type input "0046456970"
click at [23, 136] on rect at bounding box center [19, 138] width 7 height 7
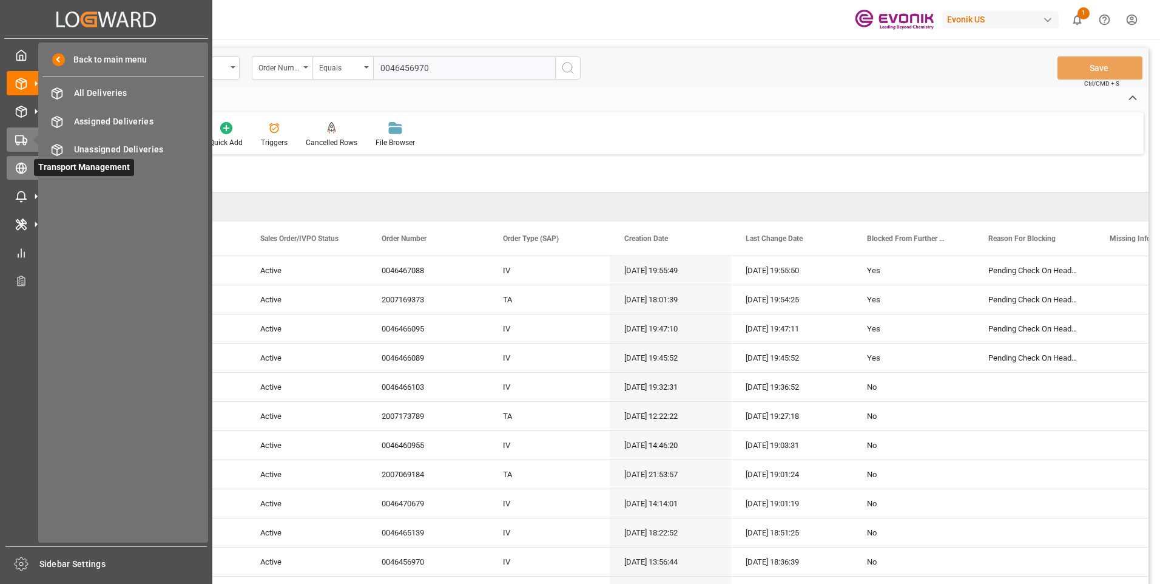
click at [23, 161] on div at bounding box center [17, 167] width 21 height 13
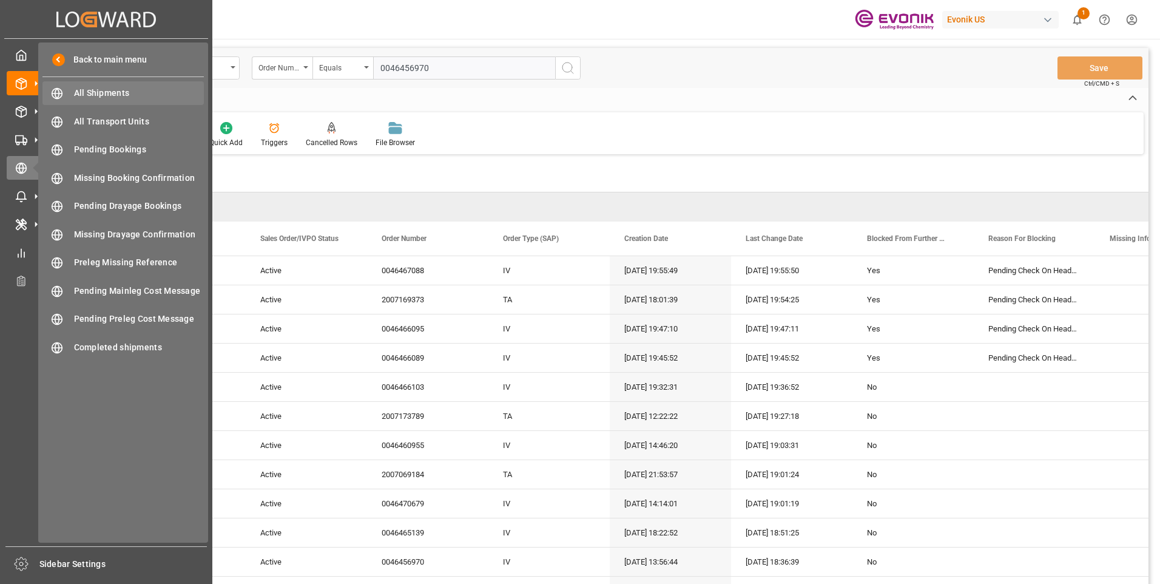
click at [97, 91] on span "All Shipments" at bounding box center [139, 93] width 130 height 13
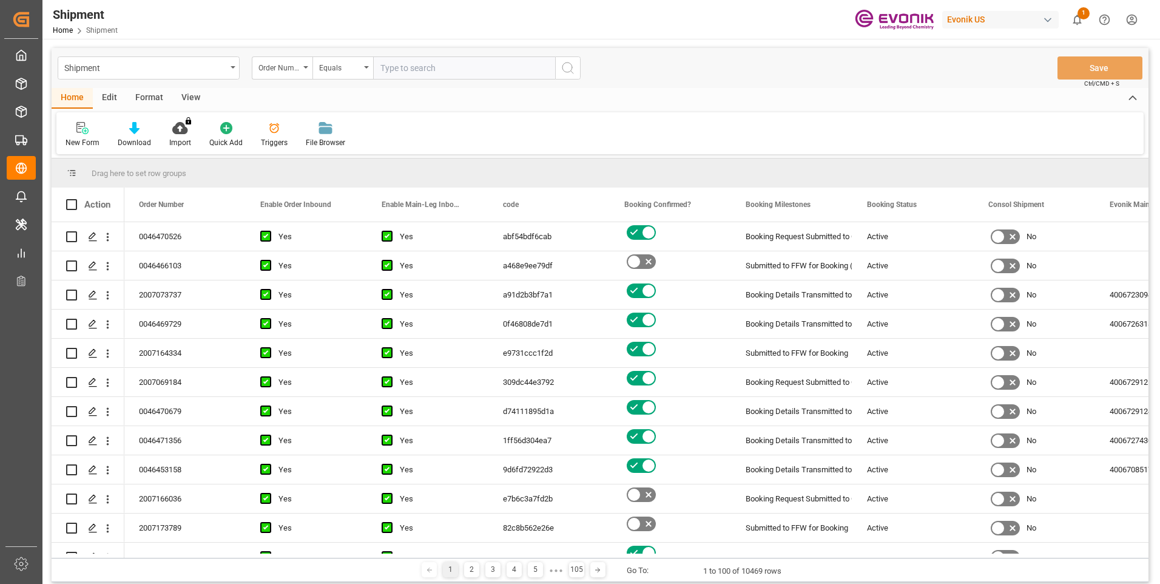
click at [405, 67] on input "text" at bounding box center [464, 67] width 182 height 23
paste input "0046456970"
type input "0046456970"
click at [560, 69] on button "search button" at bounding box center [567, 67] width 25 height 23
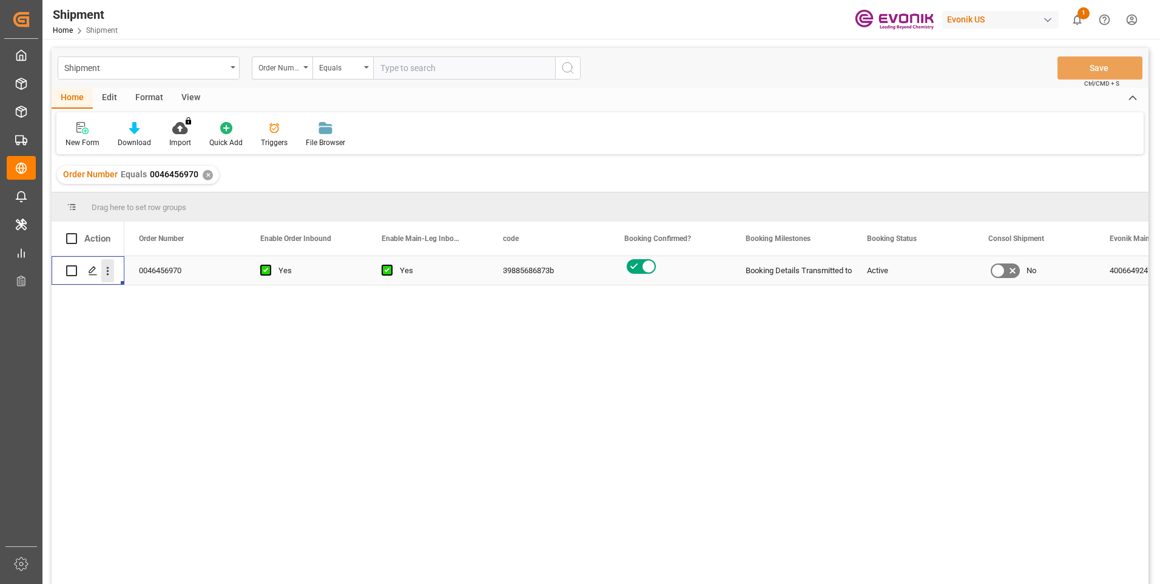
click at [104, 270] on icon "open menu" at bounding box center [107, 270] width 13 height 13
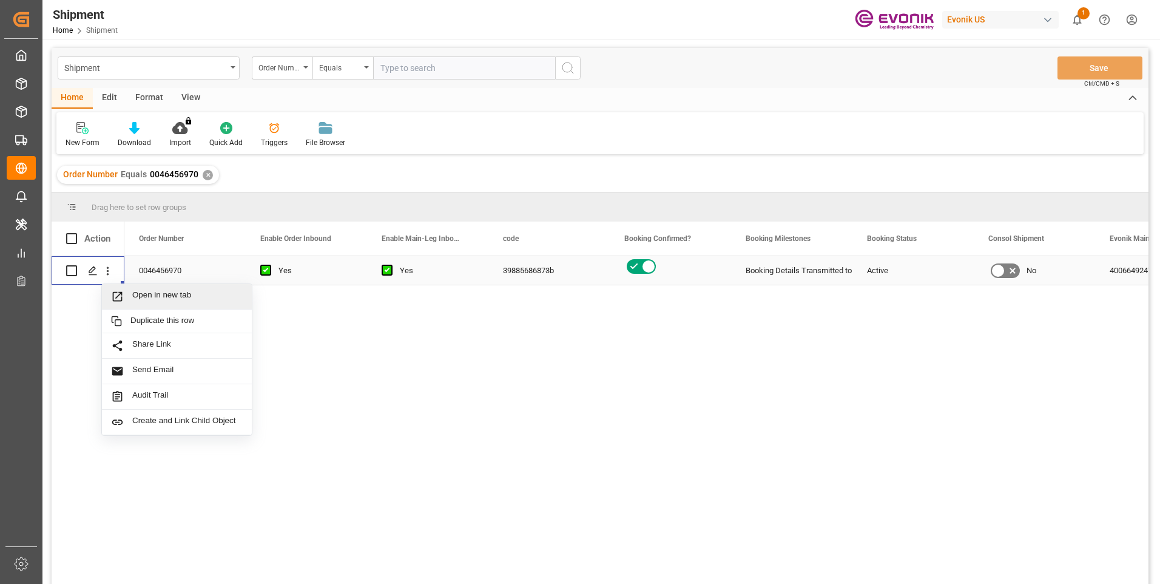
click at [143, 294] on span "Open in new tab" at bounding box center [187, 296] width 110 height 13
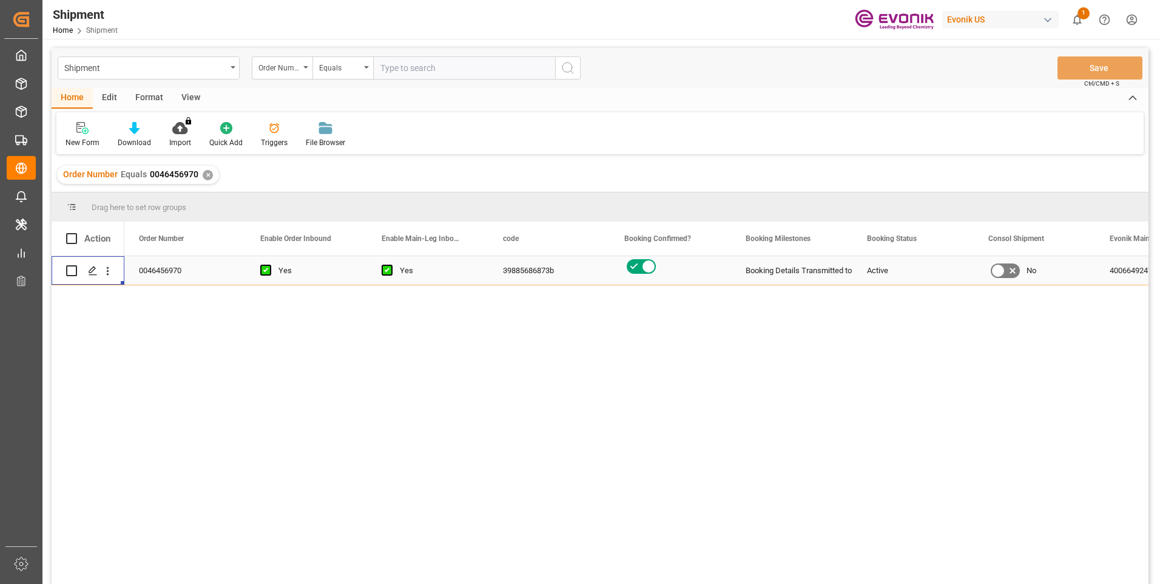
click at [404, 68] on input "text" at bounding box center [464, 67] width 182 height 23
paste input "46460955"
type input "0046460955"
click at [559, 68] on button "search button" at bounding box center [567, 67] width 25 height 23
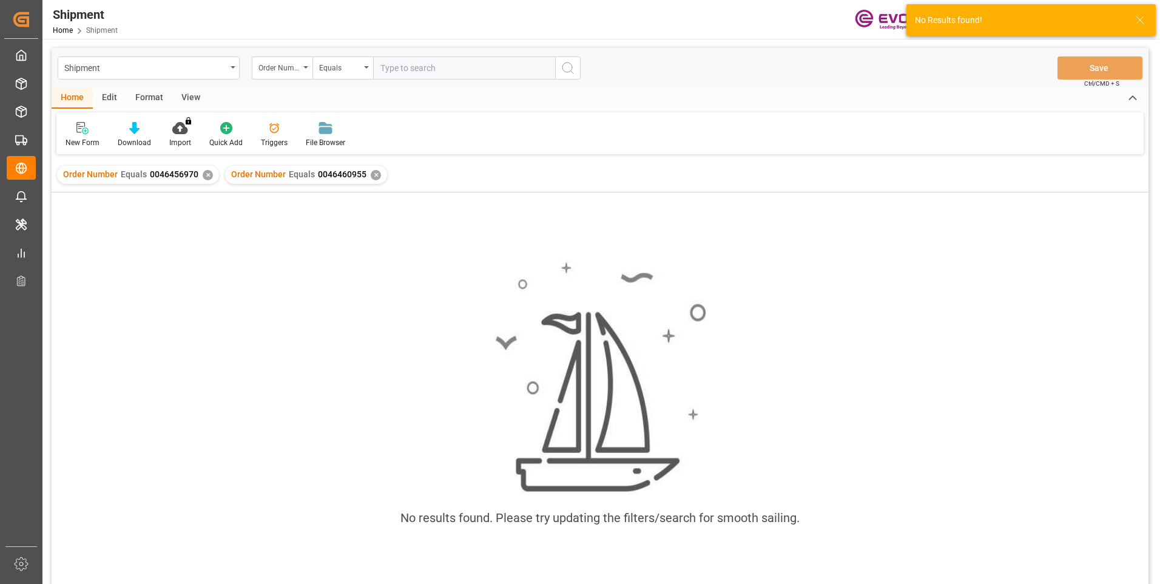
click at [206, 173] on div "✕" at bounding box center [208, 175] width 10 height 10
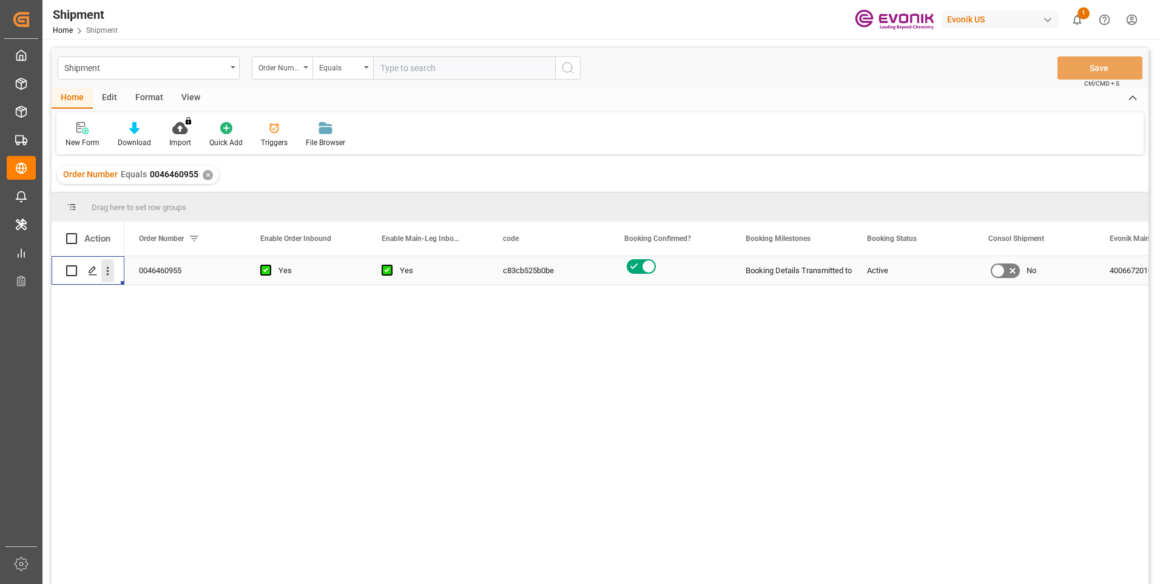
click at [107, 271] on icon "open menu" at bounding box center [108, 271] width 2 height 8
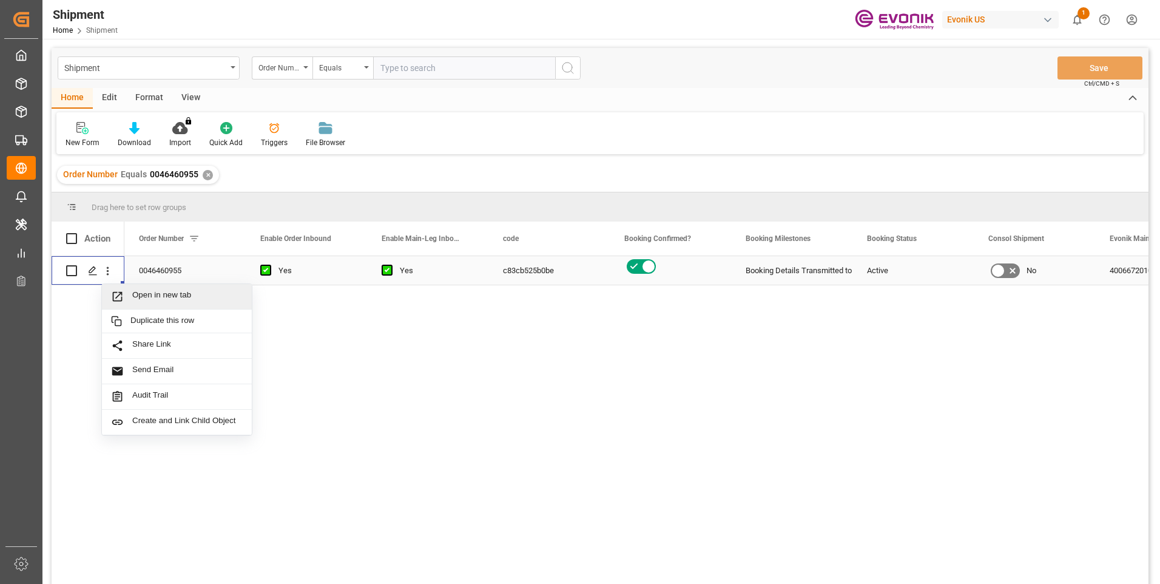
click at [166, 291] on span "Open in new tab" at bounding box center [187, 296] width 110 height 13
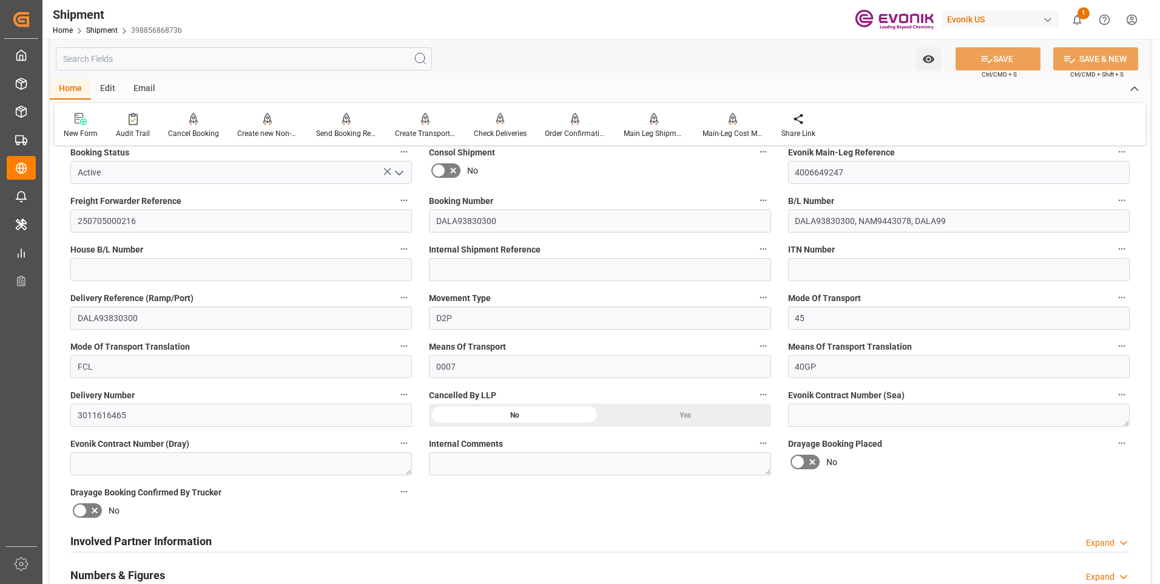
scroll to position [607, 0]
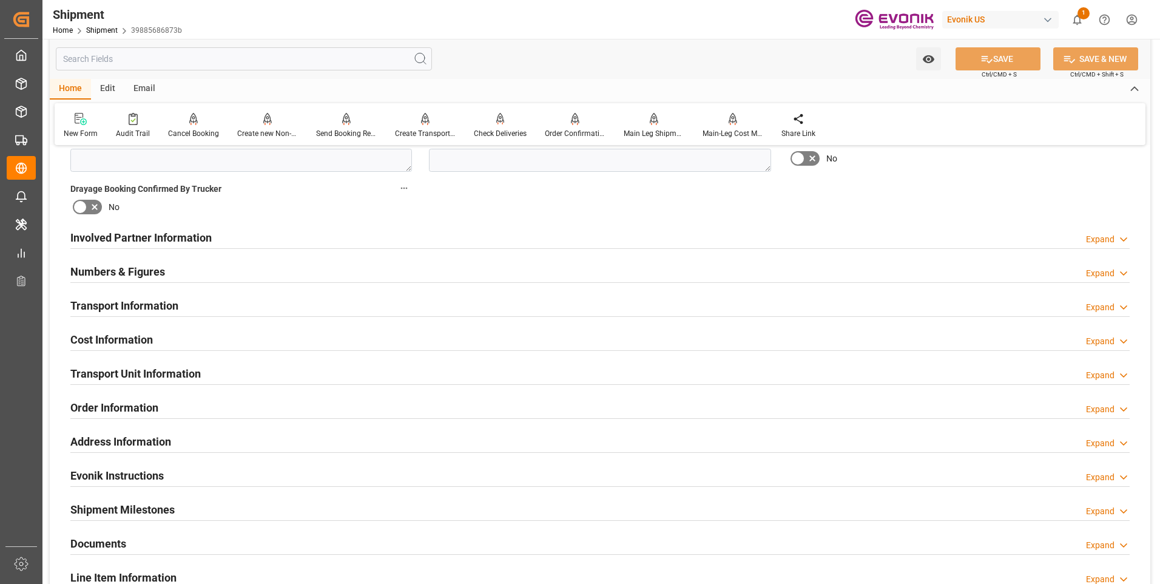
click at [161, 304] on h2 "Transport Information" at bounding box center [124, 305] width 108 height 16
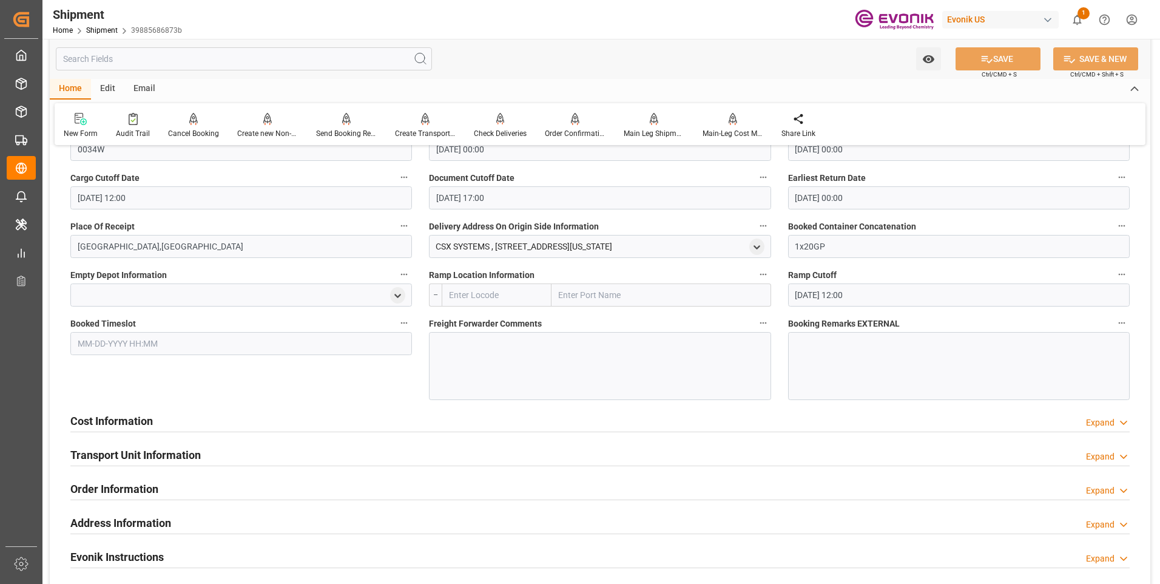
scroll to position [1031, 0]
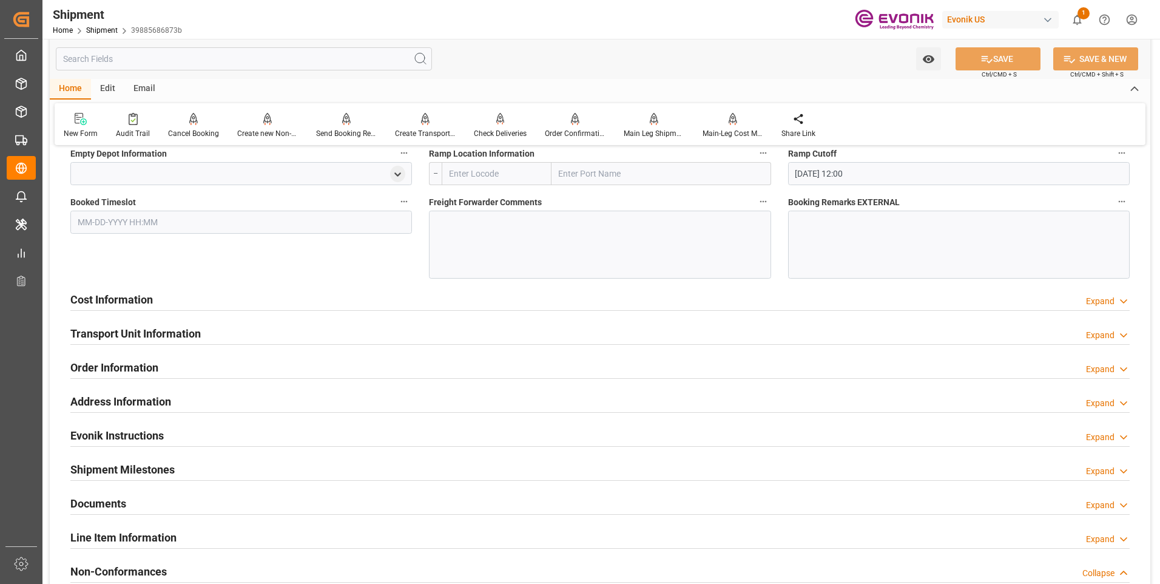
click at [146, 323] on div "Transport Unit Information" at bounding box center [135, 332] width 130 height 23
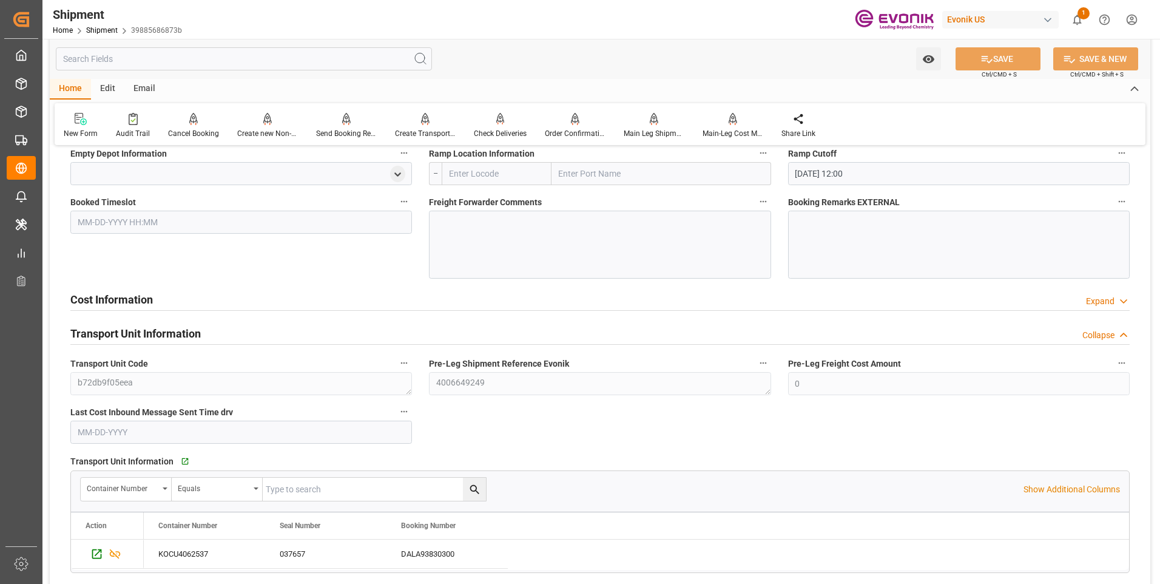
scroll to position [1092, 0]
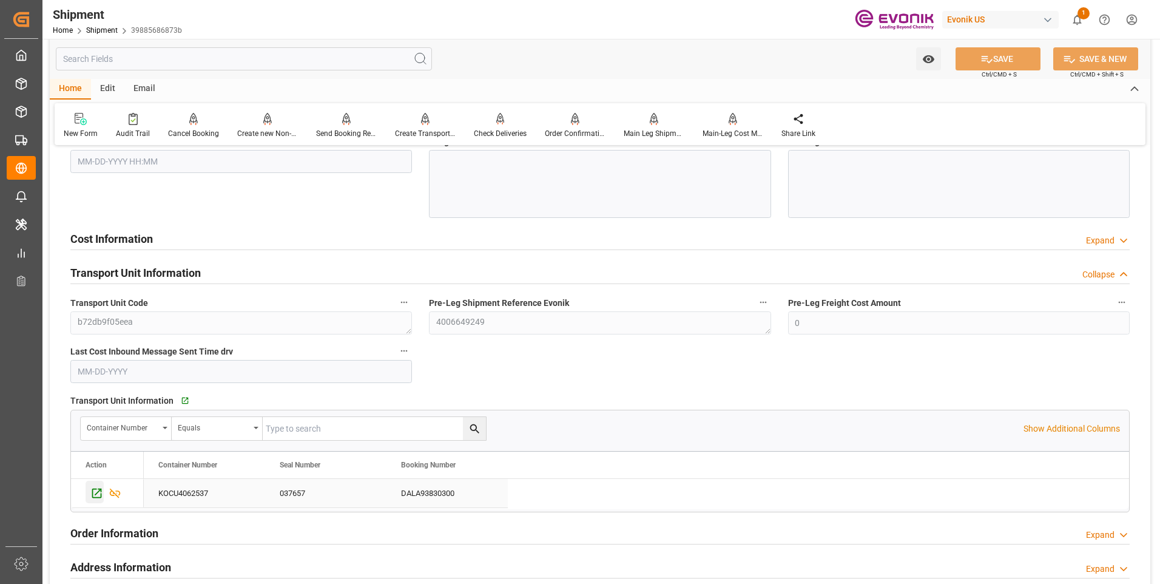
click at [92, 492] on icon "Press SPACE to select this row." at bounding box center [96, 492] width 13 height 13
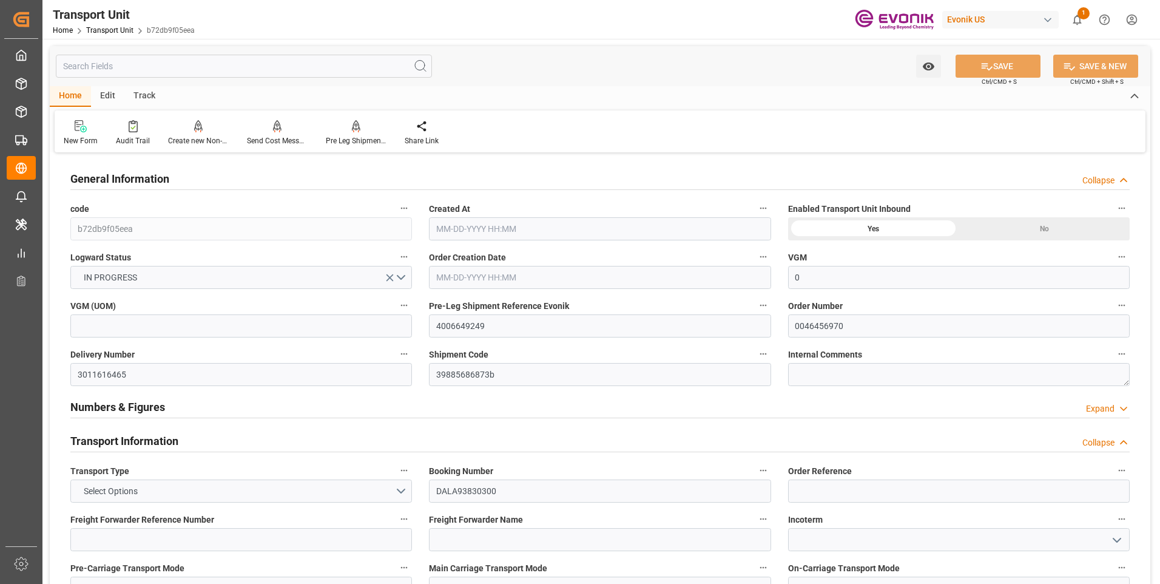
type input "0"
type input "AC Containerline"
type input "AC Containerline GmbH"
type input "USCHS"
type input "CNSHA"
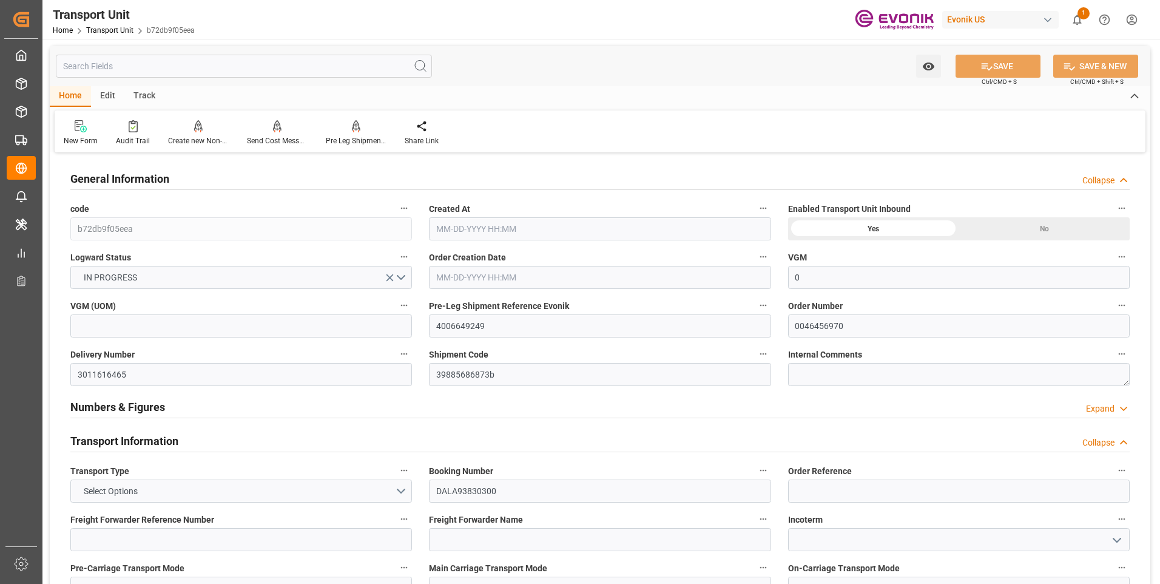
type input "9949780"
type input "USSAV"
type input "CNSHG"
type input "9949780"
type input "8644"
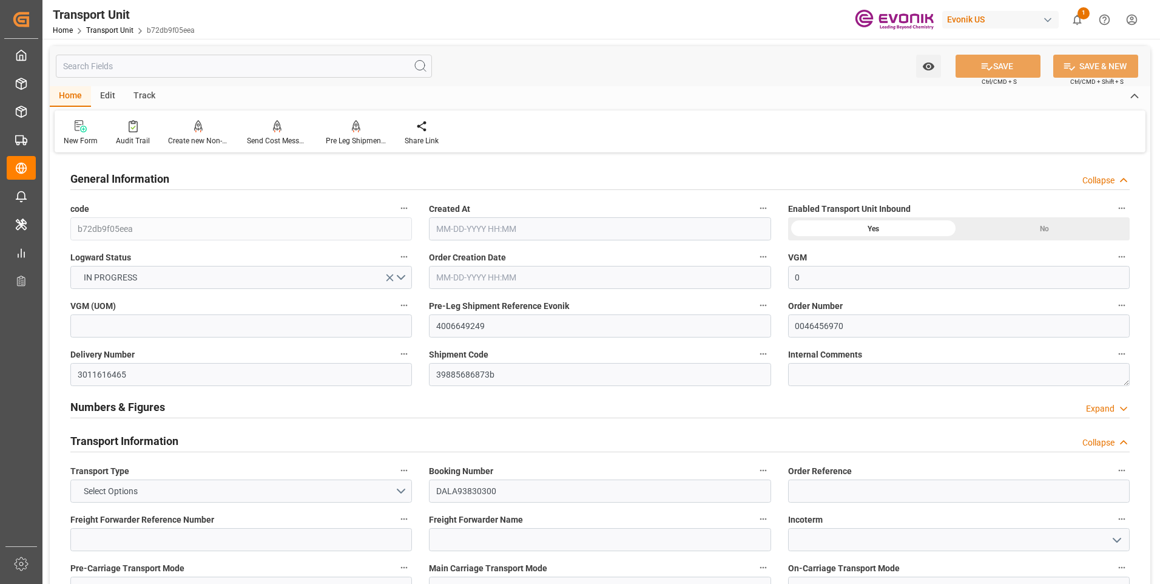
type input "[DATE] 02:51"
type input "[DATE]"
type input "[DATE] 00:00"
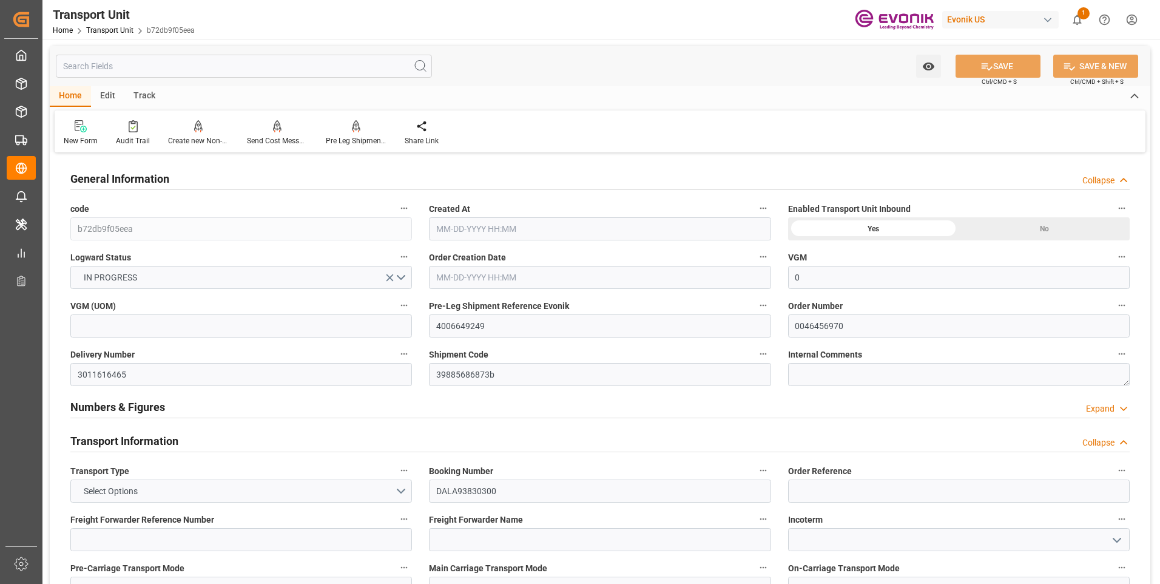
type input "[DATE] 00:00"
type input "[DATE] 17:00"
type input "[DATE] 20:00"
type input "[DATE] 19:00"
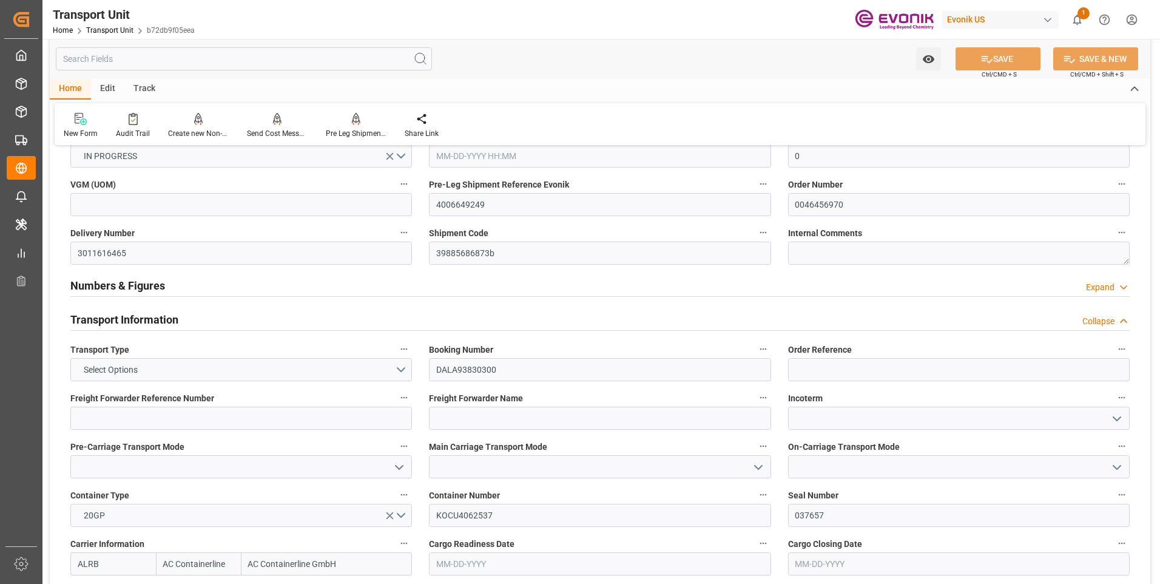
scroll to position [182, 0]
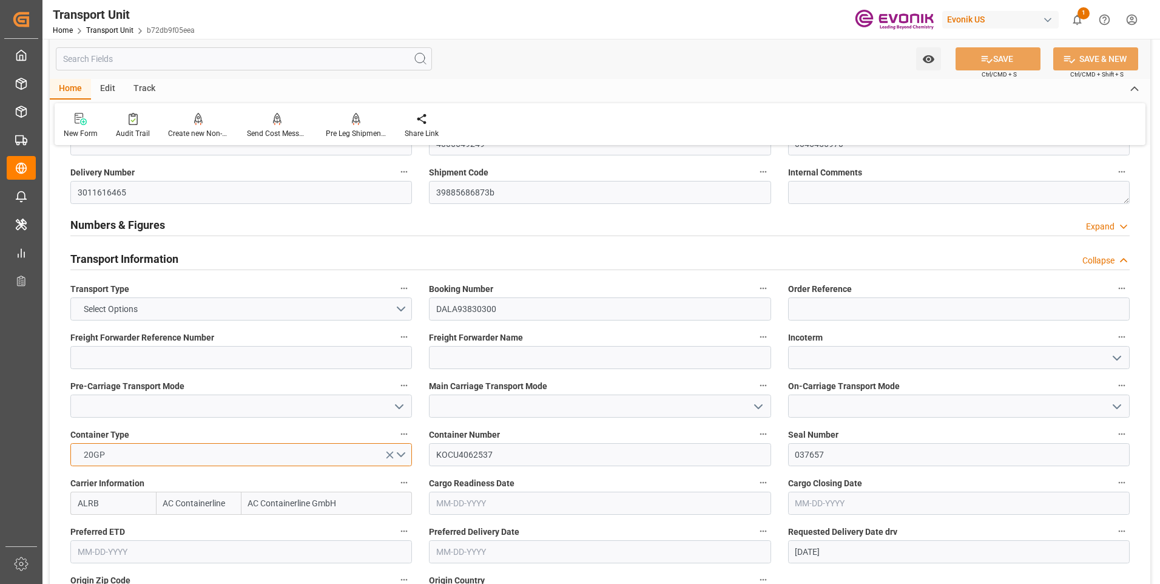
click at [401, 453] on button "20GP" at bounding box center [240, 454] width 341 height 23
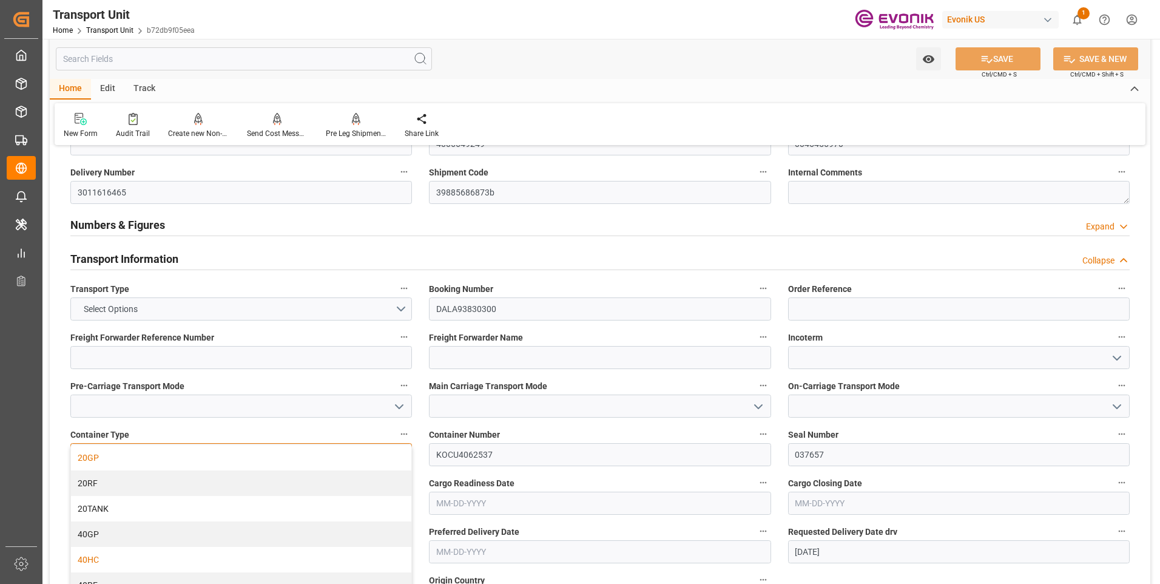
click at [95, 562] on div "40HC" at bounding box center [241, 559] width 340 height 25
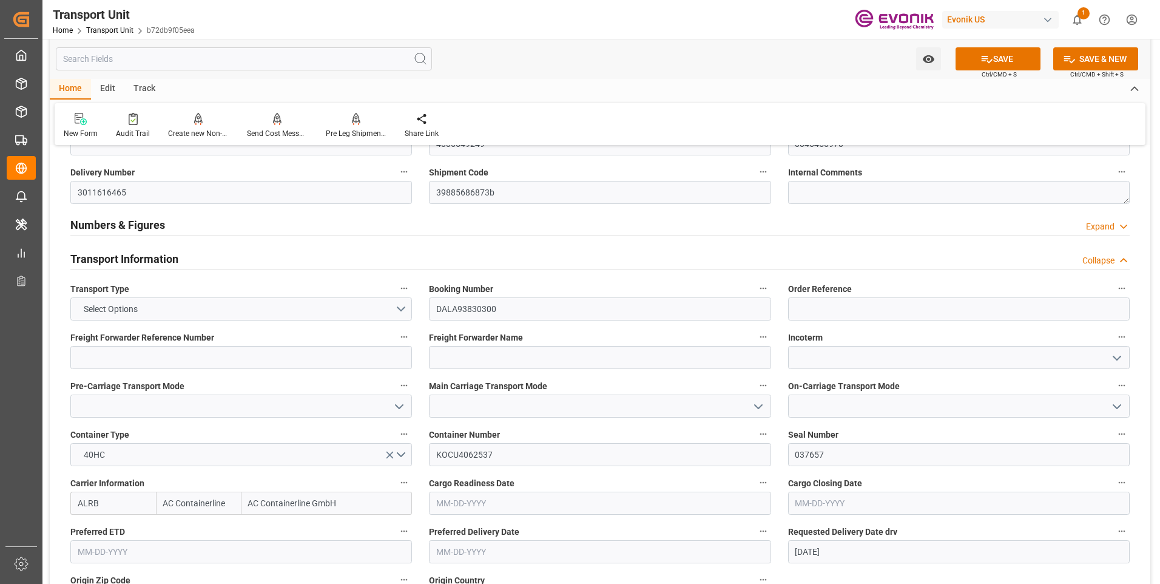
scroll to position [243, 0]
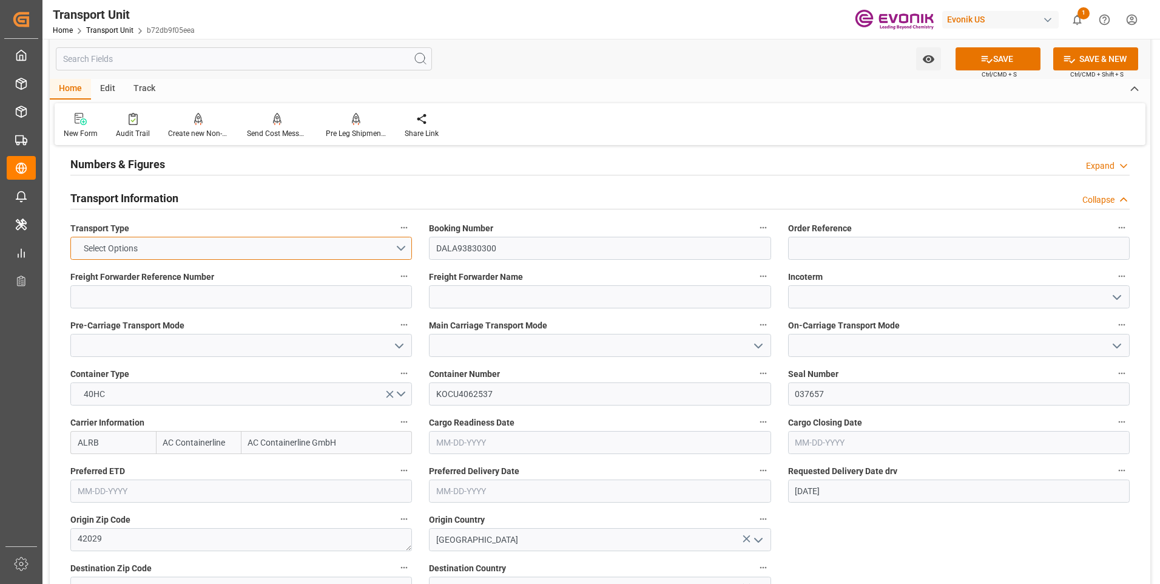
click at [393, 256] on button "Select Options" at bounding box center [240, 248] width 341 height 23
click at [175, 258] on div "SEAFREIGHT" at bounding box center [241, 250] width 340 height 25
click at [984, 54] on icon at bounding box center [986, 59] width 13 height 13
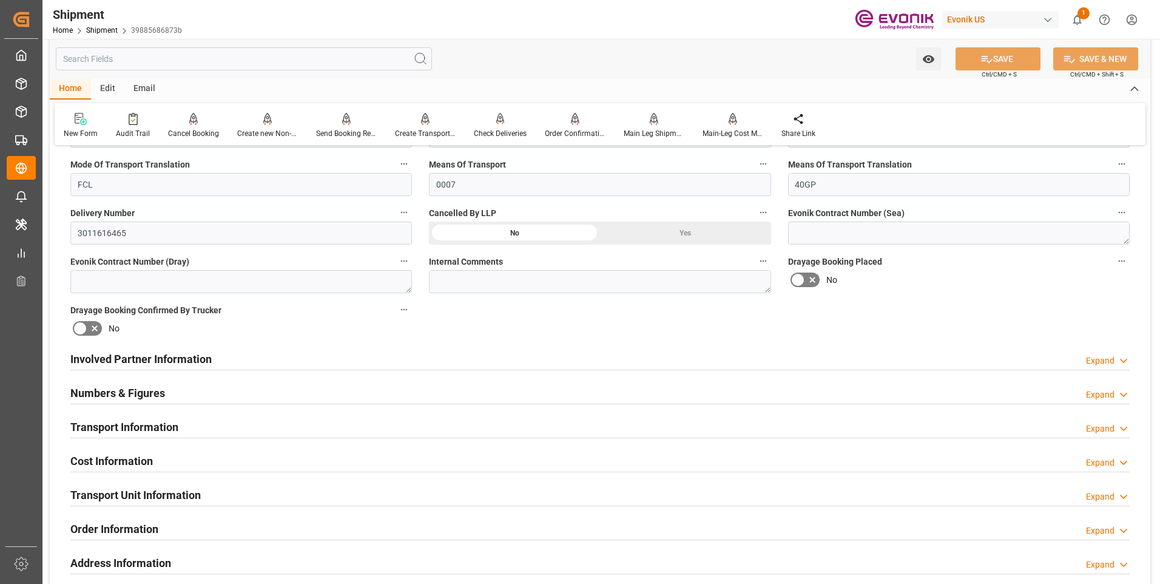
scroll to position [425, 0]
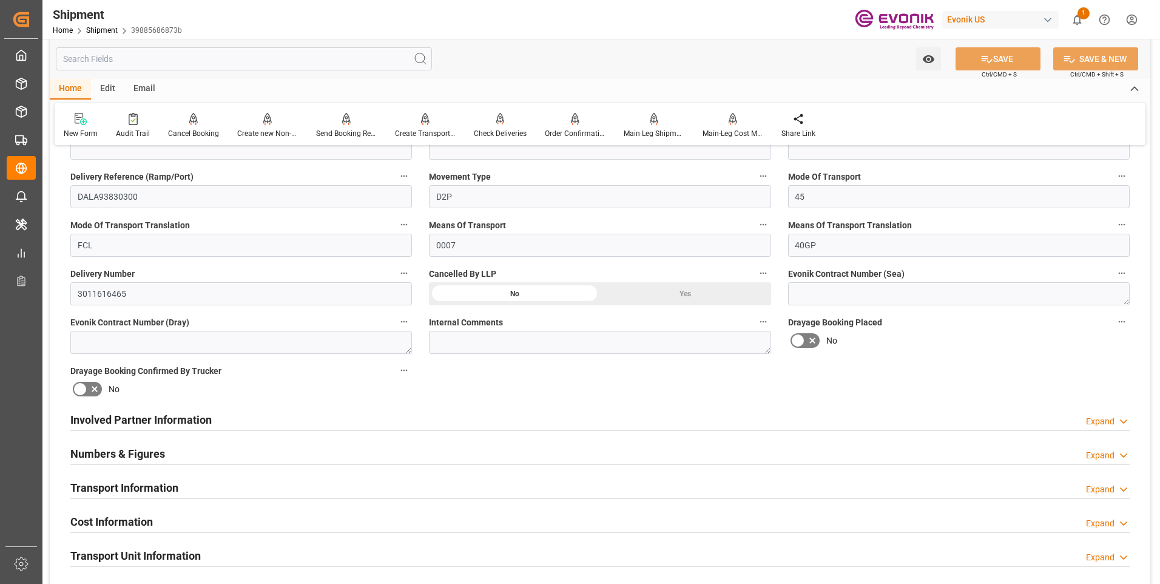
click at [222, 492] on div "Transport Information Expand" at bounding box center [599, 486] width 1059 height 23
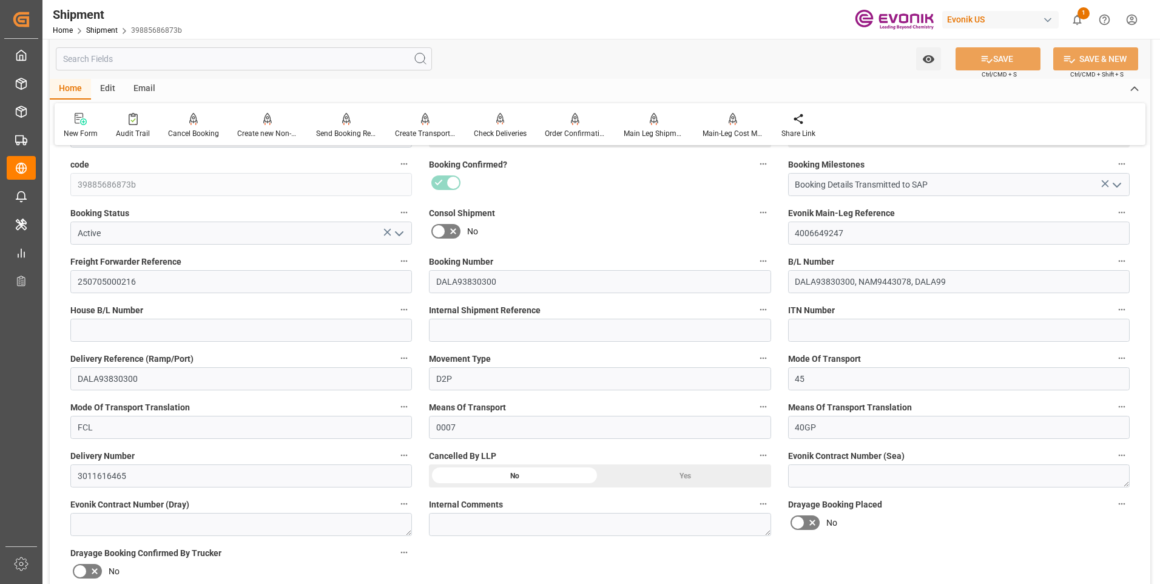
scroll to position [0, 0]
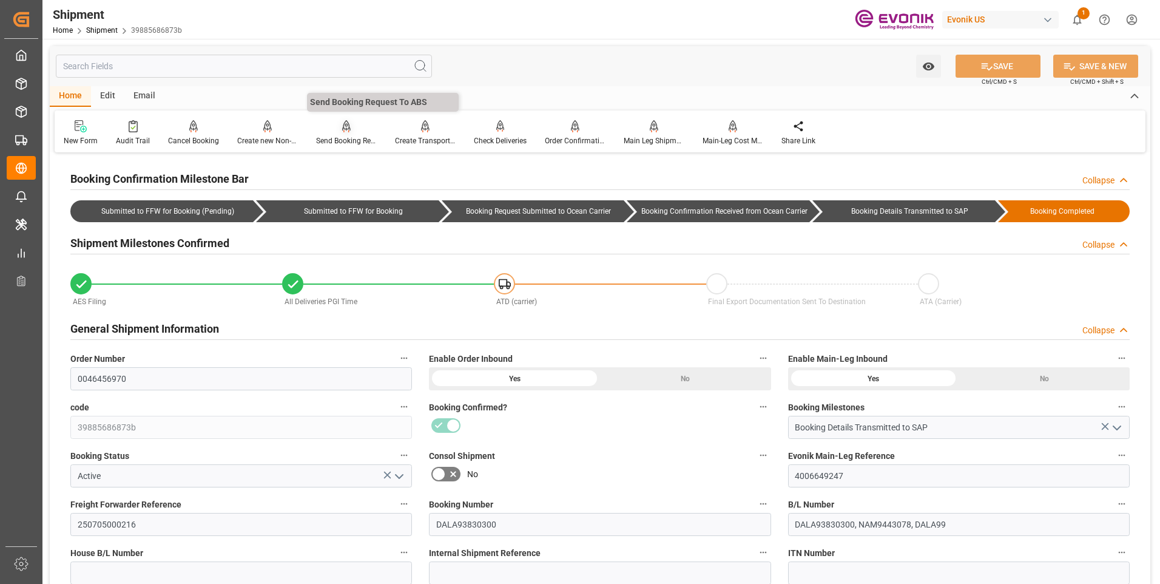
click at [351, 146] on div "Send Booking Request To ABS" at bounding box center [346, 140] width 61 height 11
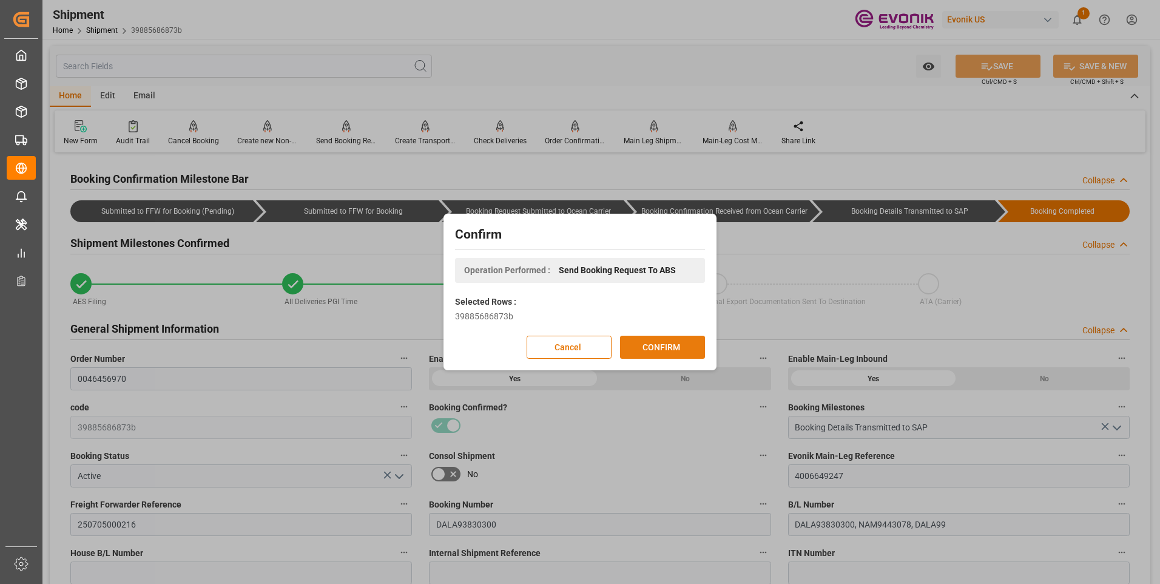
click at [669, 341] on button "CONFIRM" at bounding box center [662, 346] width 85 height 23
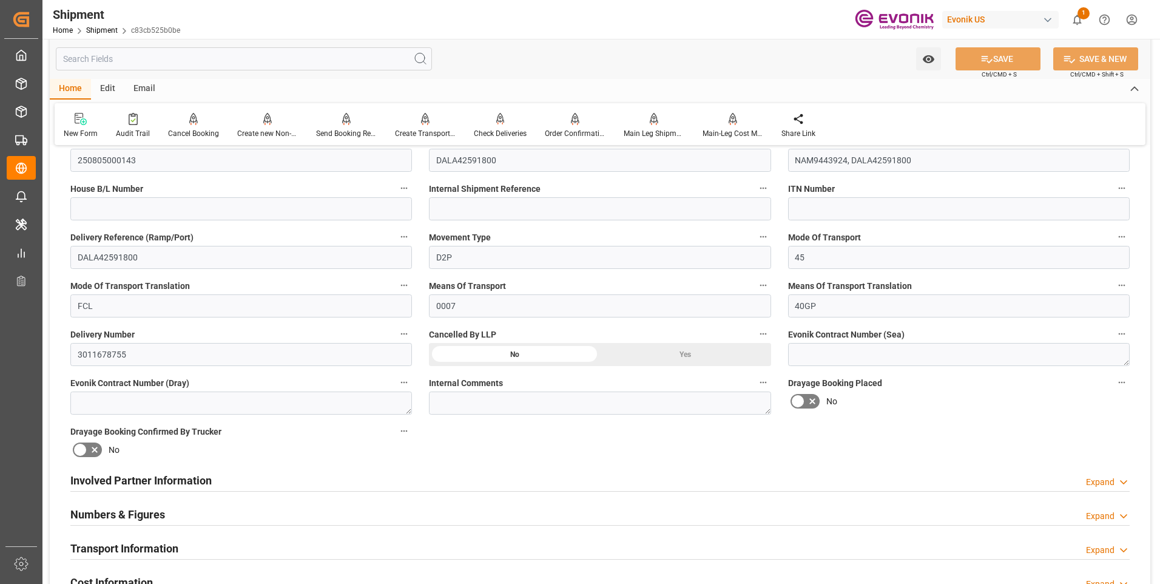
scroll to position [425, 0]
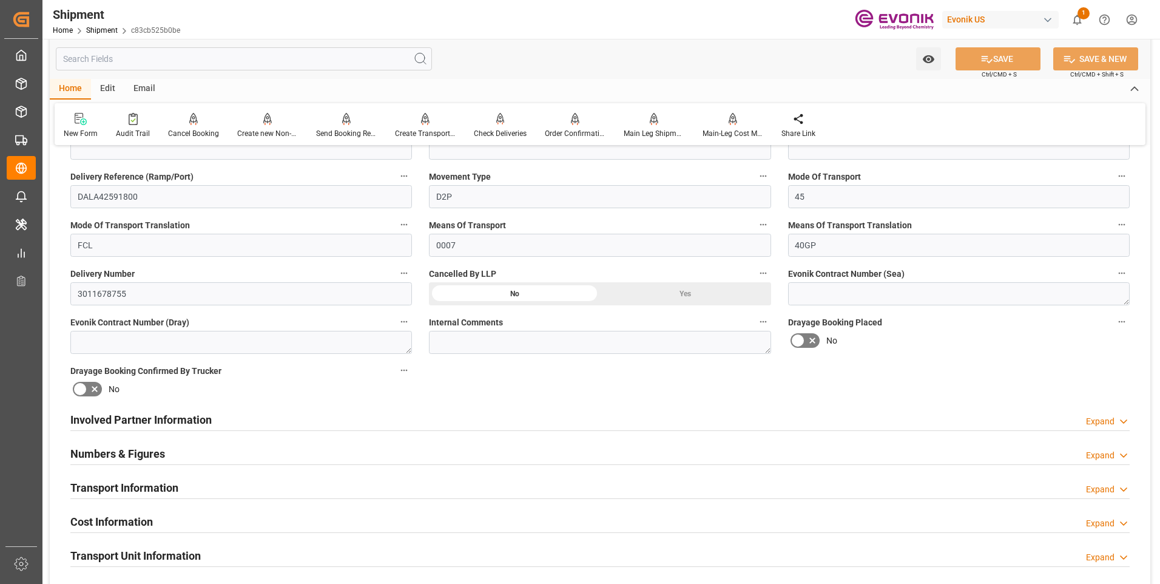
click at [229, 489] on div "Transport Information Expand" at bounding box center [599, 486] width 1059 height 23
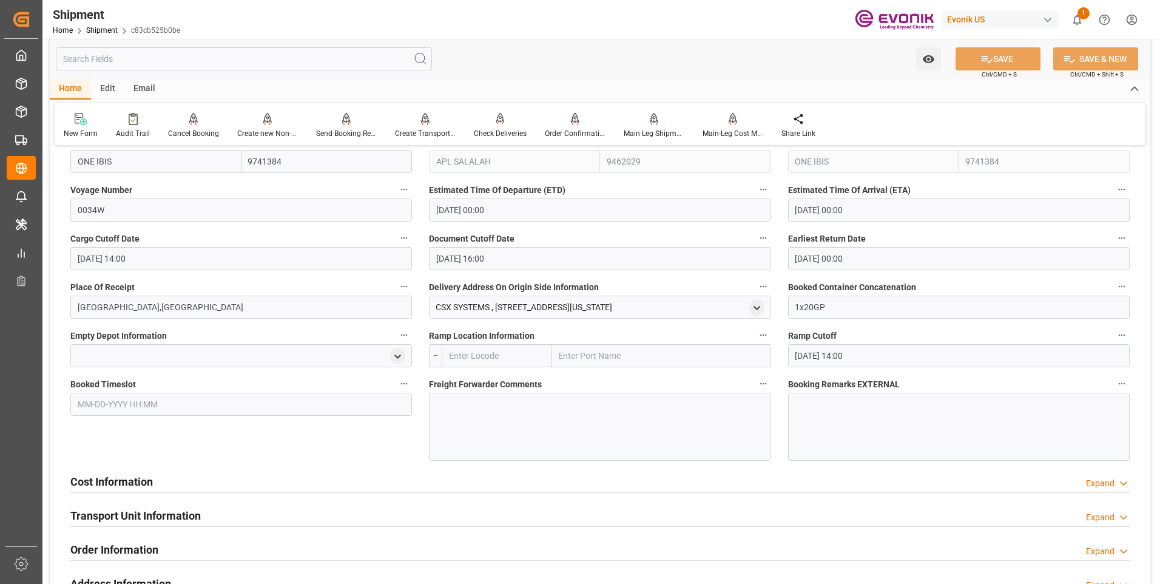
scroll to position [910, 0]
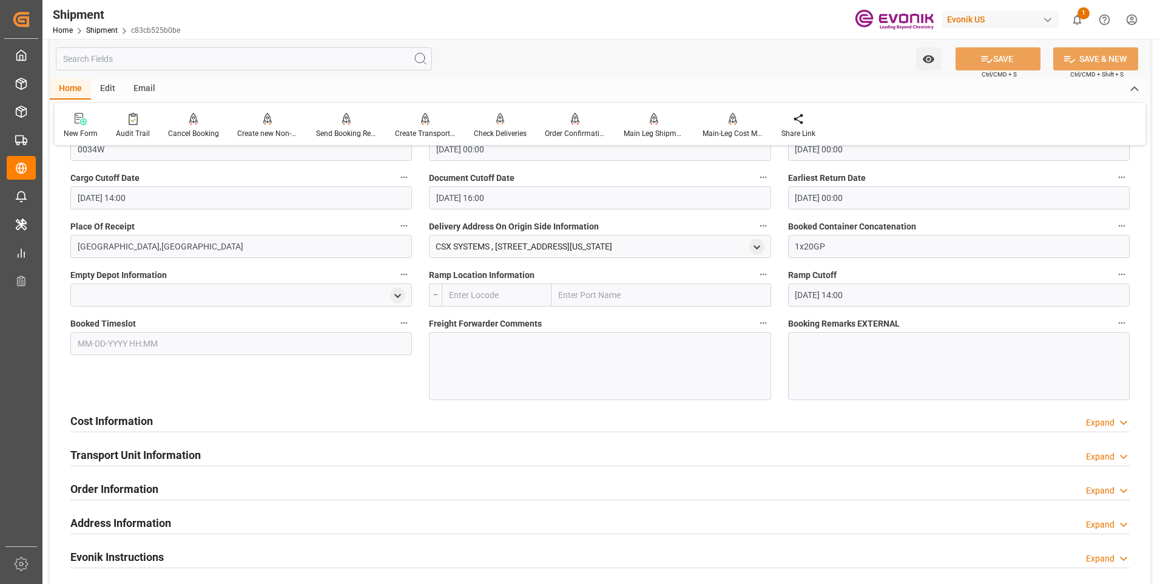
click at [131, 451] on h2 "Transport Unit Information" at bounding box center [135, 454] width 130 height 16
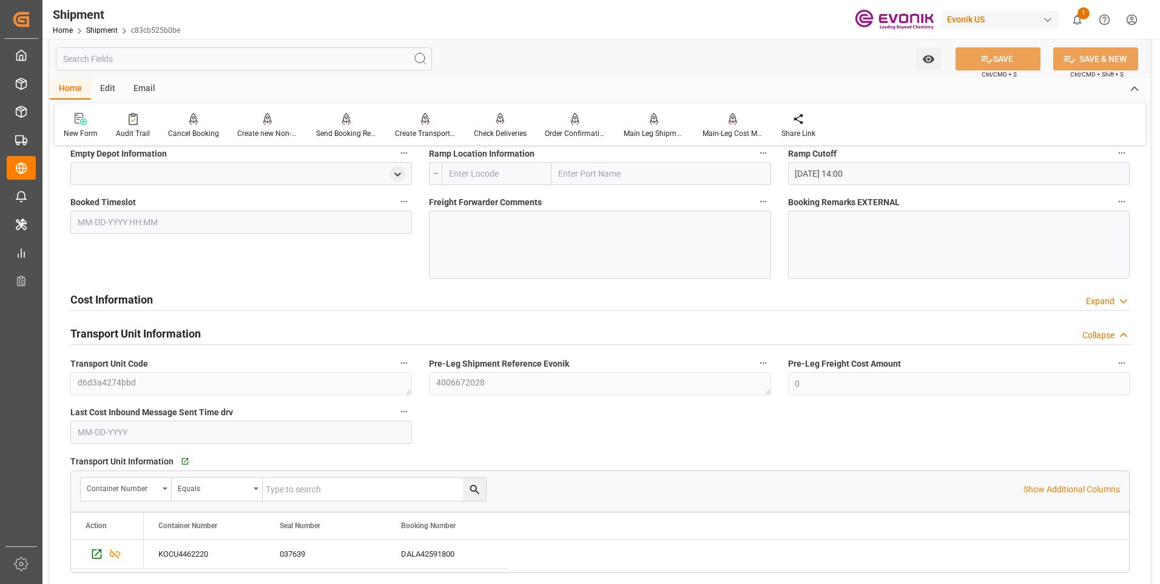
scroll to position [1092, 0]
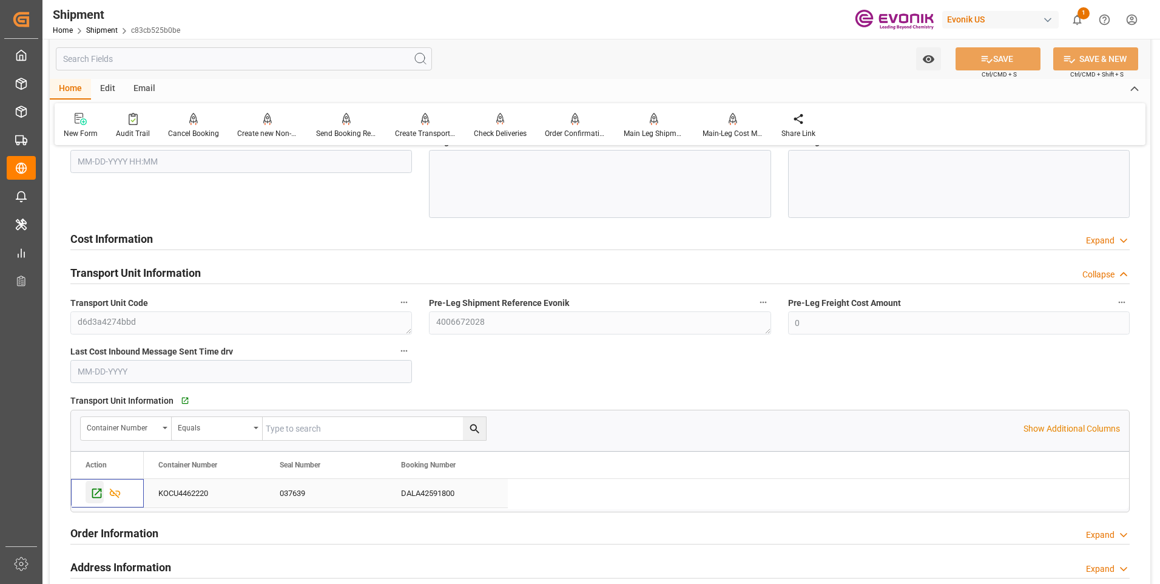
click at [95, 493] on icon "Press SPACE to select this row." at bounding box center [96, 492] width 13 height 13
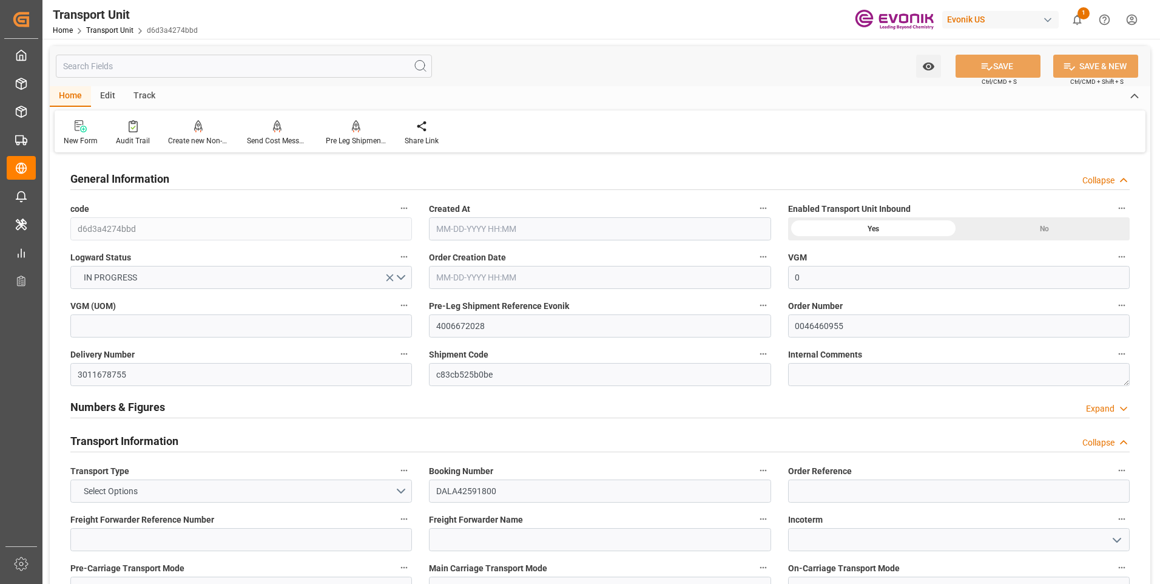
type input "0"
type input "AC Containerline"
type input "AC Containerline GmbH"
type input "USCHS"
type input "CNSHA"
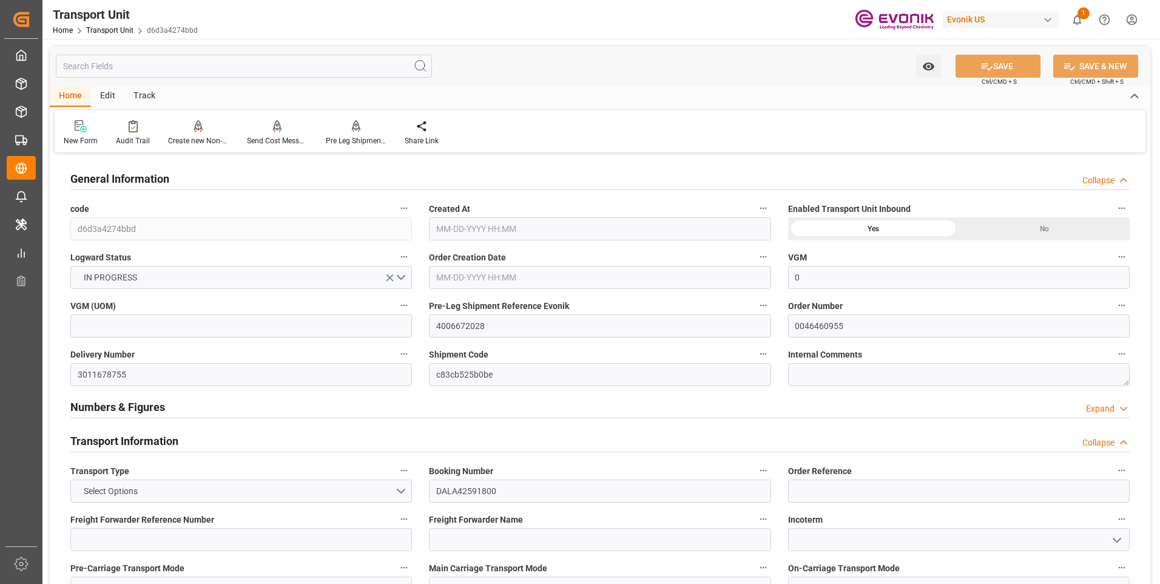
type input "9462029"
type input "USSAV"
type input "CNSHG"
type input "9462029"
type input "16965.76"
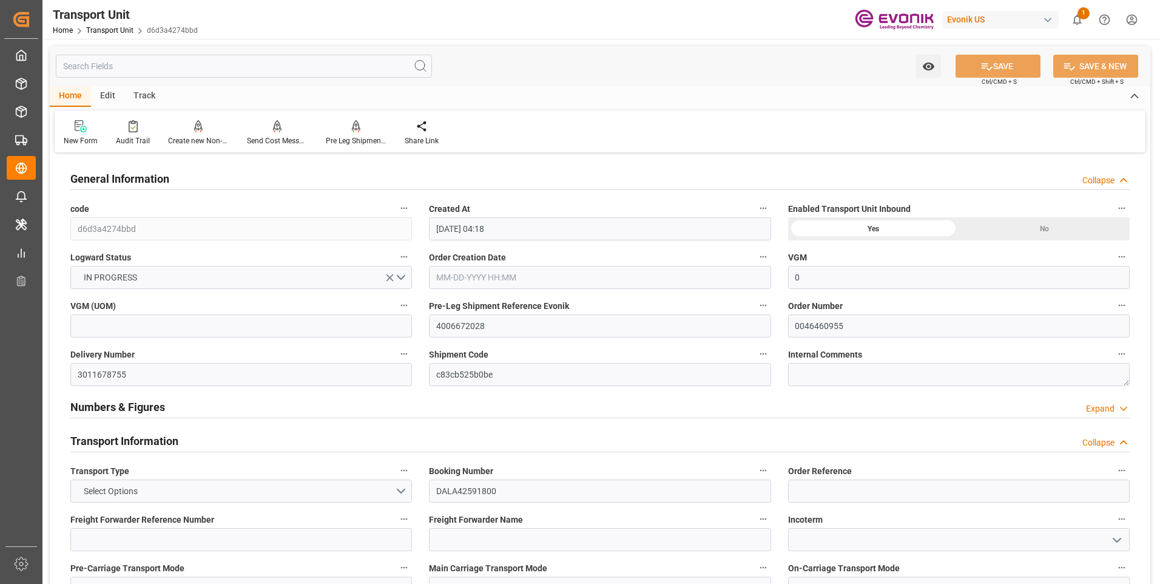
type input "[DATE] 04:18"
type input "[DATE]"
type input "[DATE] 00:00"
type input "08-16-2025 00:00"
type input "[DATE] 00:00"
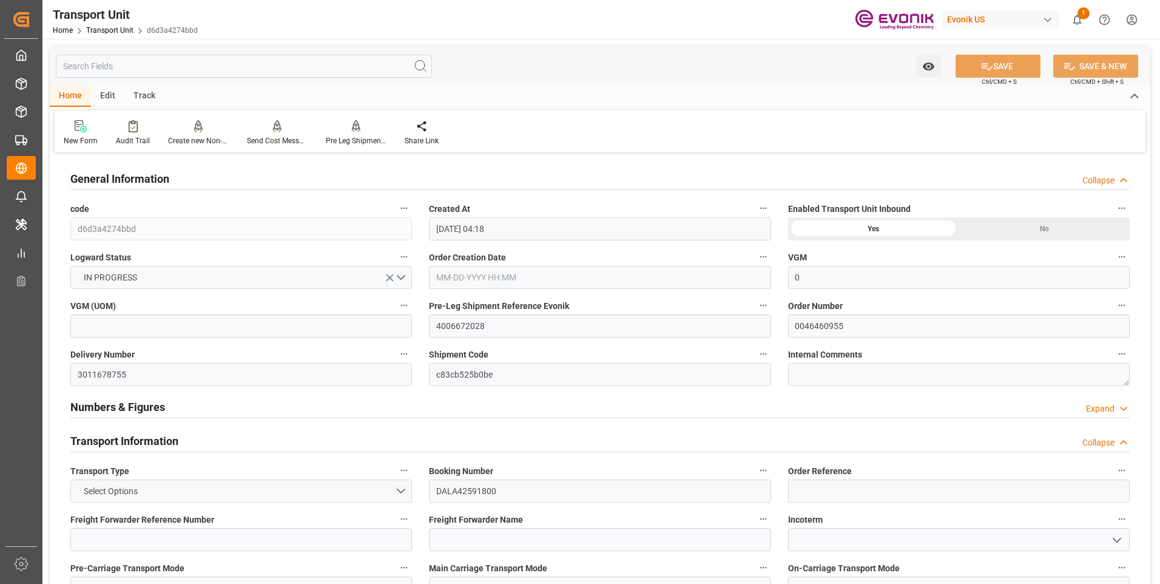
type input "09-25-2025 00:00"
type input "[DATE] 16:00"
type input "08-16-2025 20:00"
type input "10-04-2025 11:30"
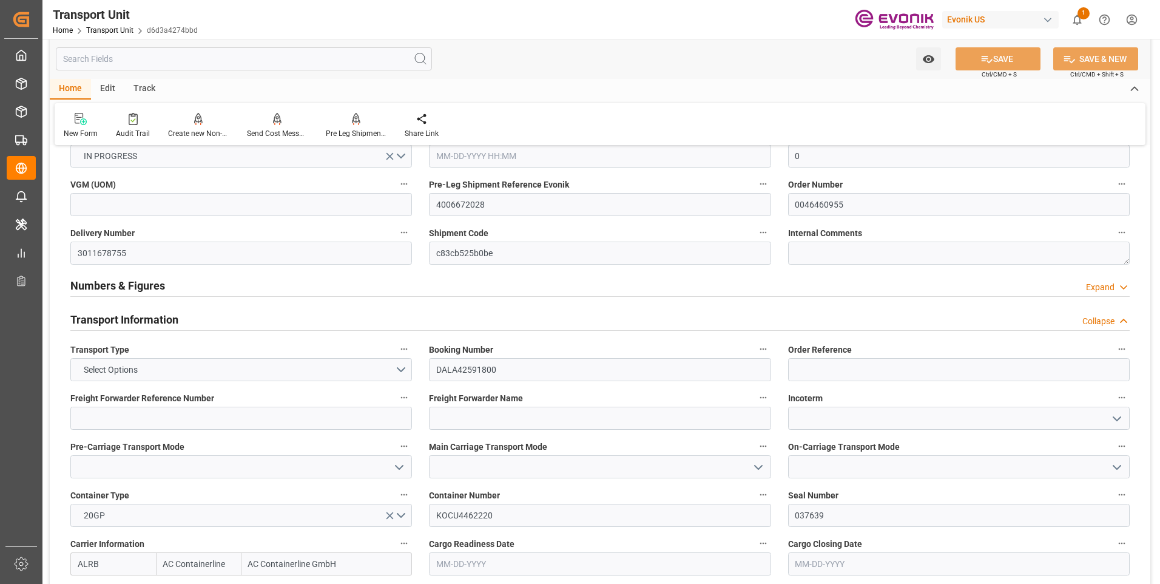
scroll to position [182, 0]
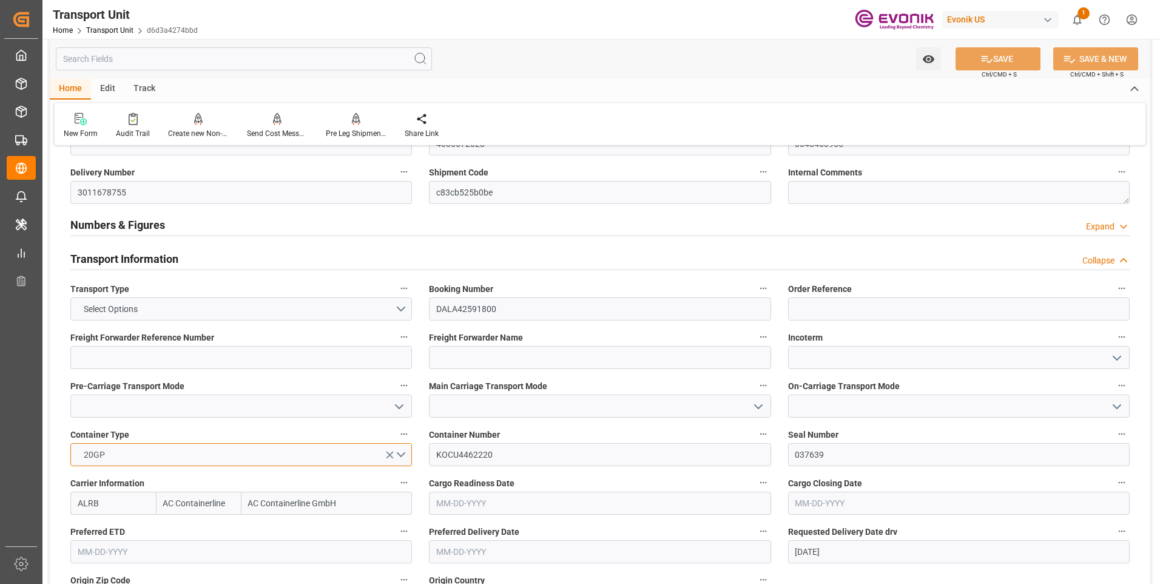
click at [399, 454] on button "20GP" at bounding box center [240, 454] width 341 height 23
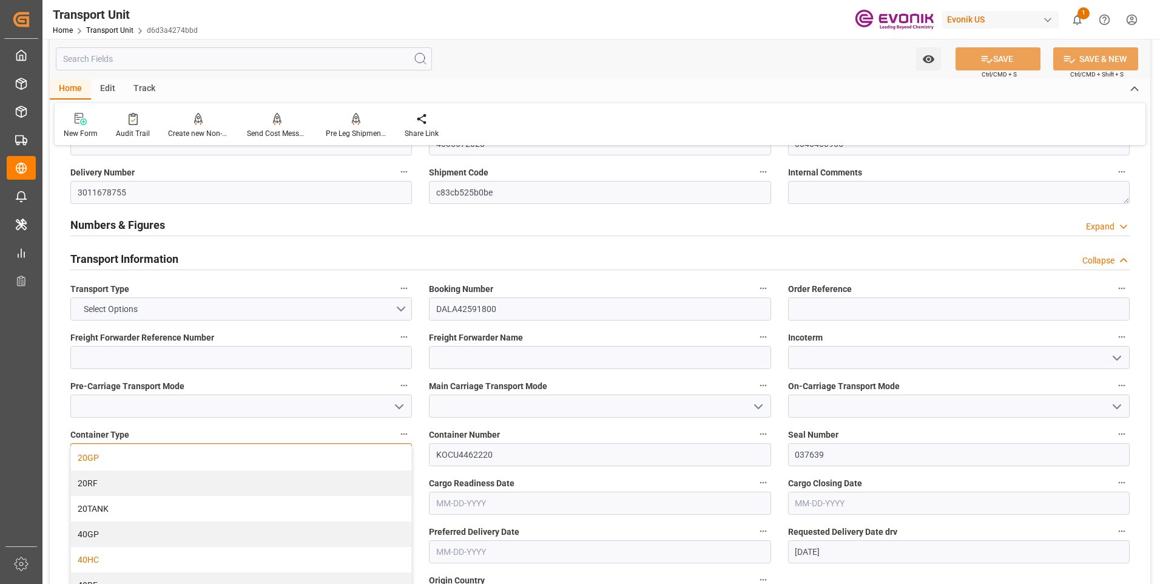
click at [86, 559] on div "40HC" at bounding box center [241, 559] width 340 height 25
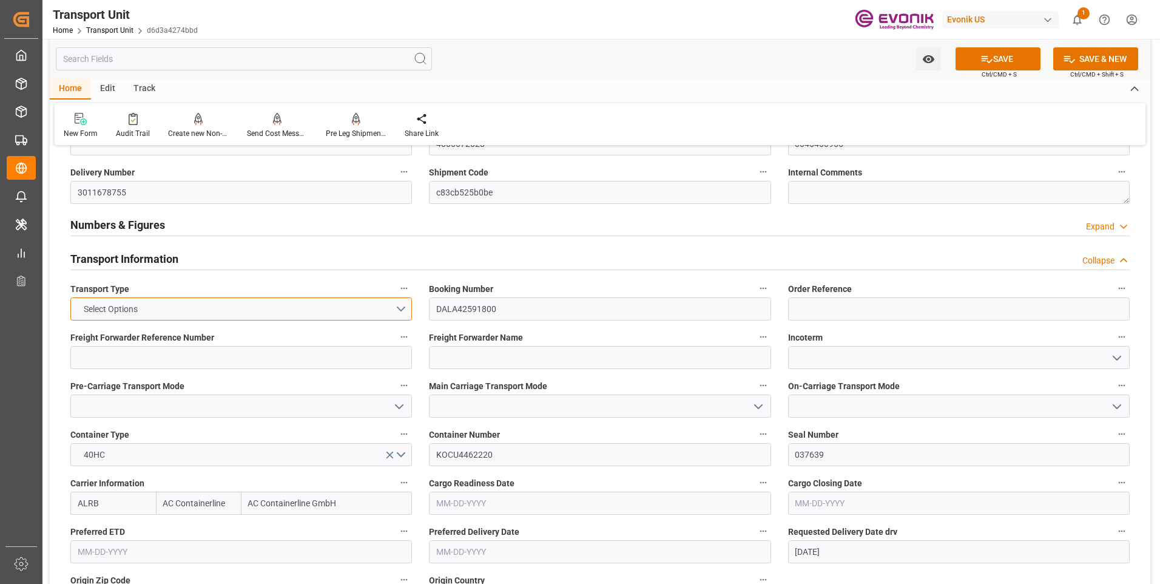
click at [345, 304] on button "Select Options" at bounding box center [240, 308] width 341 height 23
click at [114, 315] on div "SEAFREIGHT" at bounding box center [241, 311] width 340 height 25
click at [989, 59] on icon at bounding box center [986, 59] width 11 height 7
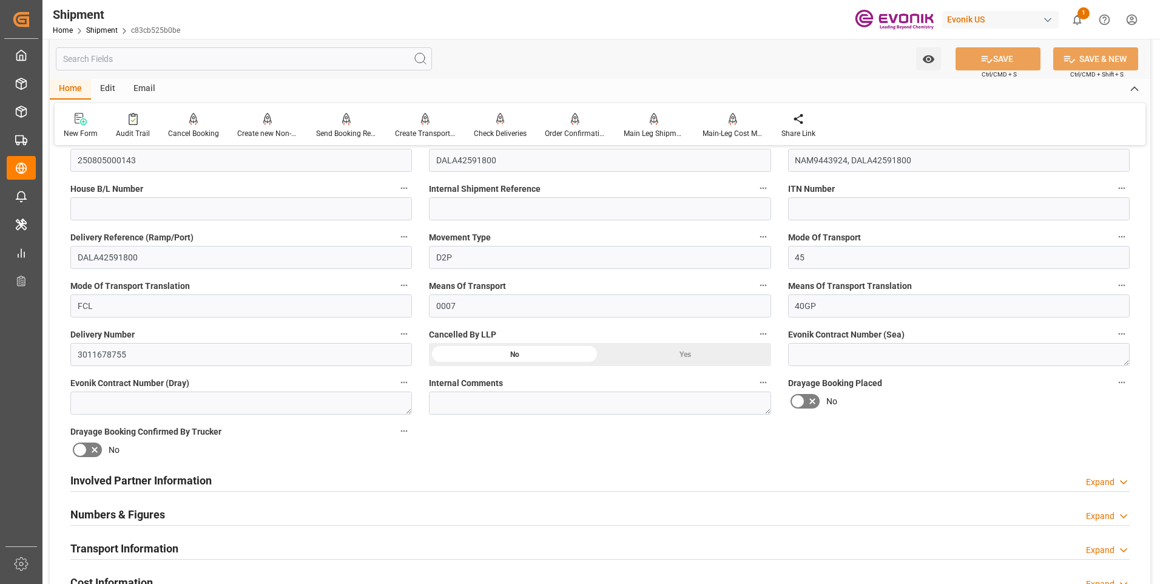
scroll to position [485, 0]
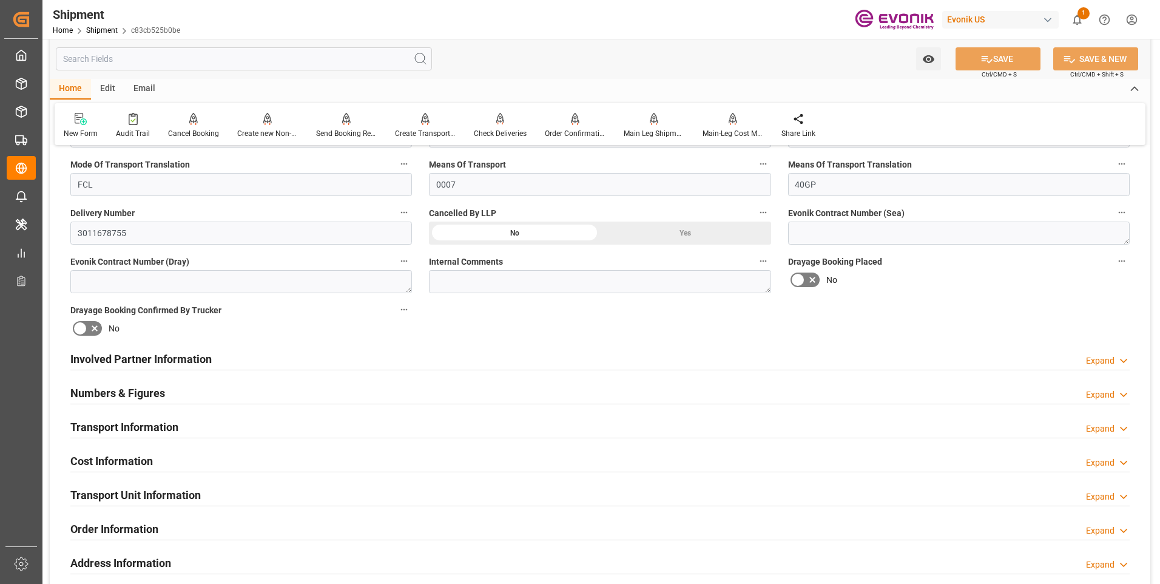
click at [352, 429] on div "Transport Information Expand" at bounding box center [599, 425] width 1059 height 23
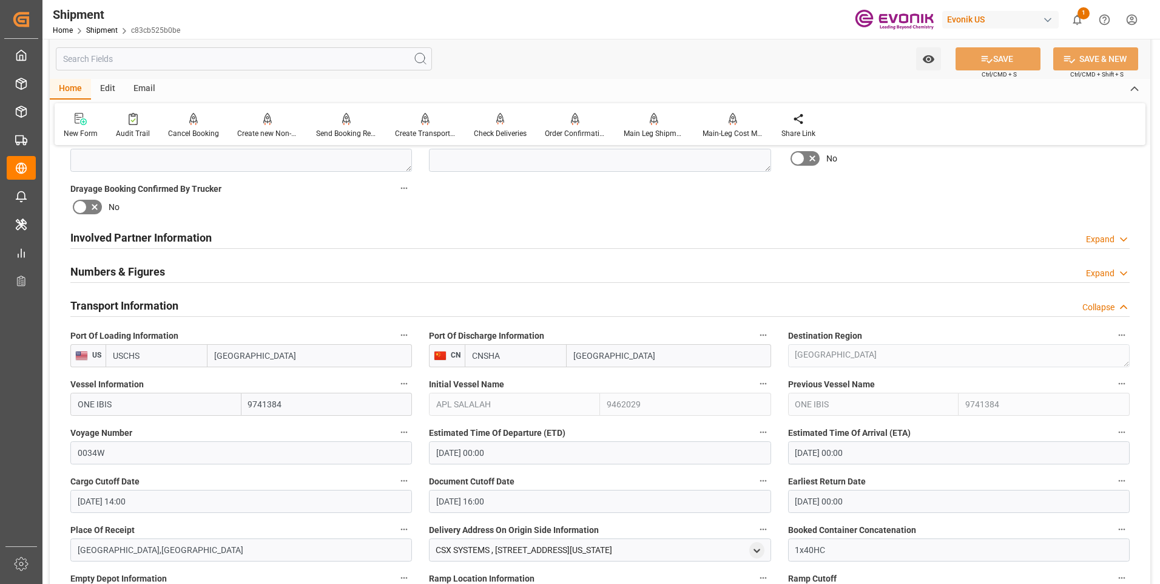
scroll to position [667, 0]
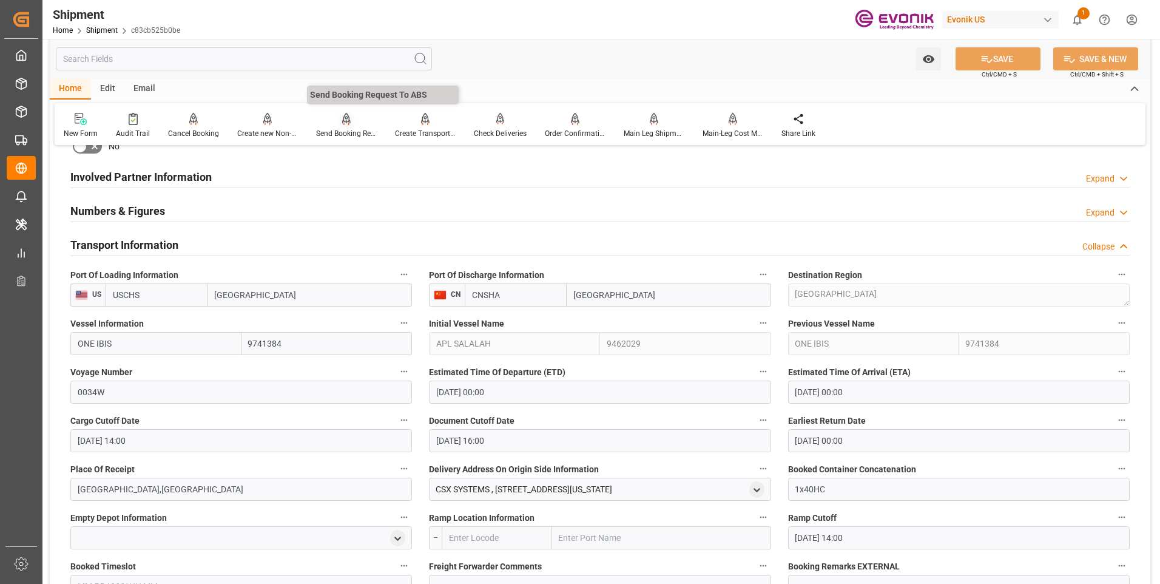
click at [344, 129] on div "Send Booking Request To ABS" at bounding box center [346, 133] width 61 height 11
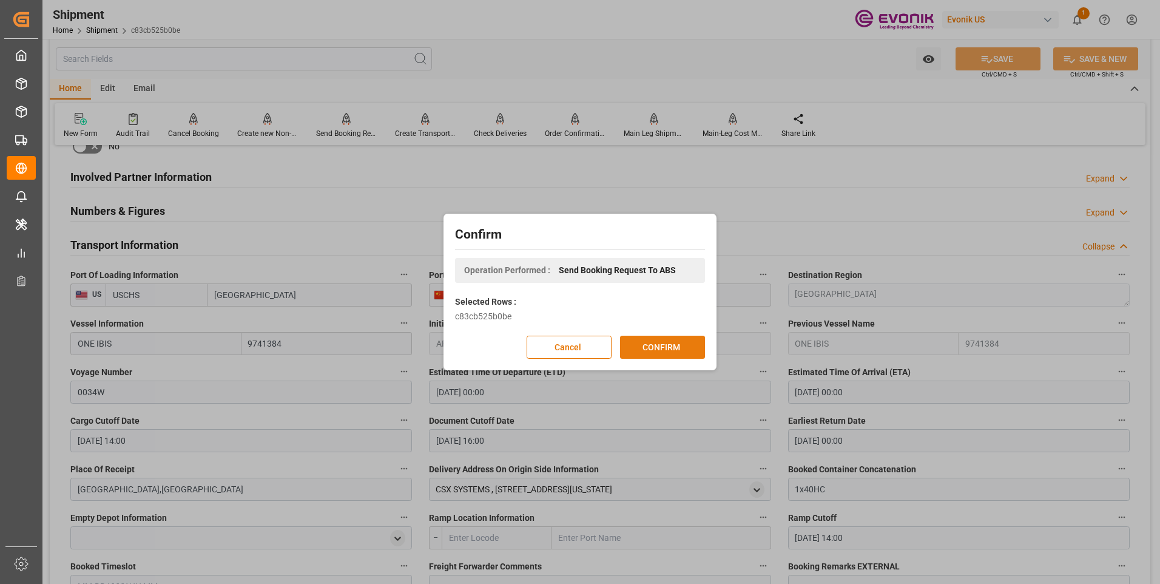
click at [653, 354] on button "CONFIRM" at bounding box center [662, 346] width 85 height 23
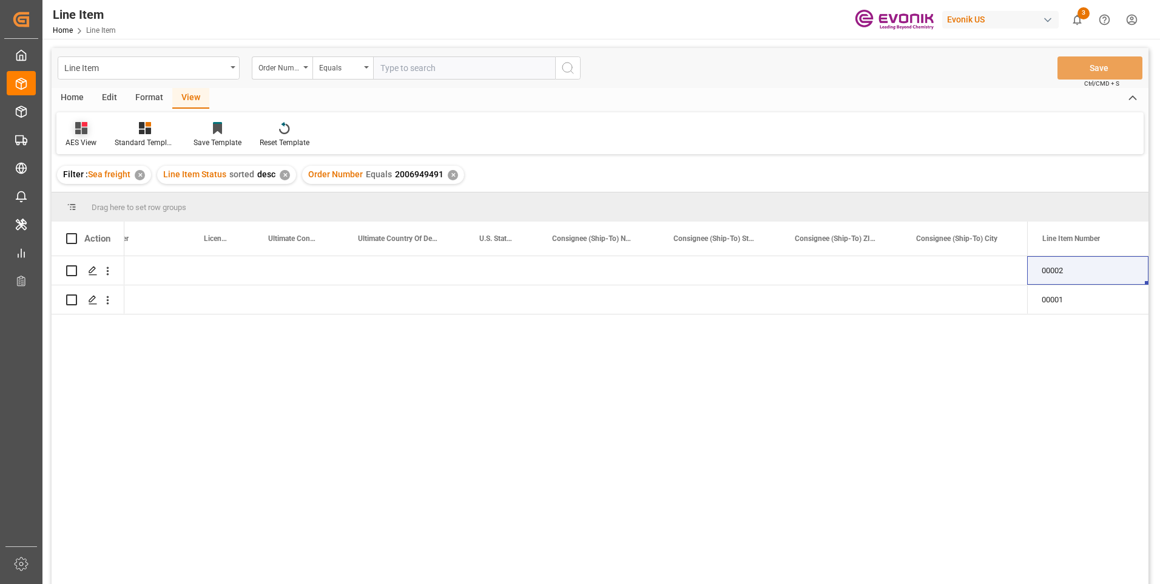
scroll to position [0, 1265]
click at [448, 67] on input "text" at bounding box center [464, 67] width 182 height 23
paste input "2007126137"
type input "2007126137"
click at [576, 66] on button "search button" at bounding box center [567, 67] width 25 height 23
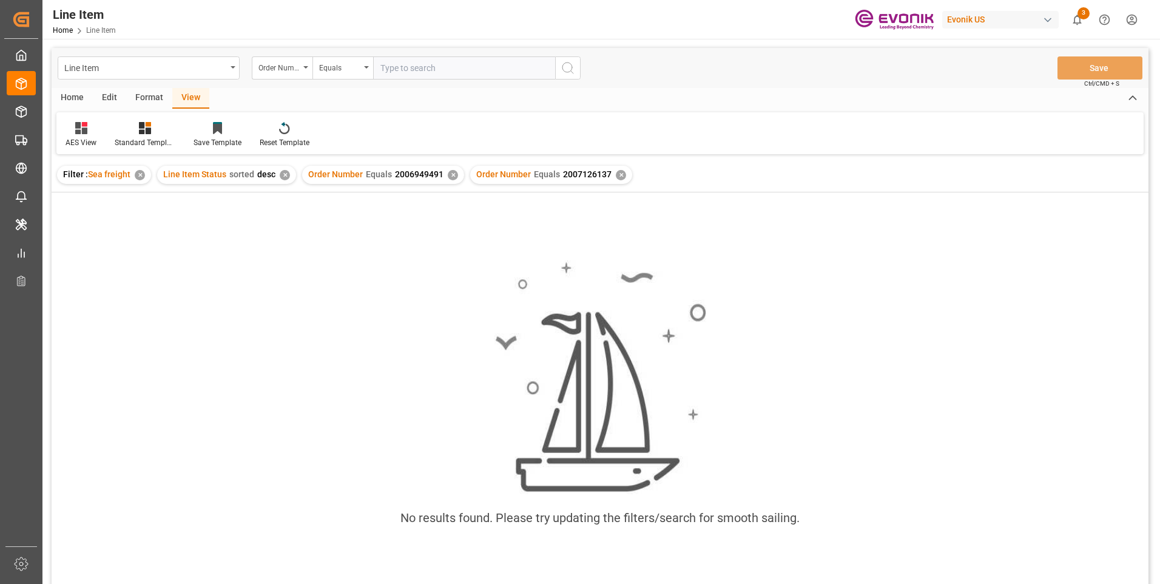
click at [454, 172] on div "Order Number Equals 2006949491 ✕" at bounding box center [383, 175] width 162 height 18
click at [451, 176] on div "✕" at bounding box center [453, 175] width 10 height 10
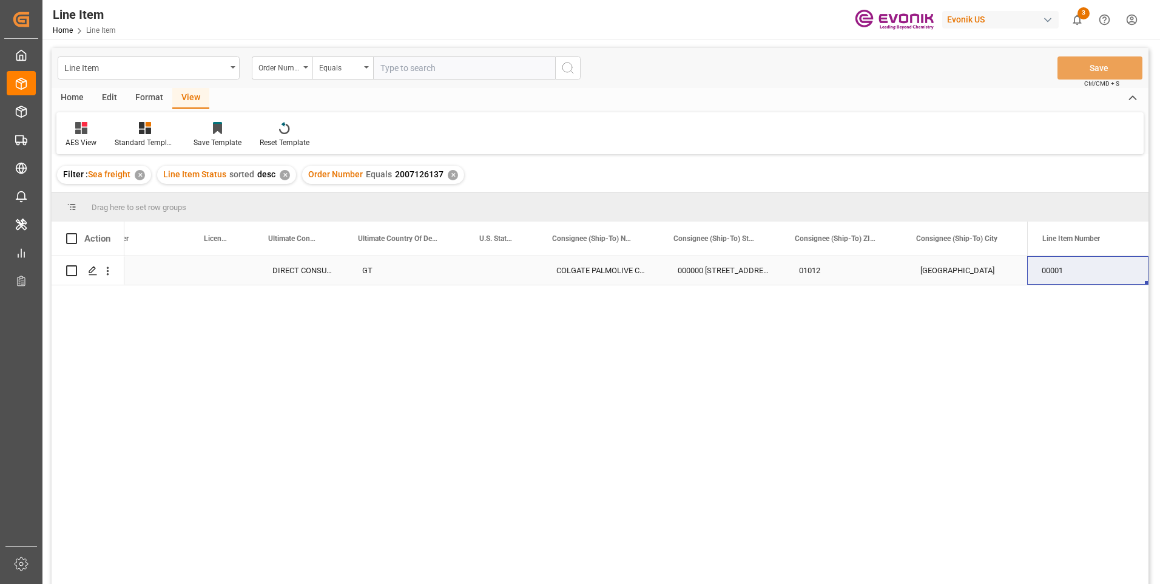
click at [306, 264] on div "DIRECT CONSUMER" at bounding box center [303, 270] width 90 height 29
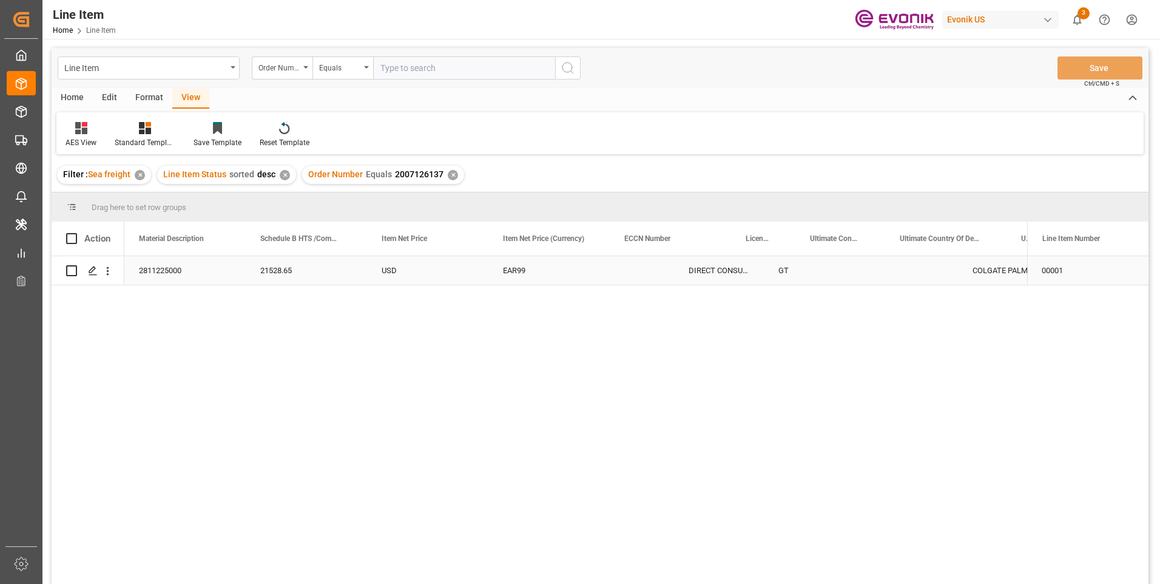
scroll to position [0, 607]
click at [115, 338] on div "USD EAR99 DIRECT CONSUMER GT 21528.65 2811225000 ZDE165:ETO:PB20LB:600HP:I2:P:C…" at bounding box center [600, 421] width 1097 height 331
click at [753, 271] on div "EAR99" at bounding box center [791, 271] width 92 height 28
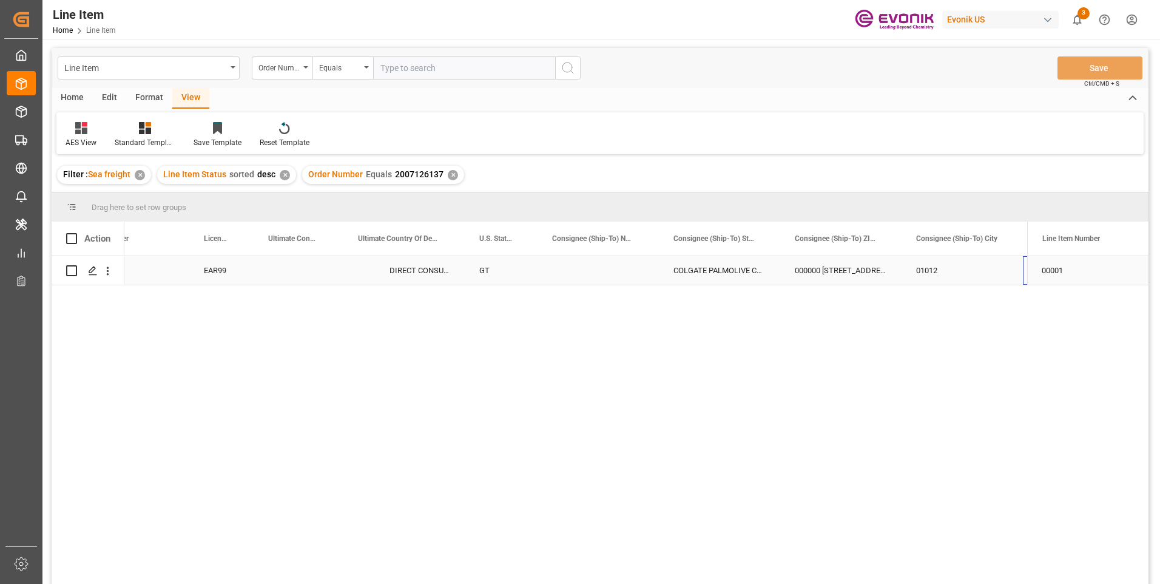
scroll to position [0, 1265]
click at [746, 267] on div "000000 [STREET_ADDRESS]" at bounding box center [723, 270] width 121 height 29
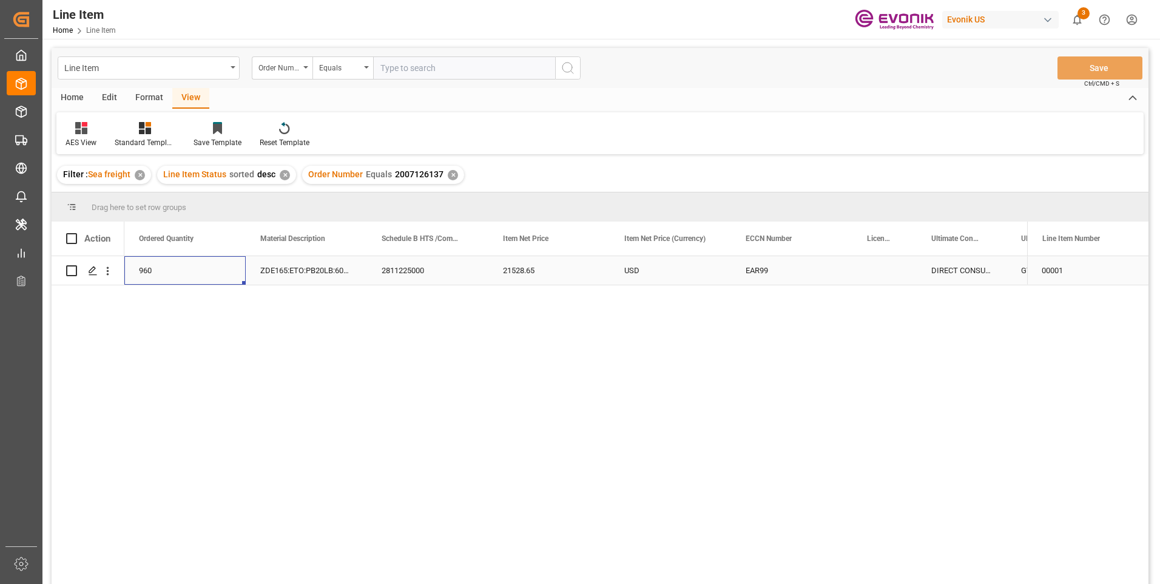
scroll to position [0, 607]
click at [424, 264] on div "2811225000" at bounding box center [427, 270] width 121 height 29
click at [187, 273] on div "960" at bounding box center [184, 270] width 121 height 29
click at [427, 274] on div "8709.12" at bounding box center [427, 270] width 121 height 29
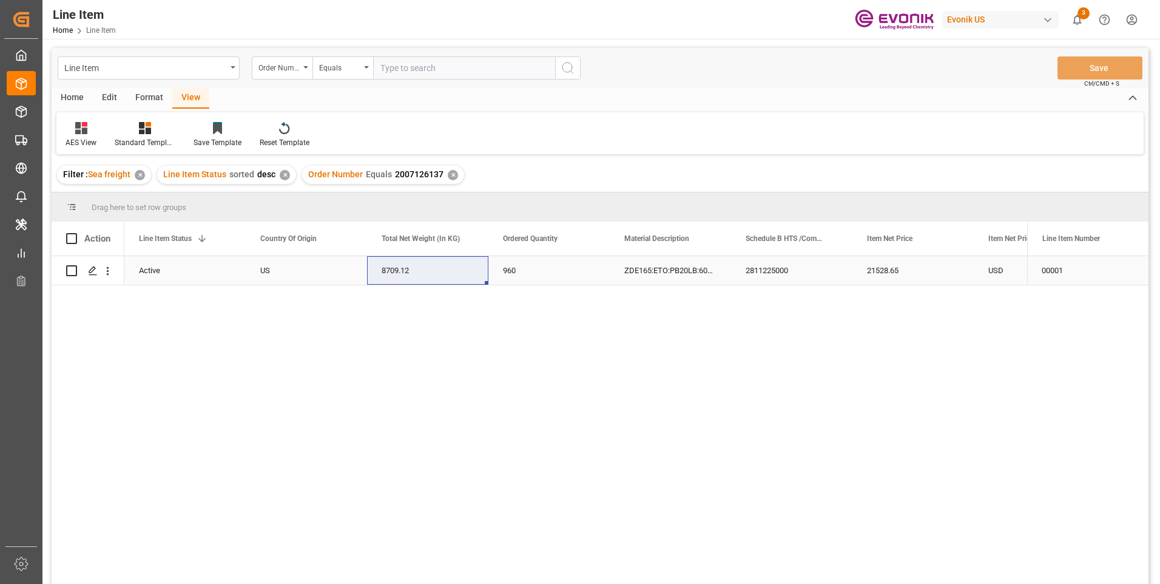
click at [886, 279] on div "21528.65" at bounding box center [912, 270] width 121 height 29
click at [436, 69] on input "text" at bounding box center [464, 67] width 182 height 23
paste input "2007126124"
type input "2007126124"
click at [564, 64] on circle "search button" at bounding box center [567, 67] width 10 height 10
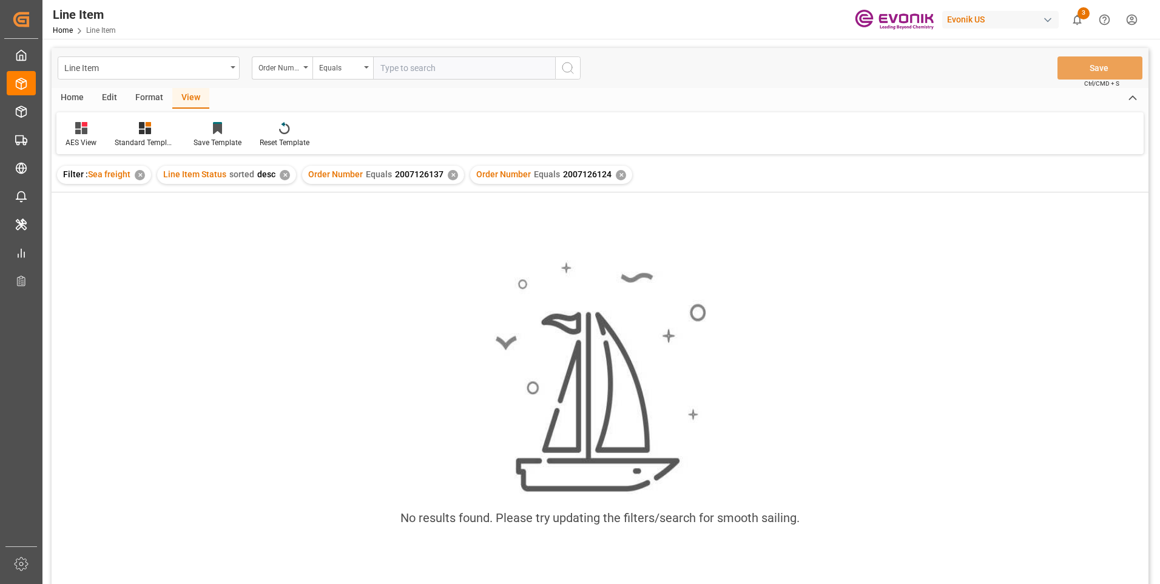
click at [448, 174] on div "✕" at bounding box center [453, 175] width 10 height 10
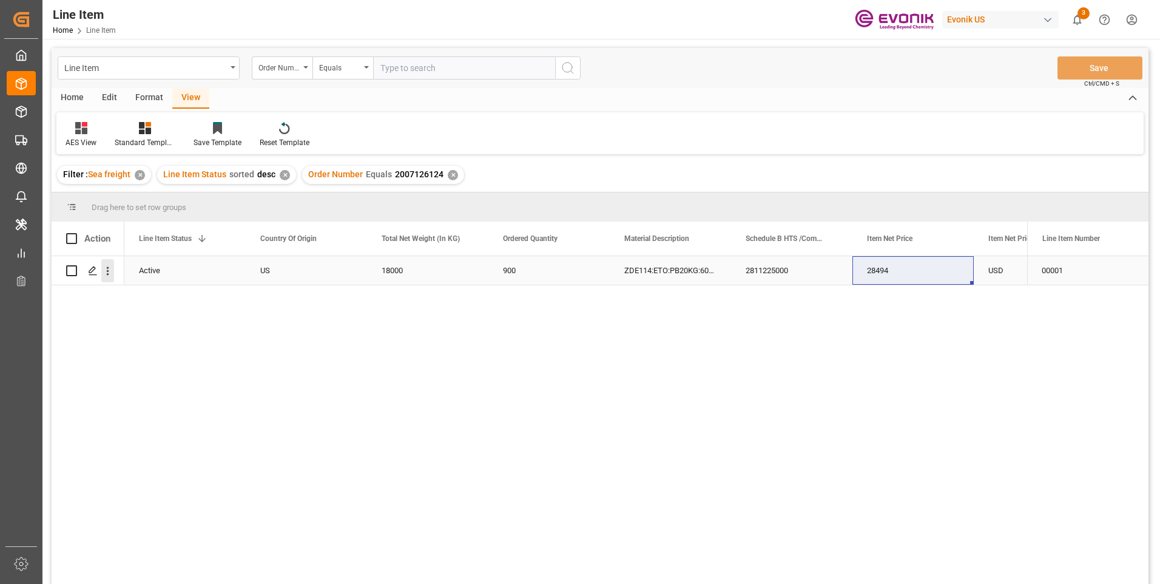
click at [109, 277] on icon "open menu" at bounding box center [107, 270] width 13 height 13
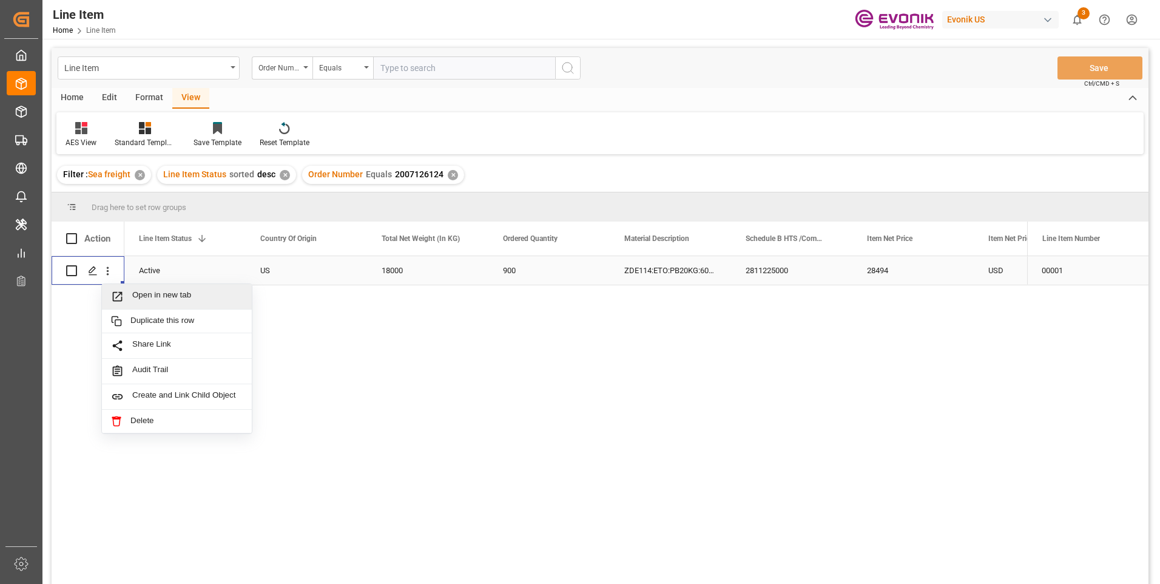
click at [140, 291] on span "Open in new tab" at bounding box center [187, 296] width 110 height 13
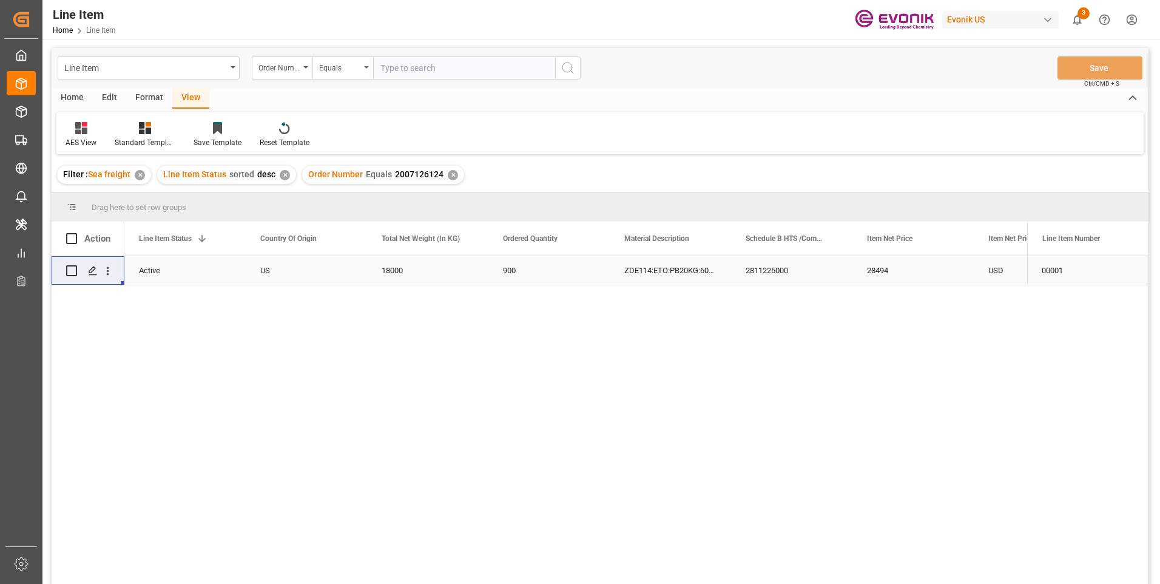
click at [394, 267] on div "18000" at bounding box center [427, 270] width 121 height 29
click at [790, 286] on div "2007126124 Active US 18000 900 ZDE114:ETO:PB20KG:600SWP:I2:P:$ 2811225000 28494" at bounding box center [575, 423] width 903 height 335
click at [790, 278] on div "900" at bounding box center [791, 270] width 121 height 29
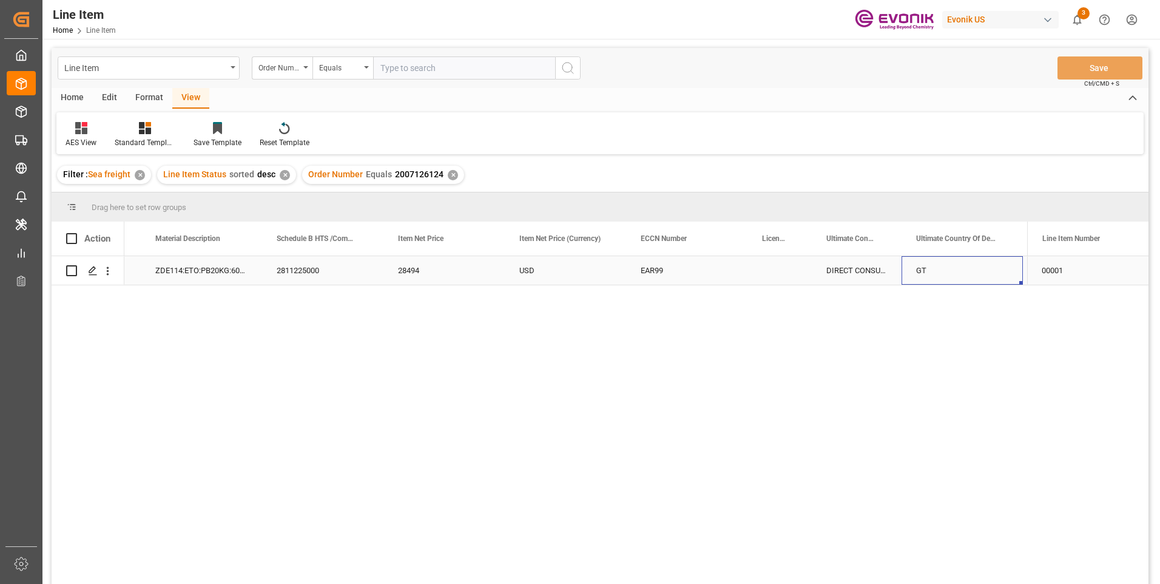
scroll to position [0, 784]
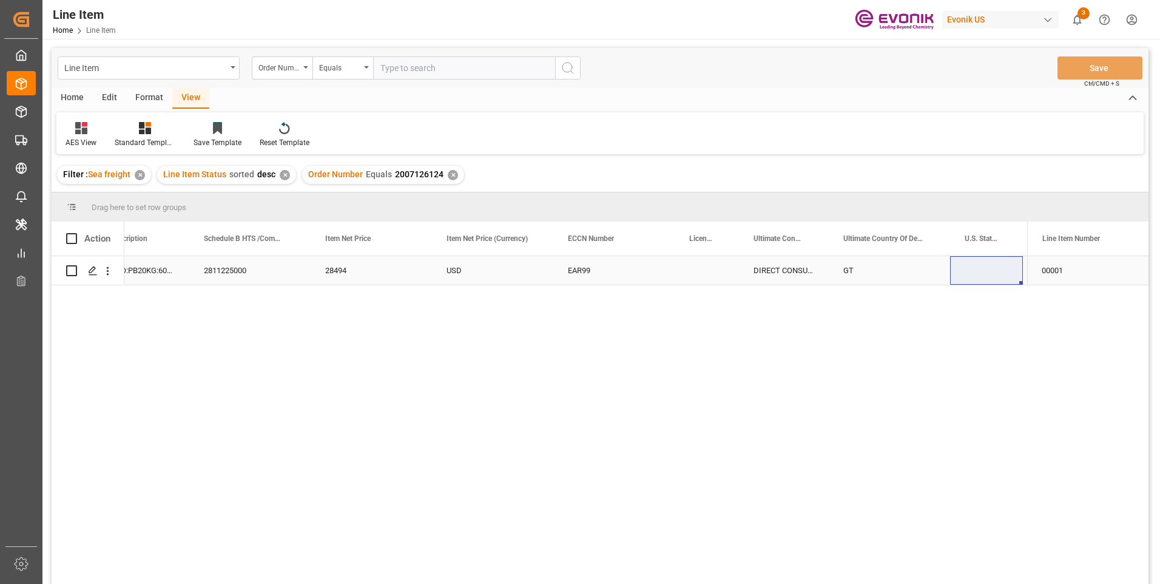
click at [237, 269] on div "2811225000" at bounding box center [249, 270] width 121 height 29
click at [352, 272] on div "28494" at bounding box center [371, 270] width 121 height 29
click at [140, 265] on div "ZDE114:ETO:PB20KG:600SWP:I2:P:$" at bounding box center [128, 270] width 121 height 29
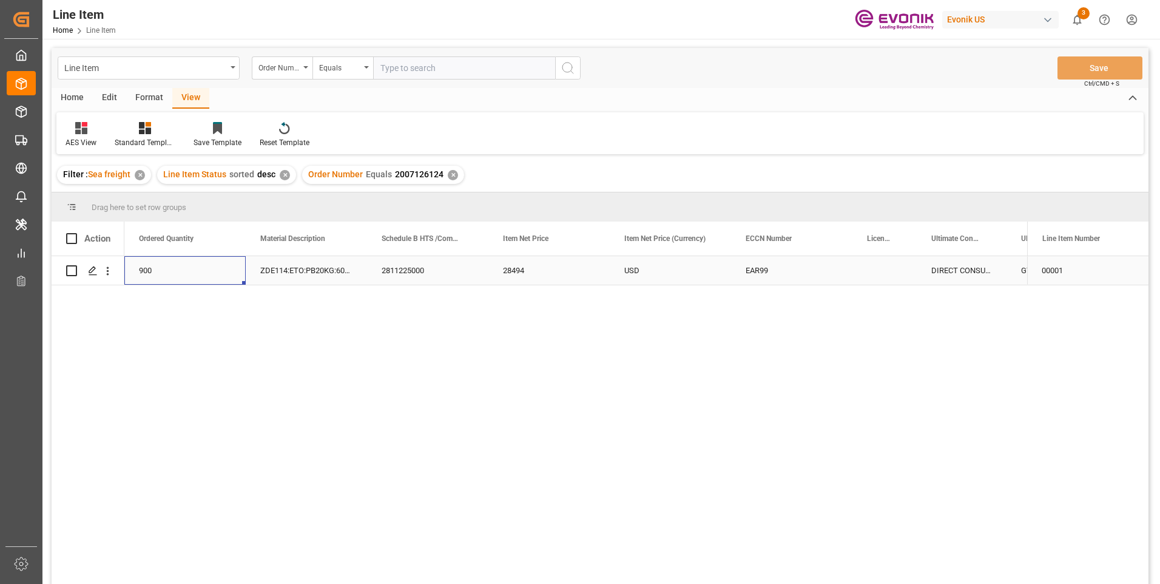
scroll to position [0, 485]
click at [659, 267] on div "28494" at bounding box center [670, 270] width 121 height 29
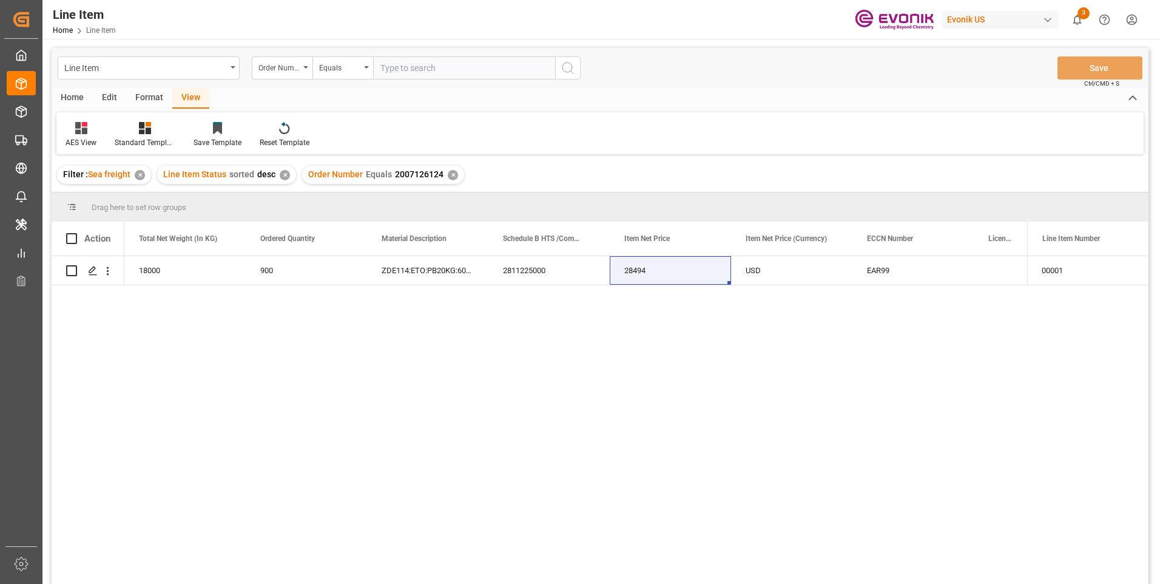
click at [439, 70] on input "text" at bounding box center [464, 67] width 182 height 23
paste input "0046457423"
type input "0046457423"
click at [560, 68] on icon "search button" at bounding box center [567, 68] width 15 height 15
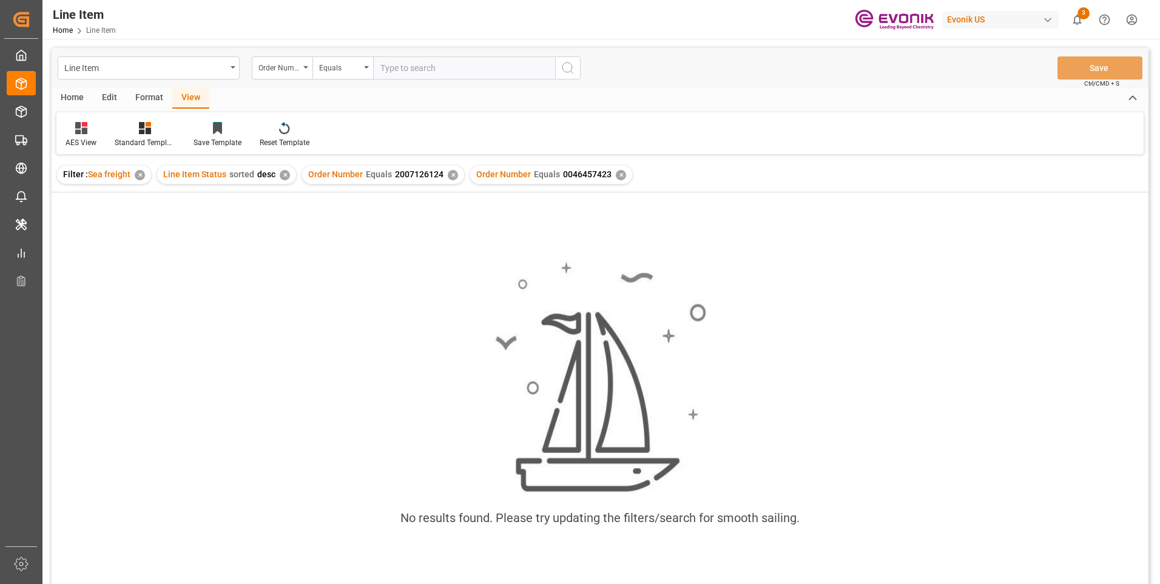
click at [448, 172] on div "✕" at bounding box center [453, 175] width 10 height 10
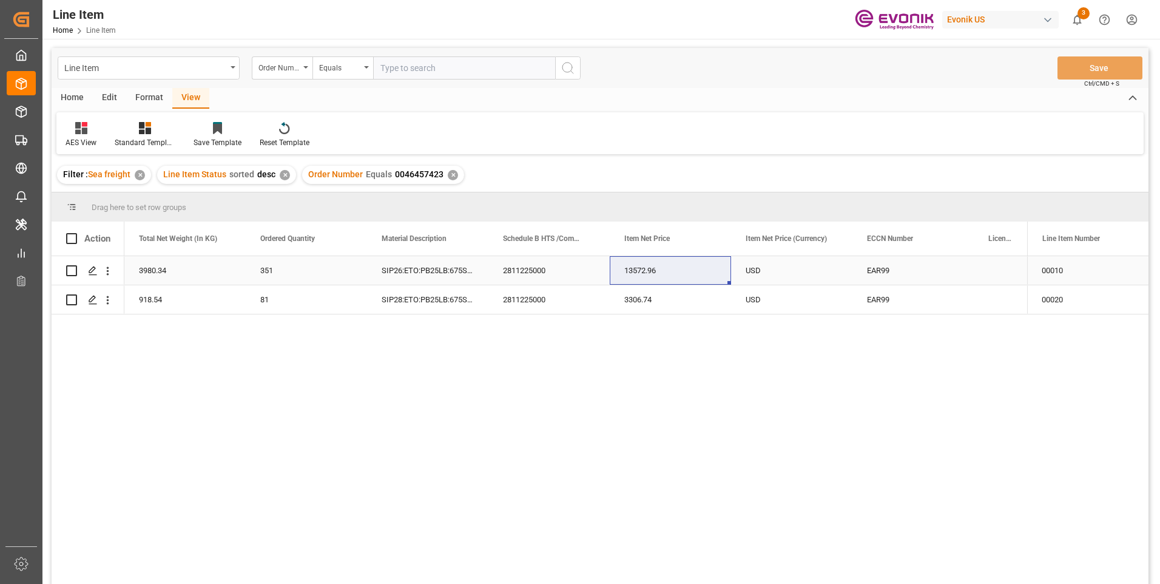
click at [759, 267] on div "USD" at bounding box center [791, 270] width 121 height 29
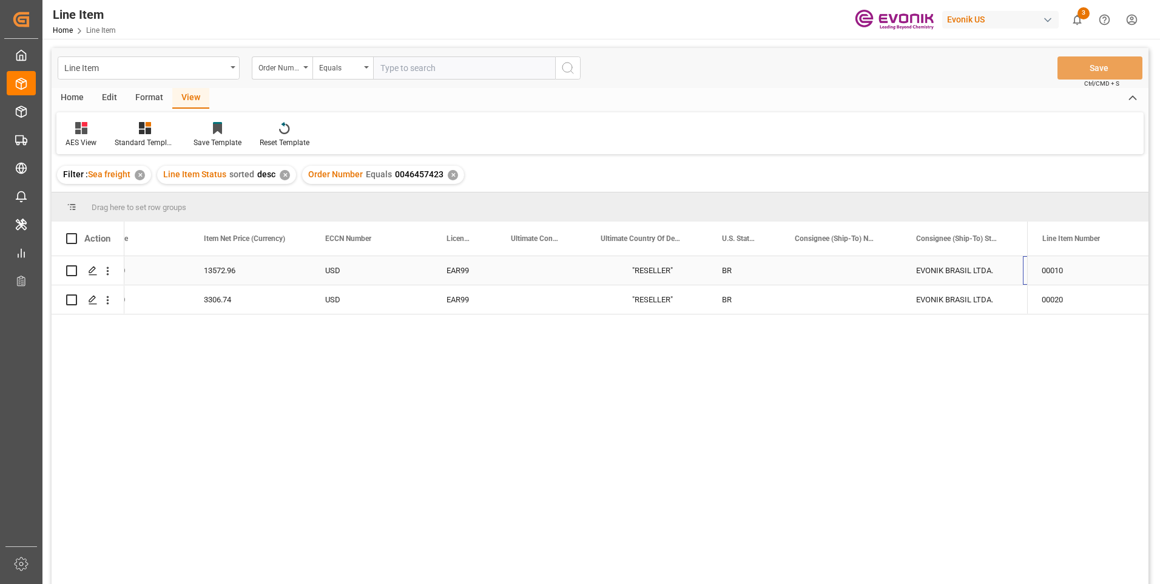
scroll to position [0, 1027]
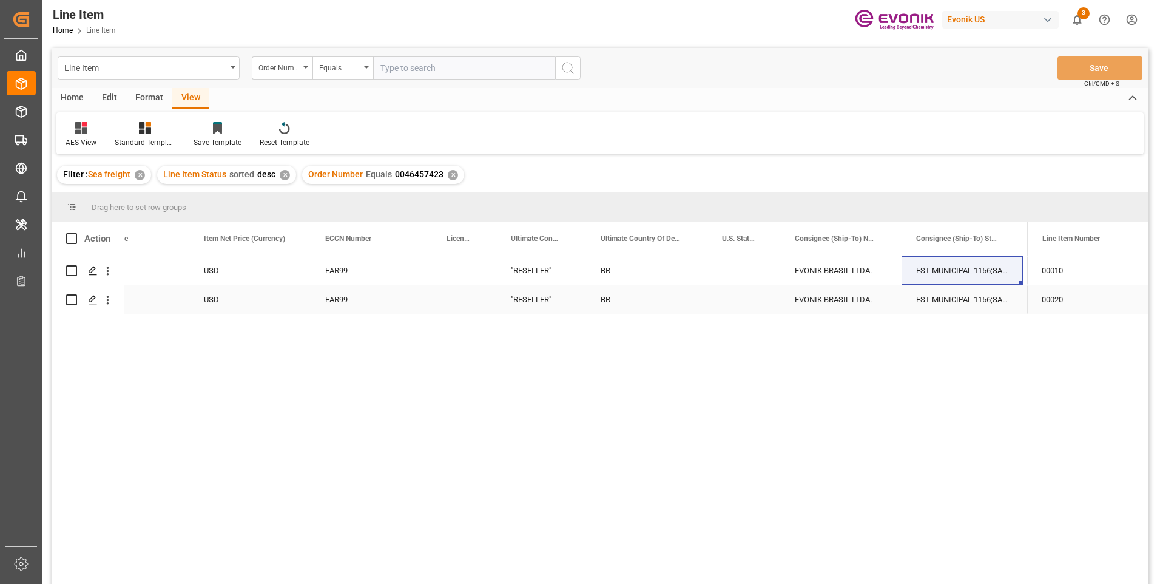
click at [335, 301] on div "EAR99" at bounding box center [371, 300] width 92 height 28
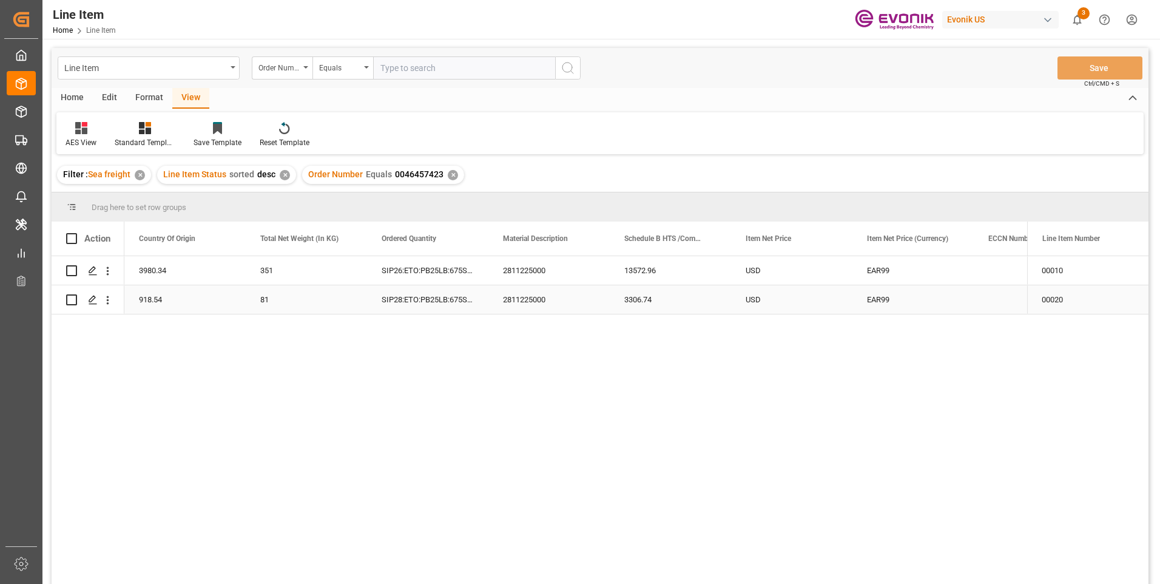
scroll to position [0, 364]
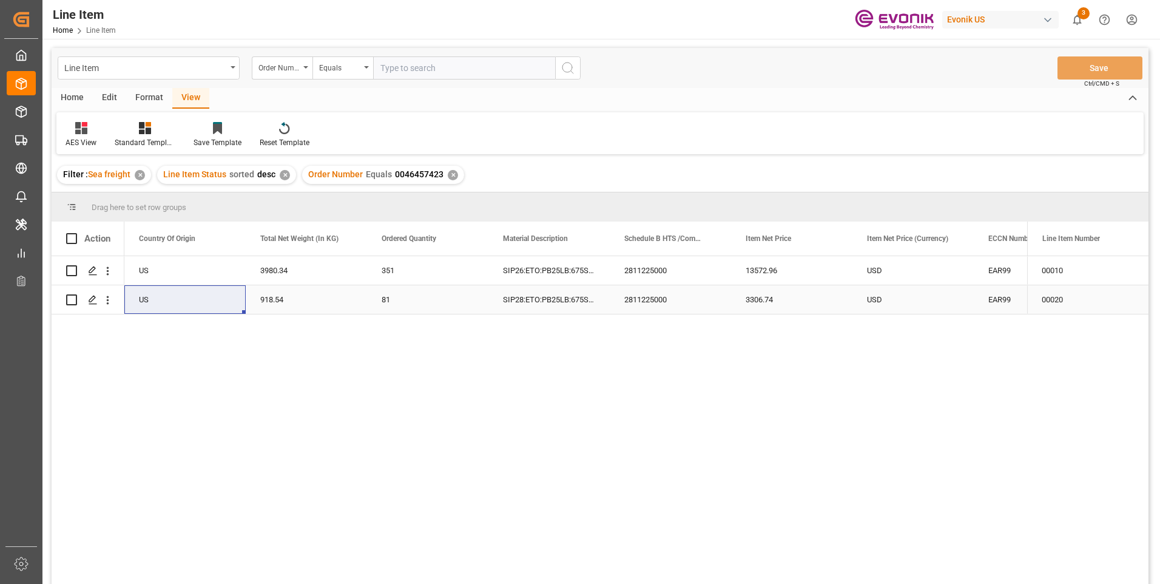
click at [642, 275] on div "2811225000" at bounding box center [670, 270] width 121 height 29
click at [758, 274] on div "13572.96" at bounding box center [791, 270] width 121 height 29
click at [284, 272] on div "3980.34" at bounding box center [306, 270] width 121 height 29
click at [760, 266] on div "13572.96" at bounding box center [791, 270] width 121 height 29
click at [286, 301] on div "918.54" at bounding box center [306, 299] width 121 height 29
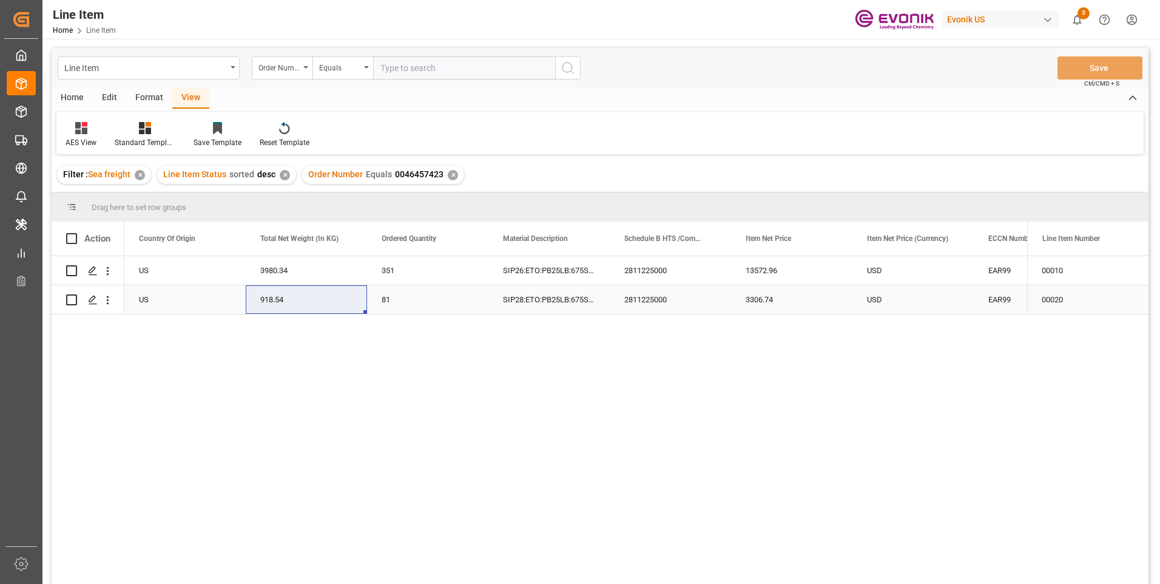
click at [759, 298] on div "3306.74" at bounding box center [791, 299] width 121 height 29
click at [610, 291] on div "2811225000 3306.74 USD EAR99 SIP28:ETO:PB25LB:675SWP:I2:P:$ 81 918.54 US Active" at bounding box center [844, 299] width 2168 height 29
click at [639, 300] on div "2811225000" at bounding box center [670, 299] width 121 height 29
click at [283, 299] on div "918.54" at bounding box center [306, 299] width 121 height 29
click at [413, 69] on input "text" at bounding box center [464, 67] width 182 height 23
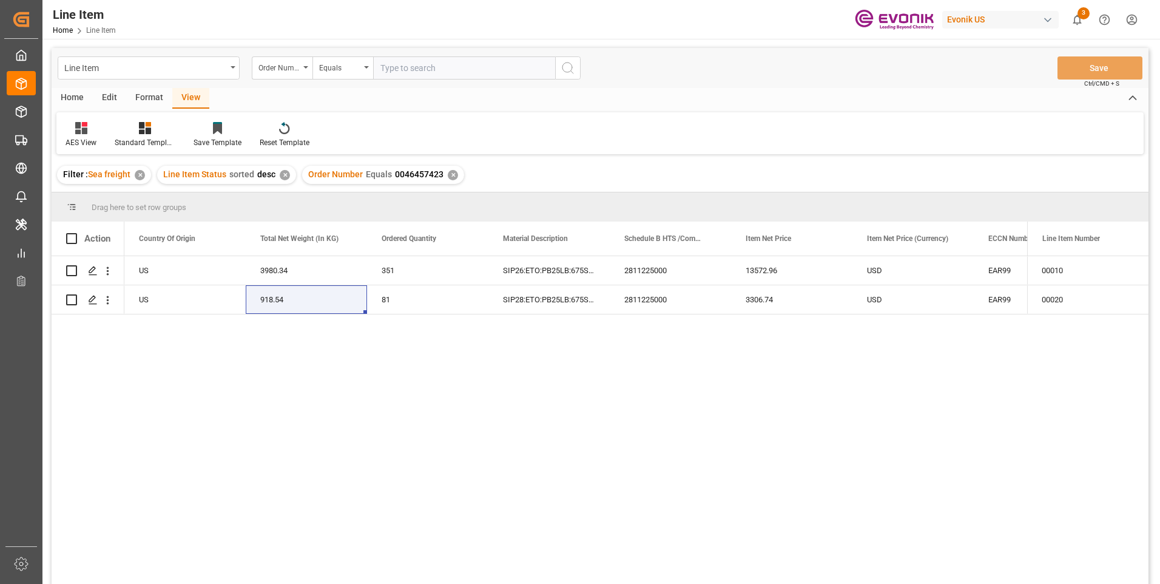
paste input "2007119657"
type input "2007119657"
click at [567, 71] on icon "search button" at bounding box center [567, 68] width 15 height 15
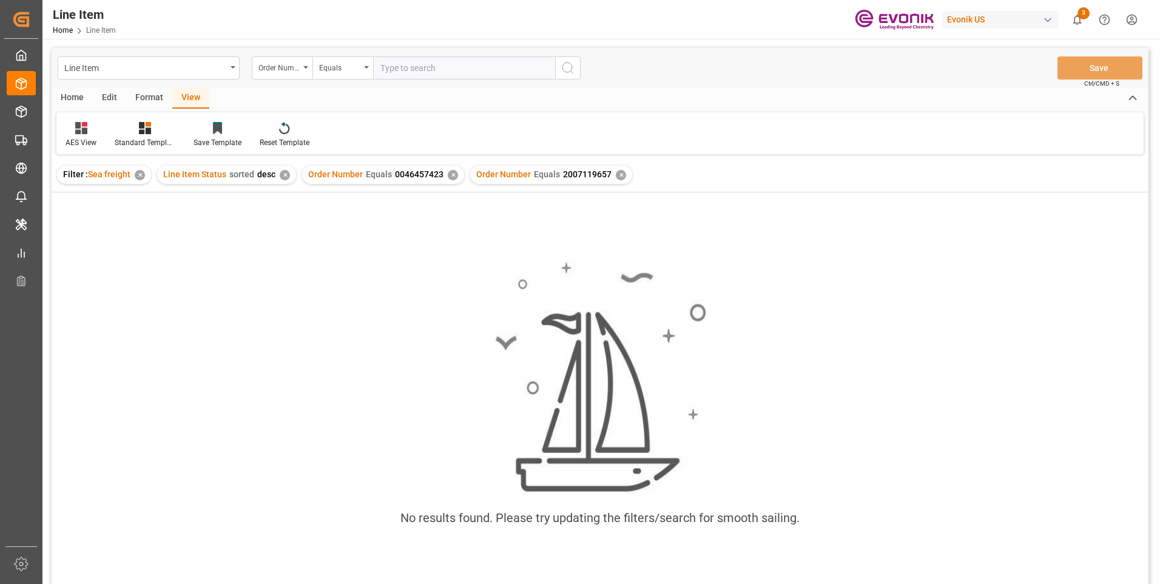
click at [452, 177] on div "✕" at bounding box center [453, 175] width 10 height 10
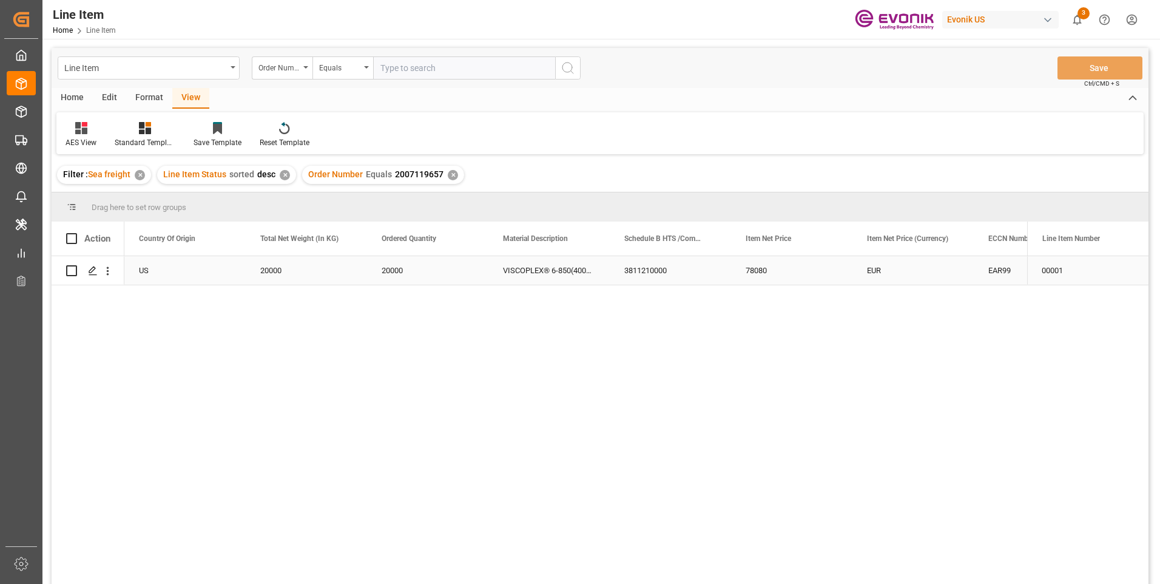
click at [608, 272] on div "VISCOPLEX® 6-850(4001) BC" at bounding box center [548, 270] width 121 height 29
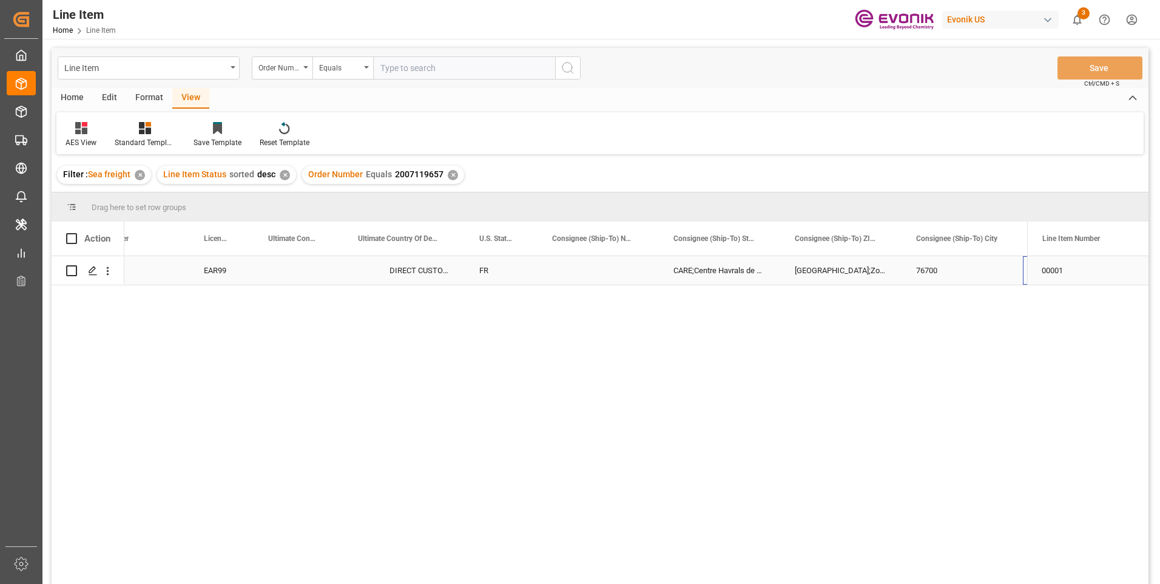
scroll to position [0, 1265]
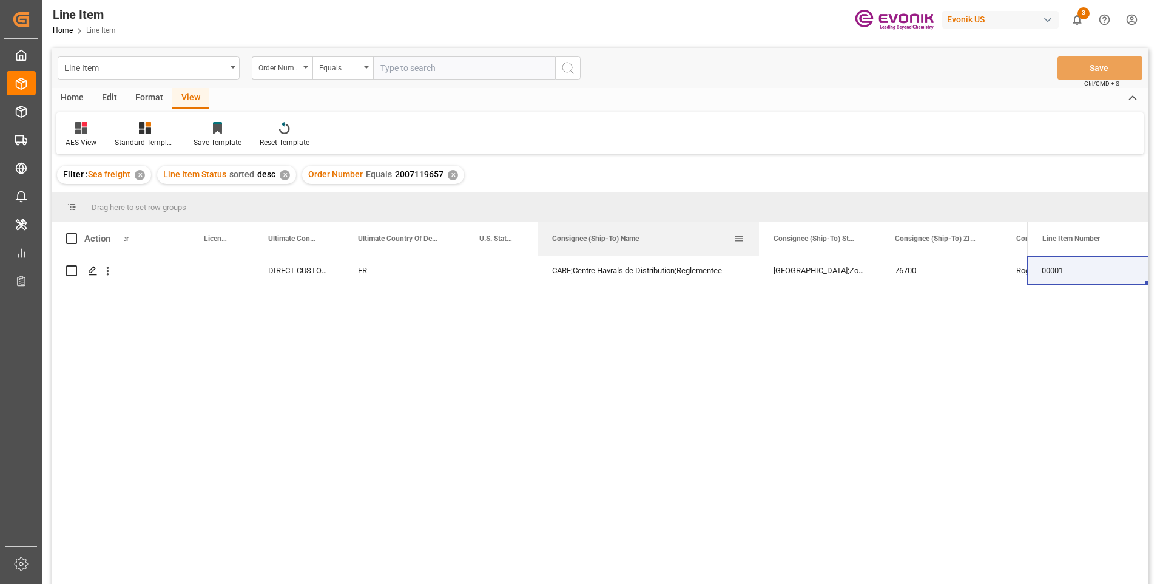
drag, startPoint x: 658, startPoint y: 232, endPoint x: 753, endPoint y: 248, distance: 97.2
click at [756, 248] on div at bounding box center [758, 238] width 5 height 34
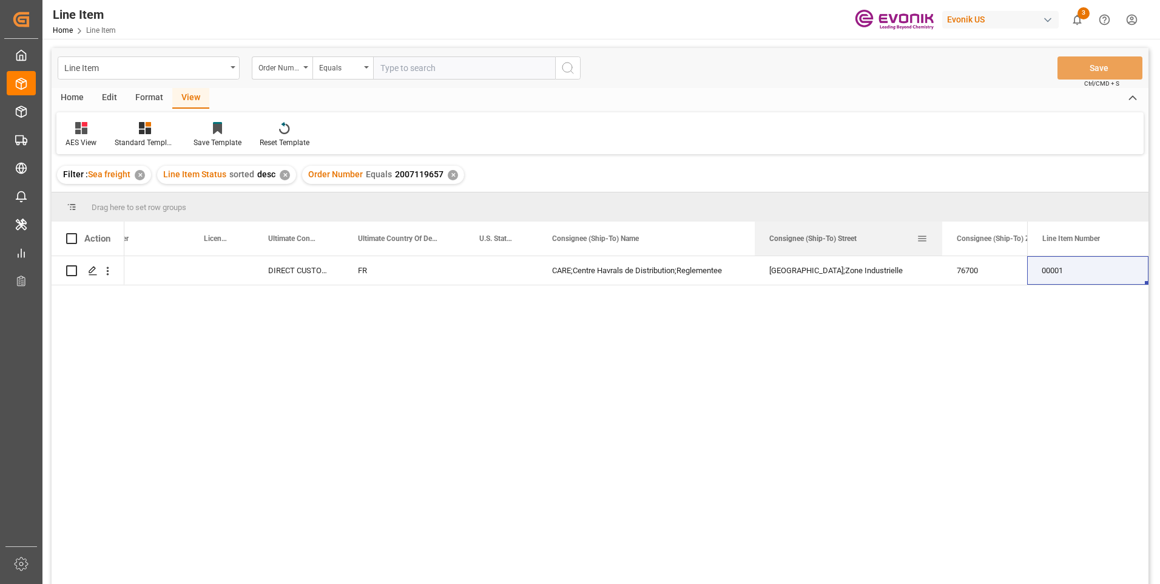
drag, startPoint x: 874, startPoint y: 237, endPoint x: 942, endPoint y: 247, distance: 68.7
click at [942, 247] on div at bounding box center [942, 238] width 5 height 34
click at [640, 270] on div "CARE;Centre Havrals de Distribution;Reglementee" at bounding box center [645, 270] width 217 height 29
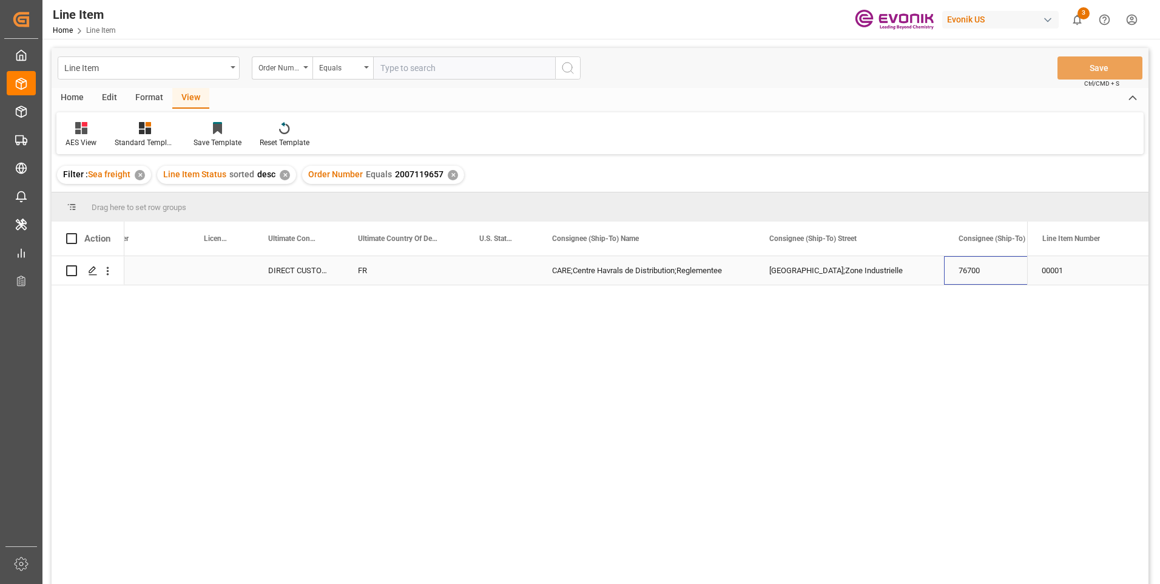
click at [982, 260] on div "76700" at bounding box center [1004, 270] width 121 height 29
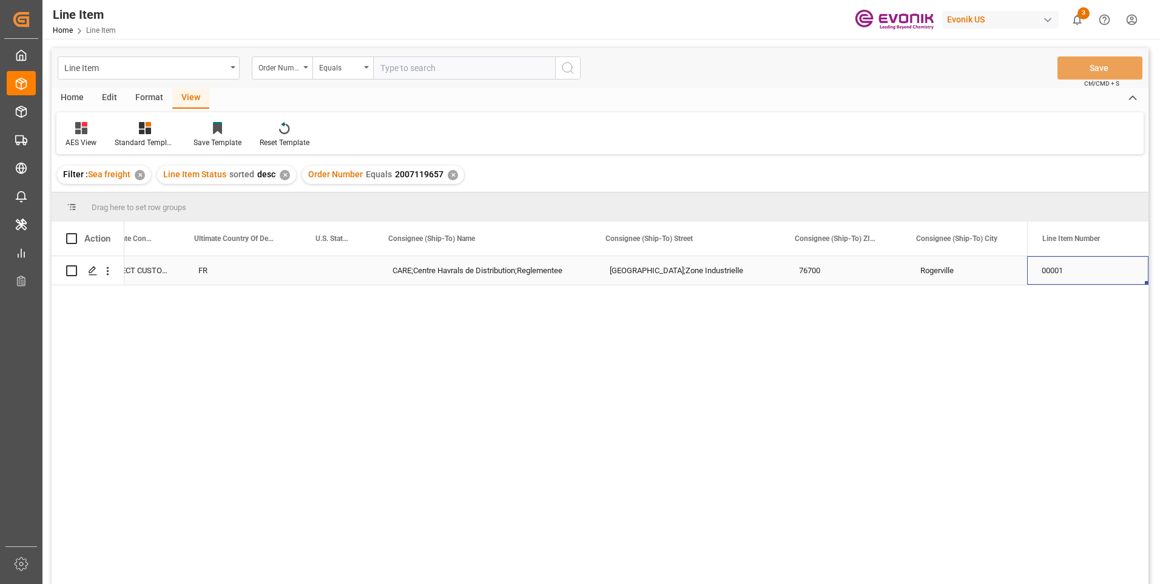
click at [930, 264] on div "Rogerville" at bounding box center [966, 270] width 121 height 29
click at [129, 267] on div "DIRECT CUSTOMER" at bounding box center [139, 270] width 90 height 29
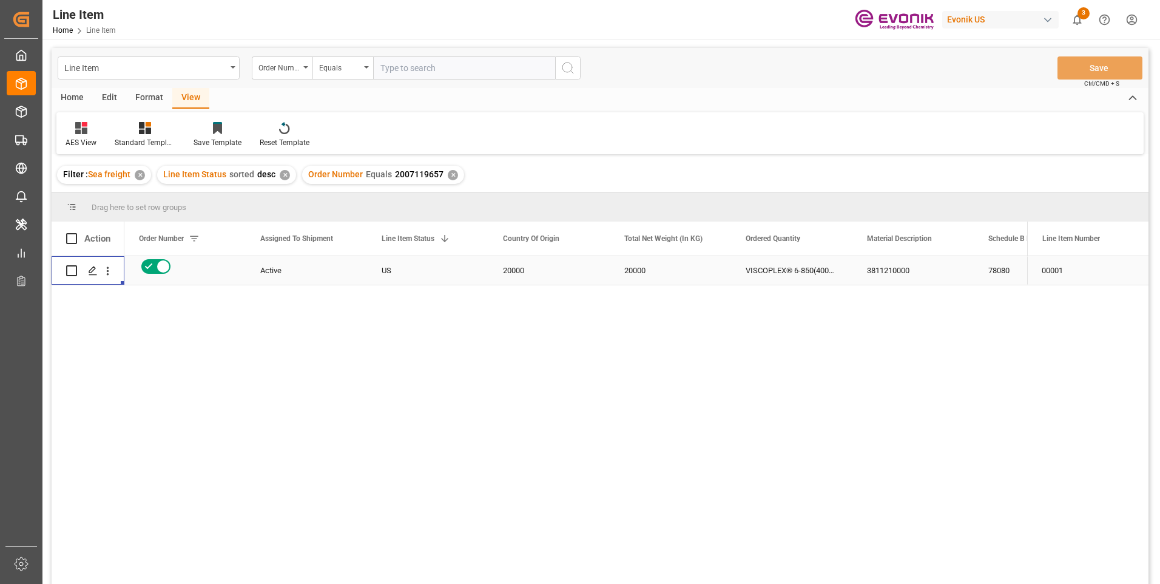
scroll to position [0, 0]
click at [762, 271] on div "20000" at bounding box center [791, 270] width 121 height 29
click at [1002, 269] on div "3811210000" at bounding box center [1034, 270] width 121 height 29
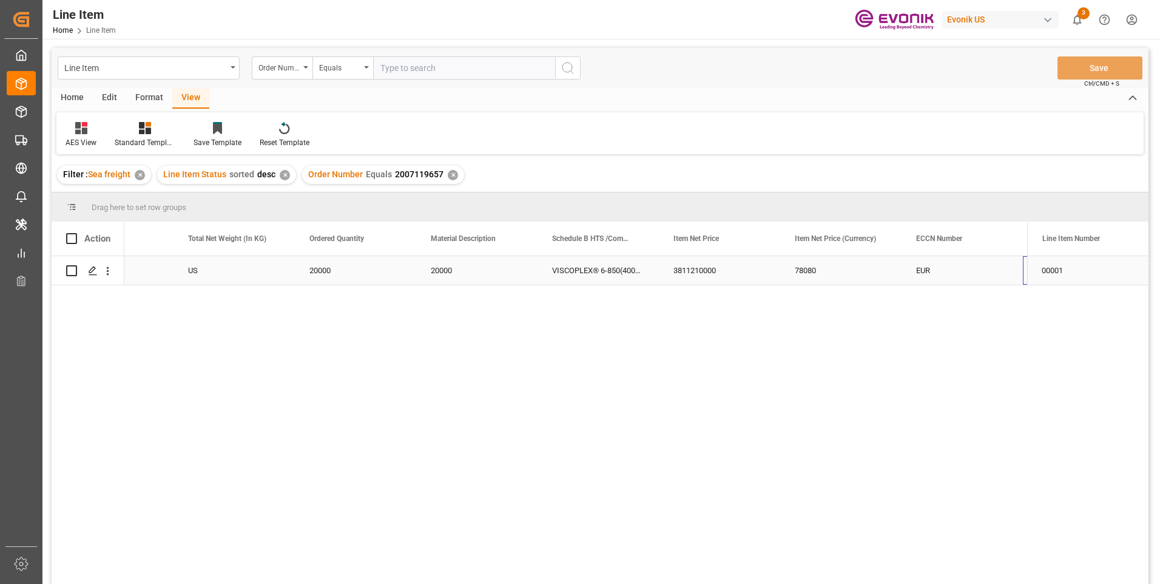
scroll to position [0, 436]
click at [692, 271] on div "78080" at bounding box center [719, 270] width 121 height 29
click at [693, 272] on div "78080" at bounding box center [719, 270] width 121 height 29
click at [246, 266] on div "20000" at bounding box center [233, 270] width 121 height 29
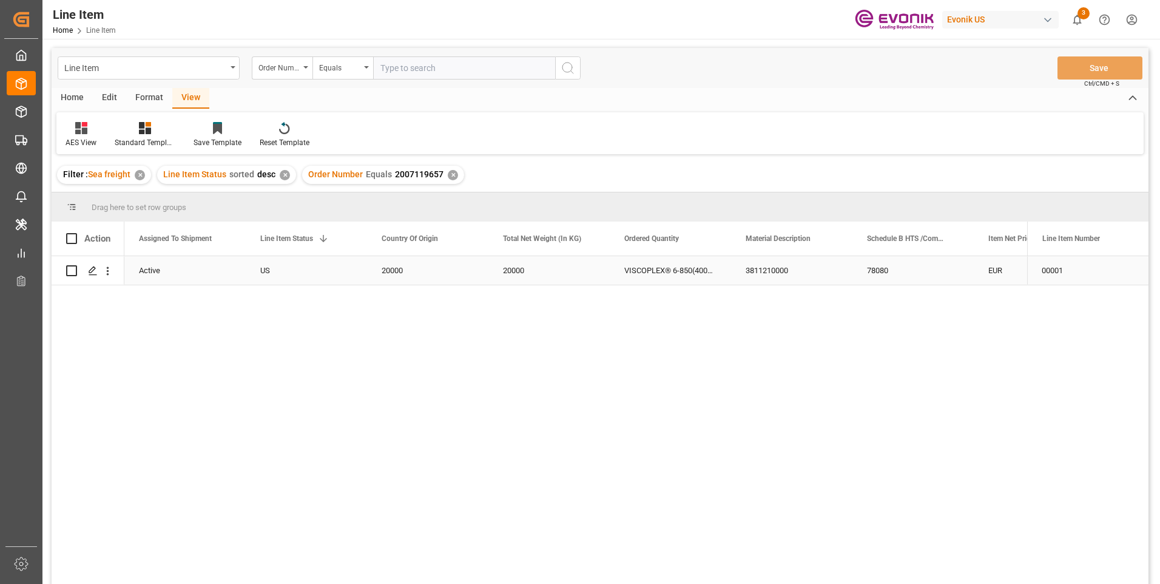
scroll to position [0, 0]
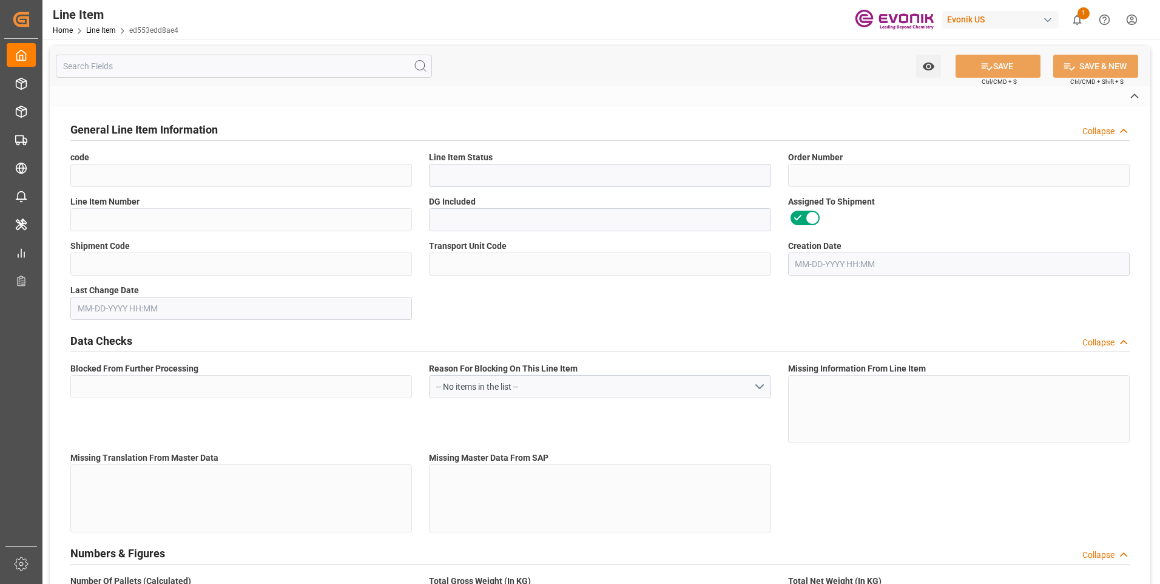
type input "ed553edd8ae4"
type input "Active"
type input "2007126124"
type input "00001"
type input "No"
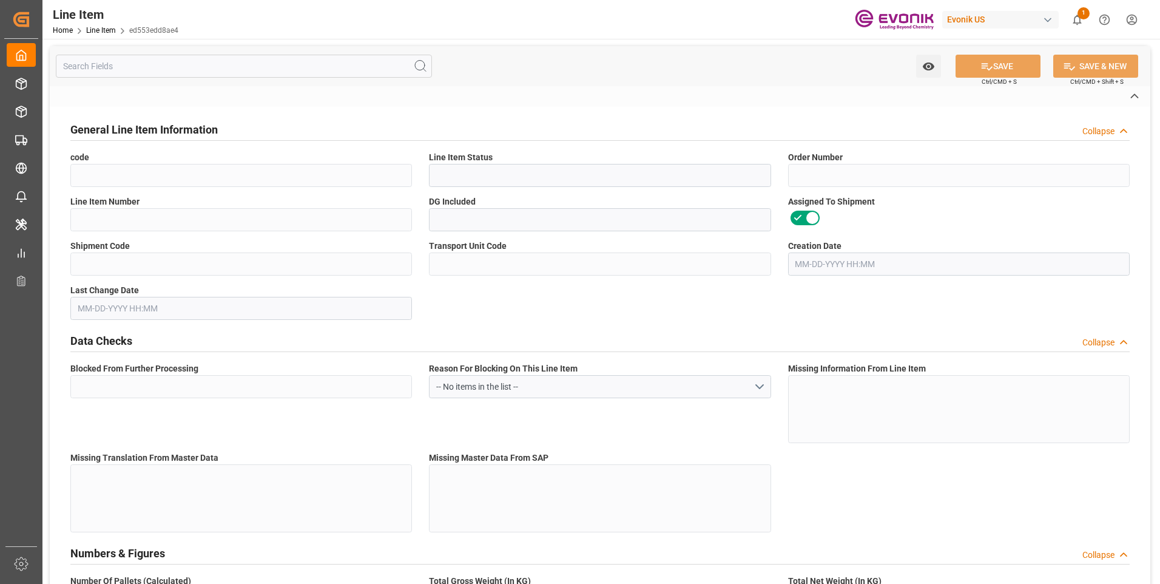
type input "14607eaae772"
type input "4c6bdd9784f1"
type input "No"
type input "BG"
type input "No"
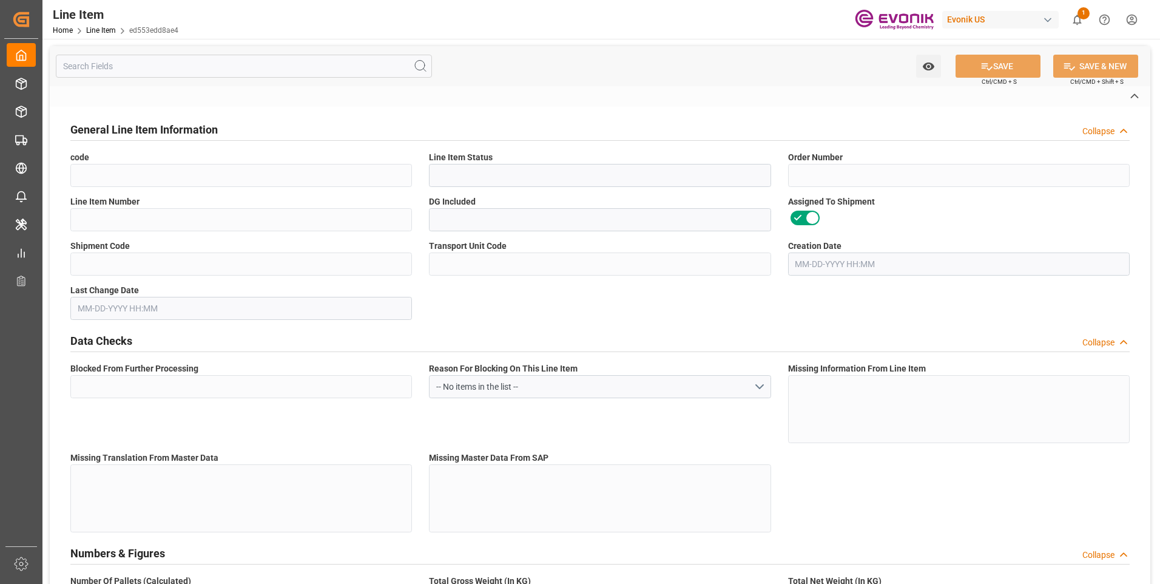
type input "99110509"
type textarea "ZDE114:ETO:PB20KG:600SWP:I2:P:$"
type input "USD"
type input "PACK"
type input "2811225000"
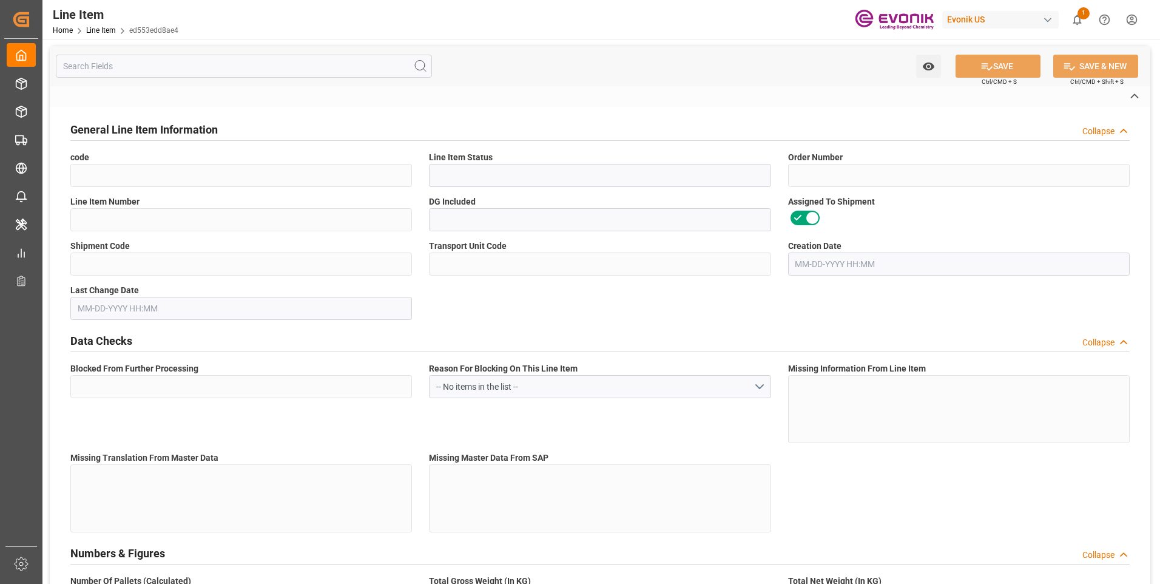
type input "EAR99"
type input "US"
type input "BG"
type input "KGM"
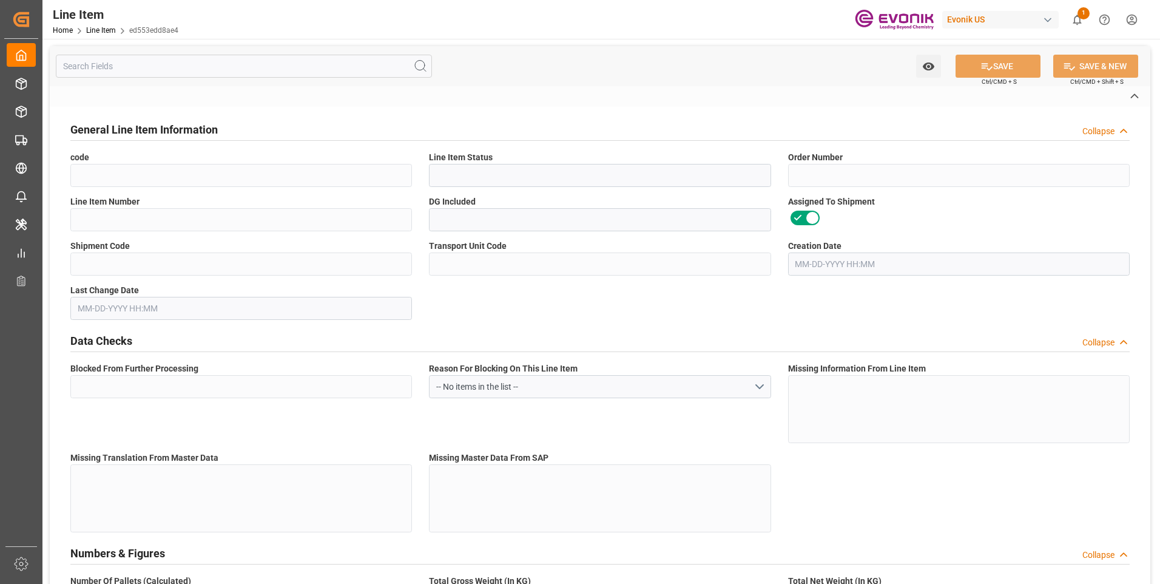
type textarea "KGM"
type input "KGM"
type textarea "KGM"
type input "M3"
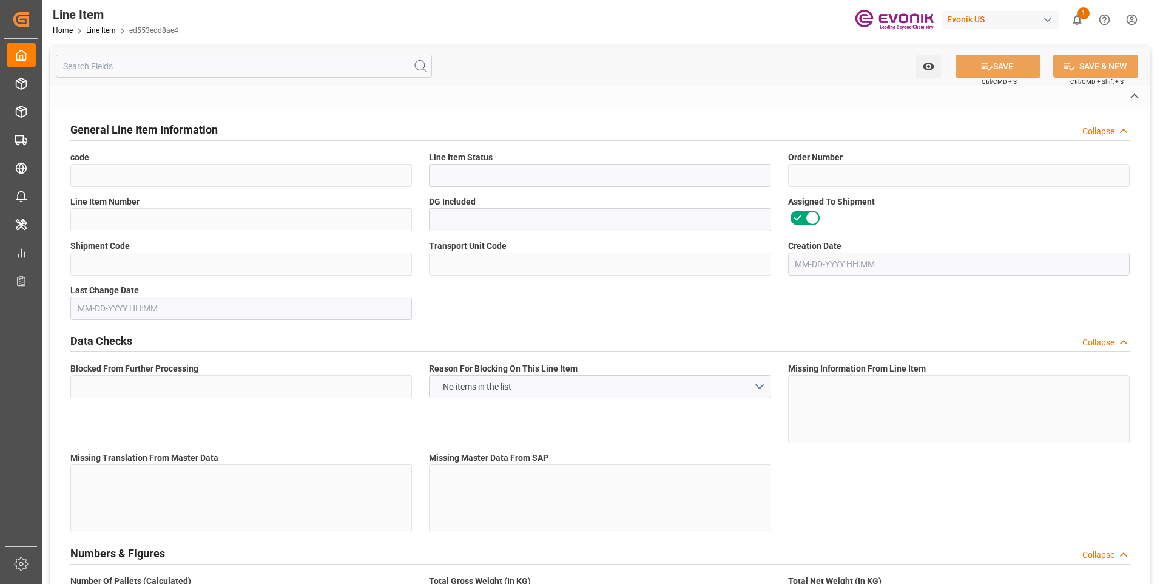
type textarea "DMQ"
type input "M3"
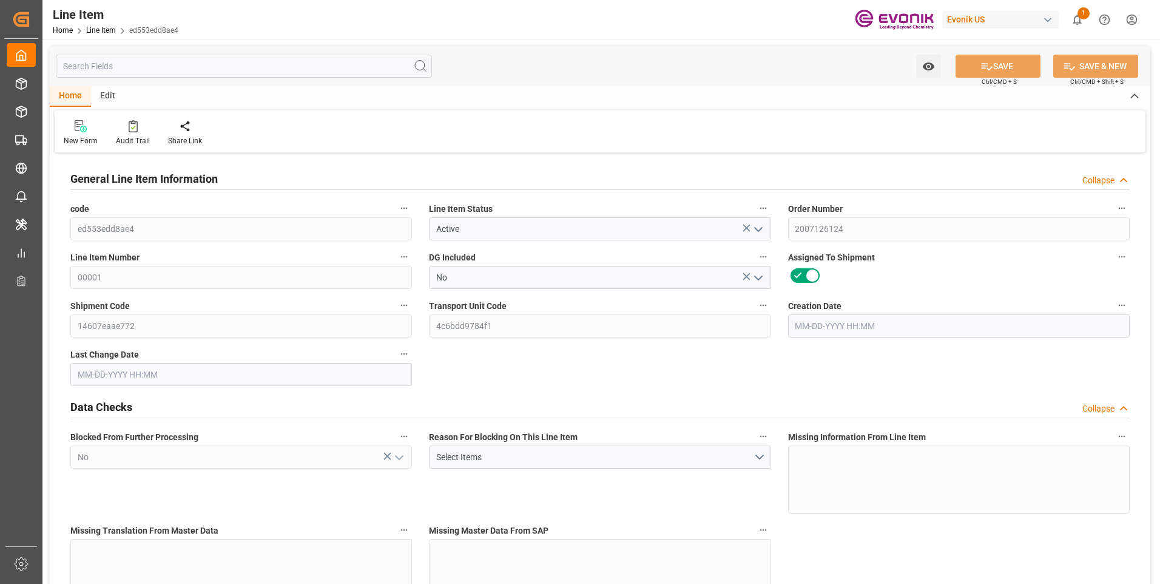
type input "30"
type input "18225"
type input "18000"
type input "47.3193"
type input "900"
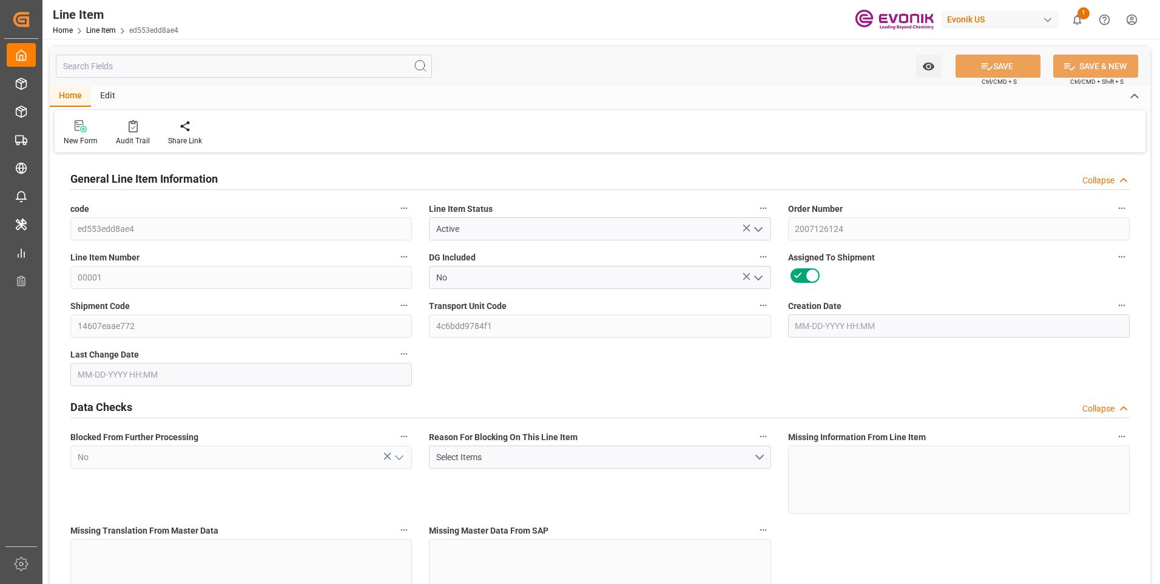
type input "28494"
type input "900"
type input "18225"
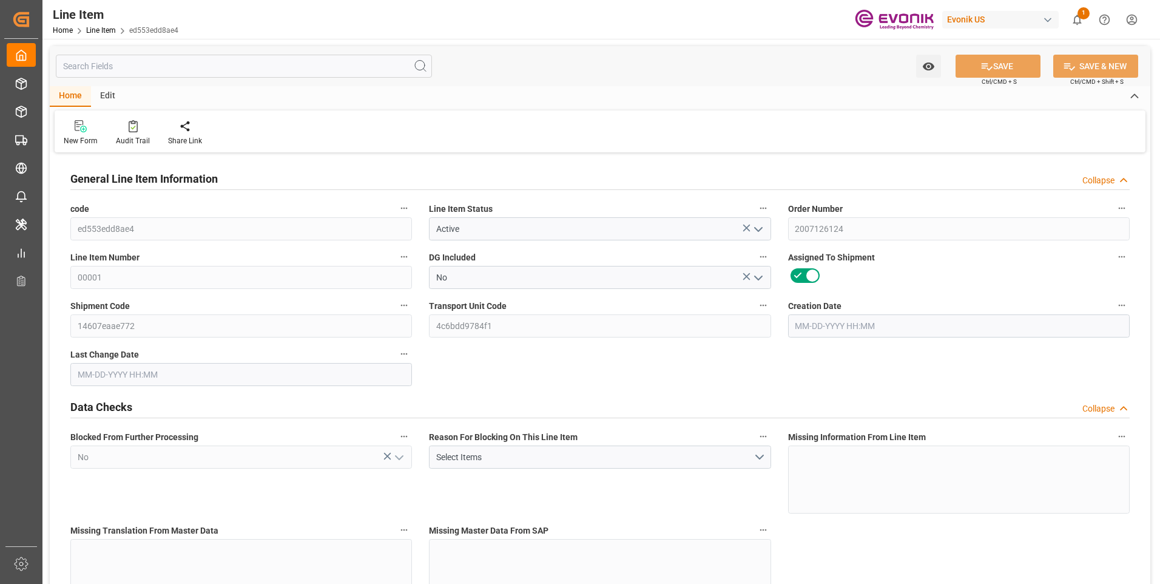
type input "18768"
type input "18000"
type input "47.3193"
type input "47319.3"
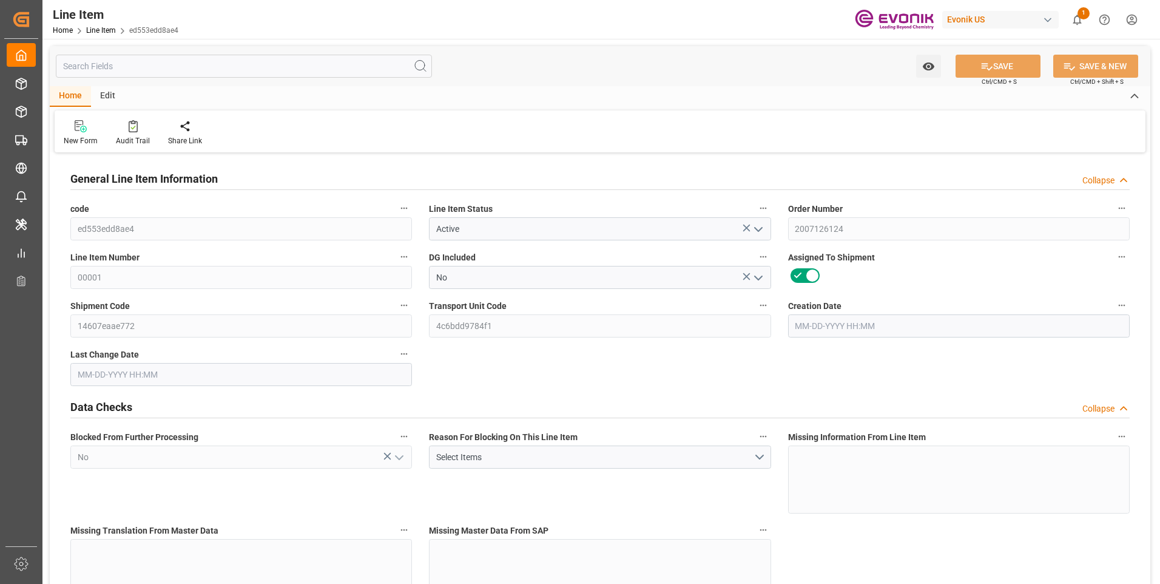
type input "0"
type input "[DATE] 18:24"
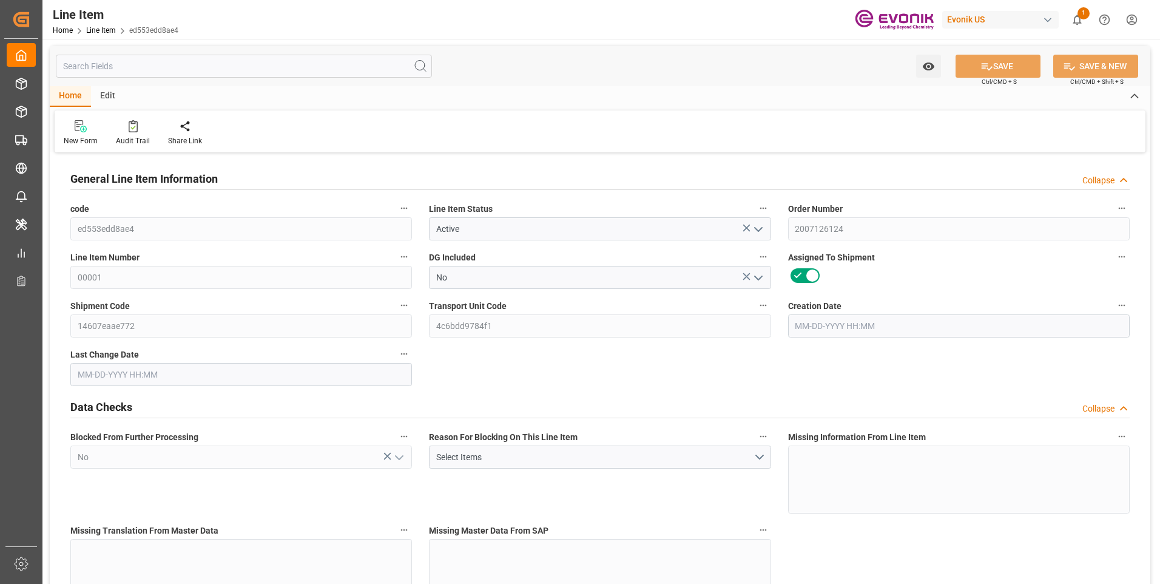
type input "[DATE] 03:14"
type input "[DATE]"
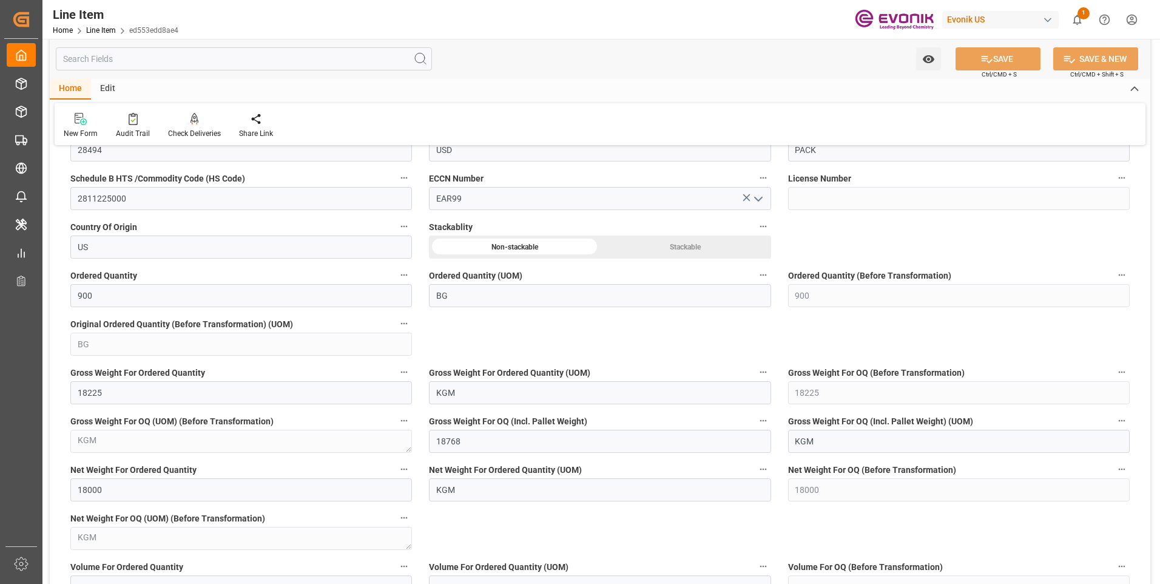
scroll to position [910, 0]
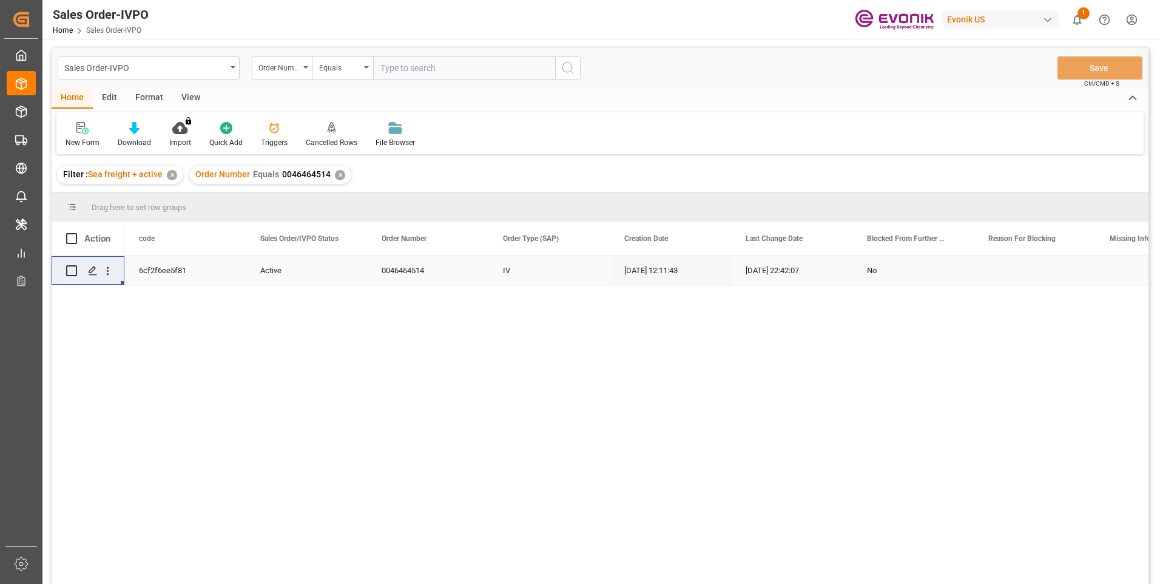
click at [186, 274] on div "6cf2f6ee5f81" at bounding box center [184, 270] width 121 height 29
click at [391, 270] on div "0046464514" at bounding box center [427, 270] width 121 height 29
click at [412, 70] on input "text" at bounding box center [464, 67] width 182 height 23
paste input "2007119657"
type input "2007119657"
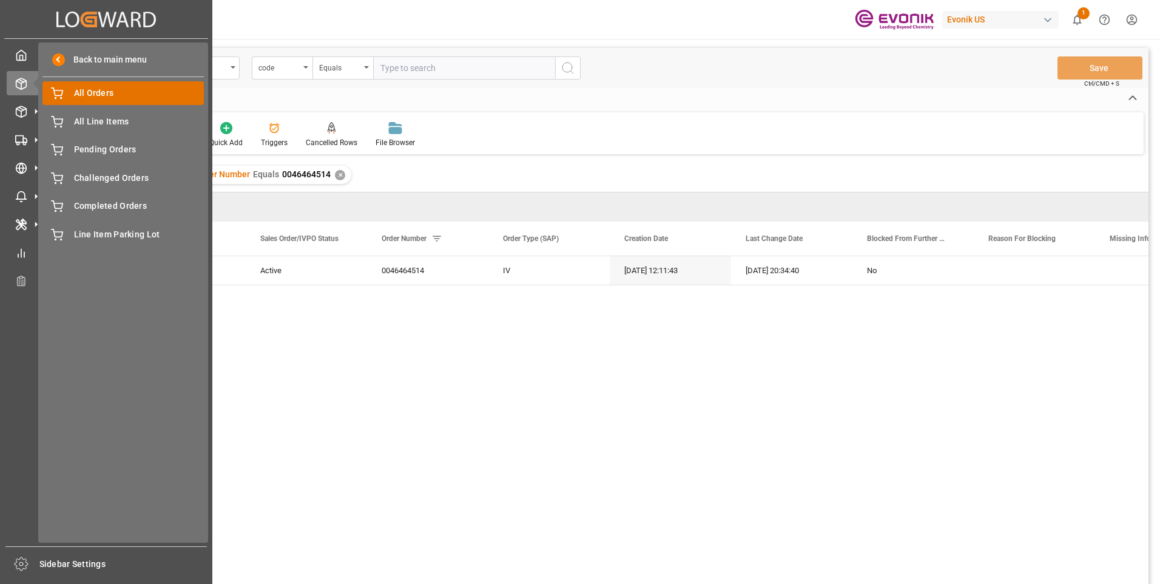
click at [98, 99] on span "All Orders" at bounding box center [139, 93] width 130 height 13
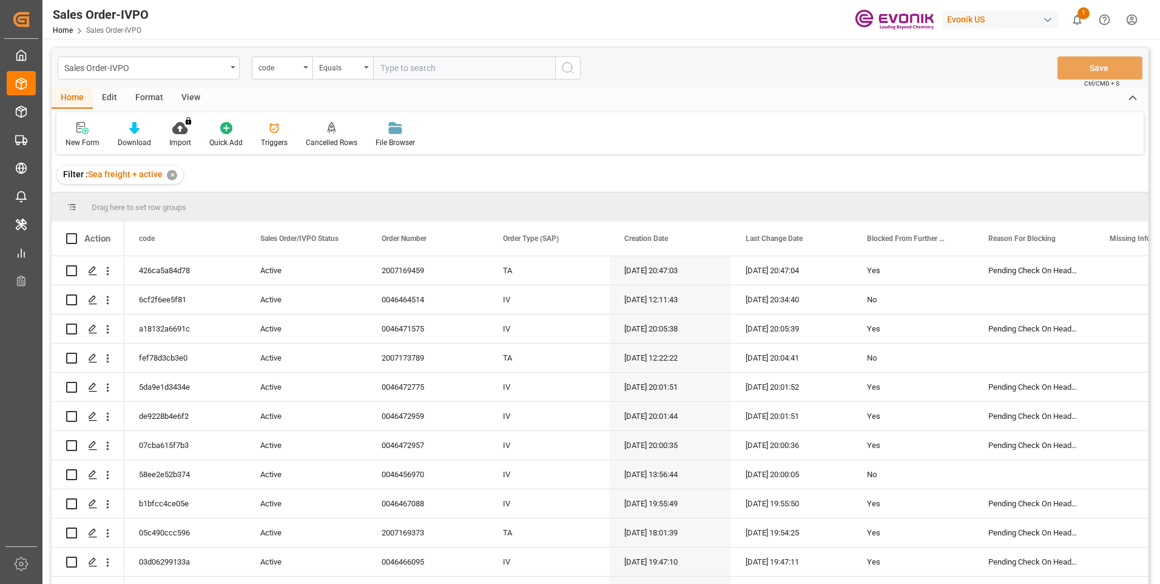
click at [412, 65] on input "text" at bounding box center [464, 67] width 182 height 23
paste input "0046464514"
type input "0046464514"
click at [277, 72] on div "code" at bounding box center [278, 66] width 41 height 14
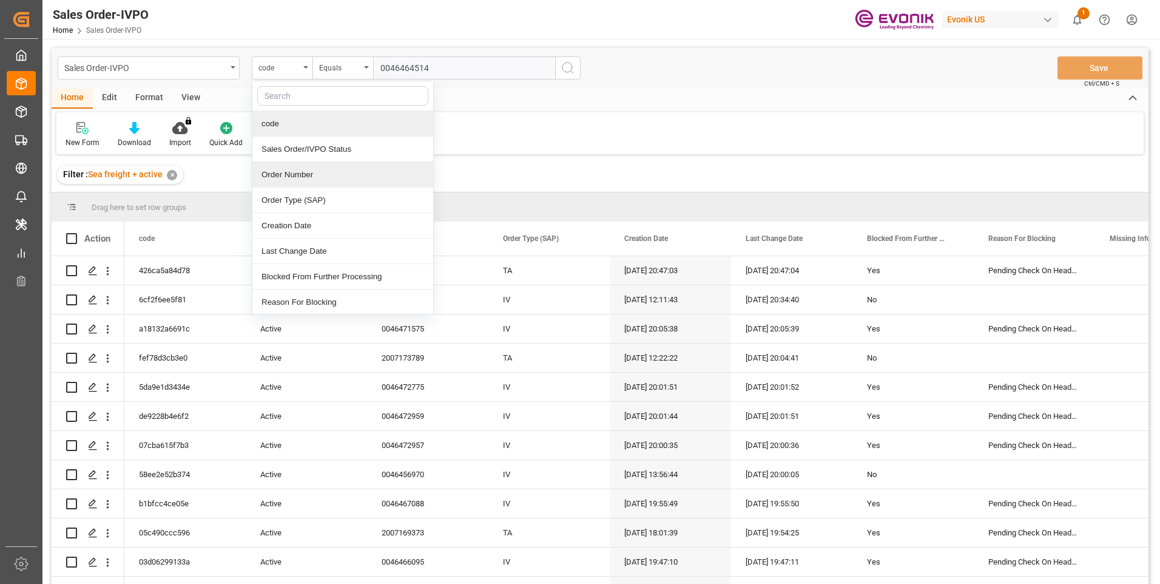
click at [280, 178] on div "Order Number" at bounding box center [342, 174] width 181 height 25
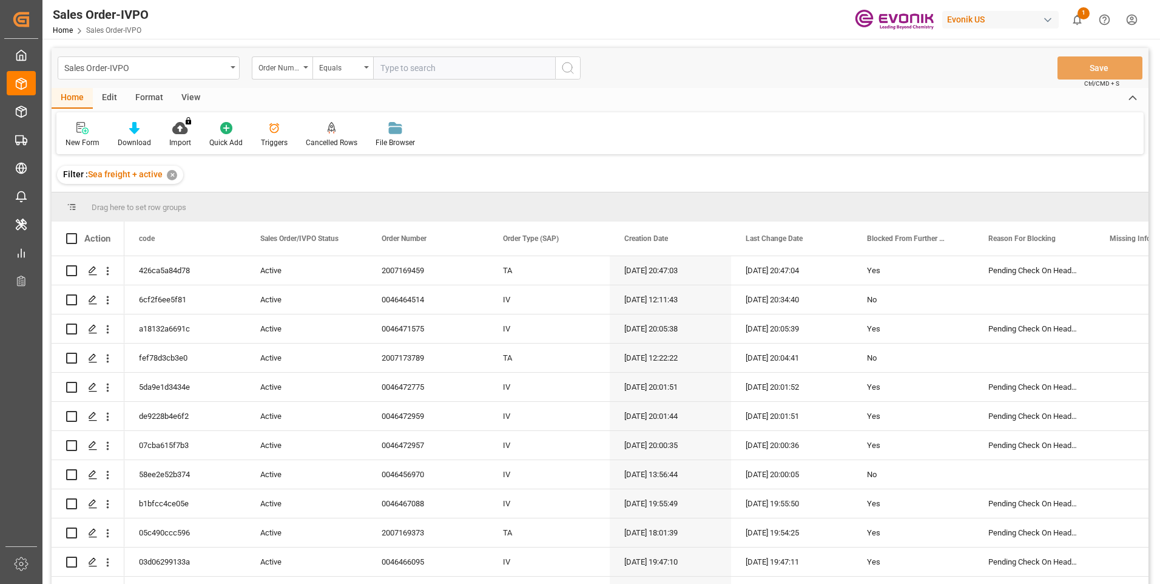
click at [426, 68] on input "text" at bounding box center [464, 67] width 182 height 23
paste input "0046464514"
type input "0046464514"
click at [569, 64] on icon "search button" at bounding box center [567, 68] width 15 height 15
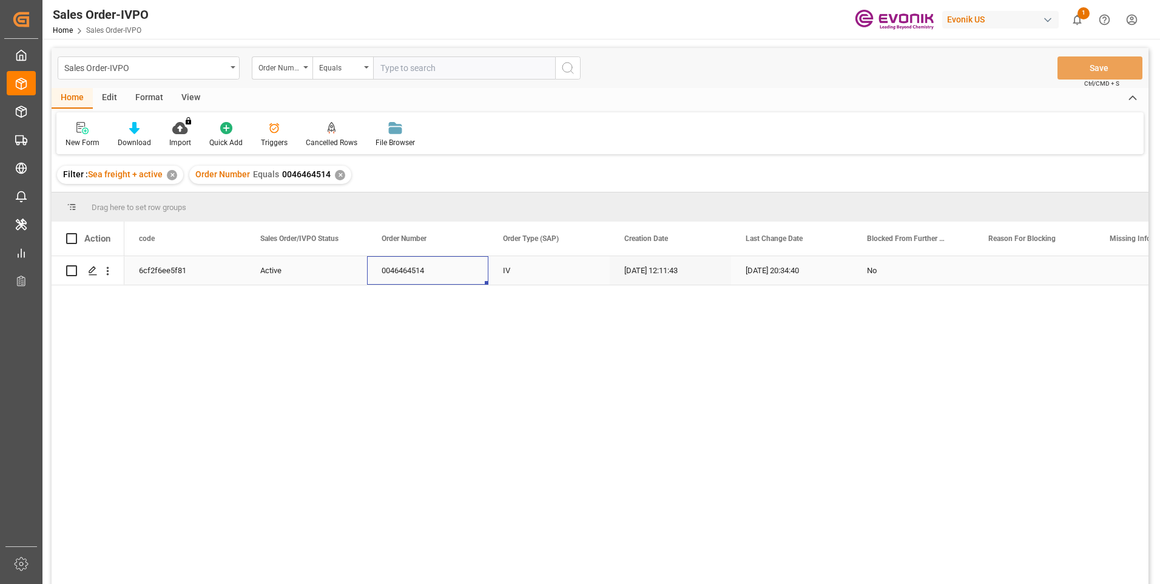
click at [410, 280] on div "0046464514" at bounding box center [427, 270] width 121 height 29
click at [413, 275] on div "0046464514" at bounding box center [427, 270] width 121 height 29
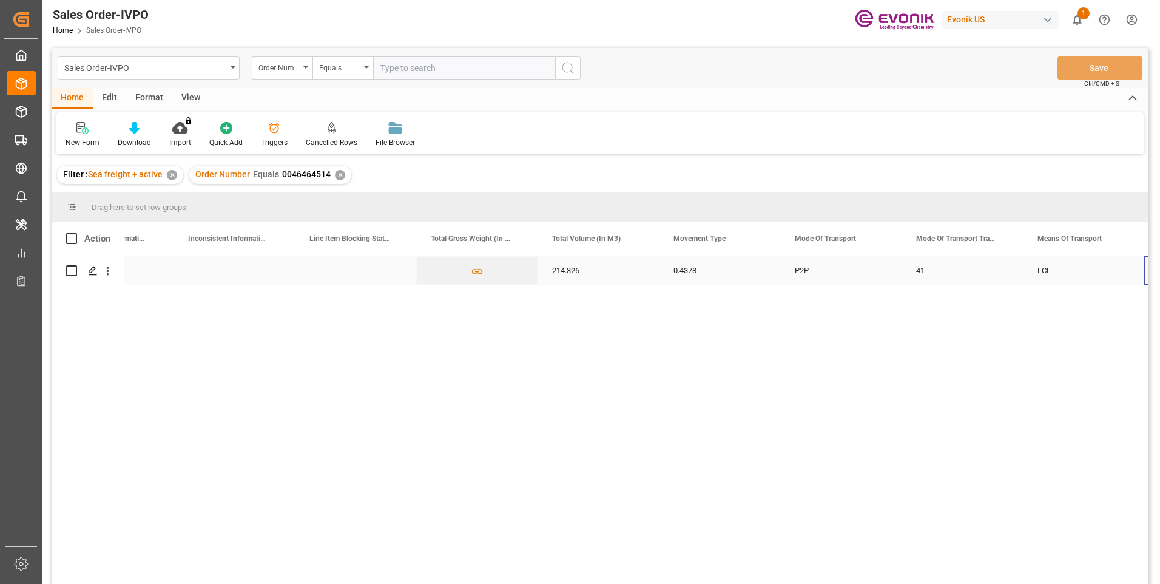
scroll to position [0, 1407]
click at [111, 267] on icon "open menu" at bounding box center [107, 270] width 13 height 13
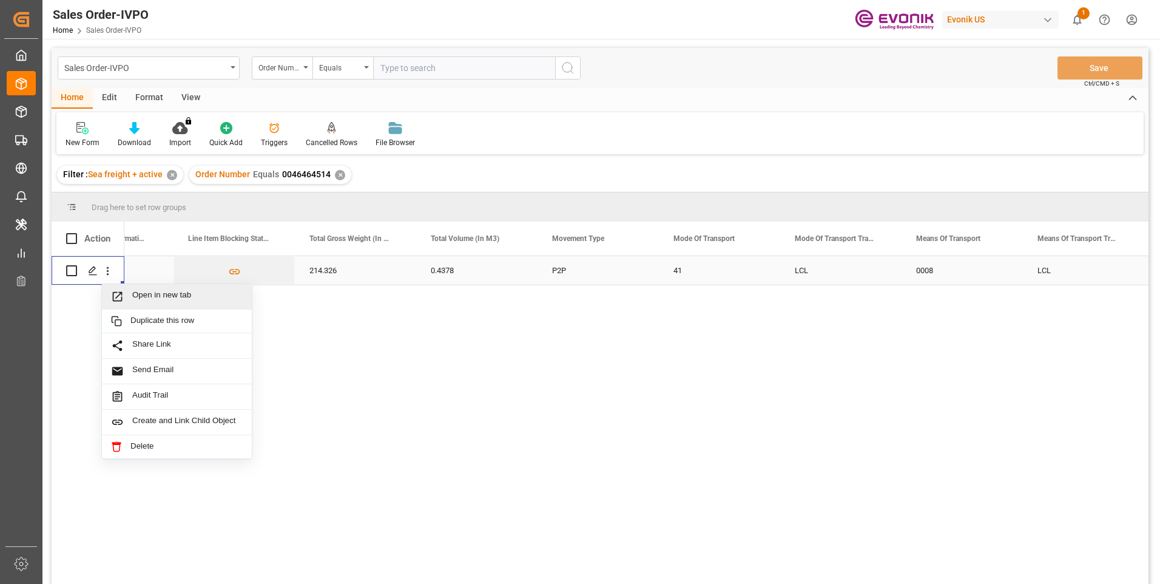
click at [165, 294] on span "Open in new tab" at bounding box center [187, 296] width 110 height 13
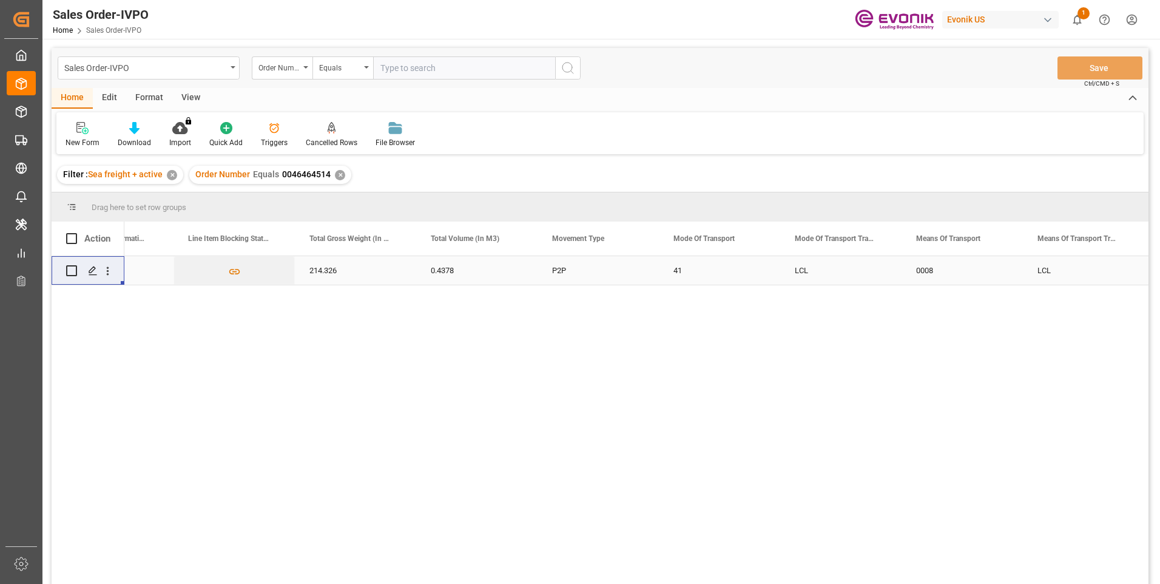
click at [413, 75] on input "text" at bounding box center [464, 67] width 182 height 23
paste input "2007119657"
type input "2007119657"
click at [566, 69] on icon "search button" at bounding box center [567, 68] width 15 height 15
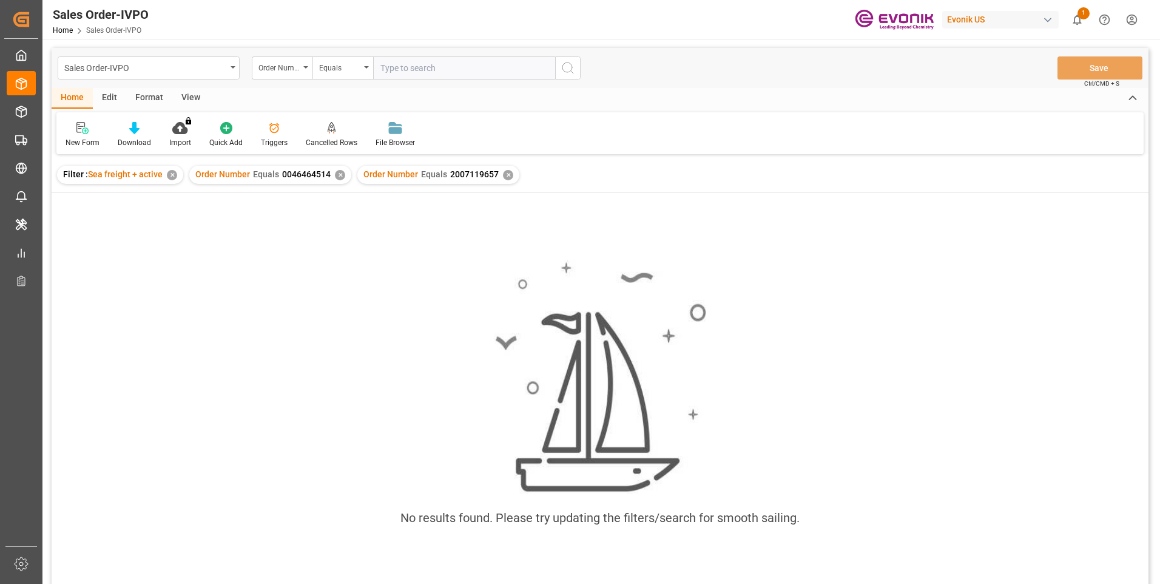
click at [335, 174] on div "✕" at bounding box center [340, 175] width 10 height 10
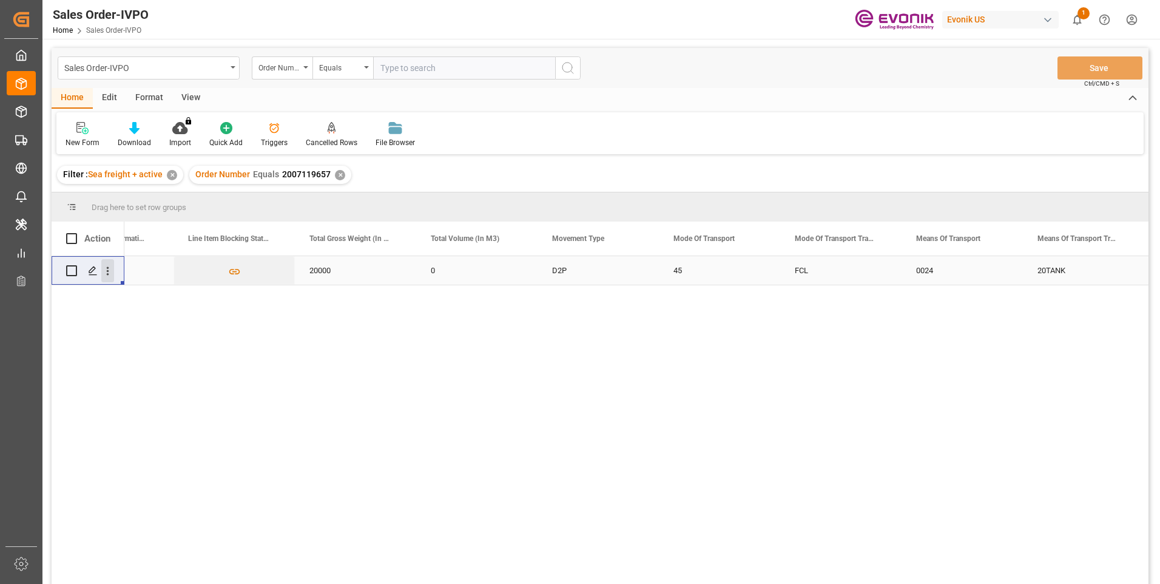
click at [109, 274] on icon "open menu" at bounding box center [107, 270] width 13 height 13
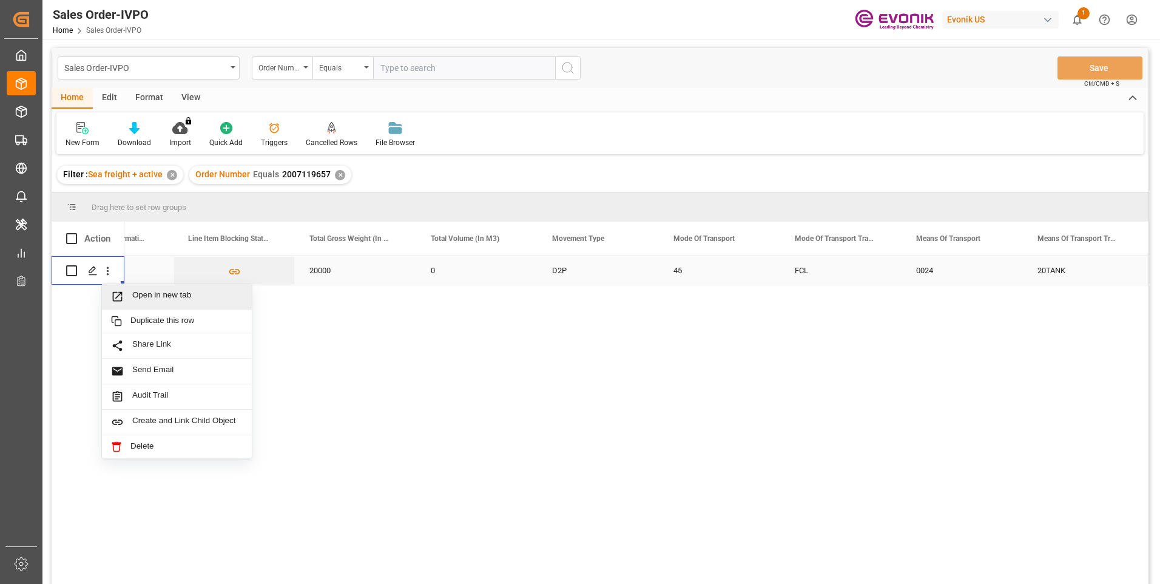
click at [135, 297] on span "Open in new tab" at bounding box center [187, 296] width 110 height 13
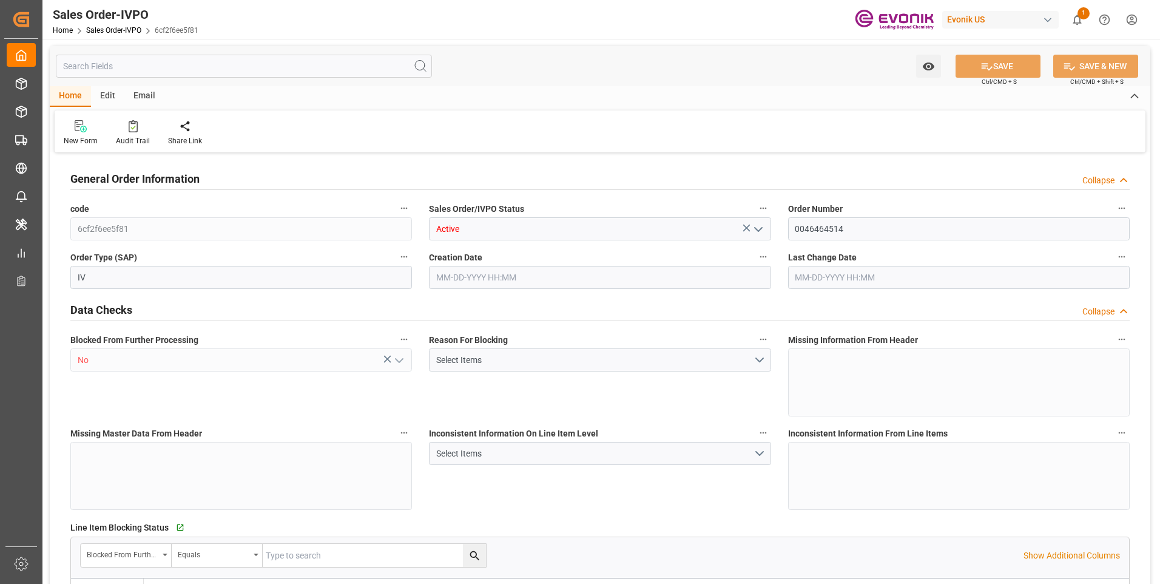
type input "JPYOK"
type input "0"
type input "1"
type input "214.326"
type input "[DATE] 12:11"
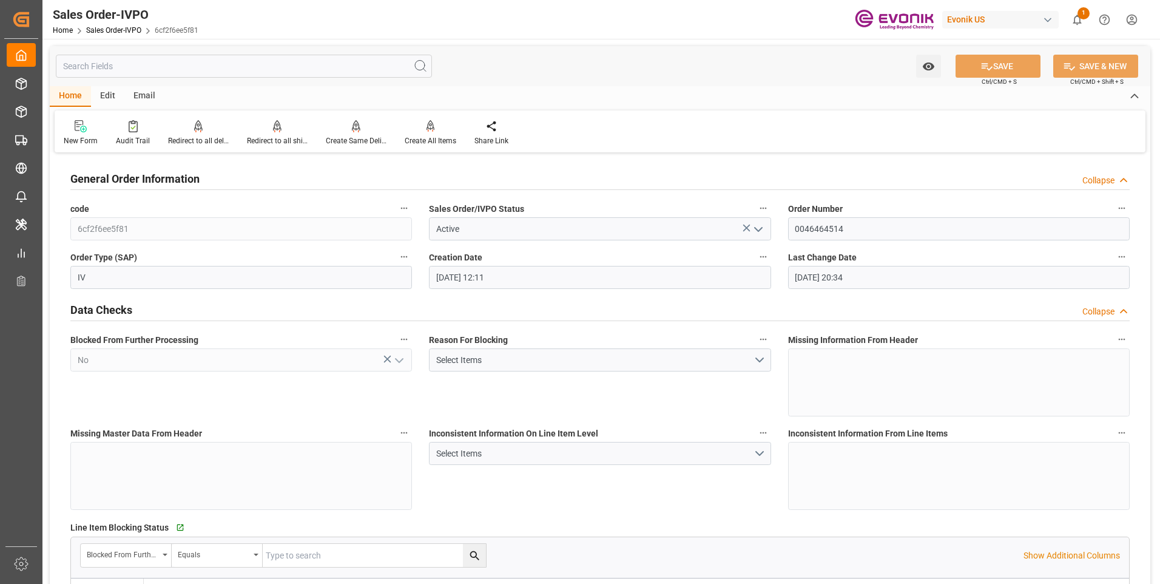
type input "[DATE] 20:34"
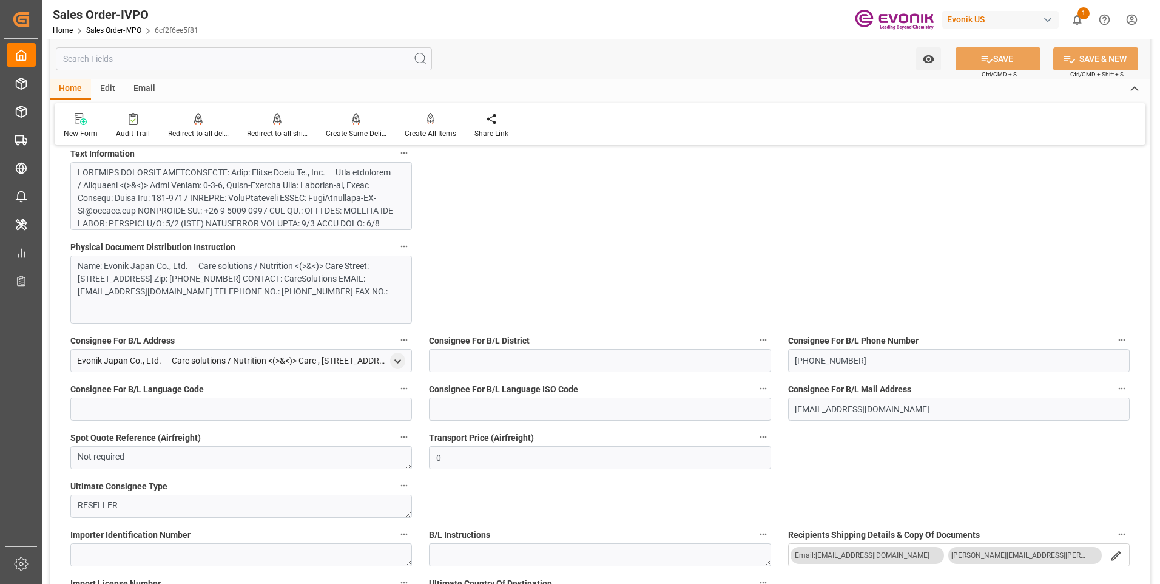
scroll to position [789, 0]
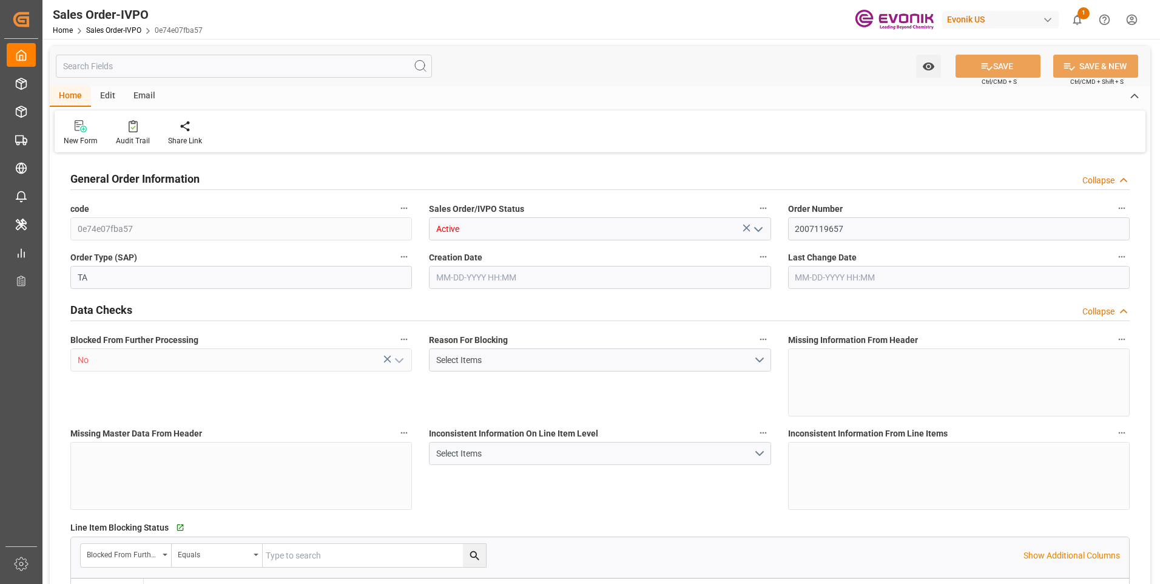
type input "FRLEH"
type input "0"
type input "1"
type input "2"
type input "20000"
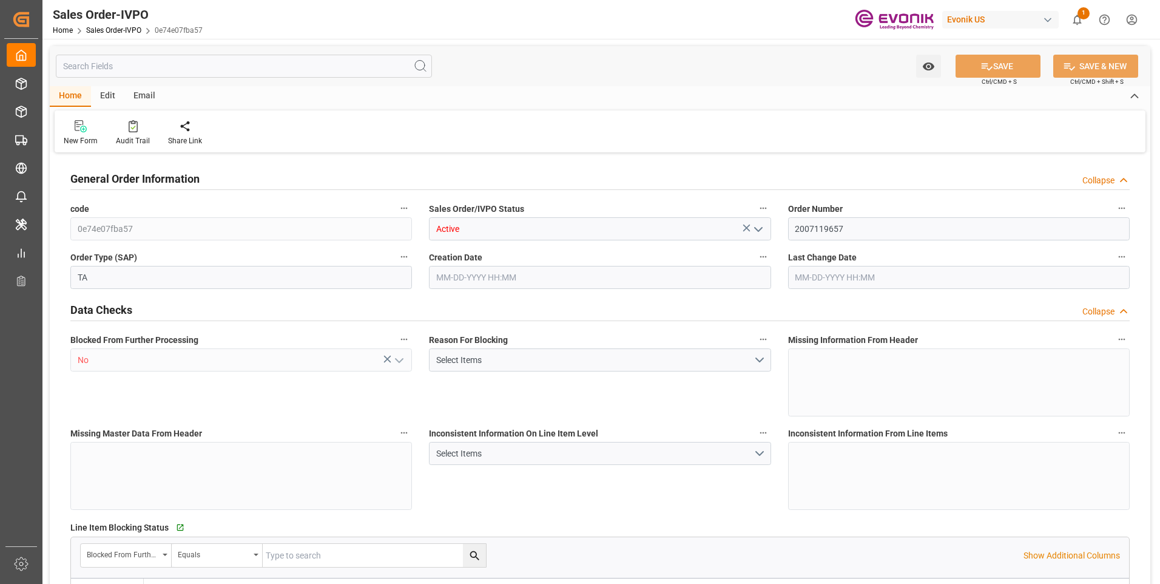
type input "0"
type input "17000"
type input "30"
type input "[DATE] 15:56"
type input "[DATE] 05:34"
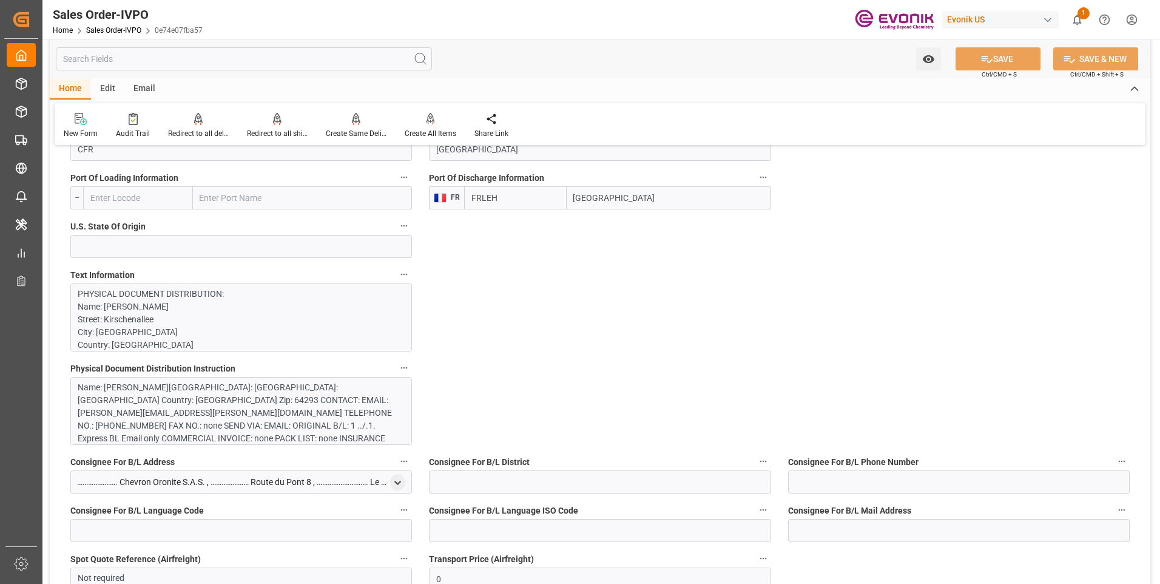
scroll to position [849, 0]
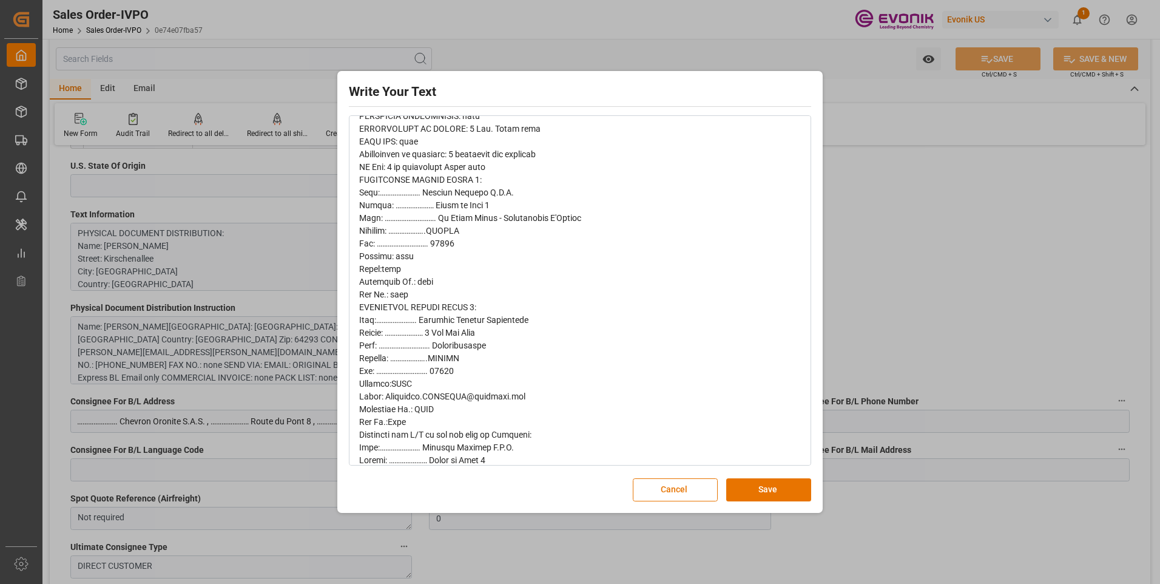
scroll to position [303, 0]
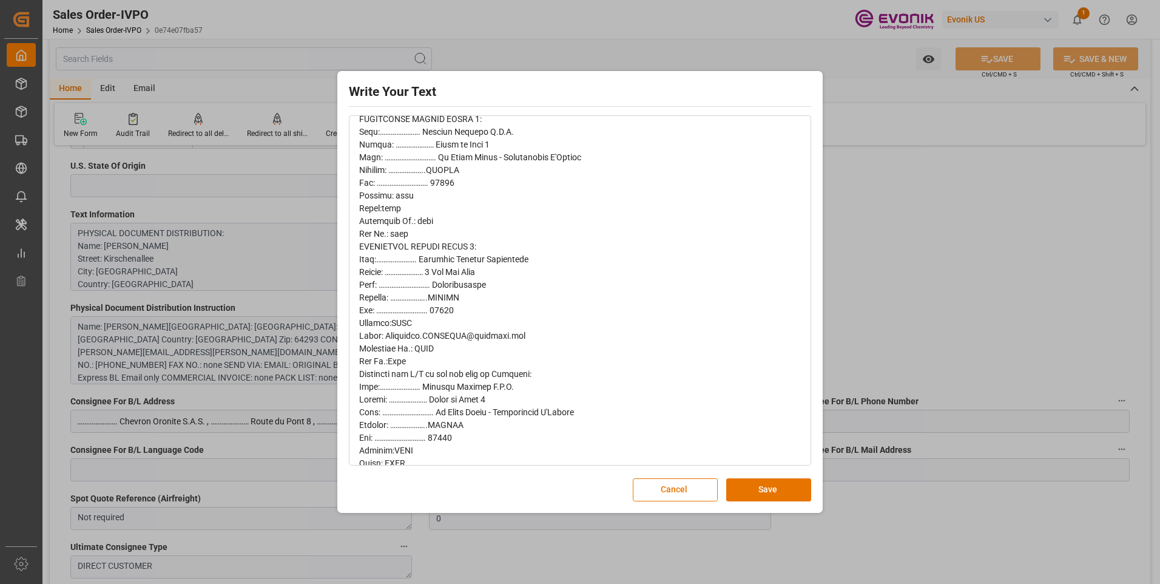
click at [445, 386] on span "rdw-editor" at bounding box center [500, 450] width 282 height 1156
click at [440, 386] on span "rdw-editor" at bounding box center [500, 450] width 282 height 1156
copy span "Chevron"
